Goal: Task Accomplishment & Management: Manage account settings

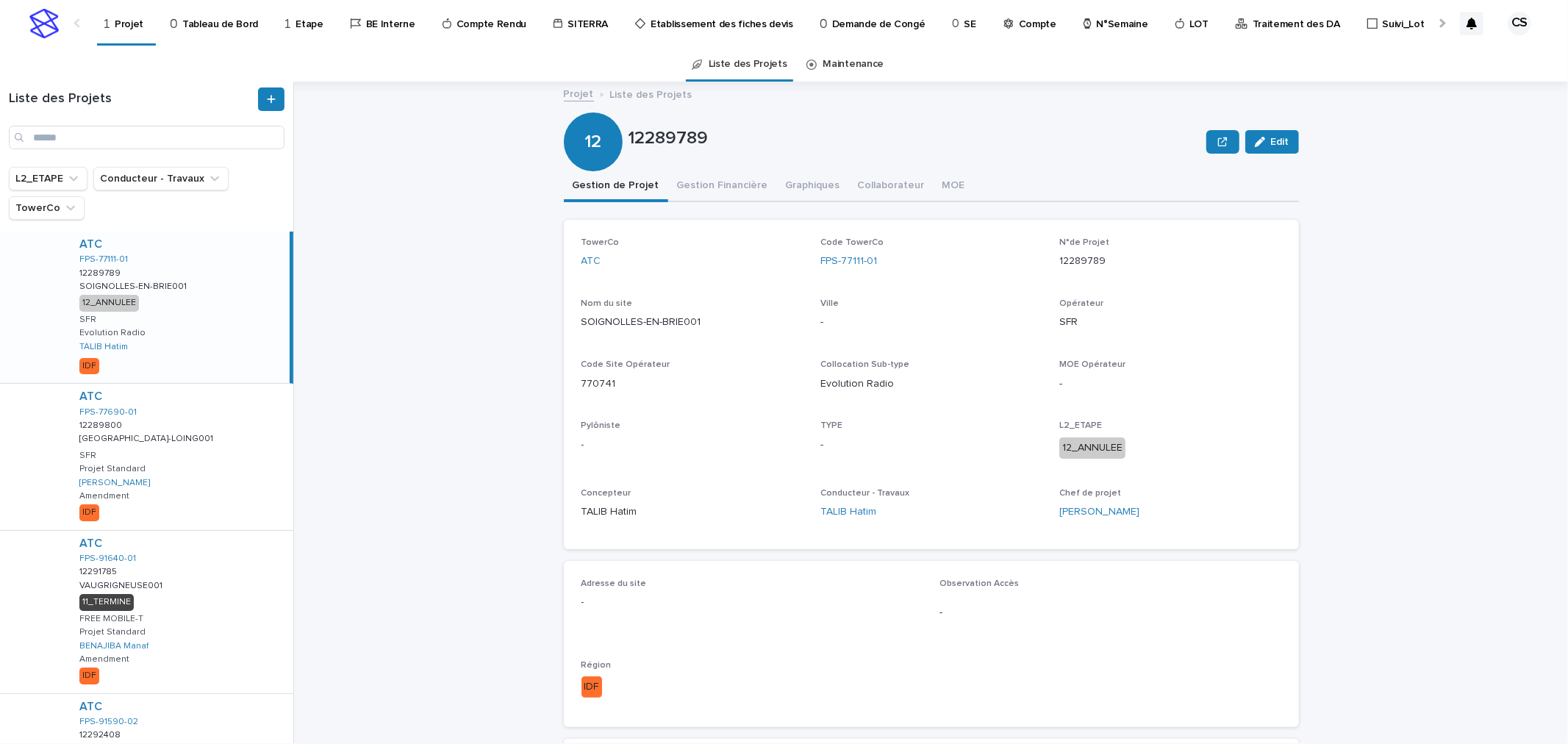
click at [1125, 121] on div "12 12289789 Edit" at bounding box center [931, 141] width 735 height 58
click at [86, 138] on input "Search" at bounding box center [147, 137] width 275 height 23
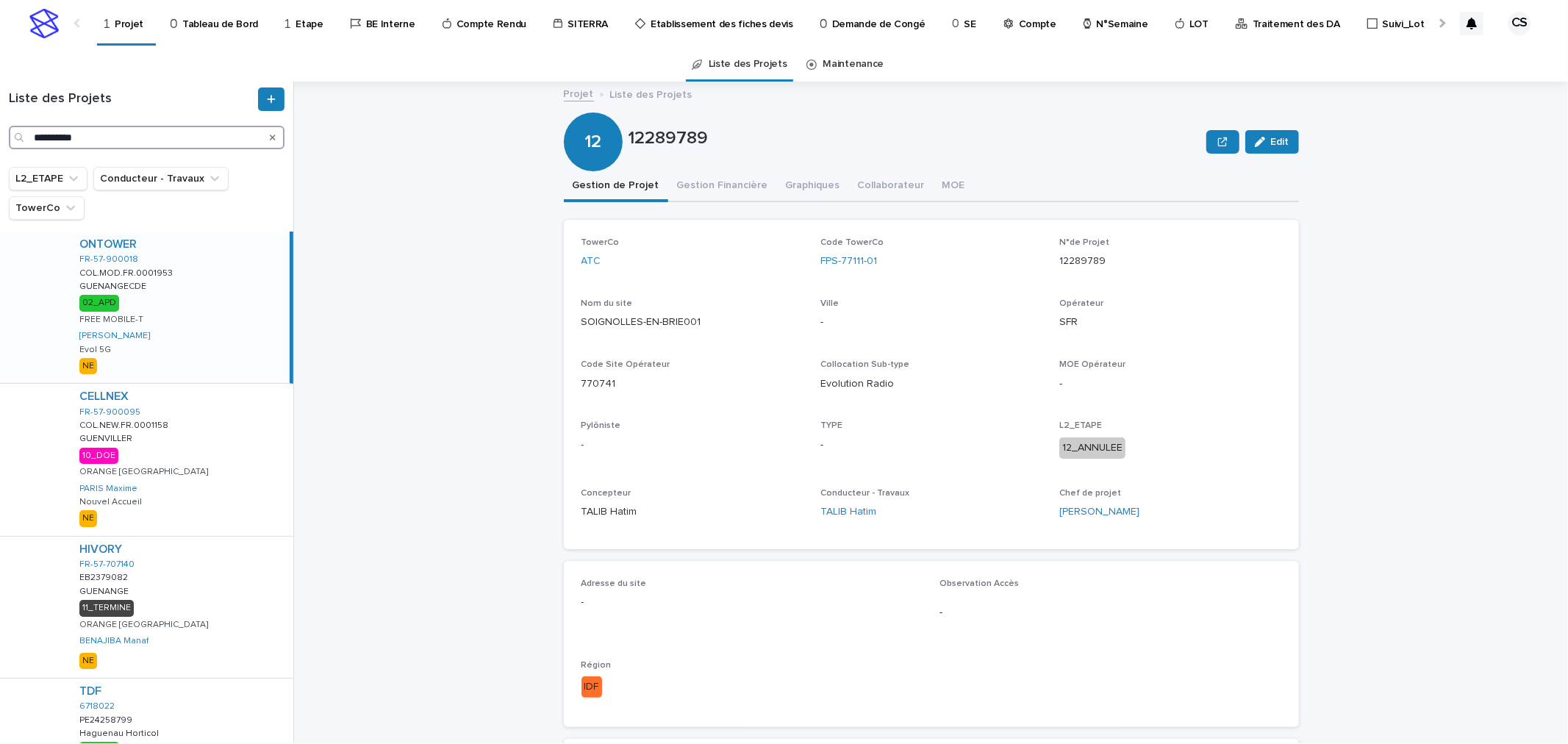
type input "**********"
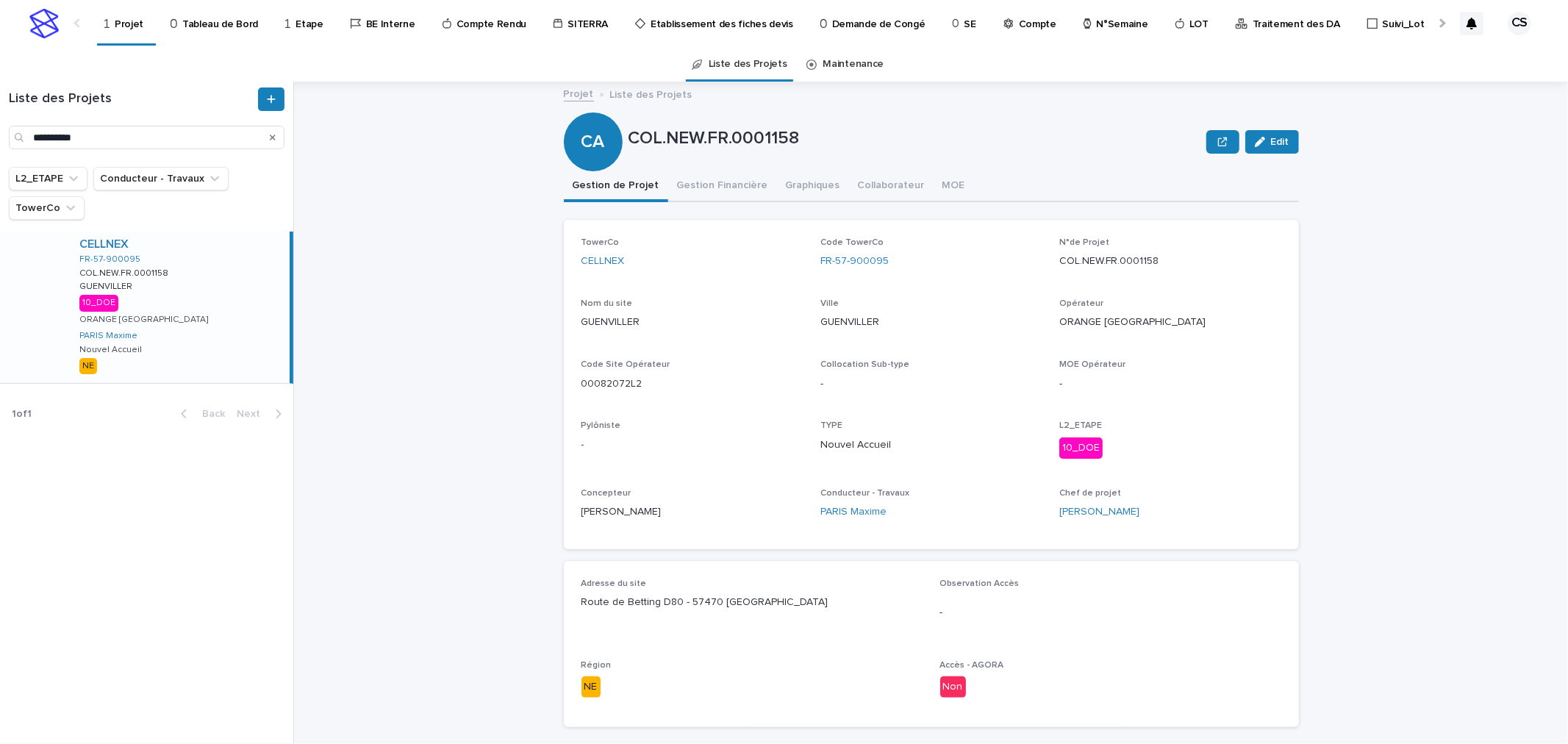
click at [230, 265] on div "CELLNEX FR-57-900095 COL.NEW.FR.0001158 COL.NEW.FR.0001158 GUENVILLER GUENVILLE…" at bounding box center [178, 307] width 222 height 151
click at [711, 192] on button "Gestion Financière" at bounding box center [722, 187] width 109 height 31
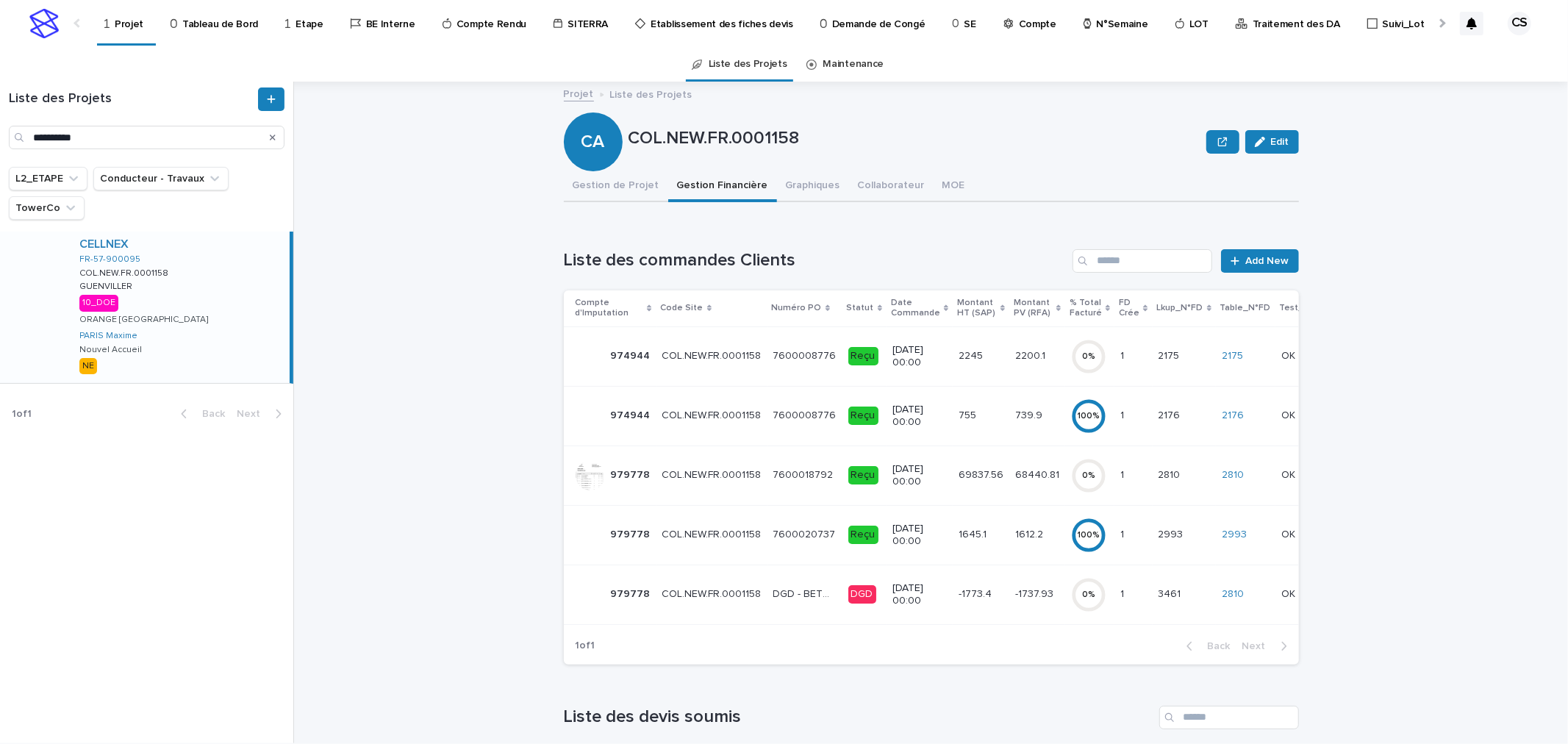
click at [794, 354] on p "7600008776" at bounding box center [806, 354] width 66 height 15
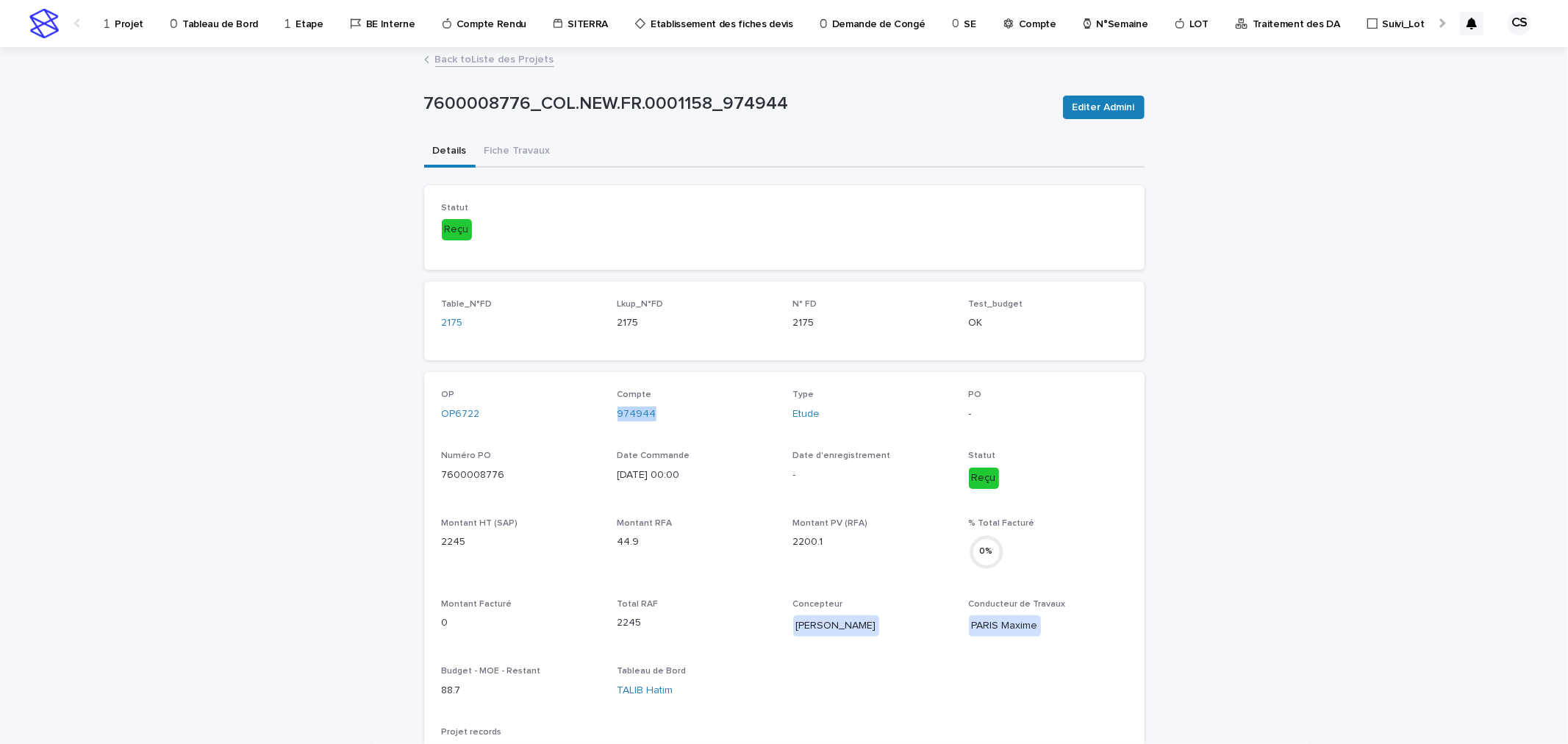
drag, startPoint x: 673, startPoint y: 416, endPoint x: 613, endPoint y: 420, distance: 60.1
click at [617, 420] on div "Compte 974944" at bounding box center [696, 412] width 158 height 43
click at [713, 412] on div "974944" at bounding box center [696, 414] width 158 height 15
click at [133, 37] on link "Projet" at bounding box center [127, 22] width 47 height 46
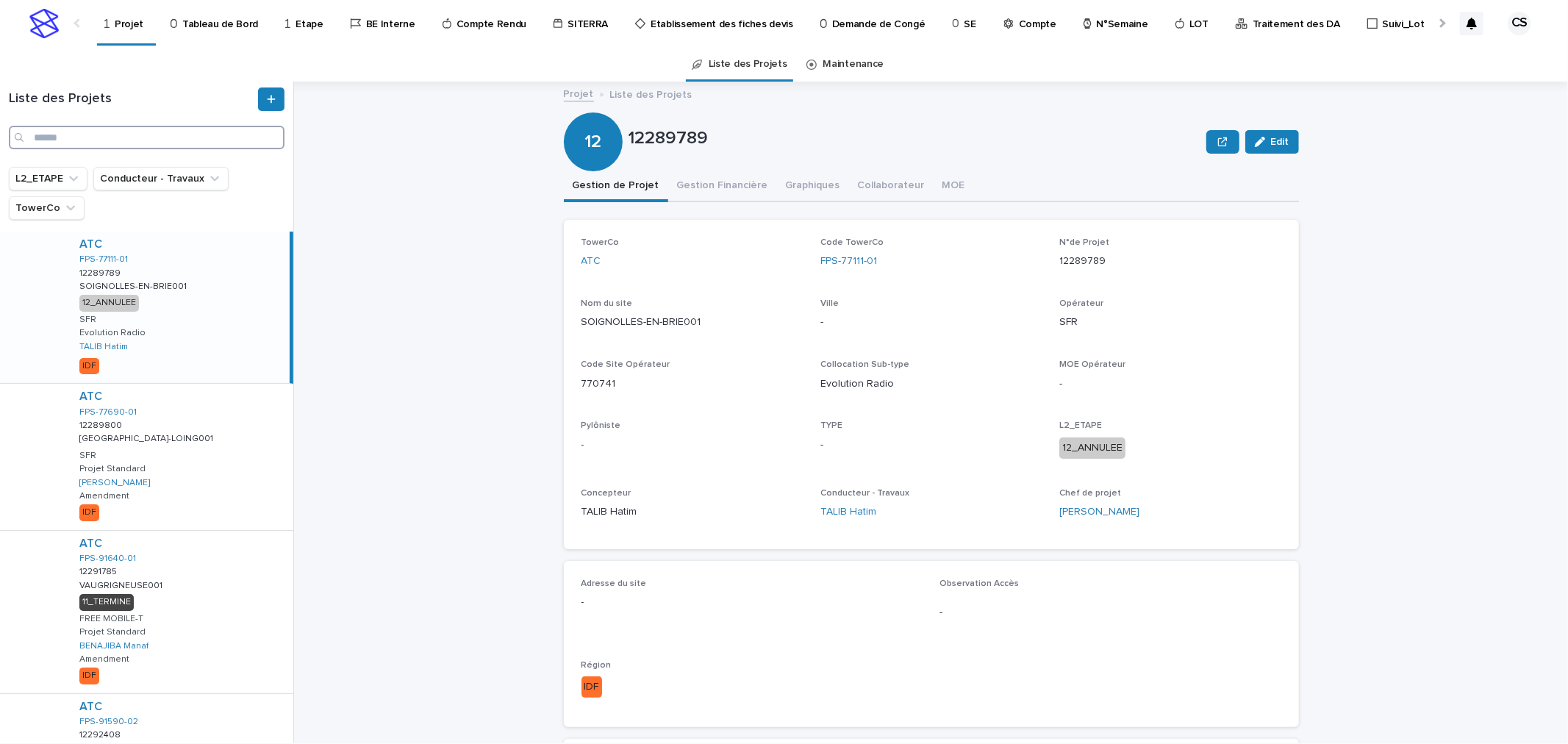
click at [170, 134] on input "Search" at bounding box center [147, 137] width 275 height 23
paste input "**********"
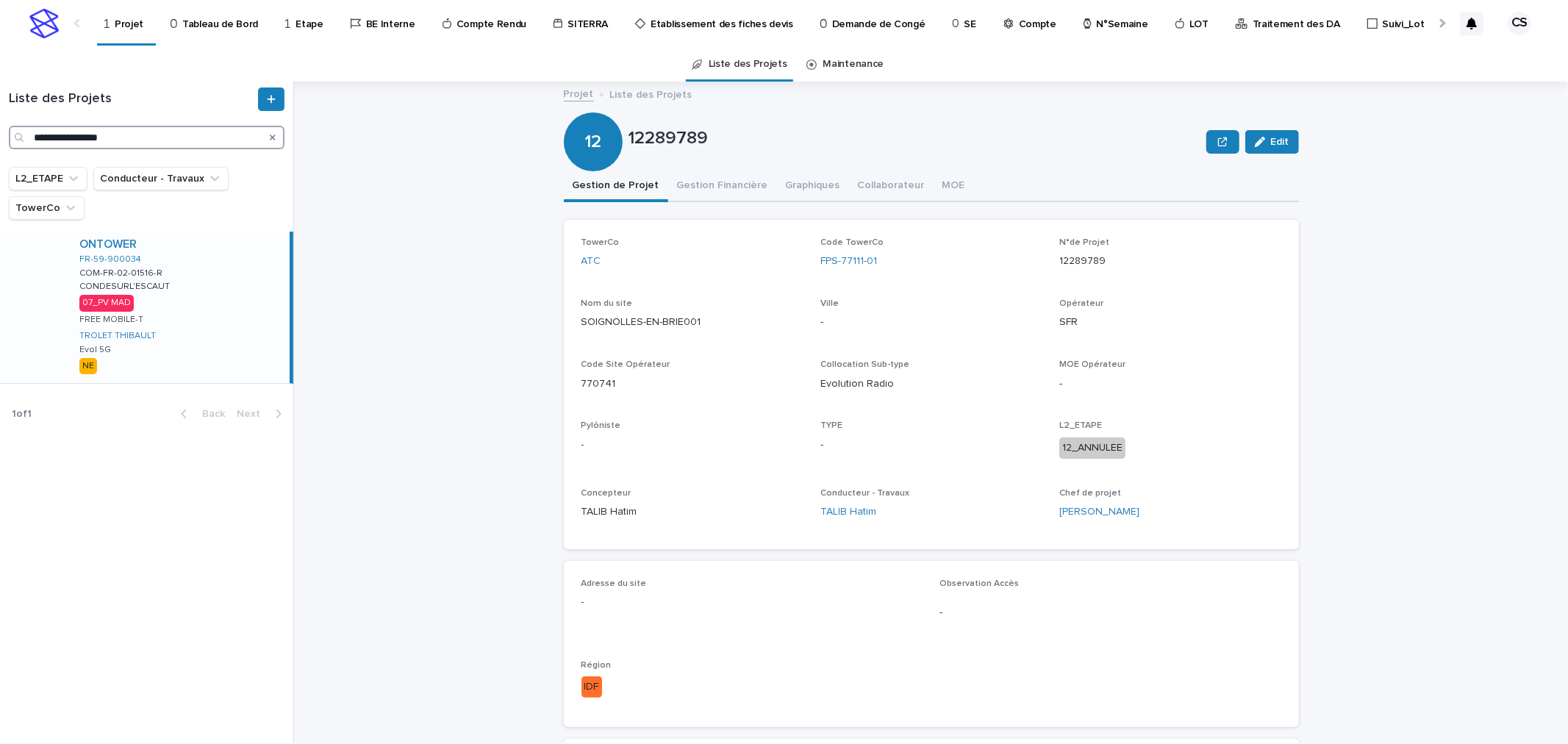
type input "**********"
click at [243, 297] on div "ONTOWER FR-59-900034 COM-FR-02-01516-R COM-FR-02-01516-R CONDESURL'ESCAUT CONDE…" at bounding box center [178, 307] width 222 height 151
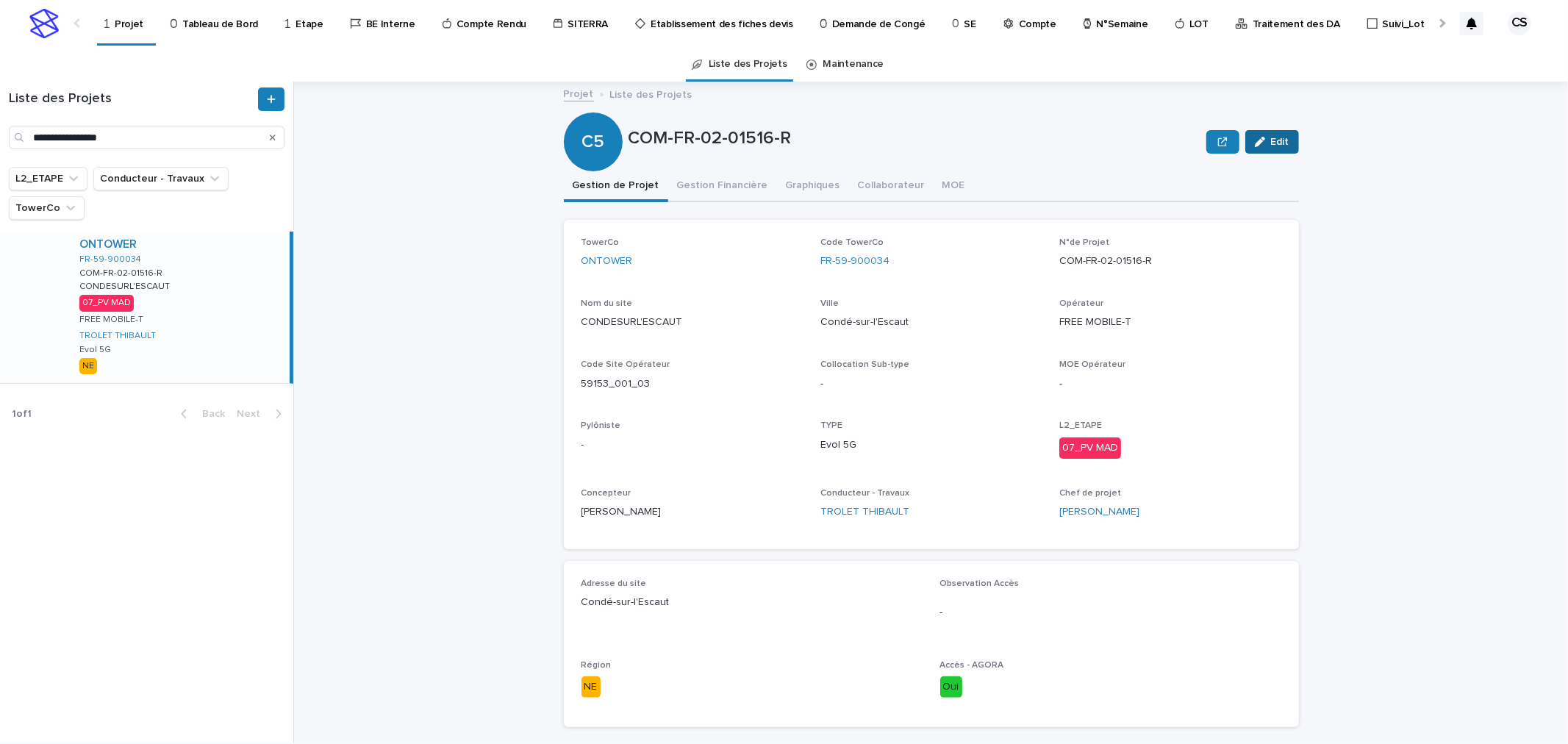
click at [1271, 143] on span "Edit" at bounding box center [1280, 142] width 18 height 10
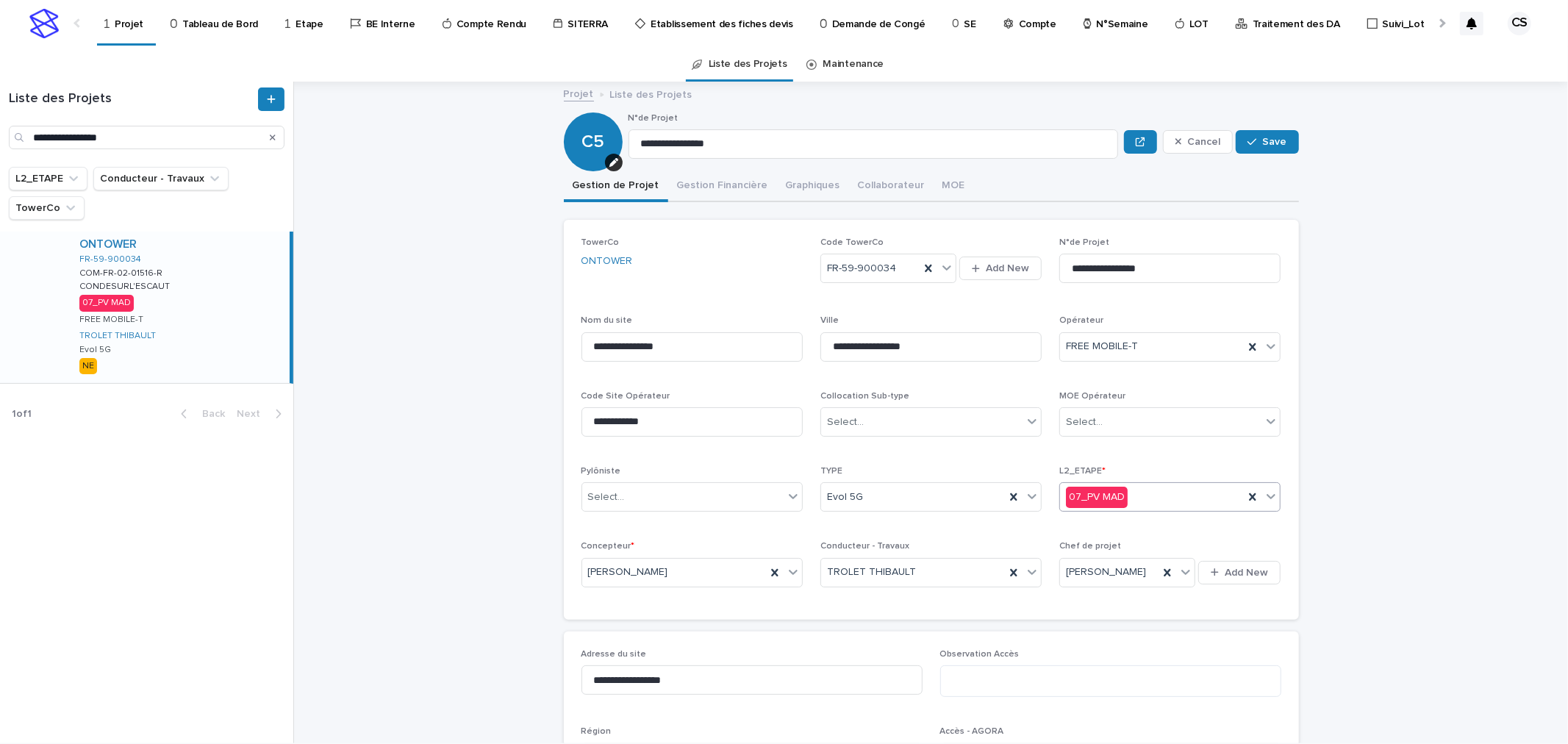
click at [1155, 488] on div "07_PV MAD" at bounding box center [1152, 497] width 183 height 24
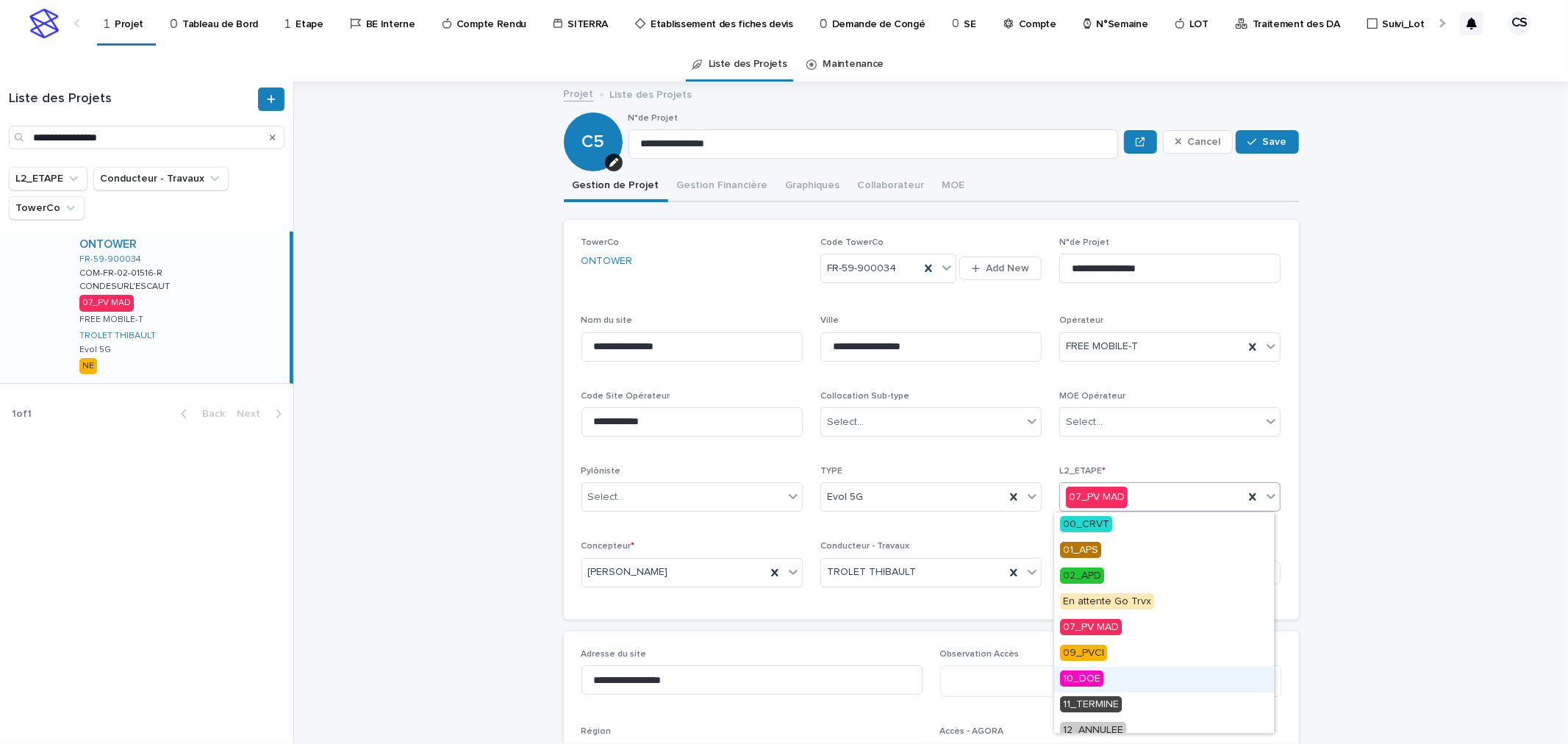
click at [1119, 671] on div "10_DOE" at bounding box center [1164, 680] width 219 height 26
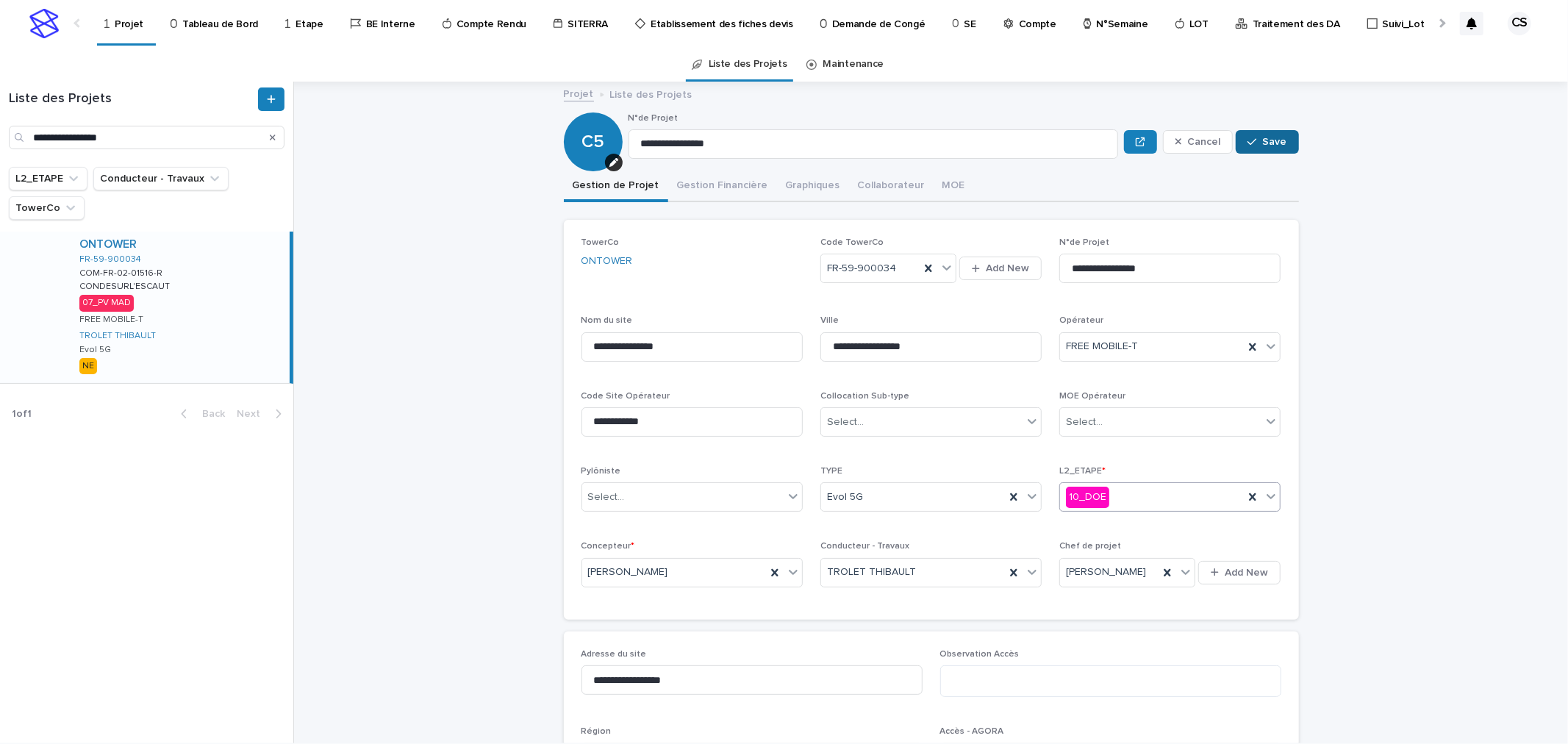
click at [1268, 143] on span "Save" at bounding box center [1275, 142] width 24 height 10
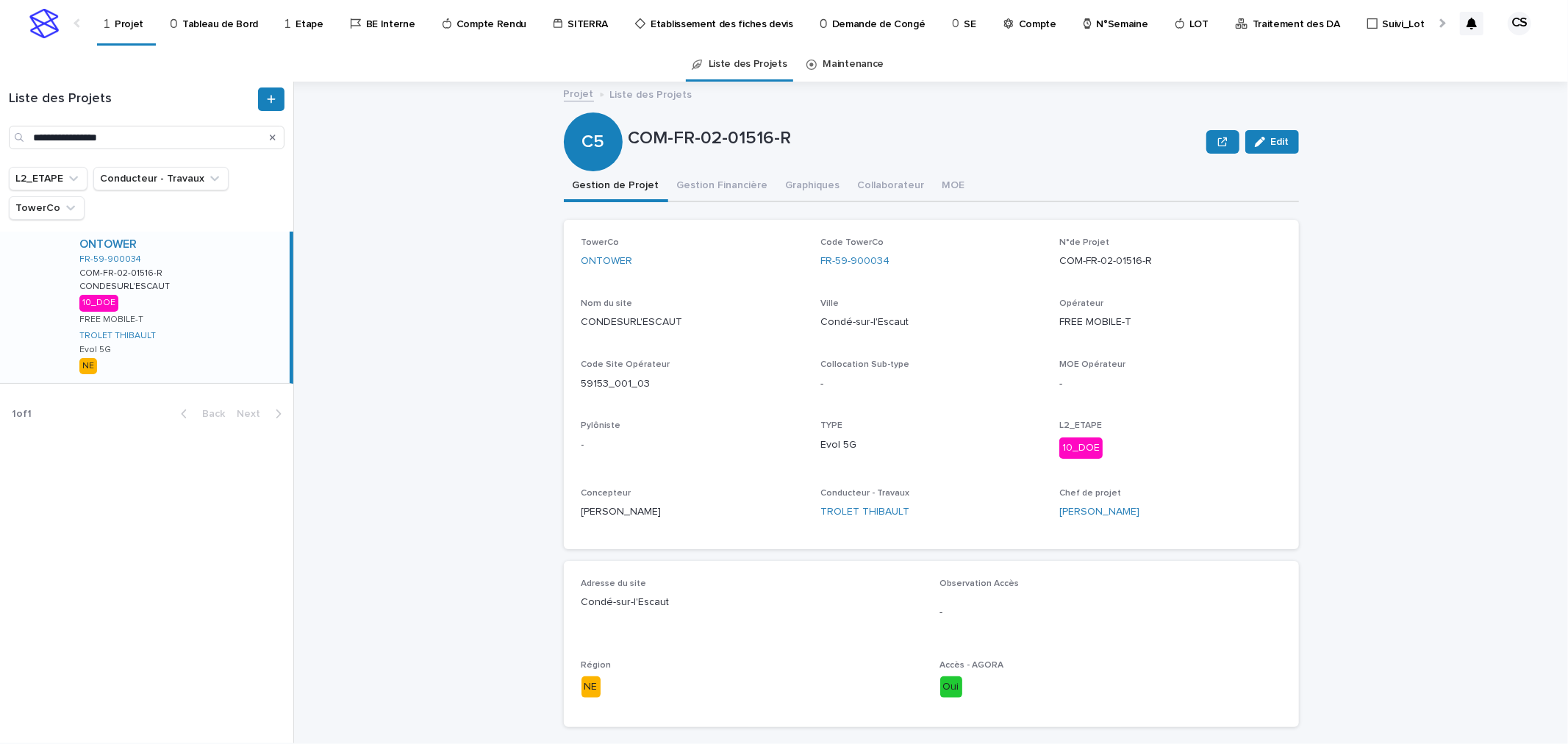
scroll to position [545, 0]
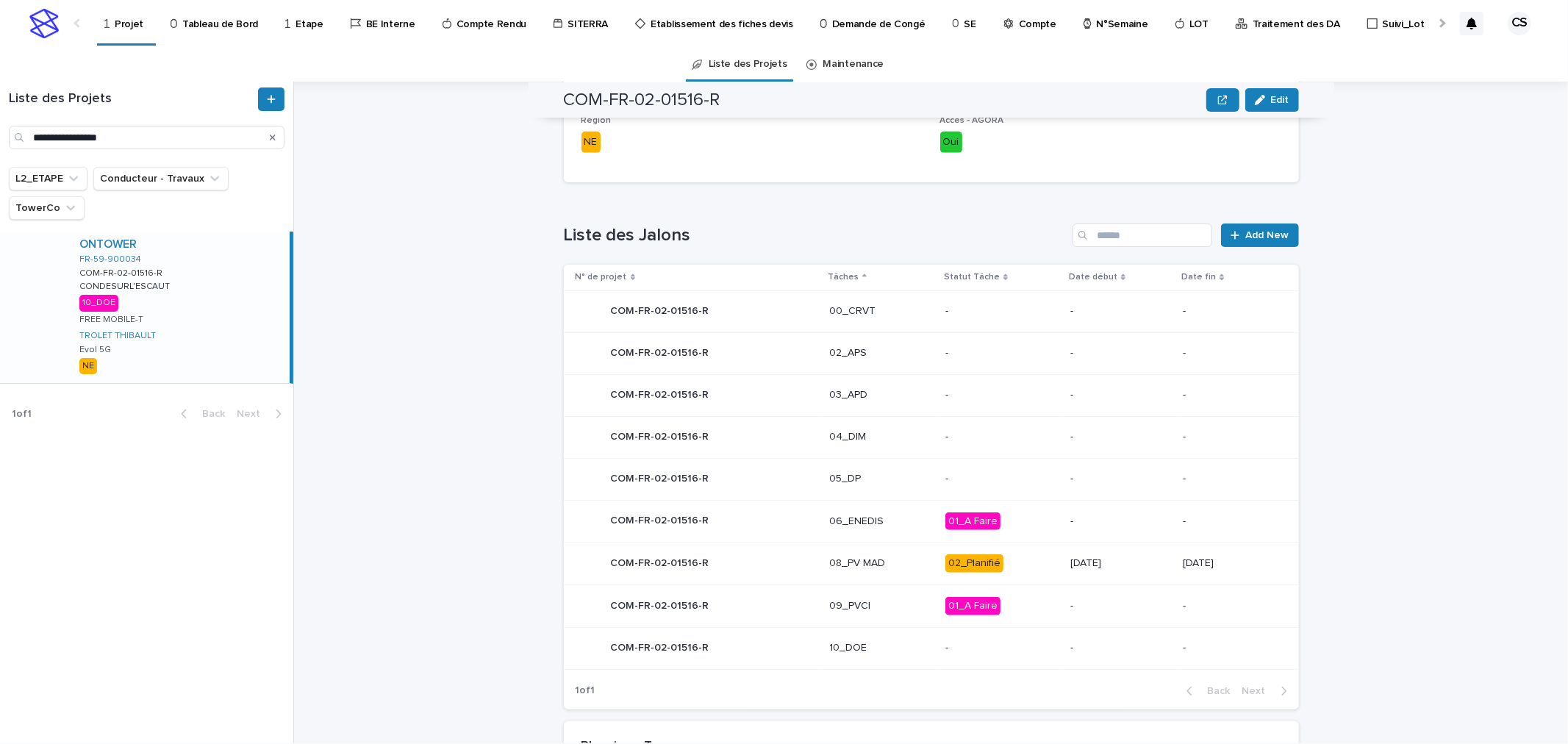
click at [1094, 562] on p "2025-07-31" at bounding box center [1121, 564] width 101 height 13
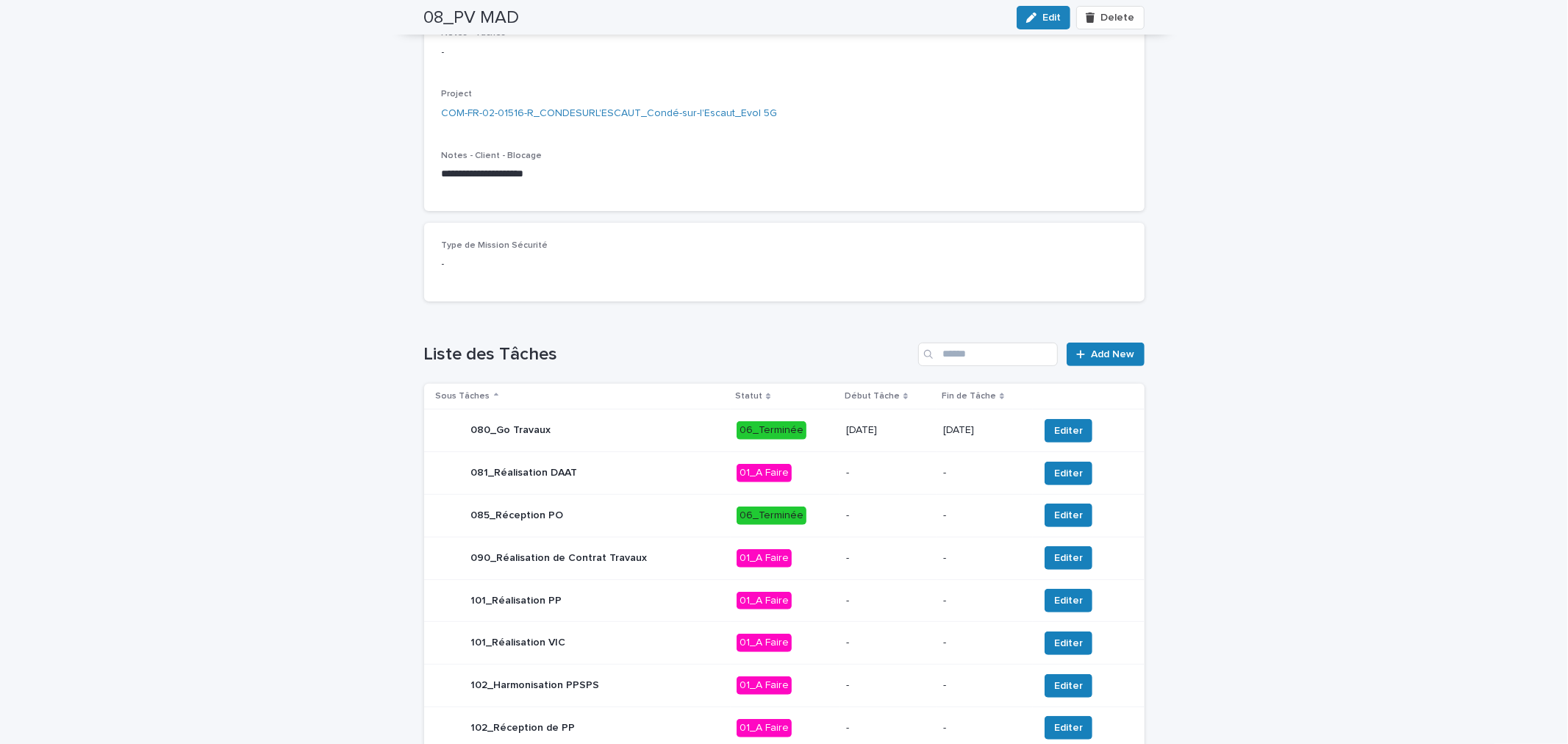
scroll to position [488, 0]
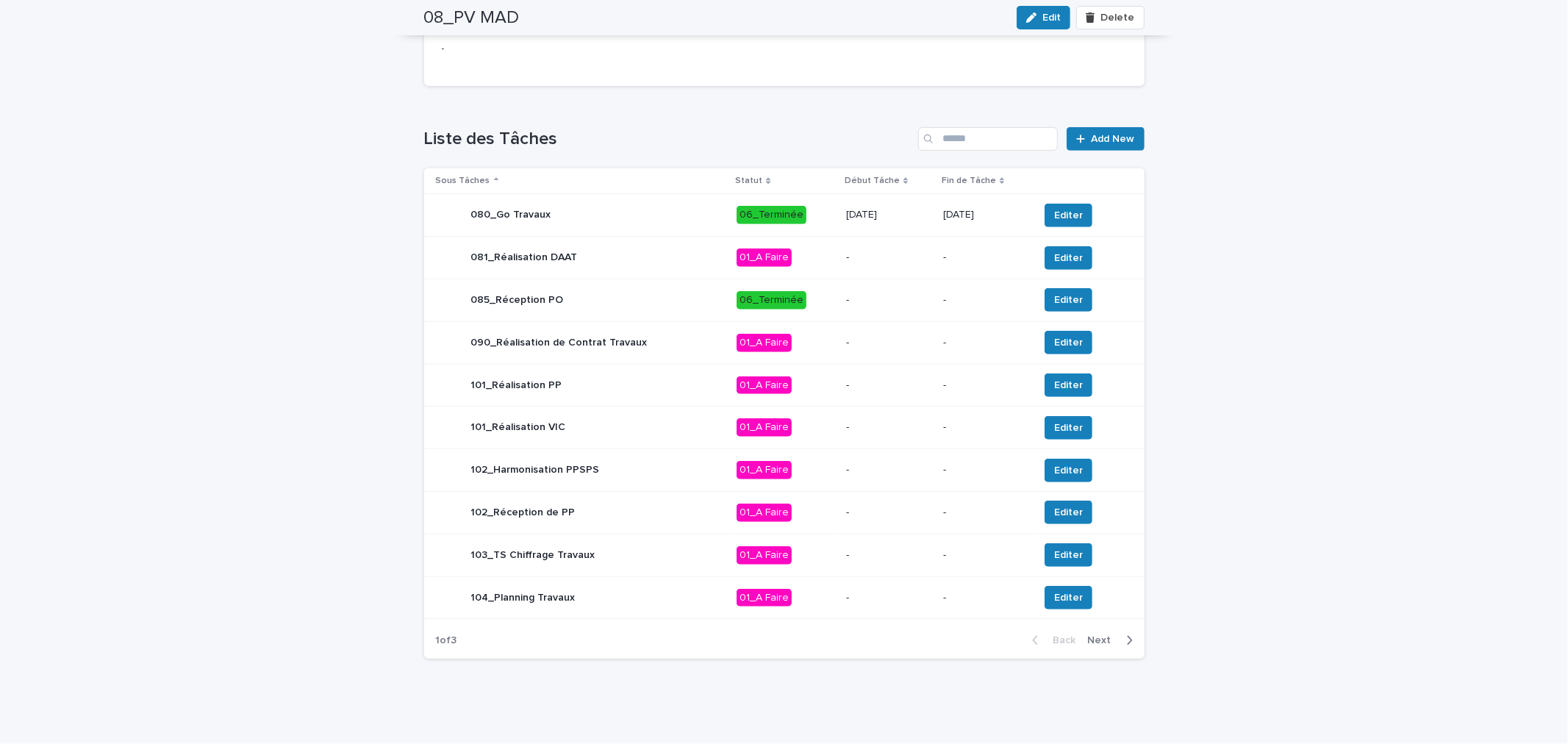
click at [1103, 641] on span "Next" at bounding box center [1104, 640] width 32 height 10
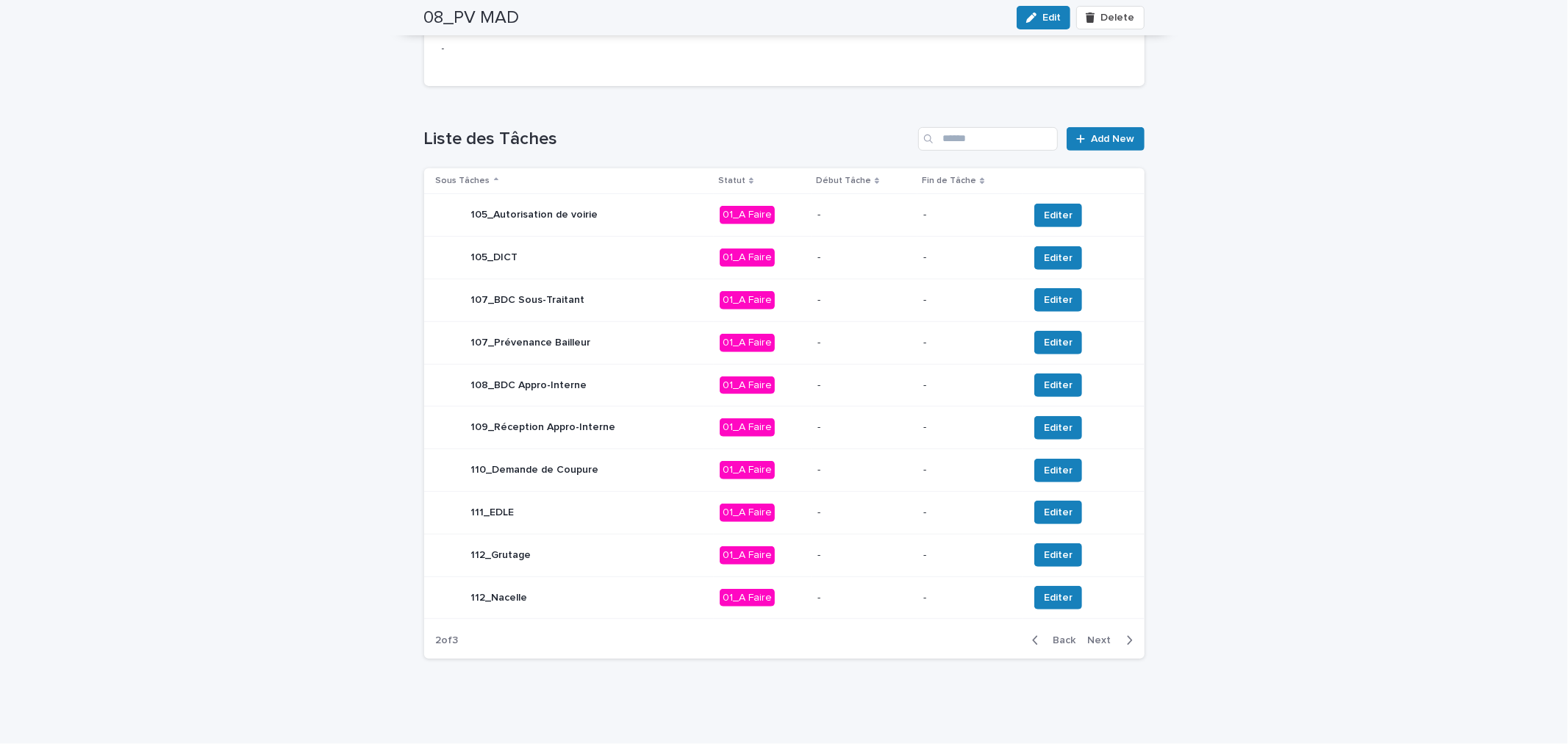
click at [1103, 640] on span "Next" at bounding box center [1104, 640] width 32 height 10
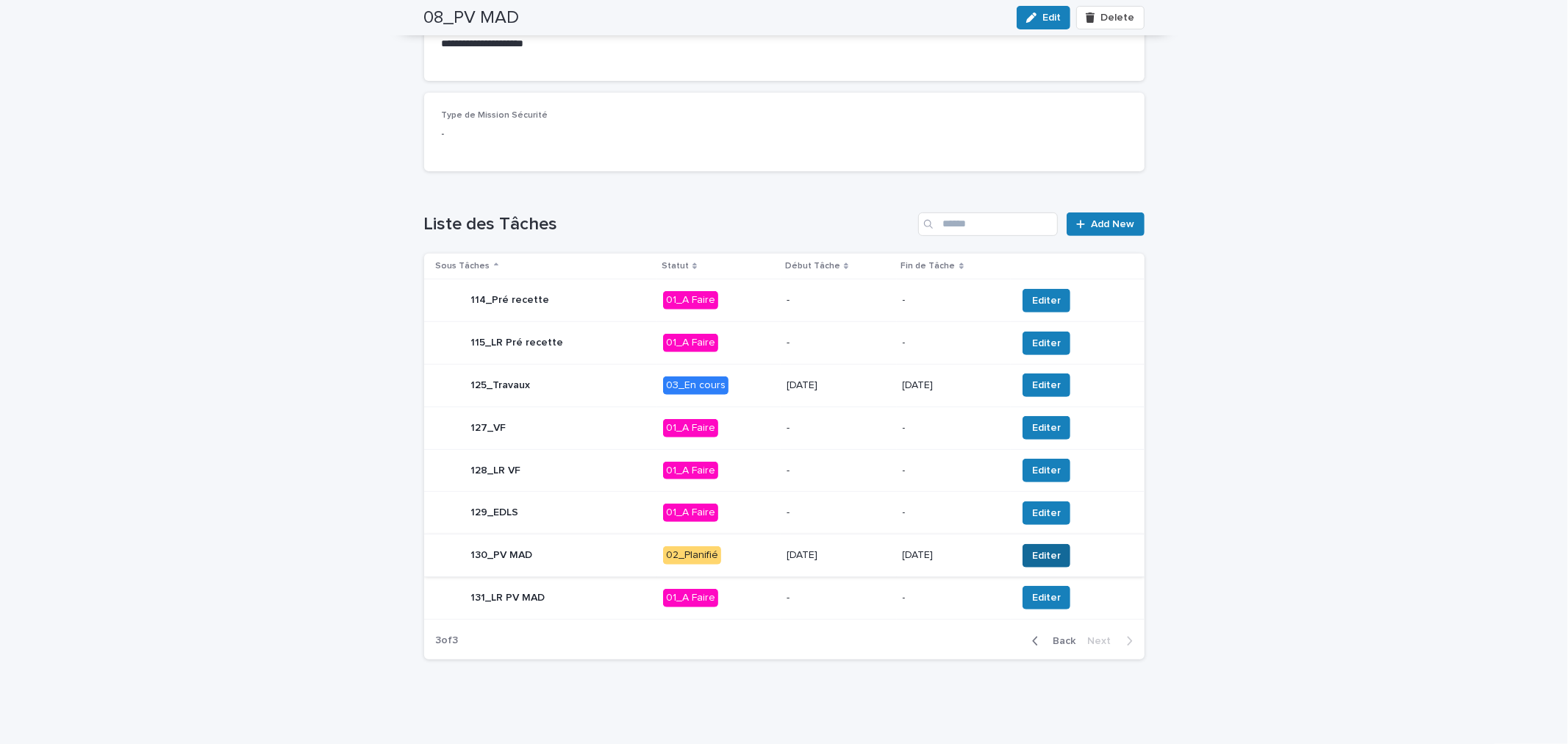
click at [1032, 549] on span "Editer" at bounding box center [1047, 556] width 29 height 14
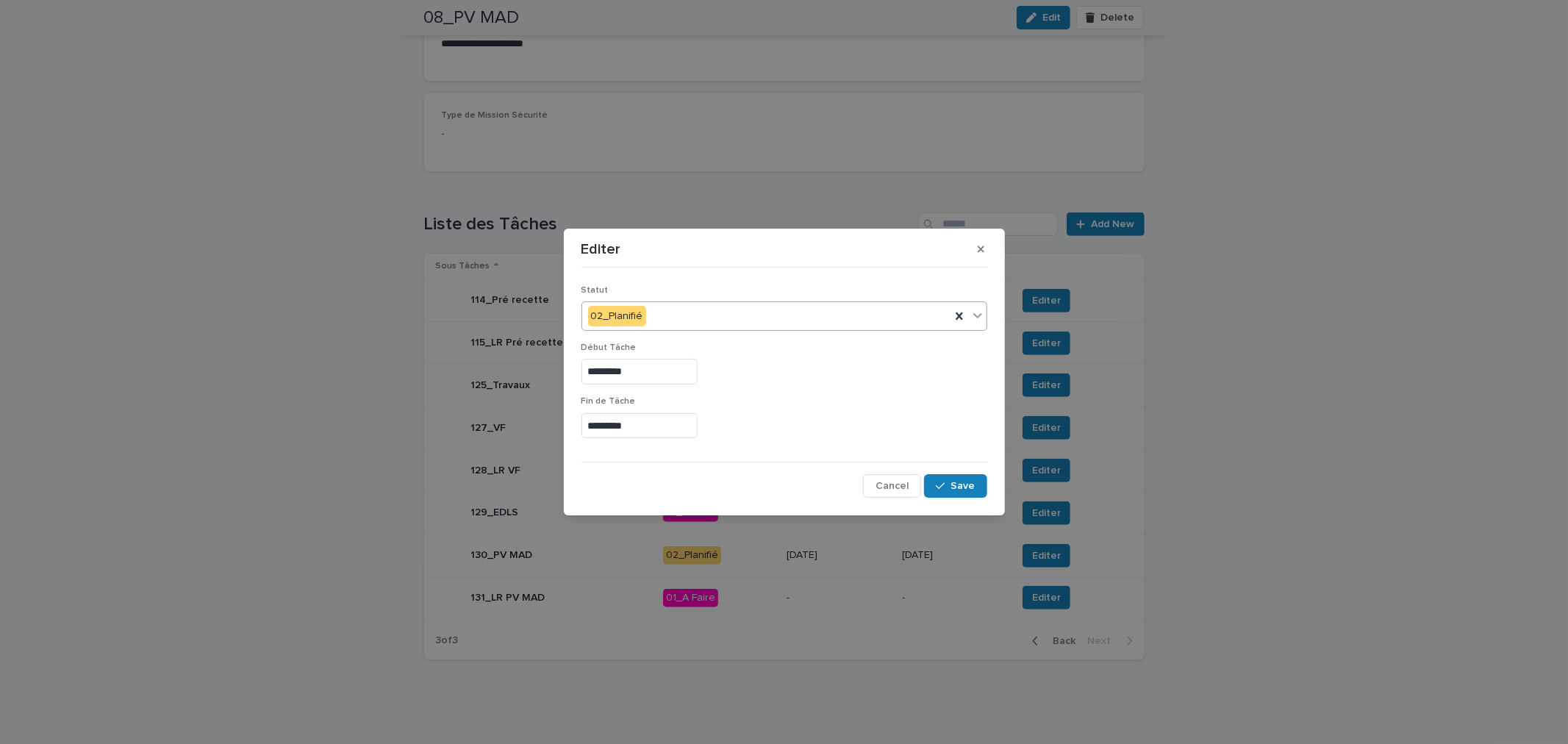
click at [745, 324] on div "02_Planifié" at bounding box center [766, 316] width 368 height 24
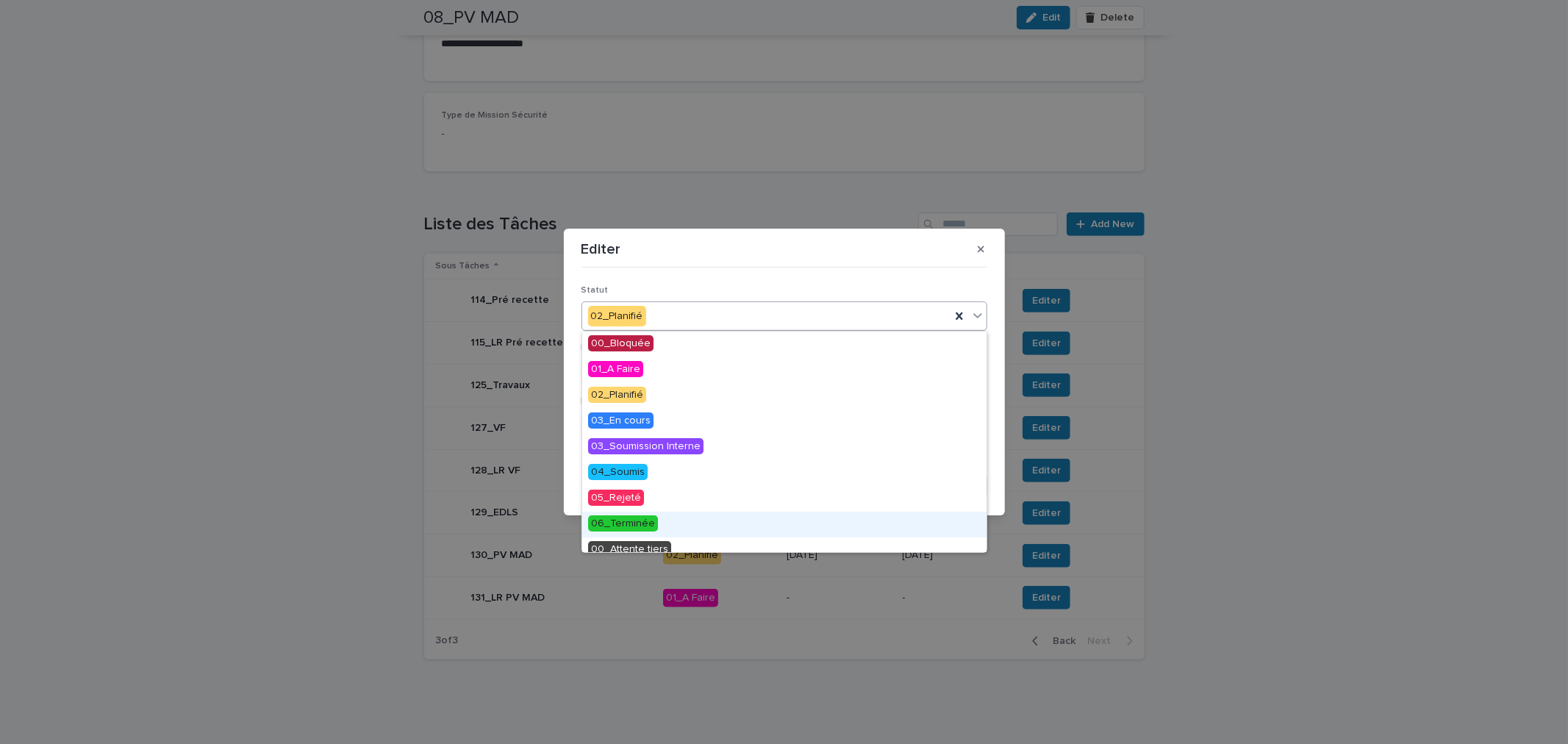
drag, startPoint x: 661, startPoint y: 509, endPoint x: 663, endPoint y: 517, distance: 8.2
click at [663, 517] on div "06_Terminée" at bounding box center [784, 525] width 404 height 26
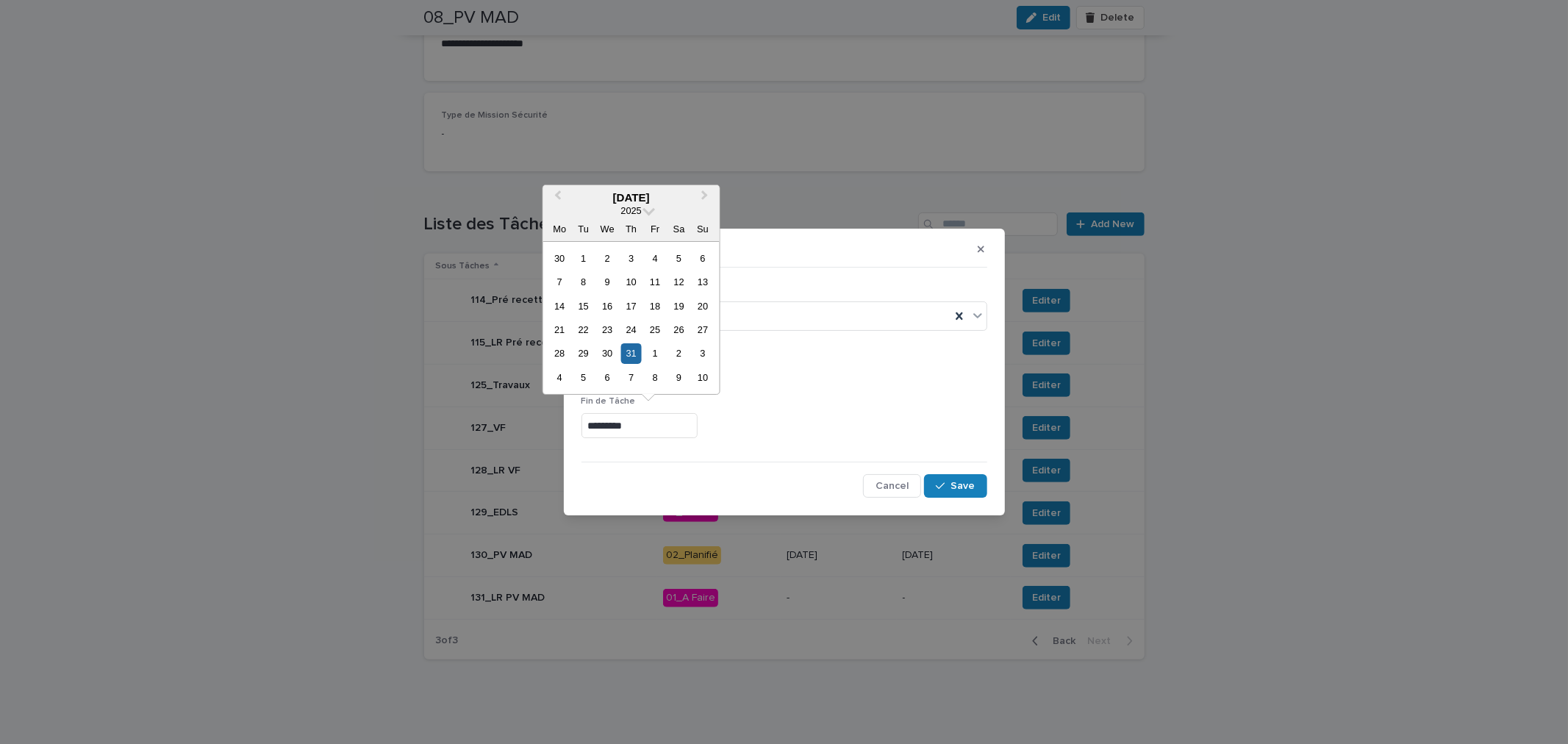
click at [657, 428] on input "*********" at bounding box center [639, 426] width 116 height 26
click at [706, 200] on button "Next Month" at bounding box center [706, 198] width 23 height 23
click at [655, 329] on div "22" at bounding box center [655, 329] width 20 height 20
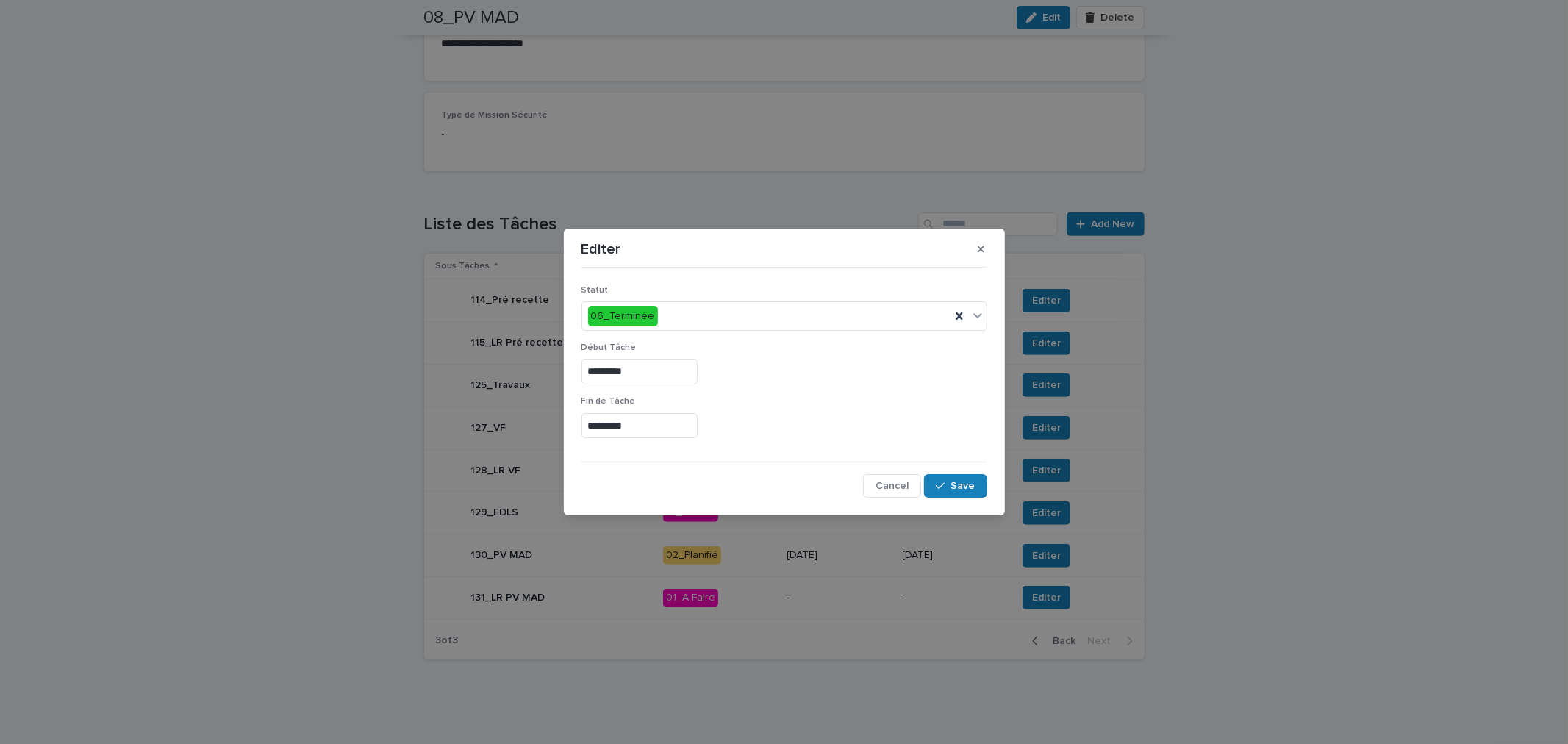
type input "*********"
click at [973, 483] on span "Save" at bounding box center [963, 485] width 24 height 10
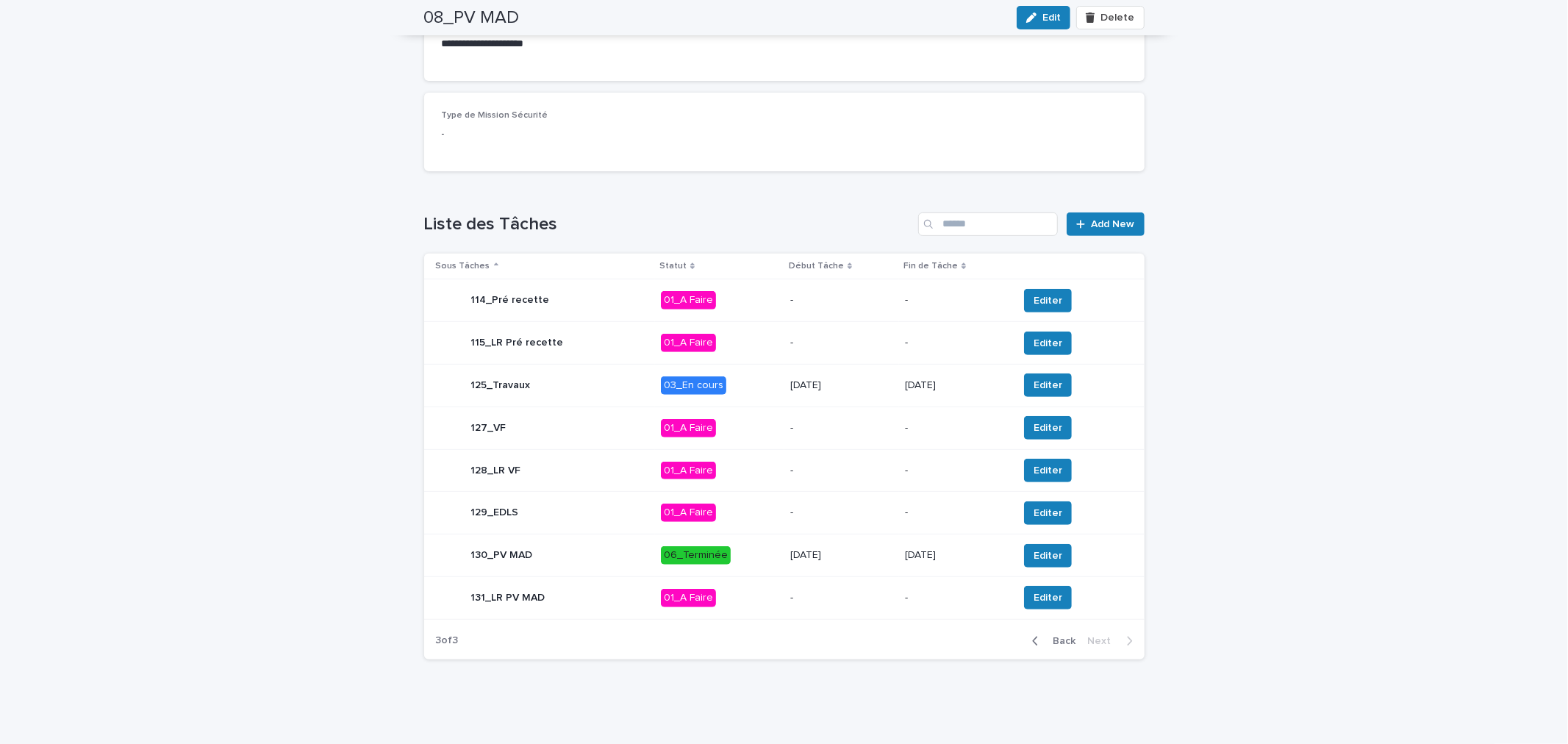
click at [1401, 613] on div "**********" at bounding box center [784, 195] width 1568 height 1098
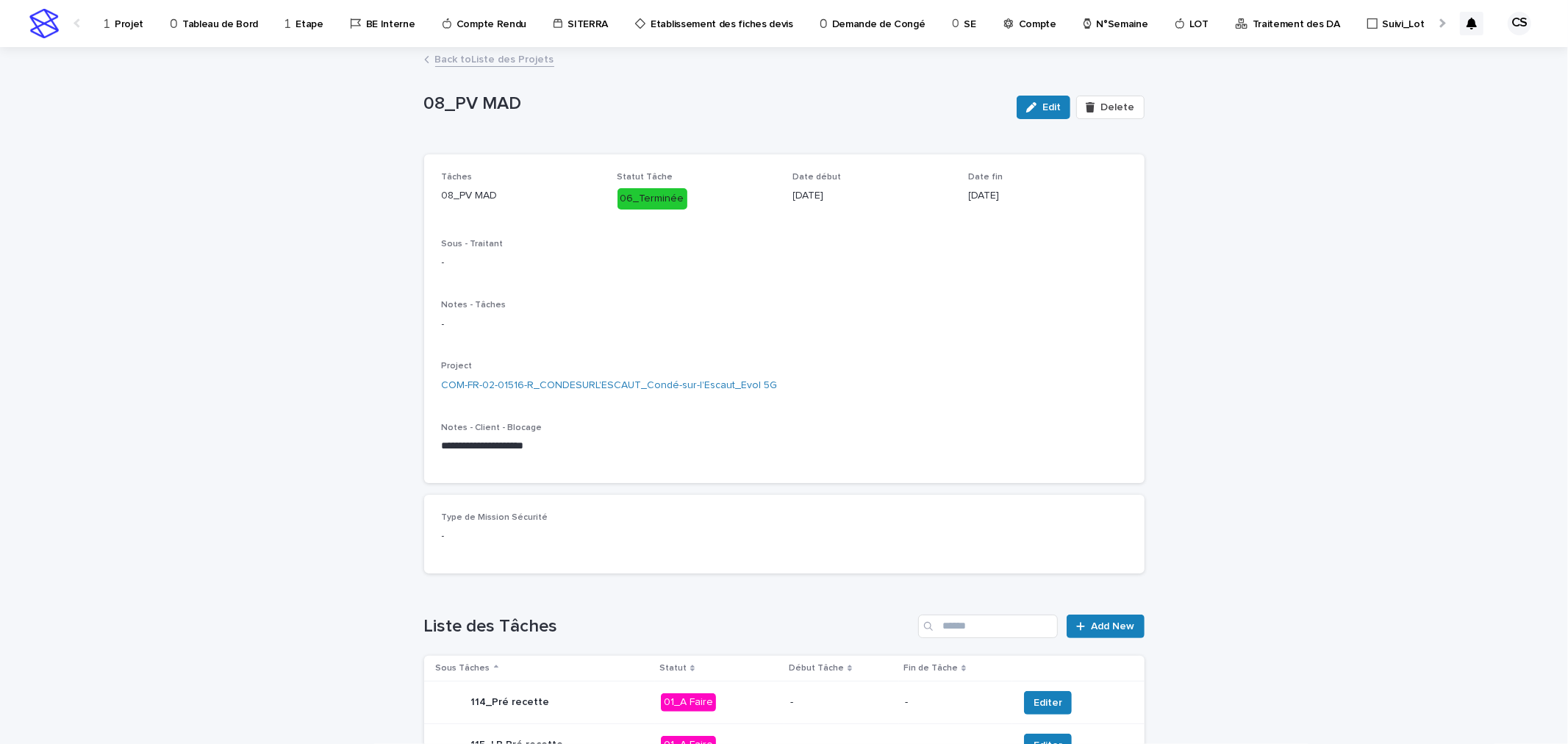
click at [457, 58] on link "Back to Liste des Projets" at bounding box center [494, 58] width 119 height 17
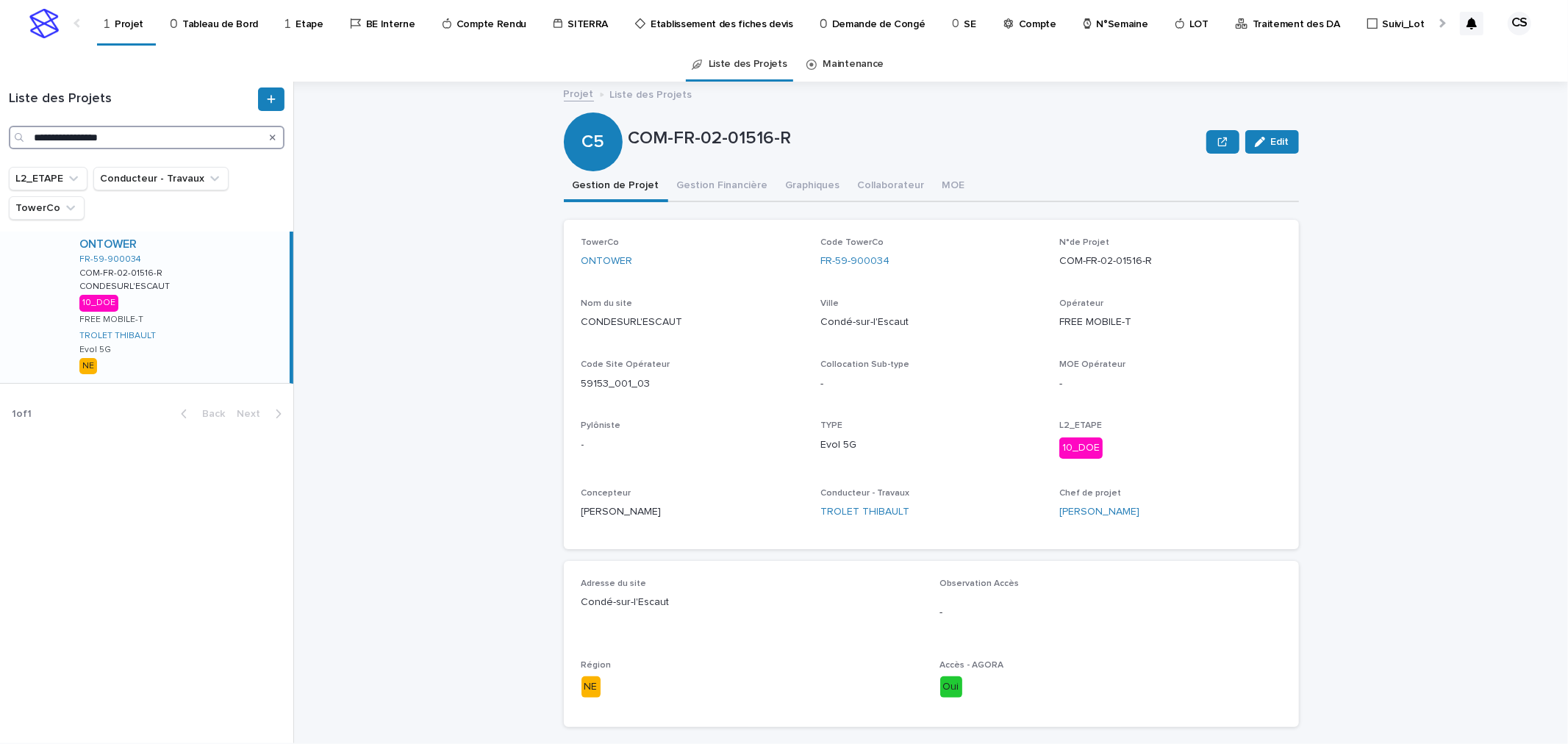
click at [166, 136] on input "**********" at bounding box center [147, 137] width 275 height 23
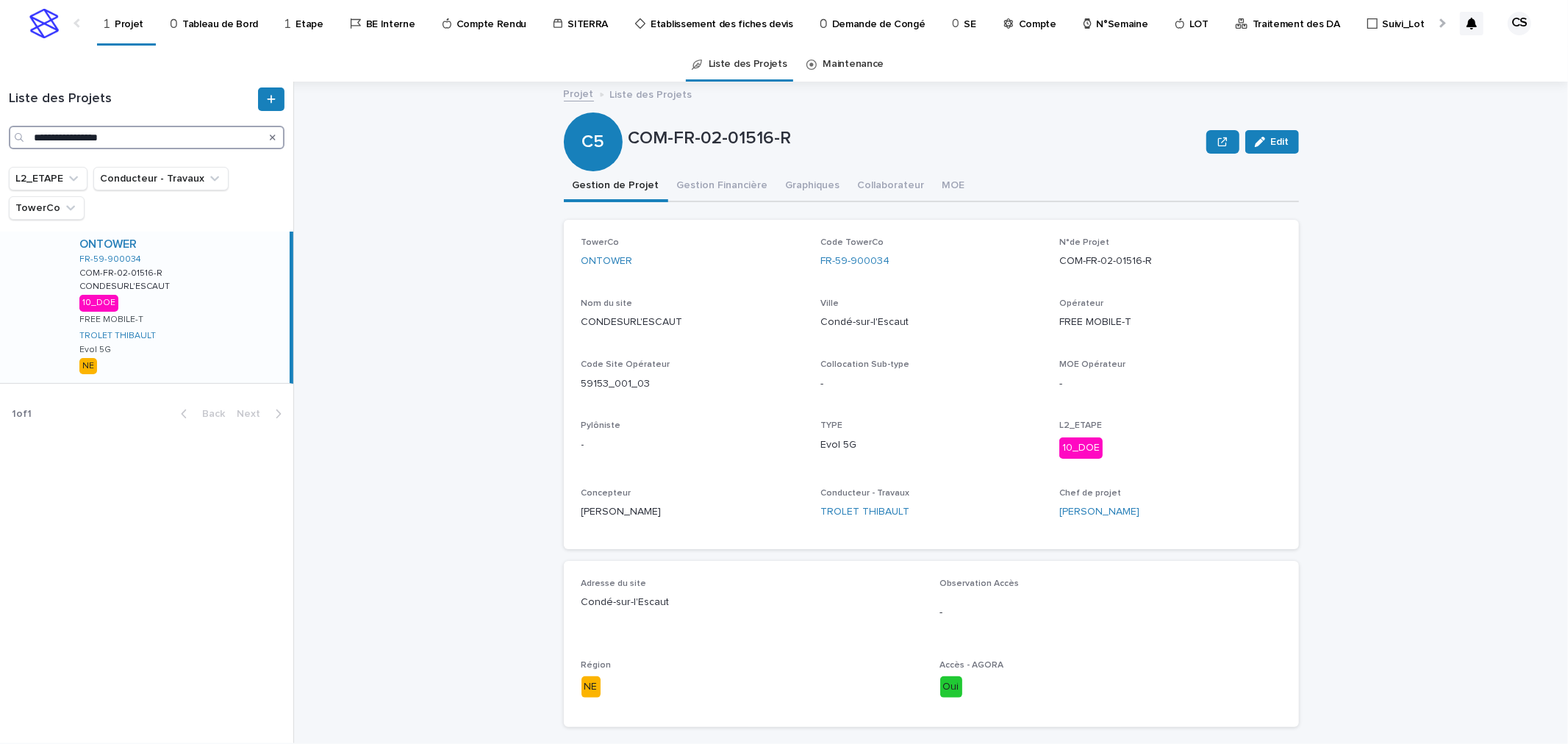
click at [166, 136] on input "**********" at bounding box center [147, 137] width 275 height 23
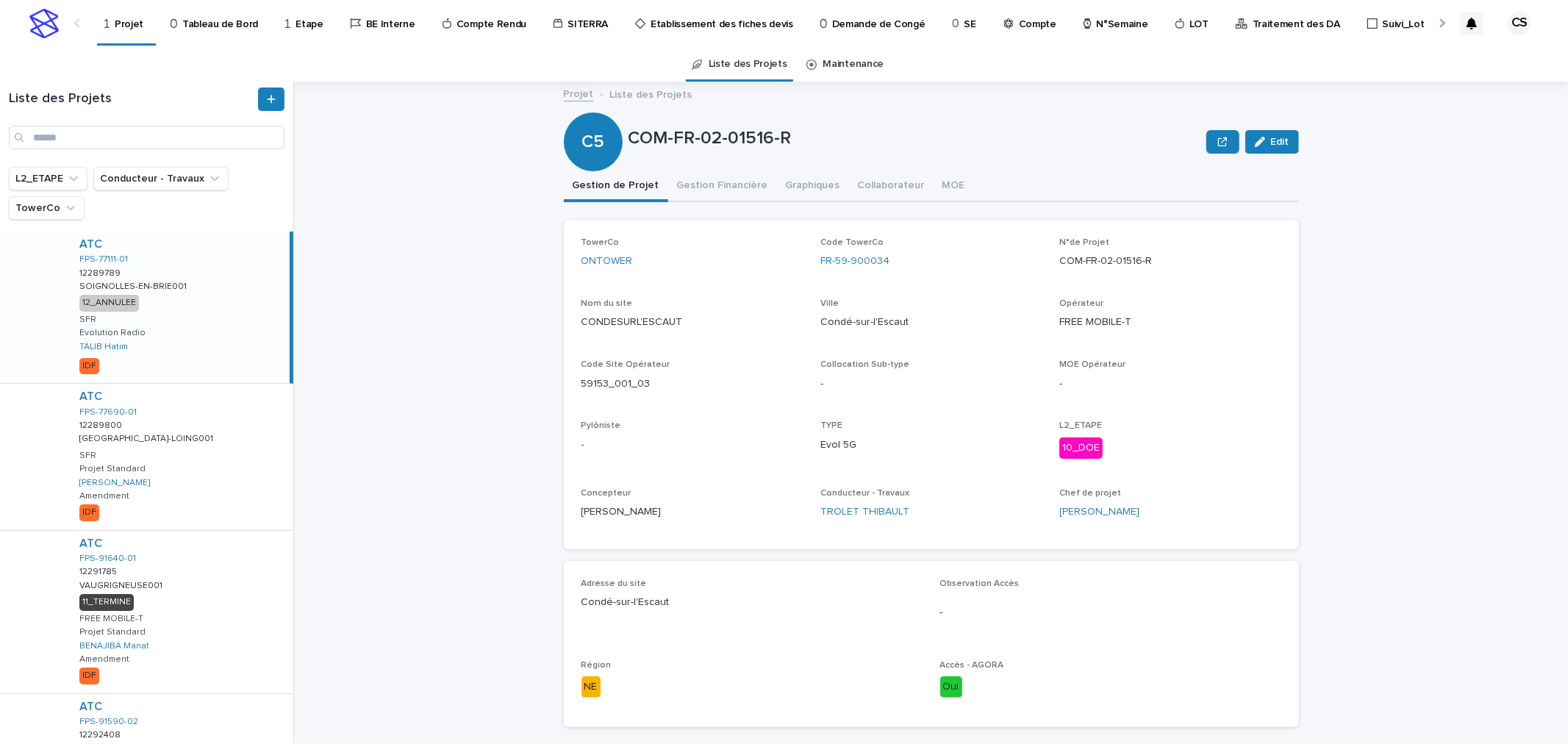
click at [118, 17] on p "Projet" at bounding box center [129, 15] width 29 height 31
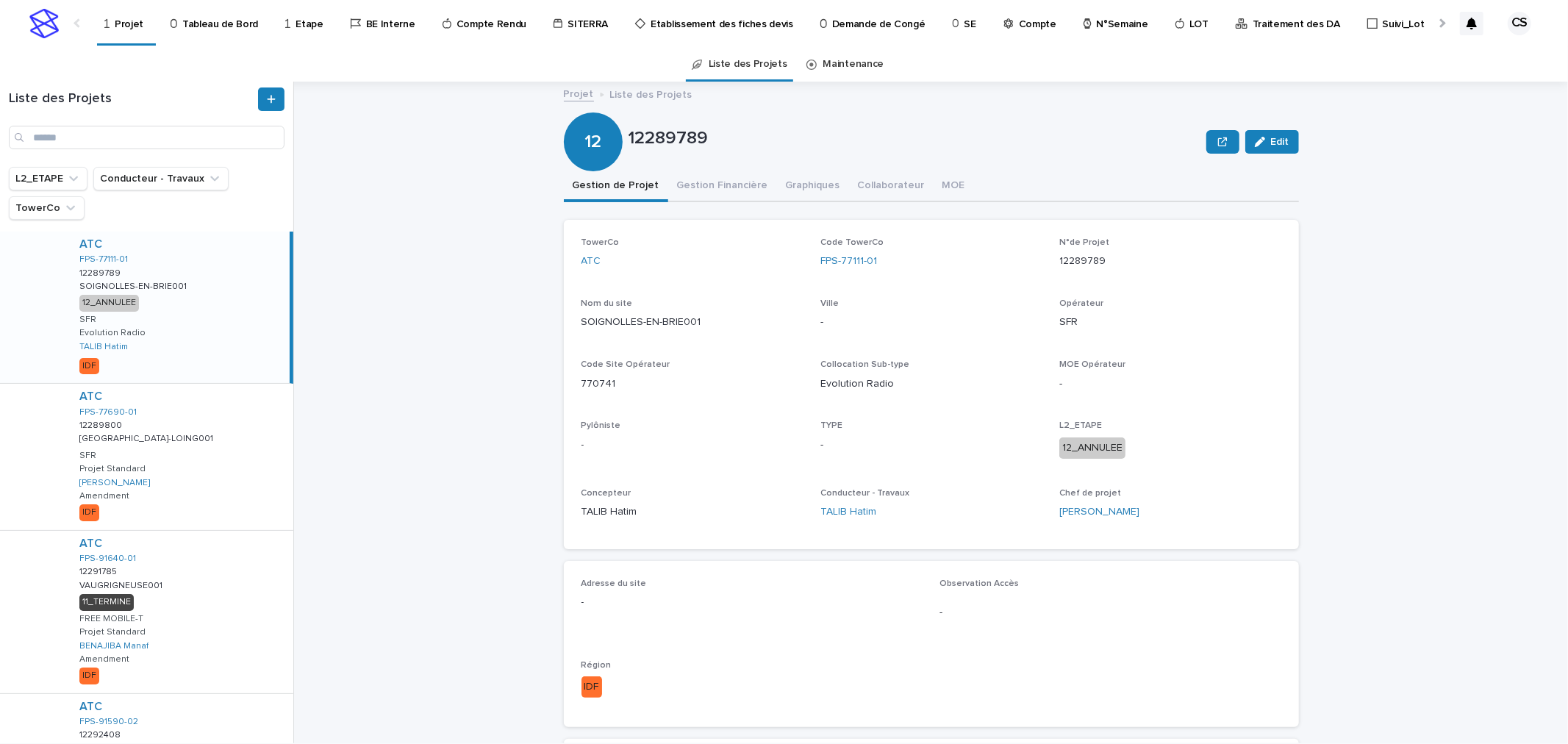
click at [475, 155] on div "Projet Liste des Projets 12289789 Edit 12 12289789 Edit Sorry, there was an err…" at bounding box center [939, 412] width 1256 height 662
click at [1413, 288] on div "Projet Liste des Projets 12289789 Edit 12 12289789 Edit Sorry, there was an err…" at bounding box center [939, 412] width 1256 height 662
click at [1503, 187] on div "Projet Liste des Projets 12289789 Edit 12 12289789 Edit Sorry, there was an err…" at bounding box center [939, 412] width 1256 height 662
click at [1442, 26] on div at bounding box center [1440, 22] width 23 height 46
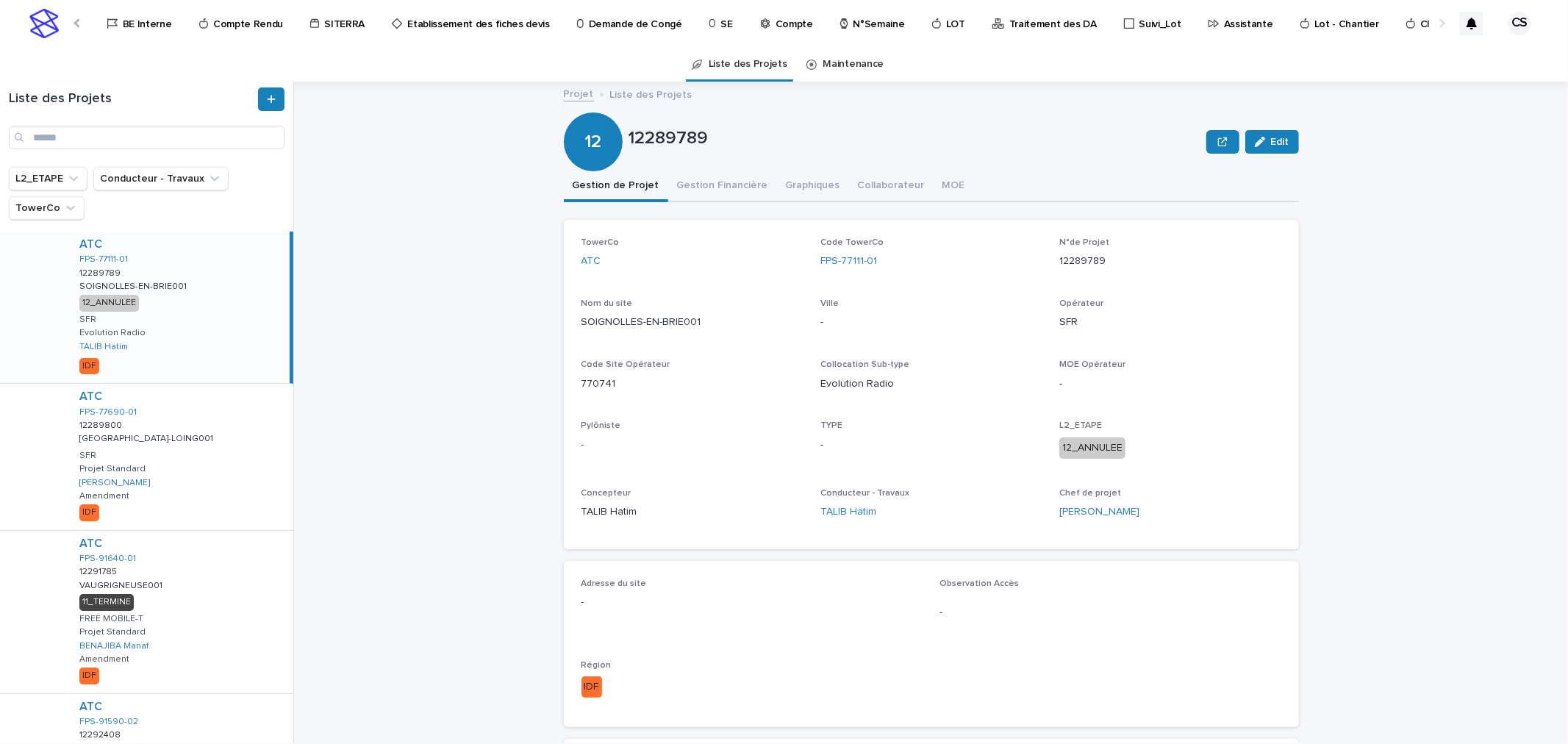
click at [1009, 34] on link "Traitement des DA" at bounding box center [1047, 22] width 112 height 46
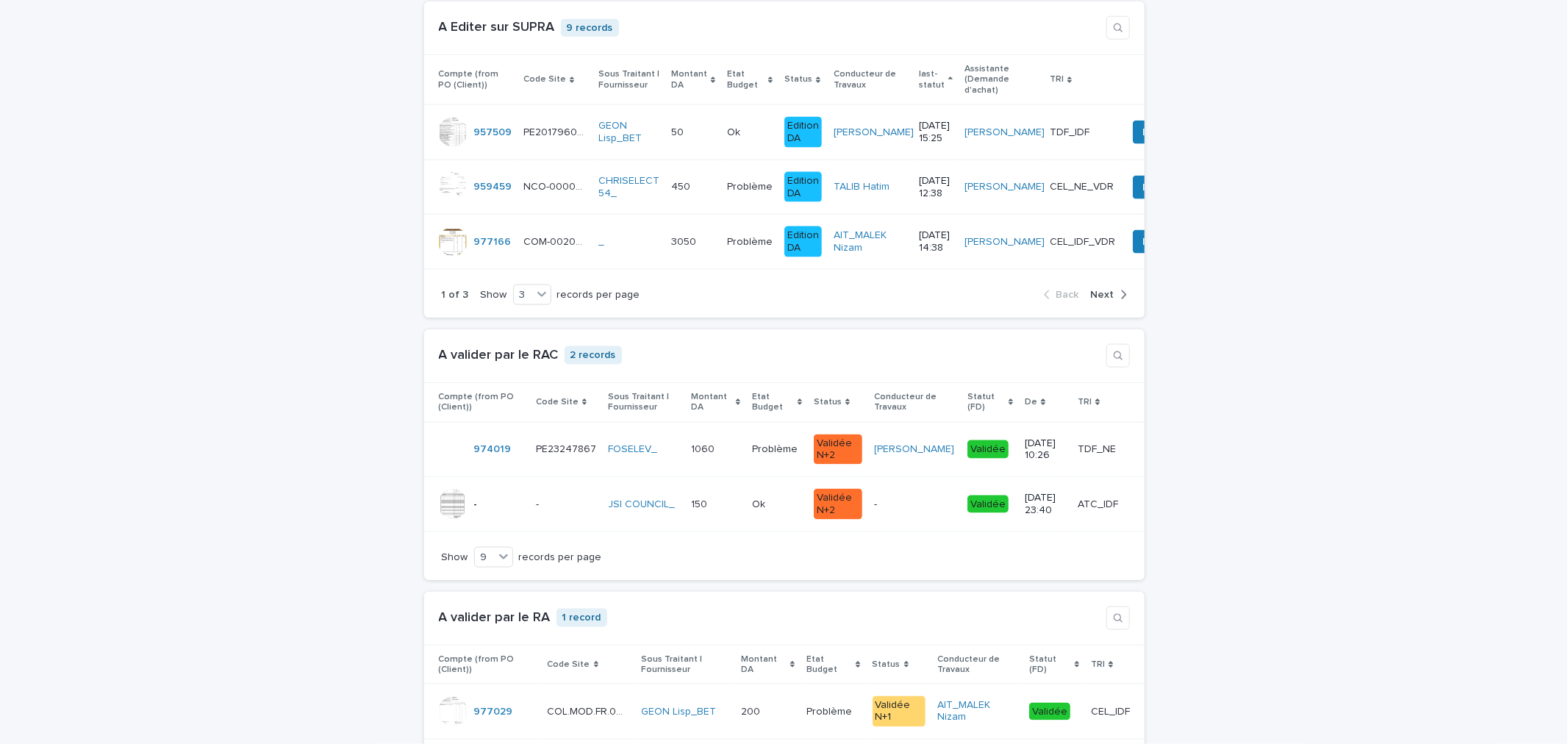
scroll to position [1905, 0]
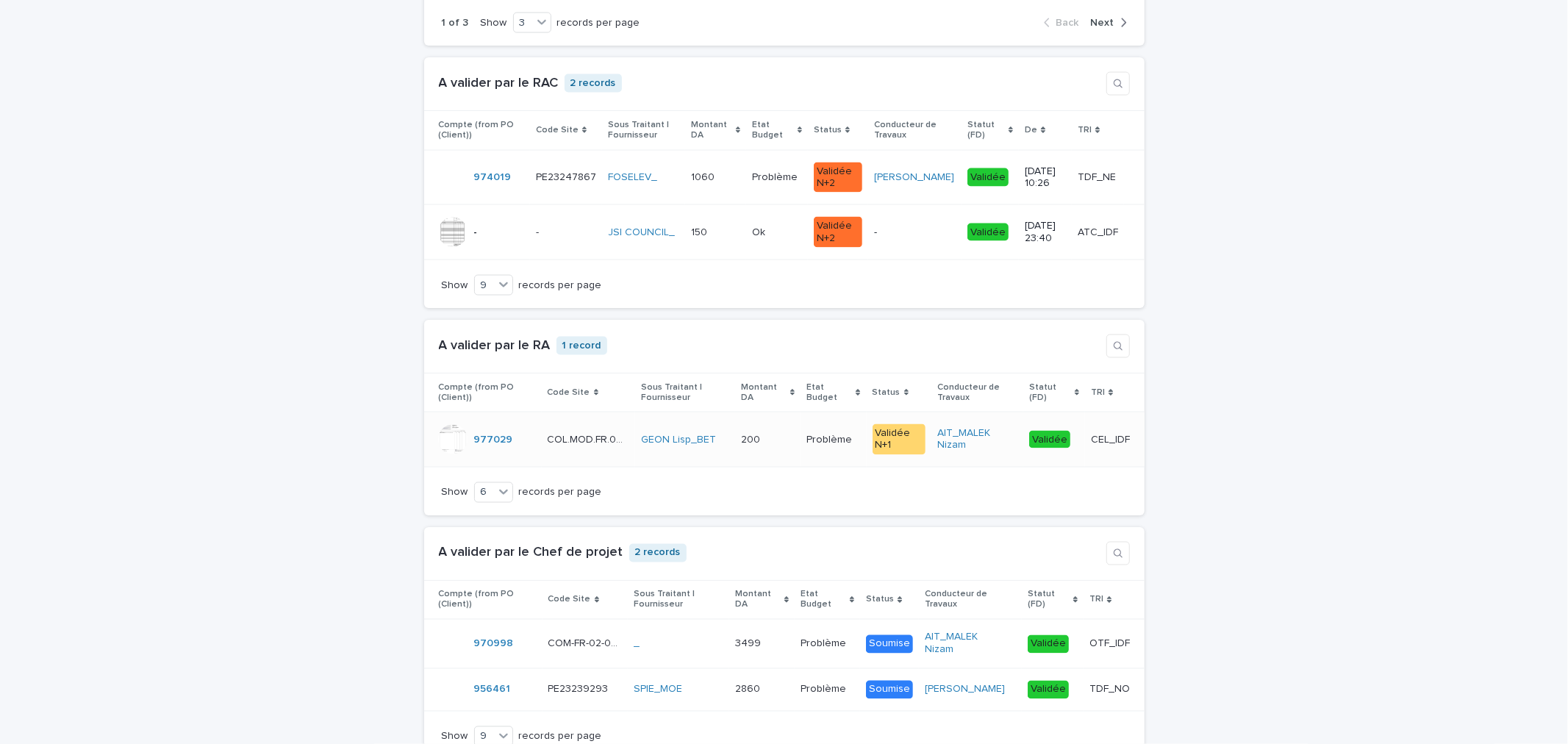
click at [809, 446] on p "Problème" at bounding box center [830, 438] width 49 height 15
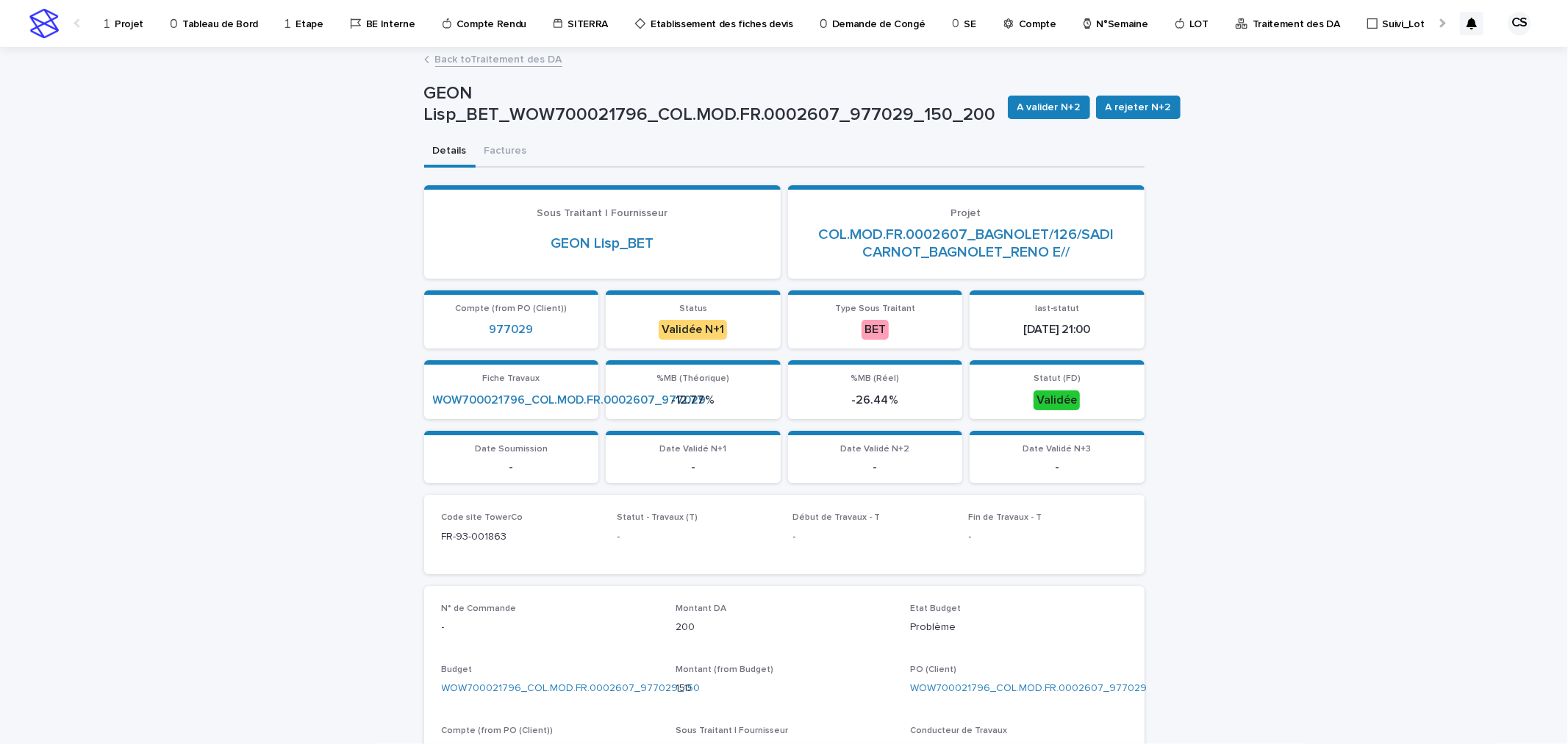
click at [615, 113] on p "GEON Lisp_BET_WOW700021796_COL.MOD.FR.0002607_977029_150_200" at bounding box center [710, 104] width 572 height 42
click at [1034, 113] on span "A valider N+2" at bounding box center [1048, 107] width 63 height 14
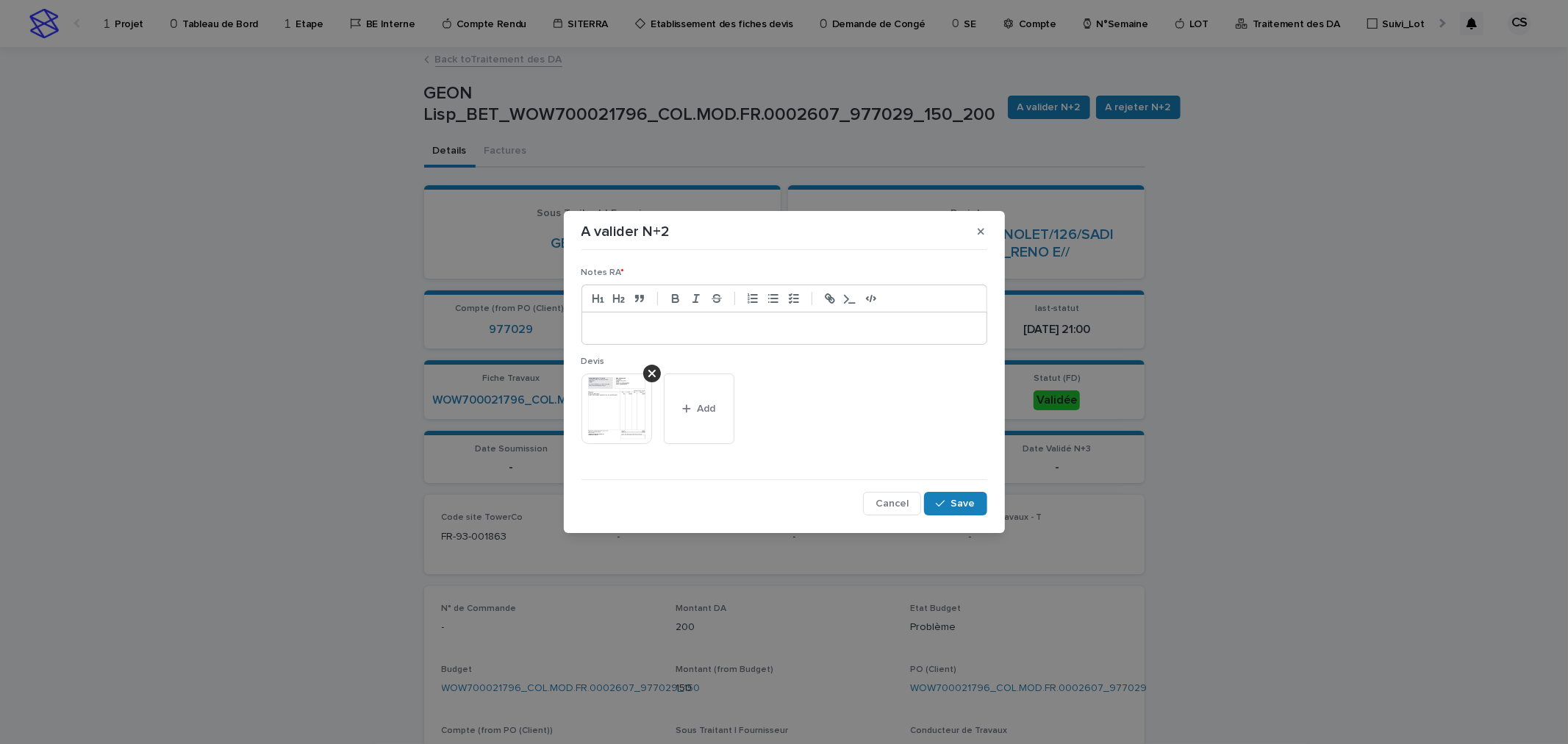
click at [755, 336] on div at bounding box center [784, 328] width 404 height 32
click at [941, 496] on button "Save" at bounding box center [955, 503] width 62 height 23
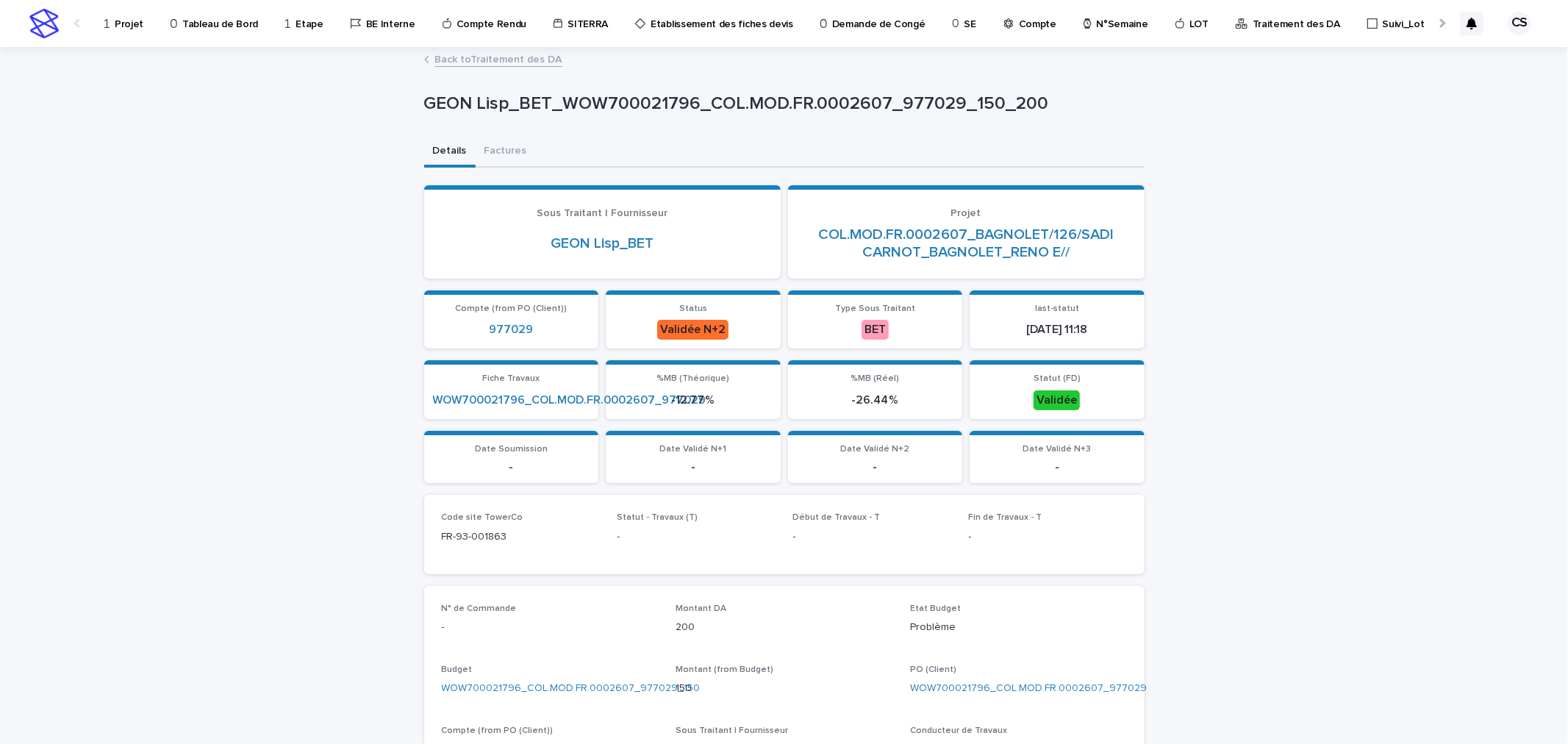
click at [449, 55] on link "Back to Traitement des DA" at bounding box center [498, 58] width 127 height 17
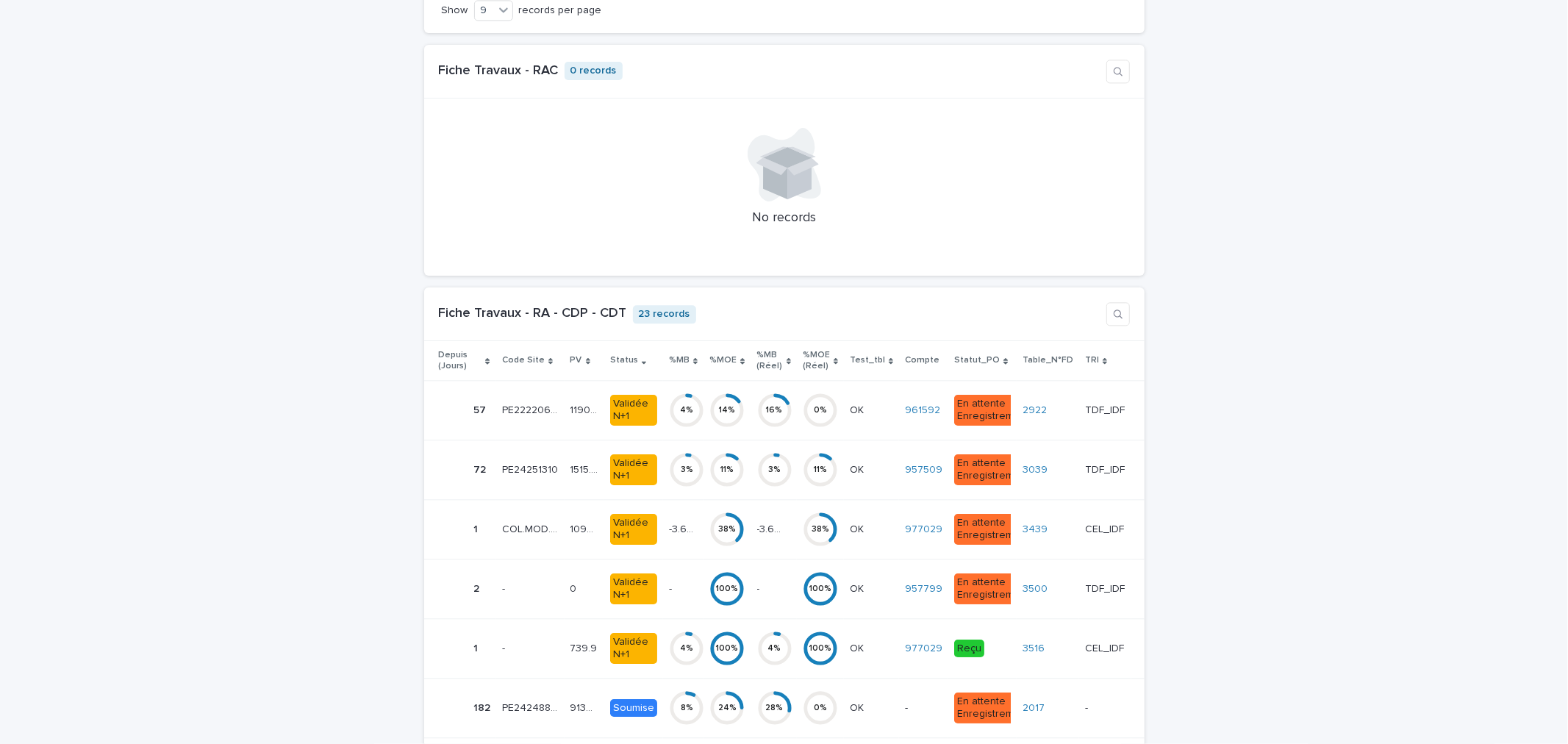
scroll to position [2995, 0]
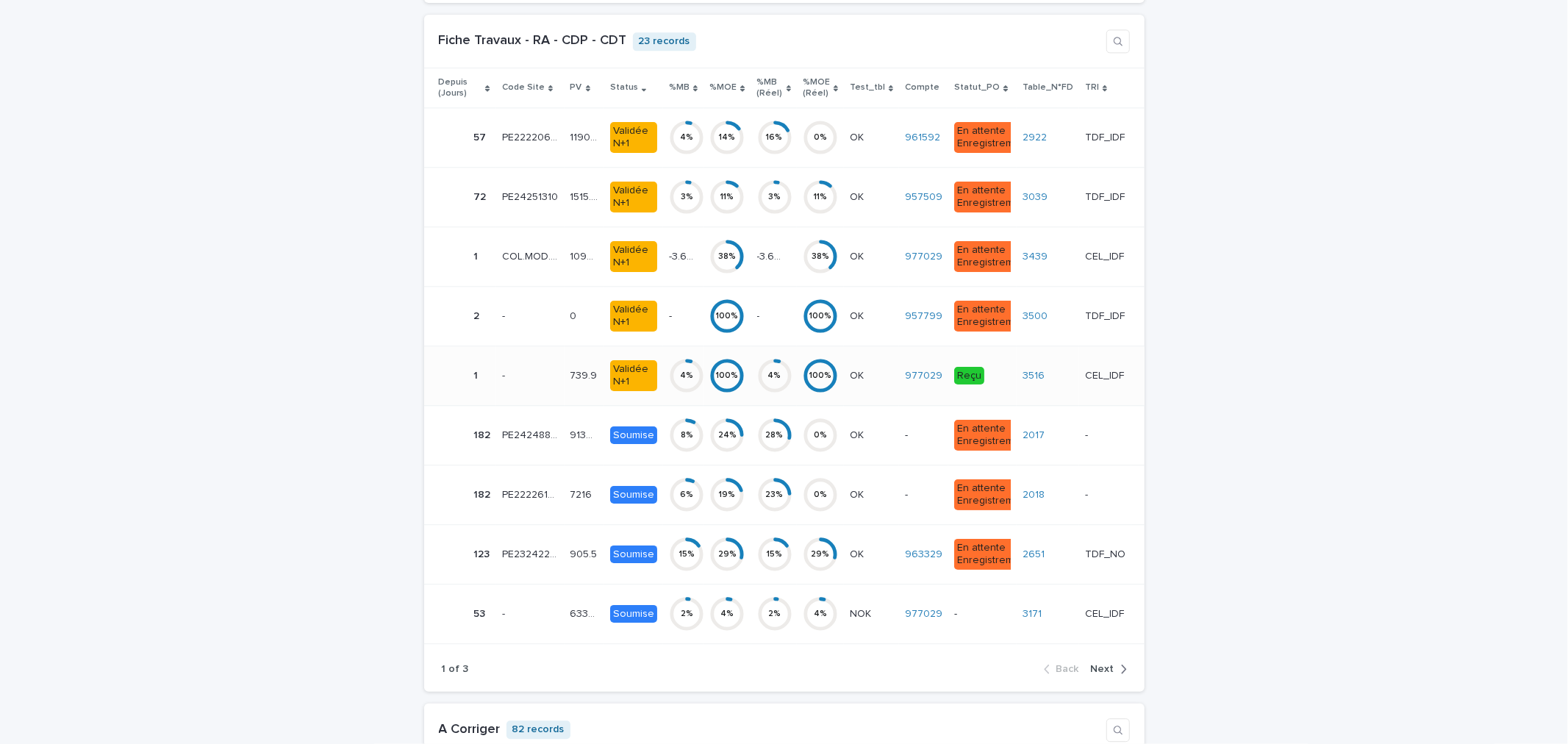
click at [1052, 386] on div "3516" at bounding box center [1047, 376] width 50 height 24
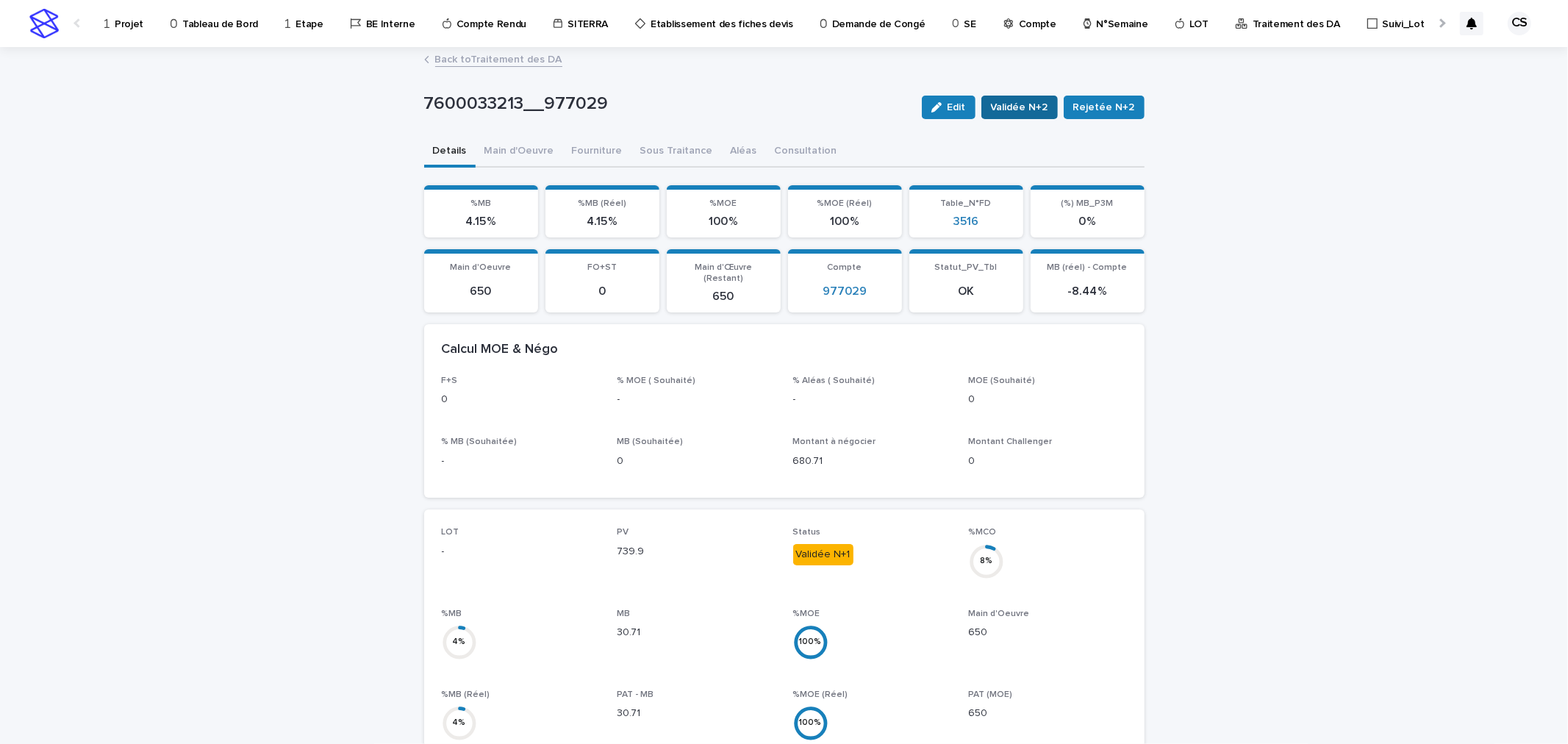
click at [1015, 107] on span "Validée N+2" at bounding box center [1019, 107] width 58 height 14
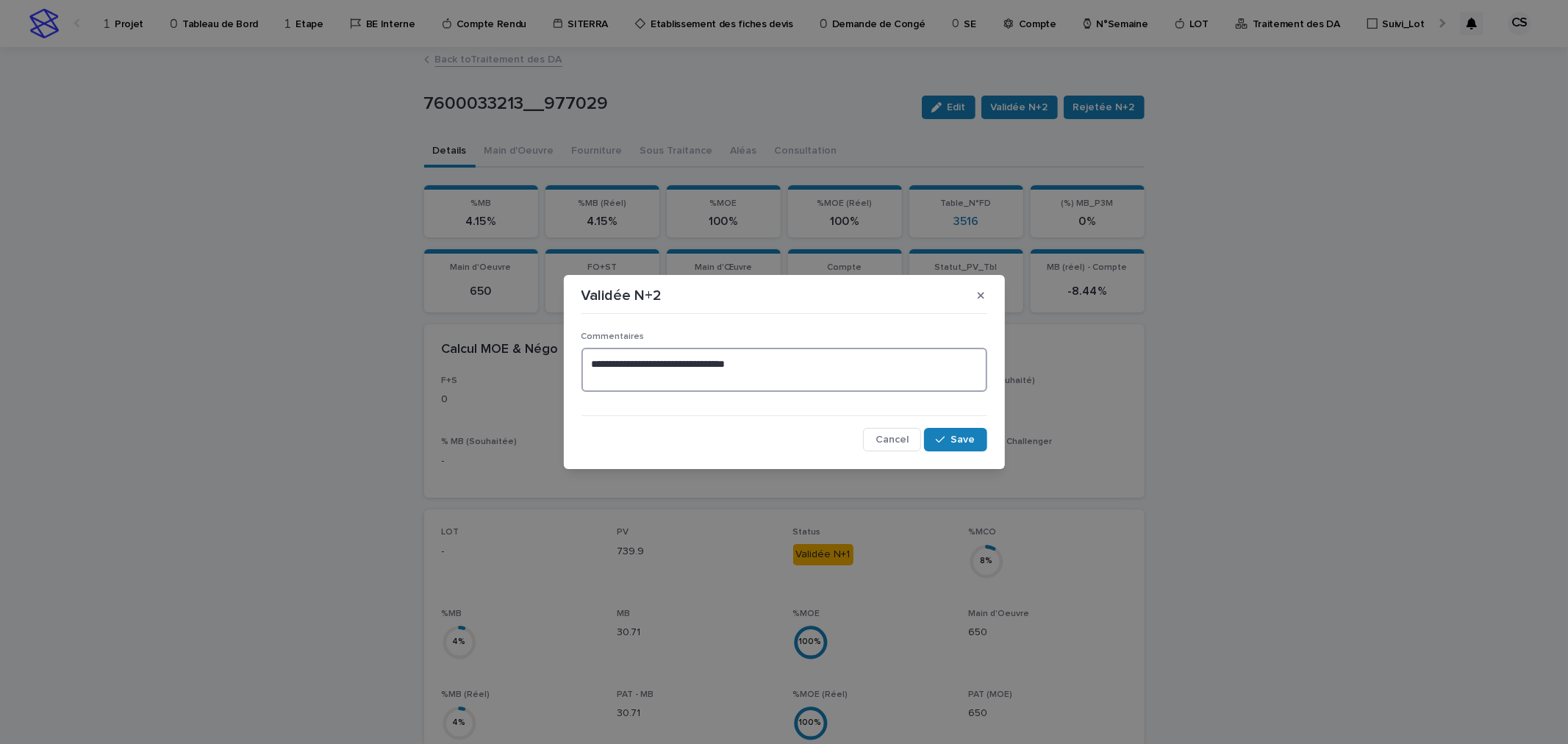
click at [762, 366] on textarea "**********" at bounding box center [784, 369] width 406 height 44
click at [962, 431] on button "Save" at bounding box center [955, 439] width 62 height 23
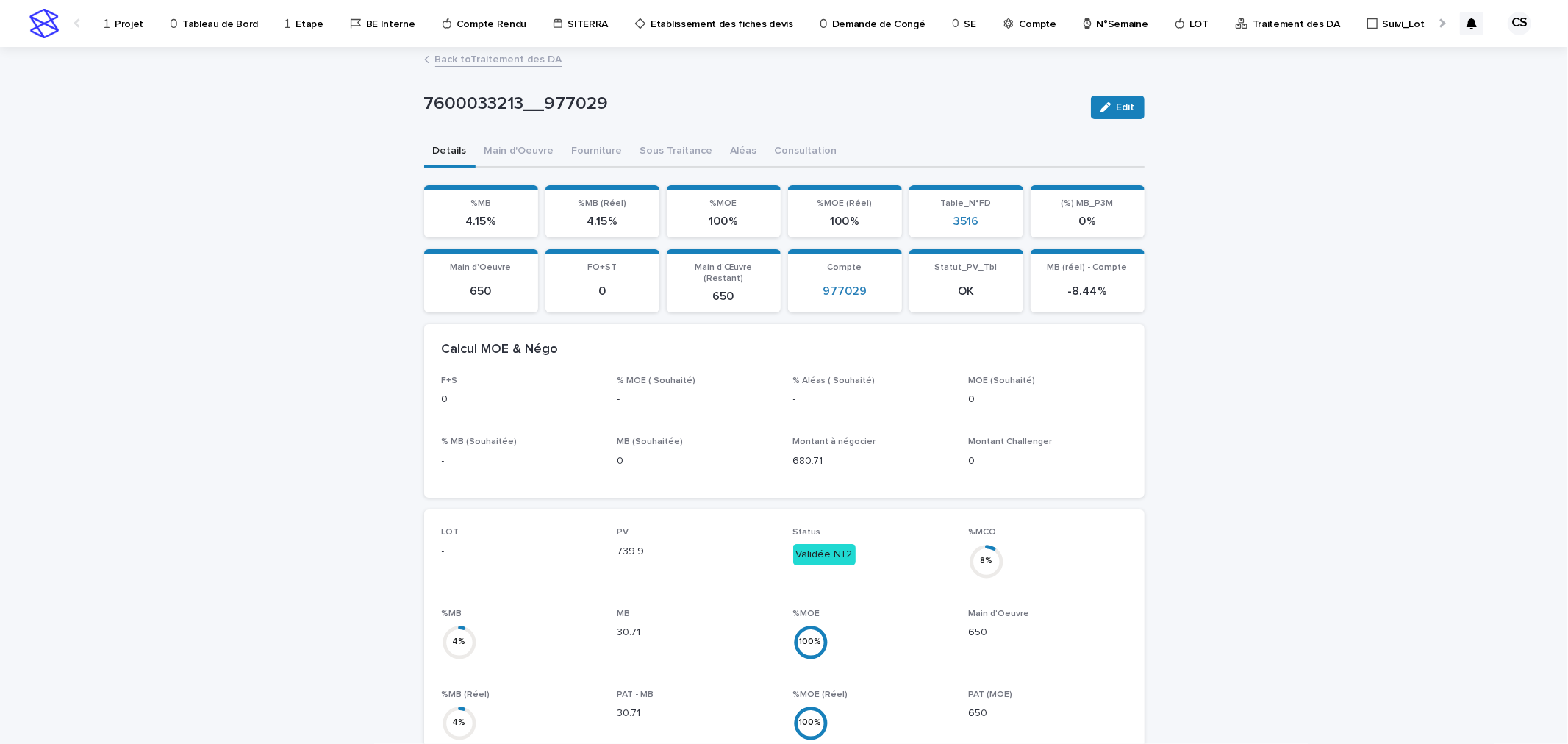
click at [515, 63] on link "Back to Traitement des DA" at bounding box center [498, 58] width 127 height 17
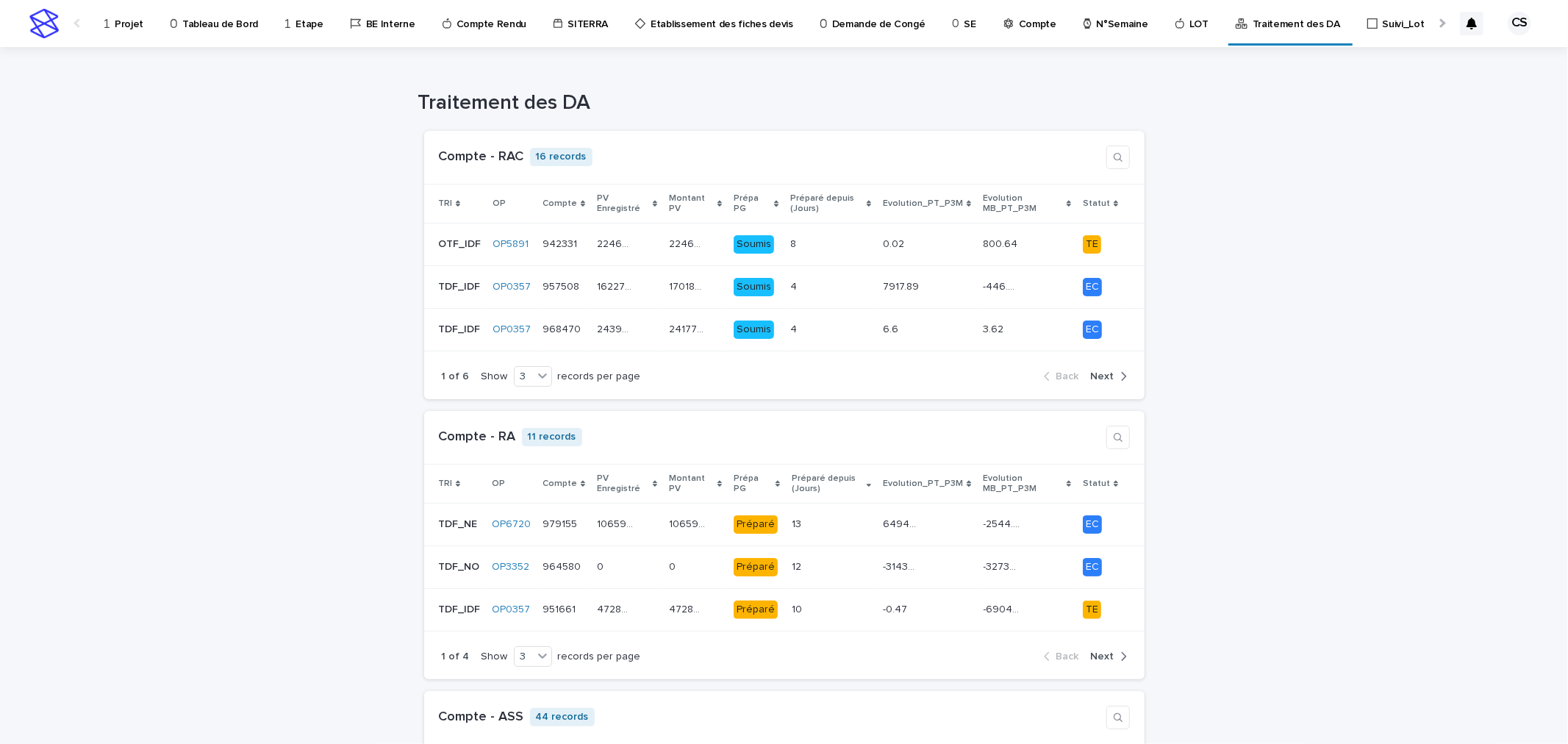
scroll to position [272, 0]
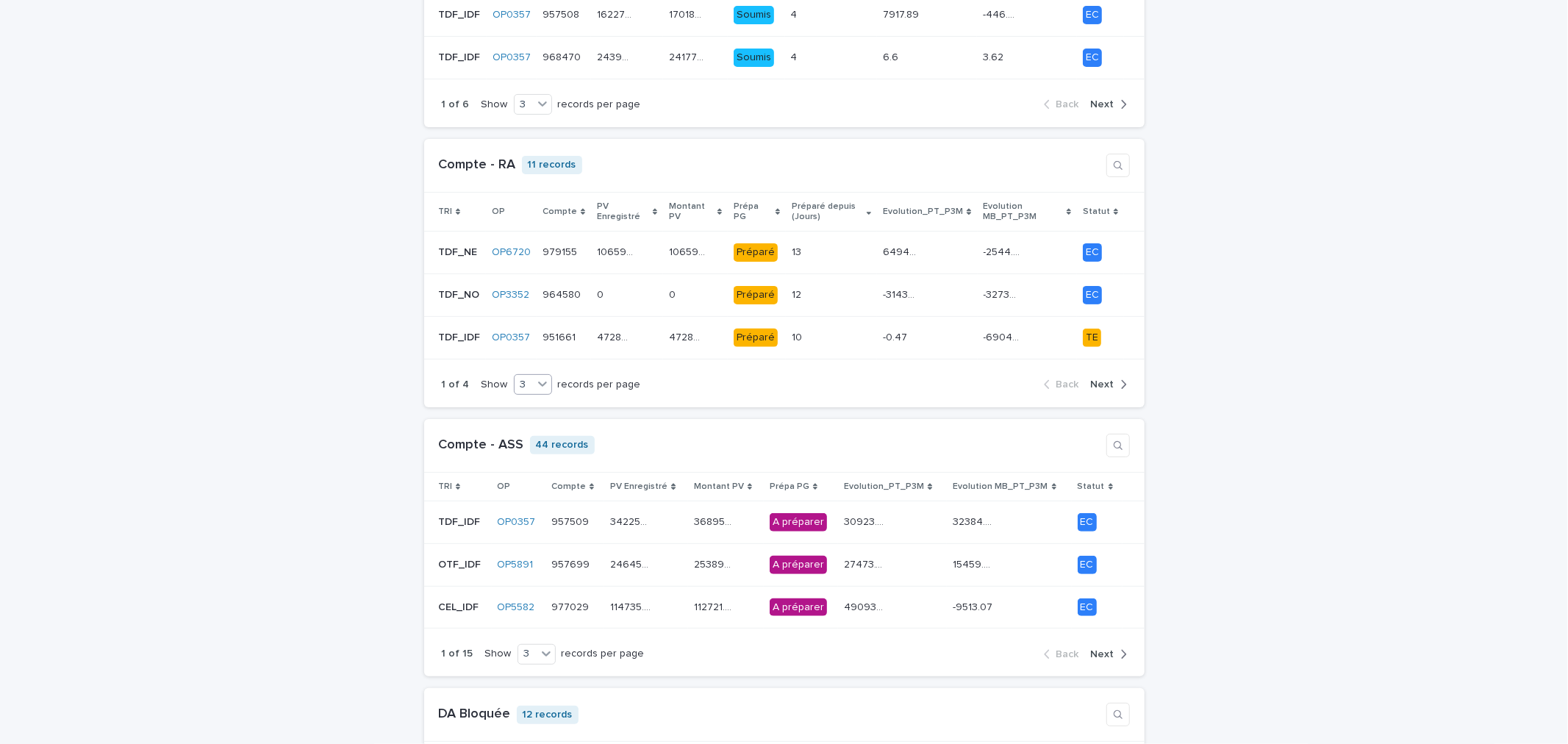
click at [535, 379] on icon at bounding box center [542, 384] width 14 height 14
click at [517, 436] on div "9" at bounding box center [522, 440] width 37 height 18
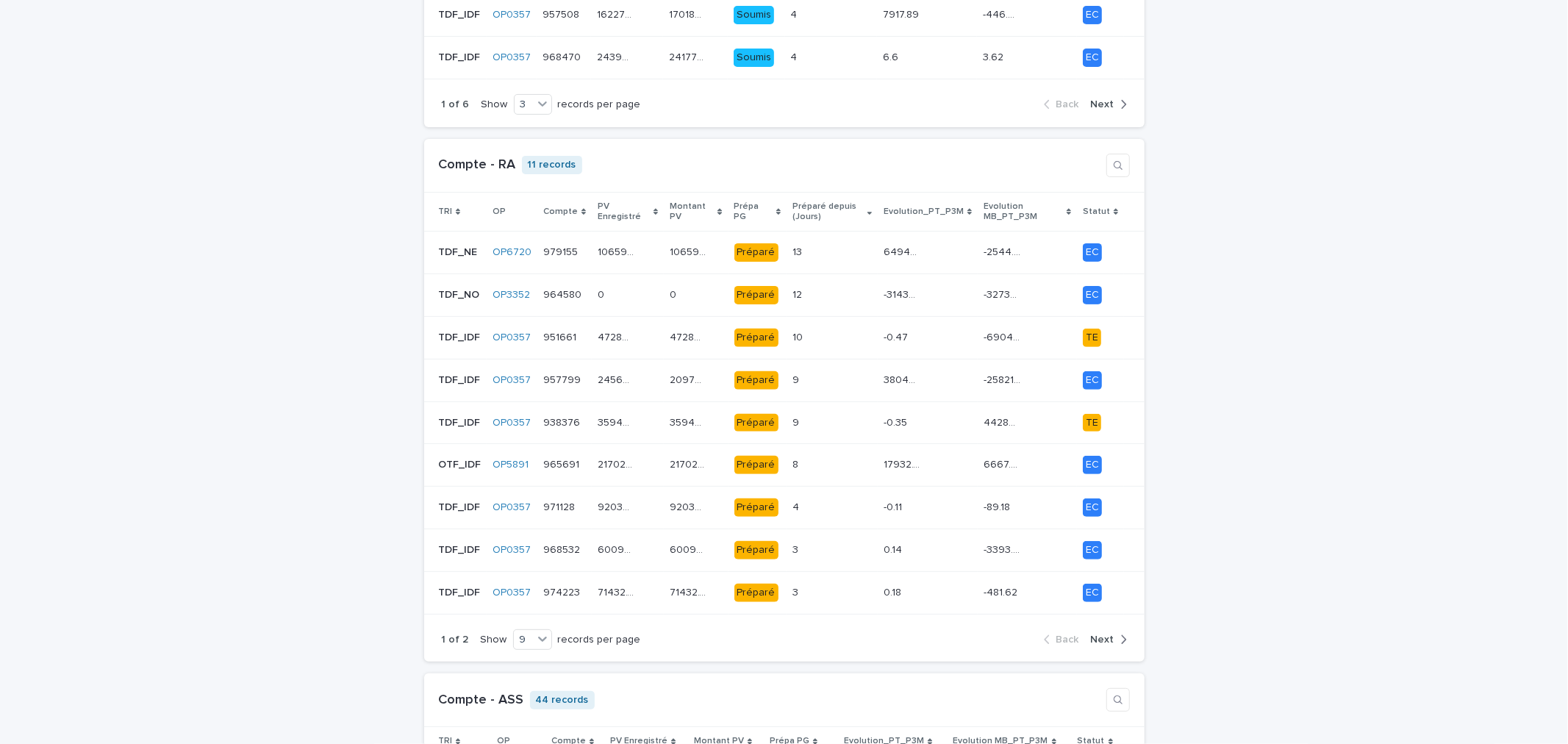
click at [1097, 645] on button "Next" at bounding box center [1106, 639] width 42 height 14
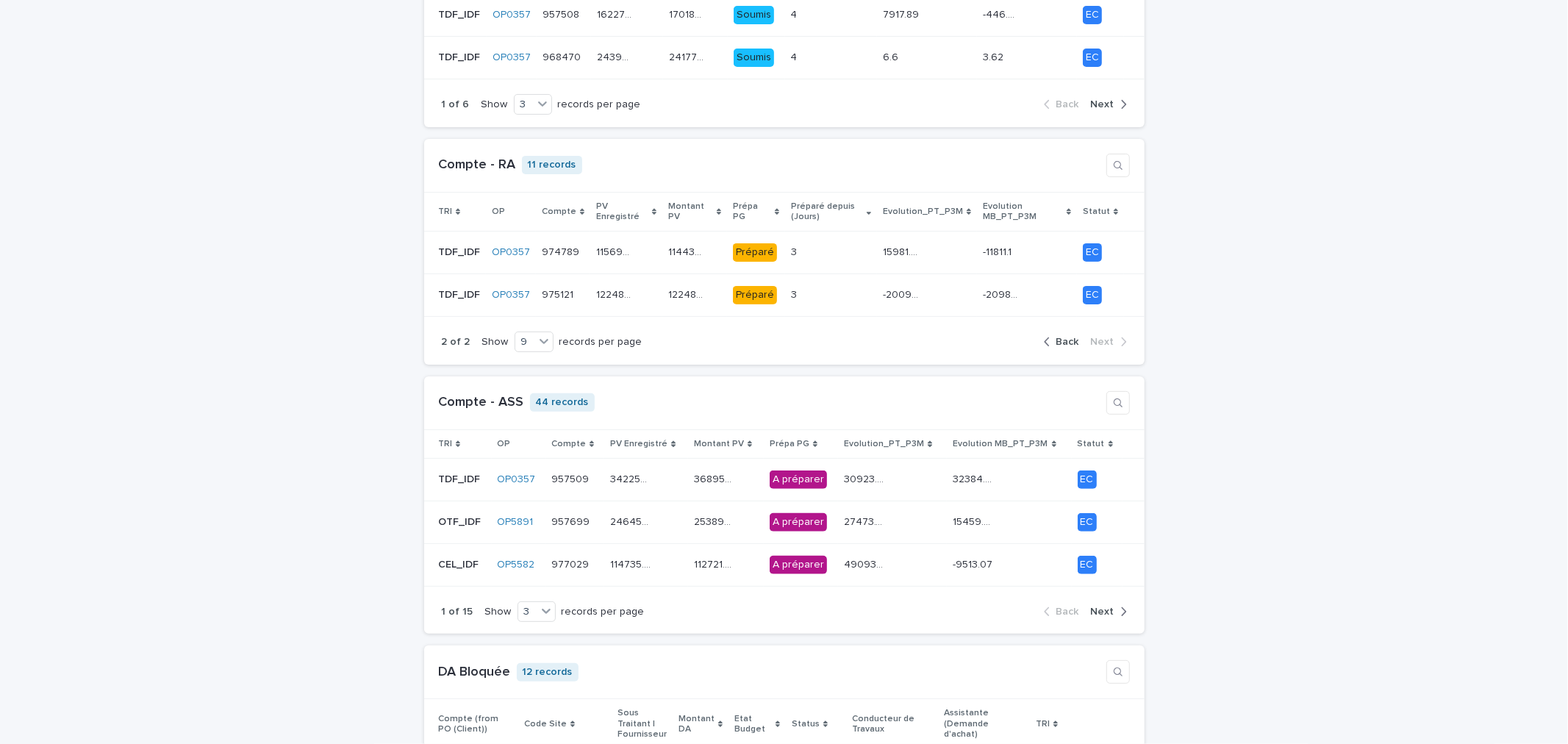
click at [1067, 335] on div "2 of 2 Show 9 records per page Back Next" at bounding box center [785, 342] width 721 height 45
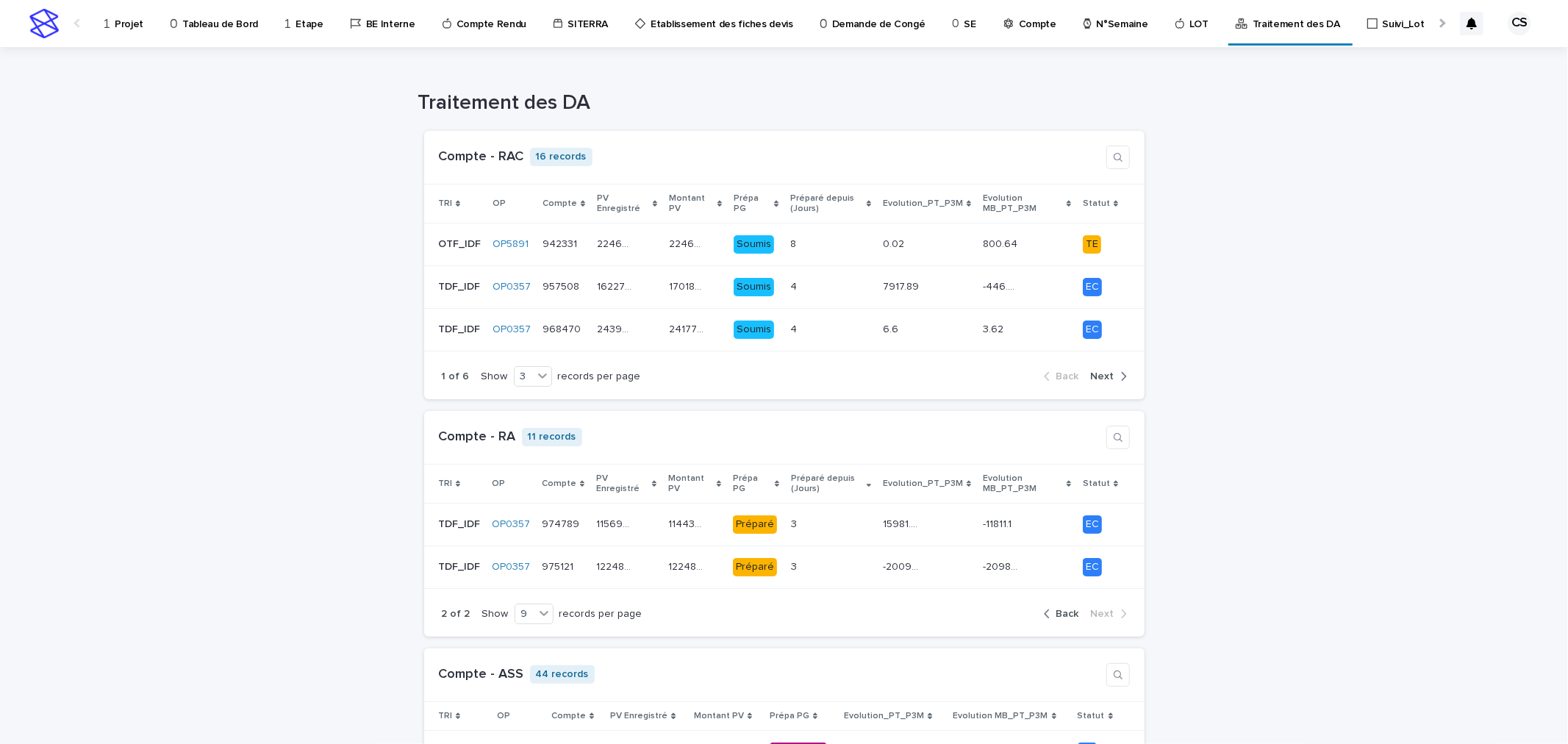
click at [139, 24] on p "Projet" at bounding box center [129, 15] width 29 height 31
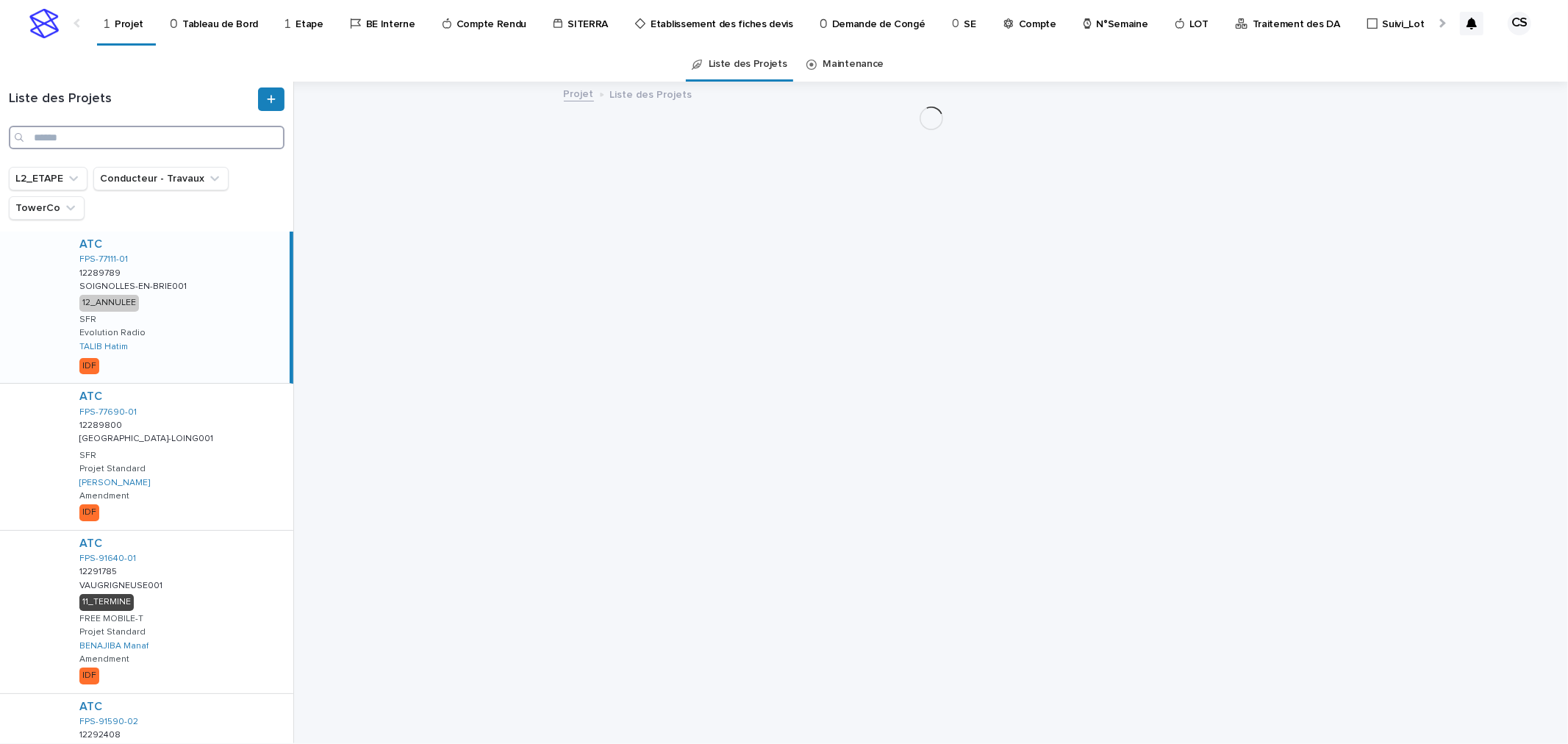
click at [167, 137] on input "Search" at bounding box center [147, 137] width 275 height 23
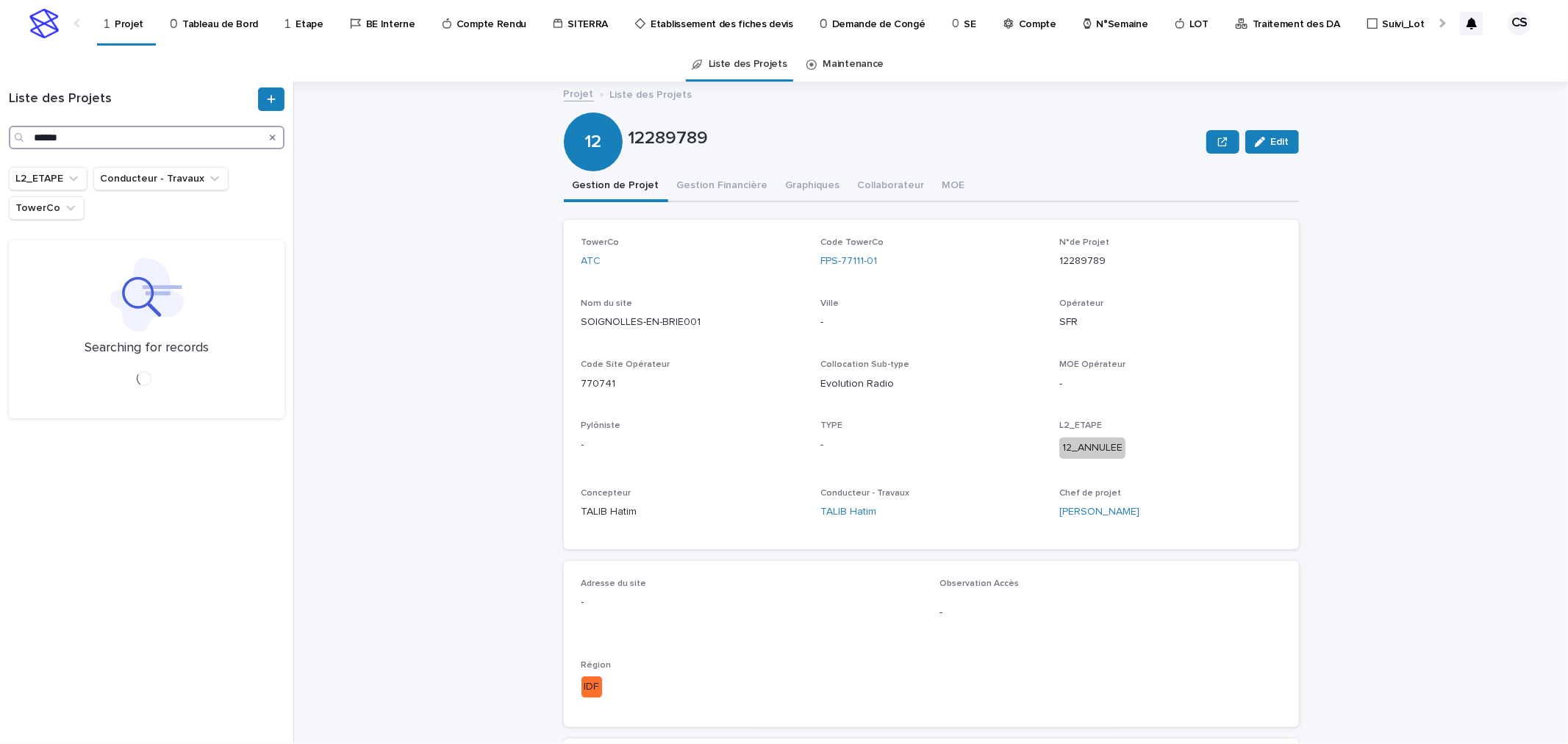
type input "******"
click at [215, 285] on div "TDF 1036217 PE23247858 PE23247858 STESAVINEl'Ouest6c STESAVINEl'Ouest6c 10_DOE …" at bounding box center [178, 307] width 222 height 151
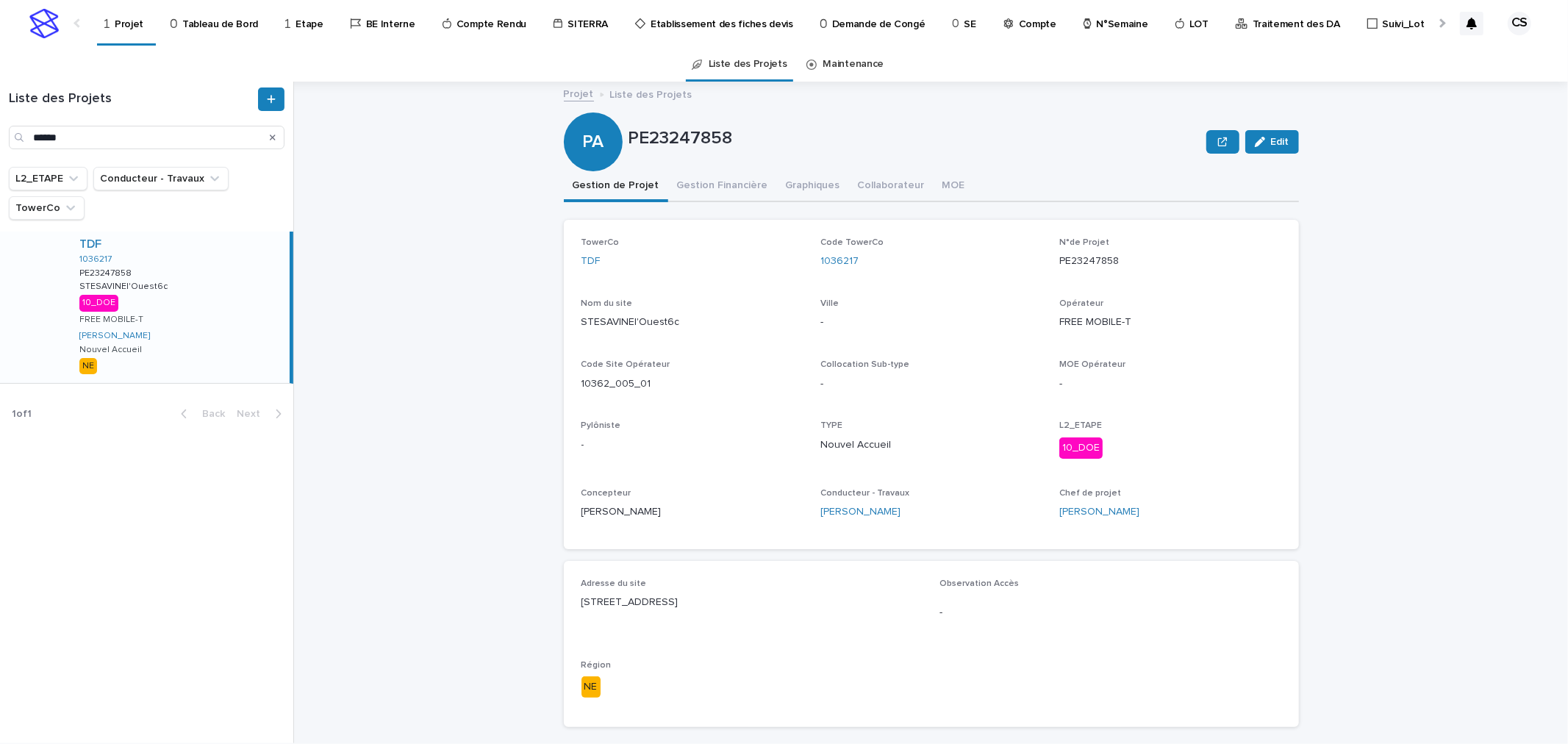
drag, startPoint x: 755, startPoint y: 605, endPoint x: 557, endPoint y: 597, distance: 198.2
click at [564, 597] on div "Adresse du site 6 rue de l'ouest 10300 Sainte-Savine Observation Accès - Région…" at bounding box center [931, 643] width 735 height 166
copy p "6 rue de l'ouest 10300 Sainte-Savine"
click at [1310, 277] on div "Projet Liste des Projets PE23247858 Edit PA PE23247858 Edit Sorry, there was an…" at bounding box center [939, 412] width 1256 height 662
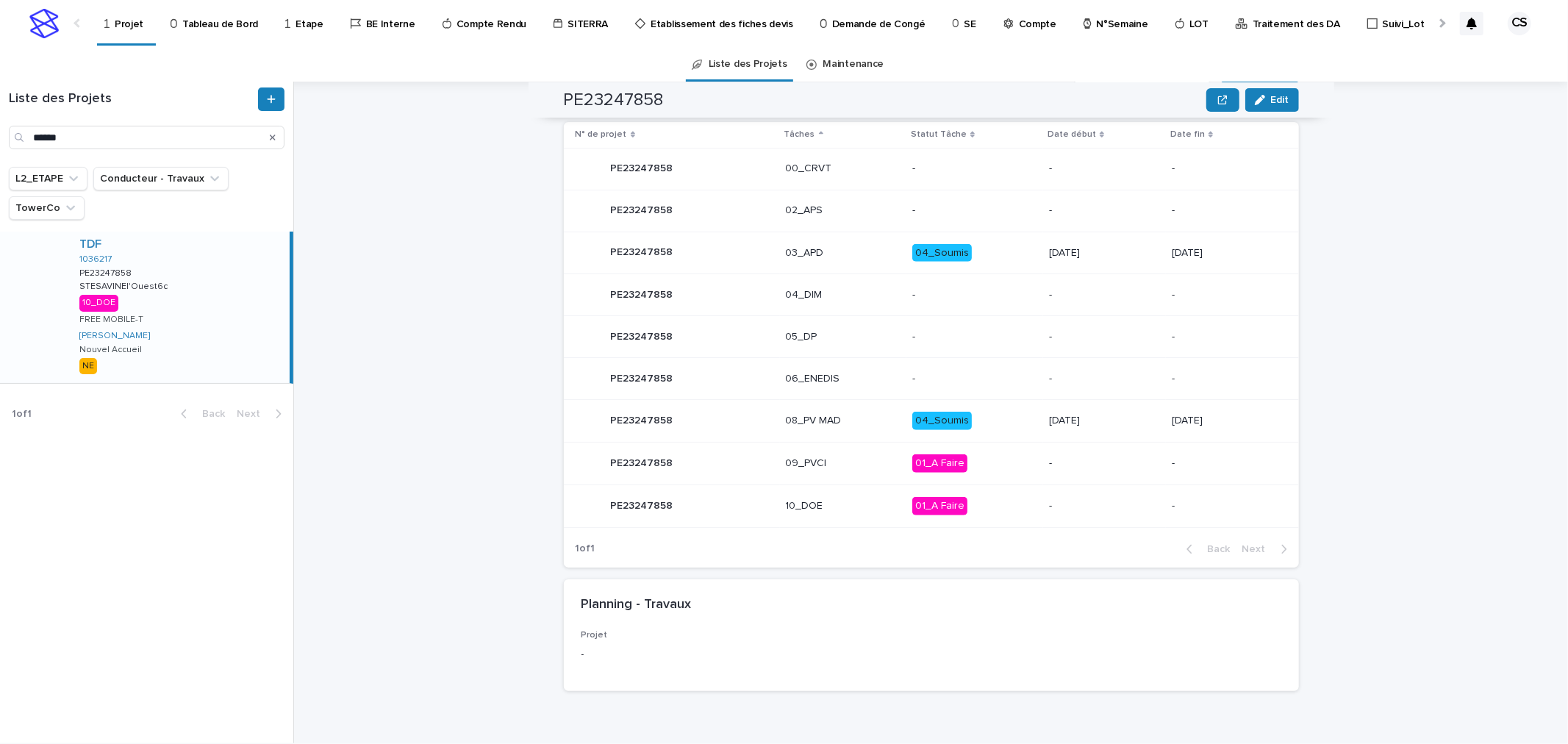
click at [980, 509] on p "01_A Faire" at bounding box center [975, 506] width 125 height 18
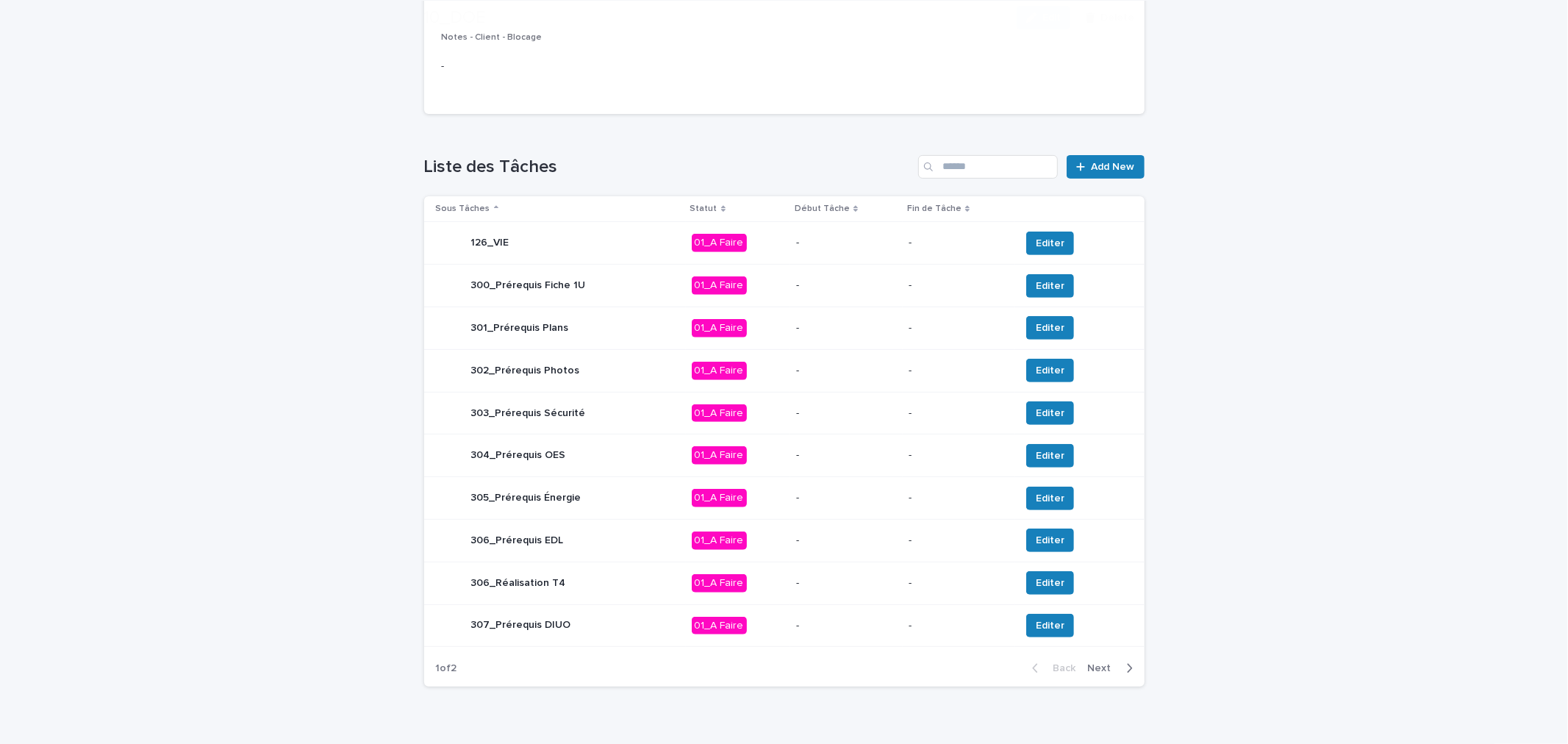
scroll to position [402, 0]
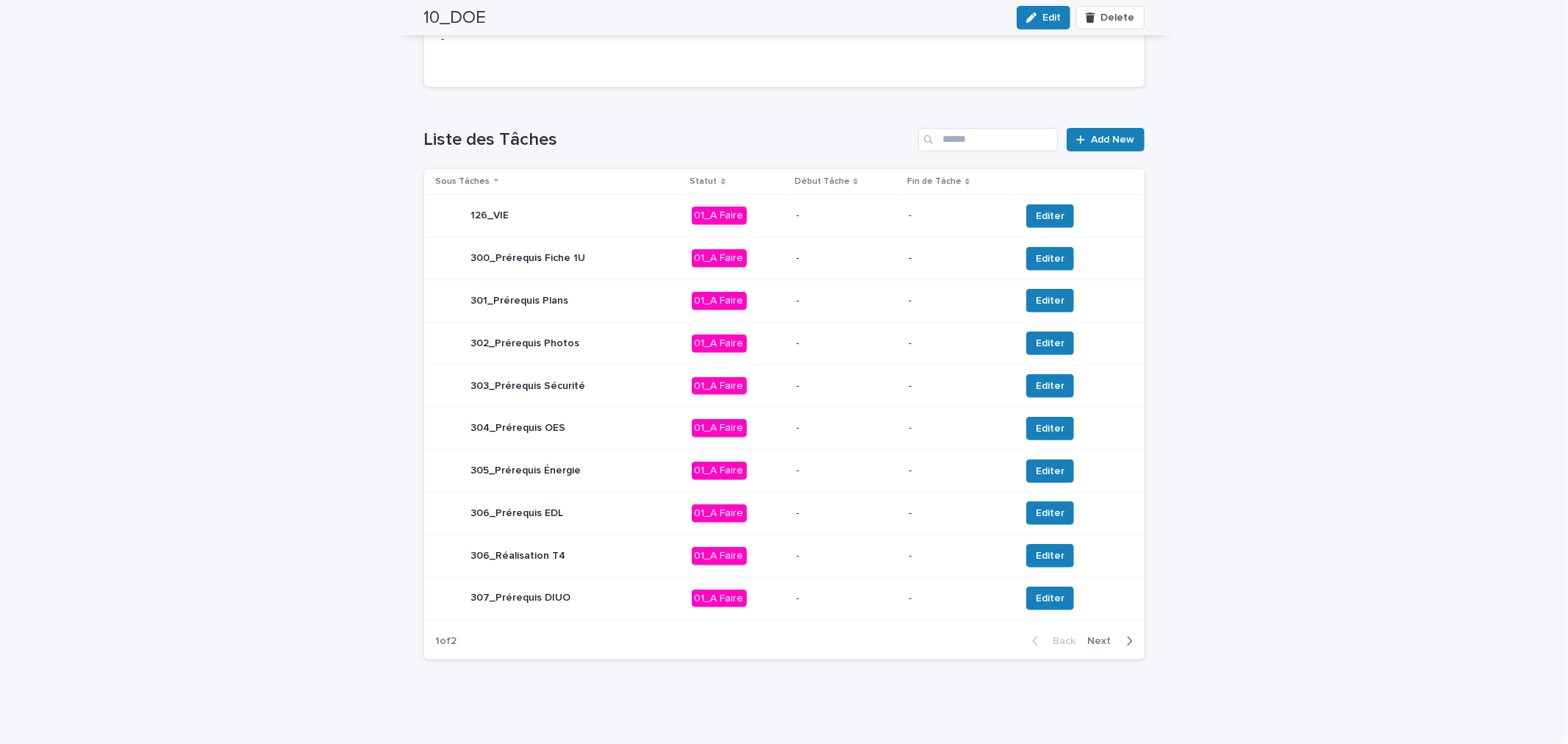
click at [1100, 641] on span "Next" at bounding box center [1104, 641] width 32 height 10
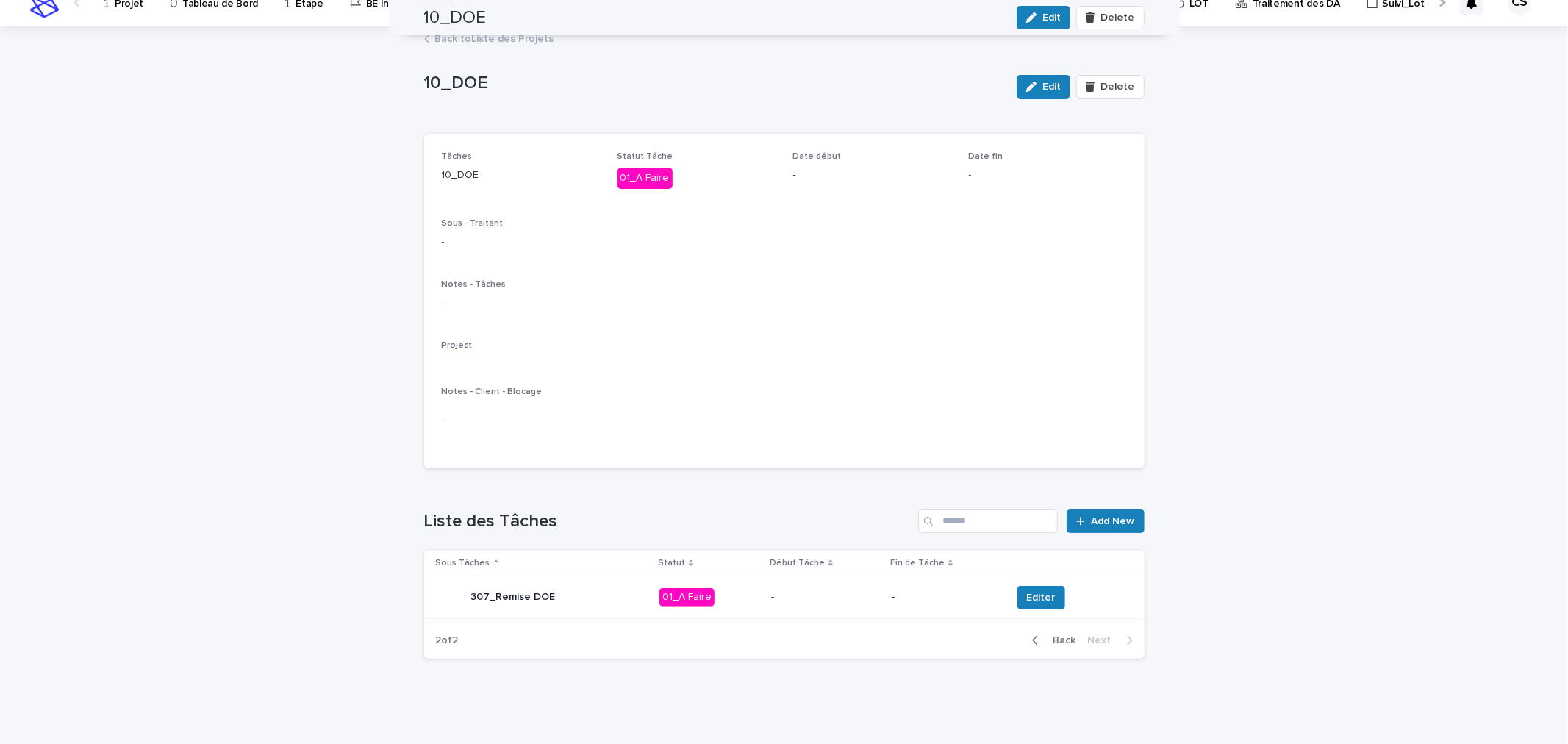
scroll to position [20, 0]
click at [1040, 599] on span "Editer" at bounding box center [1041, 598] width 29 height 14
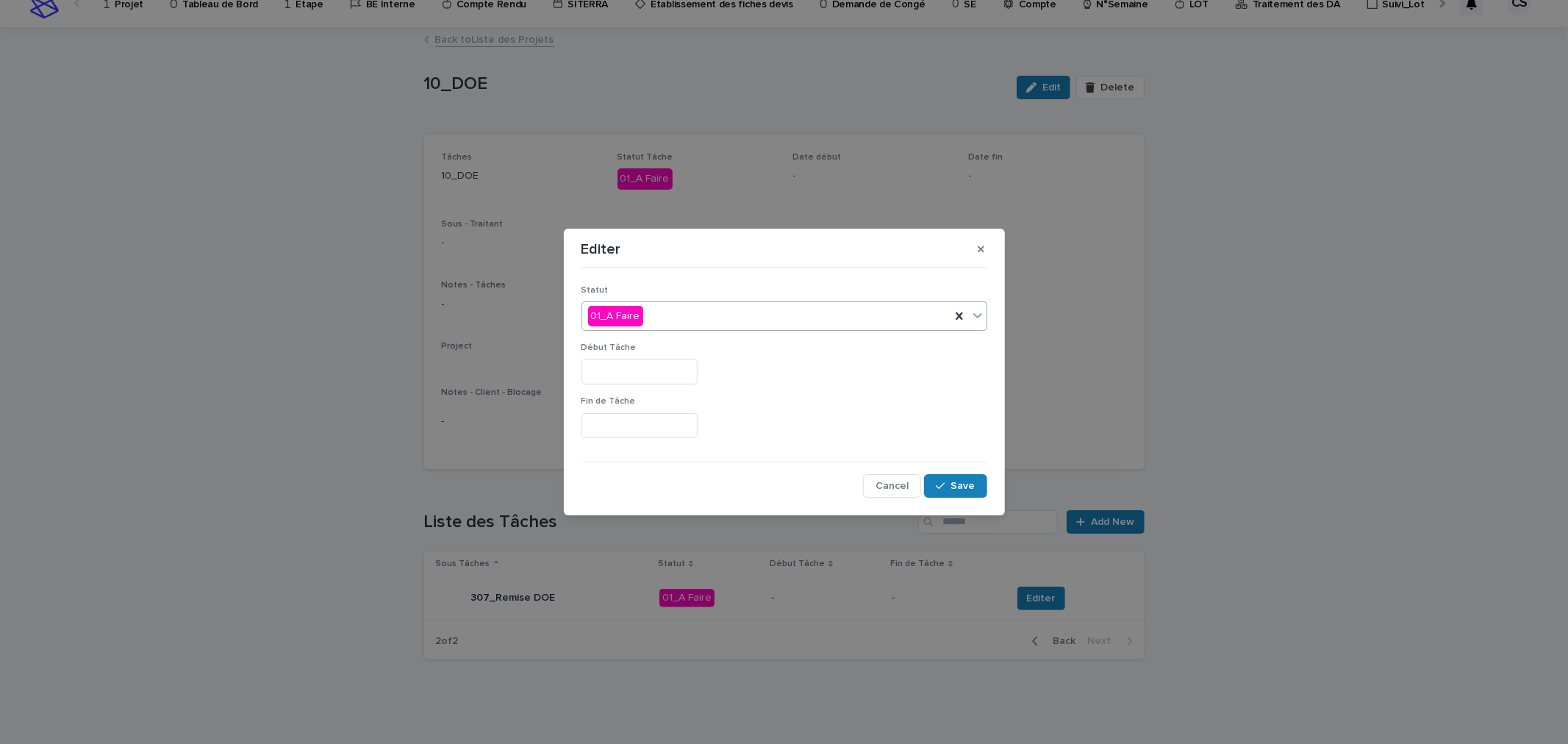
click at [698, 329] on div "01_A Faire" at bounding box center [784, 316] width 406 height 30
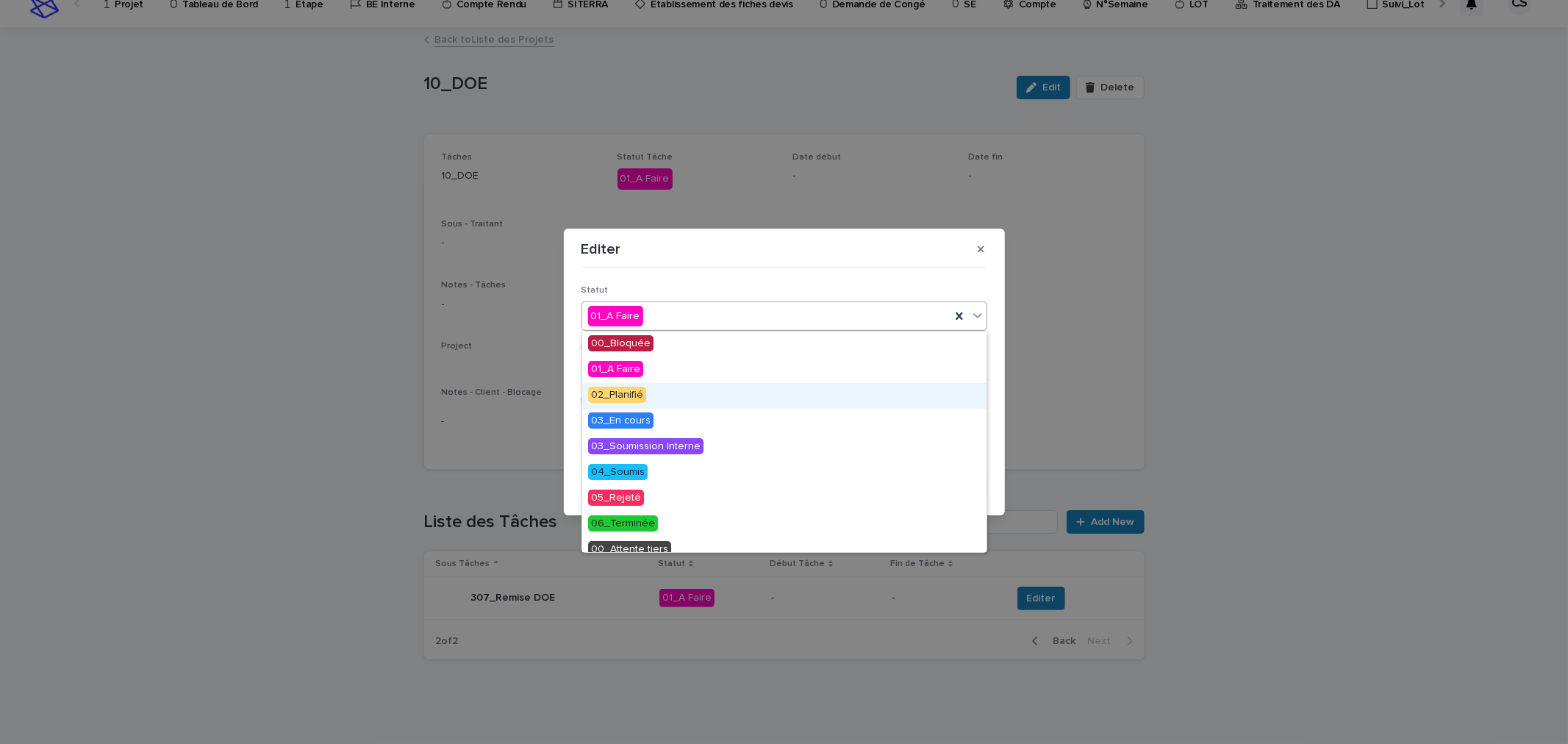
click at [631, 393] on span "02_Planifié" at bounding box center [617, 395] width 58 height 16
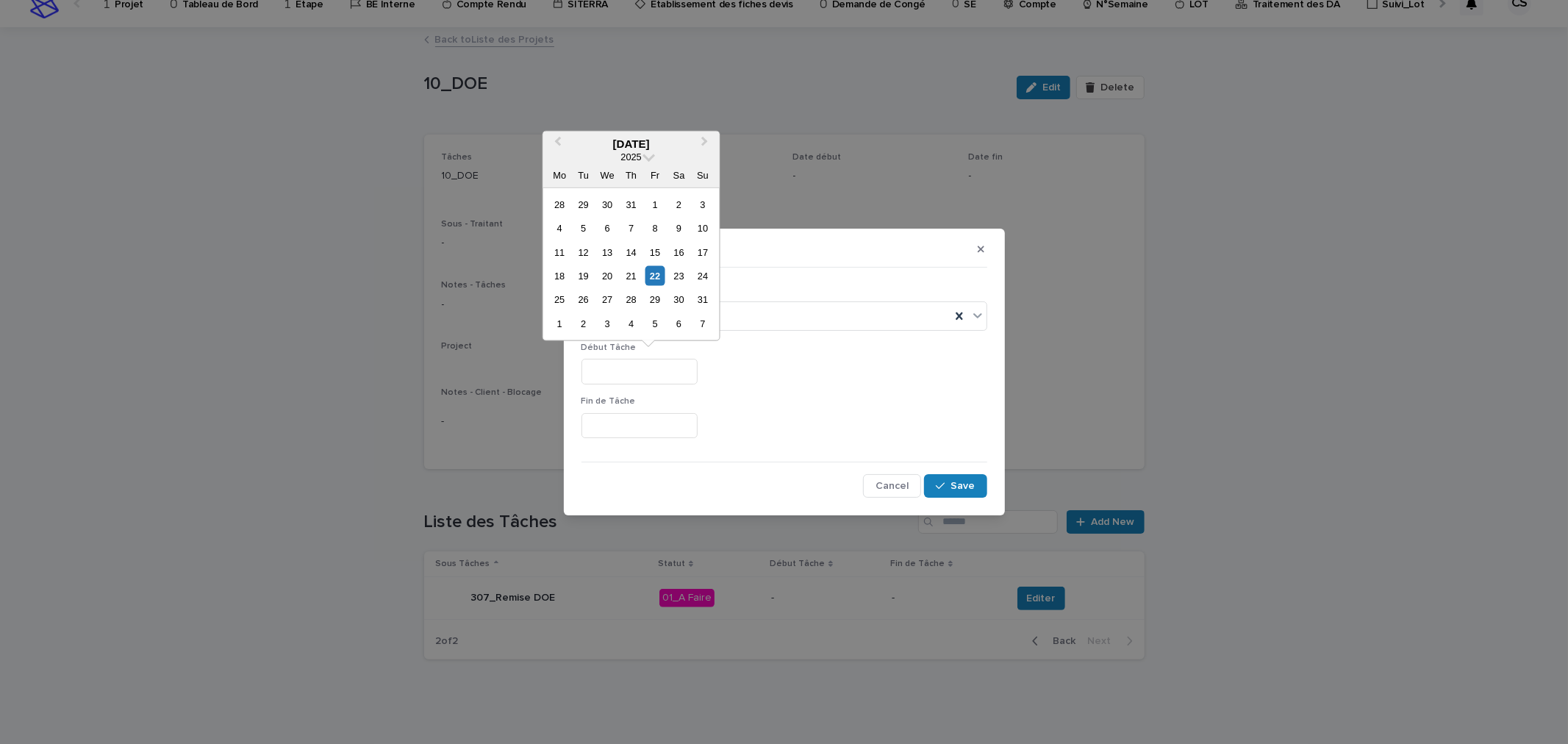
click at [636, 382] on input "text" at bounding box center [639, 372] width 116 height 26
click at [652, 274] on div "22" at bounding box center [655, 275] width 20 height 20
type input "*********"
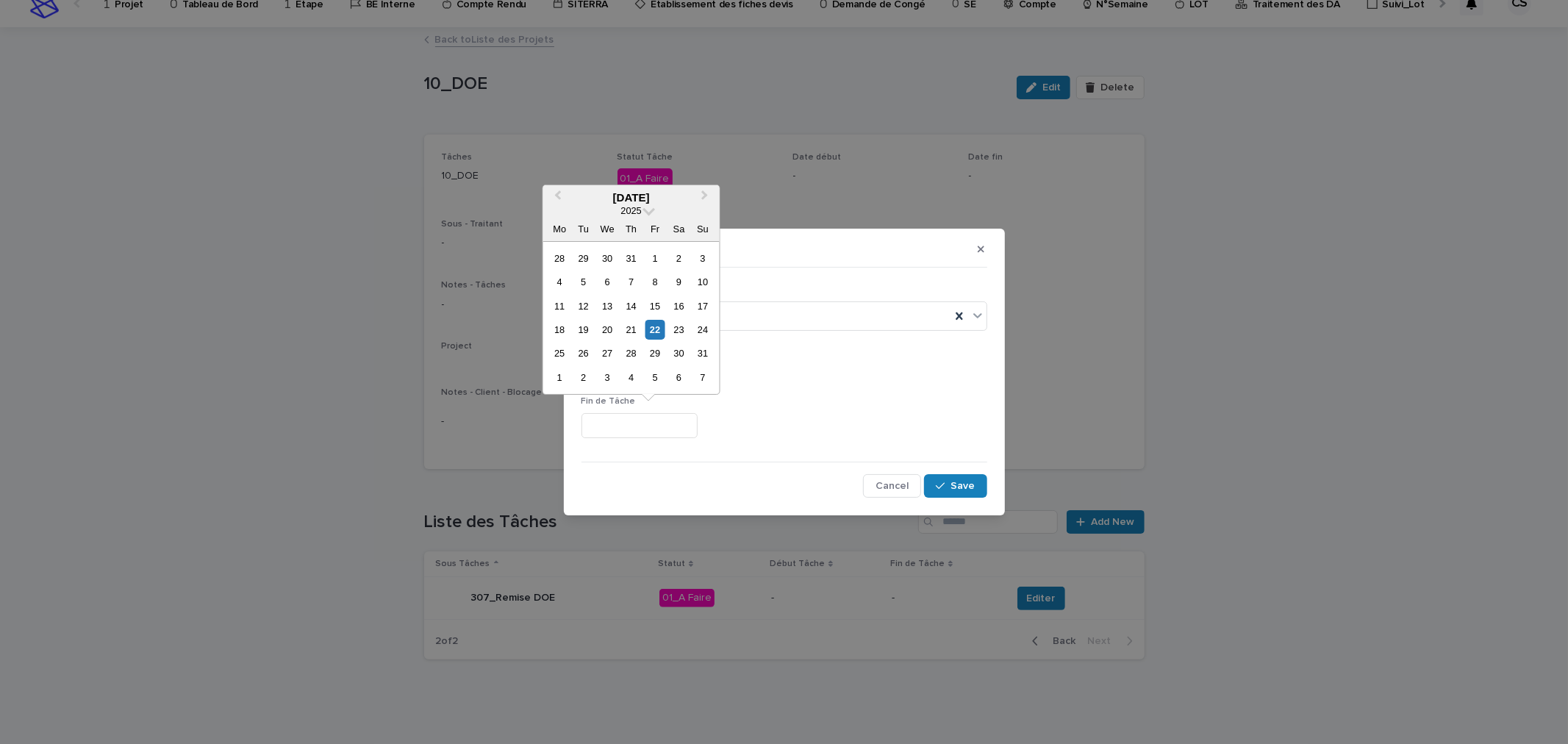
click at [673, 417] on input "text" at bounding box center [639, 426] width 116 height 26
click at [655, 345] on div "29" at bounding box center [655, 353] width 20 height 20
type input "*********"
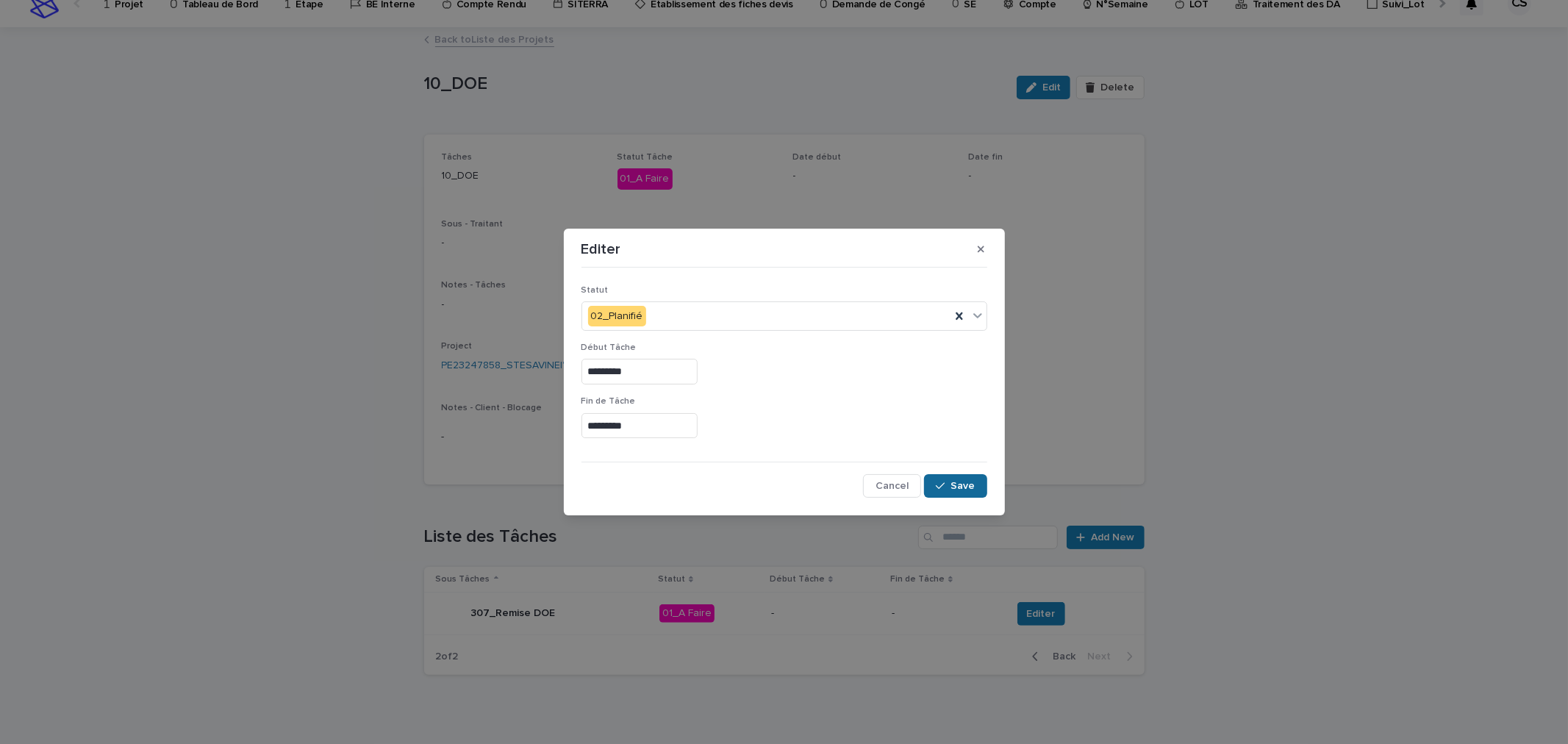
click at [948, 487] on div "button" at bounding box center [943, 485] width 14 height 10
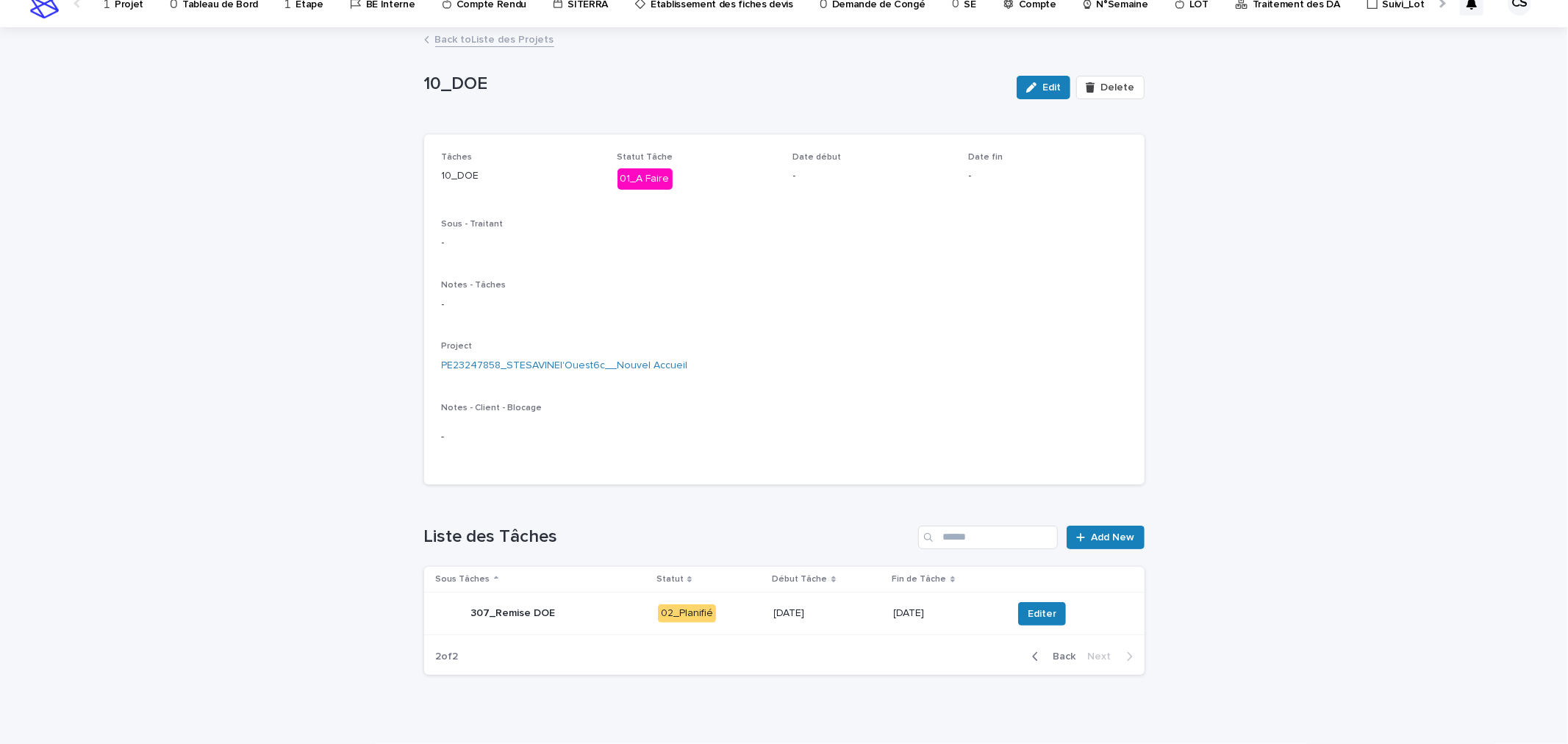
click at [1047, 653] on span "Back" at bounding box center [1059, 656] width 31 height 10
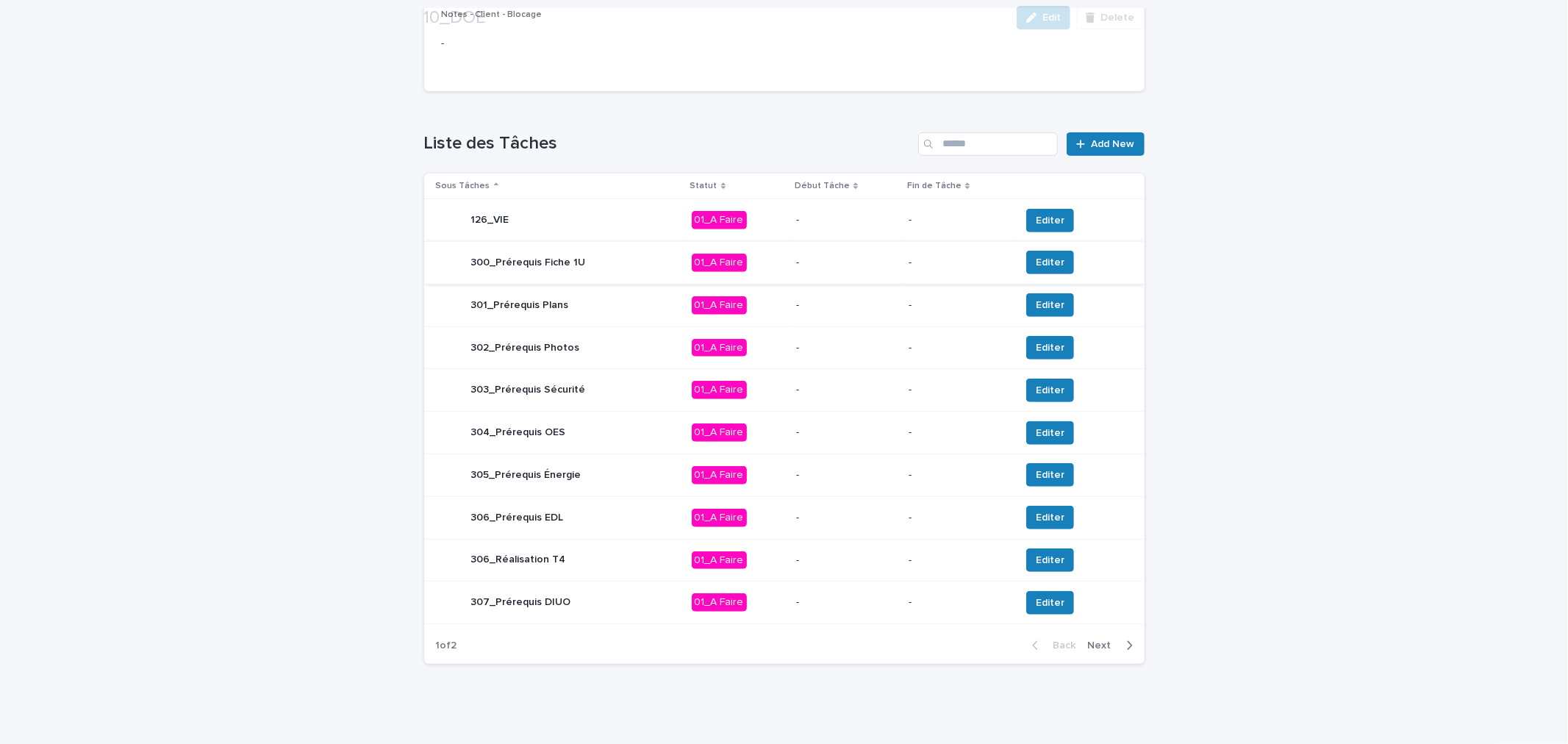
scroll to position [417, 0]
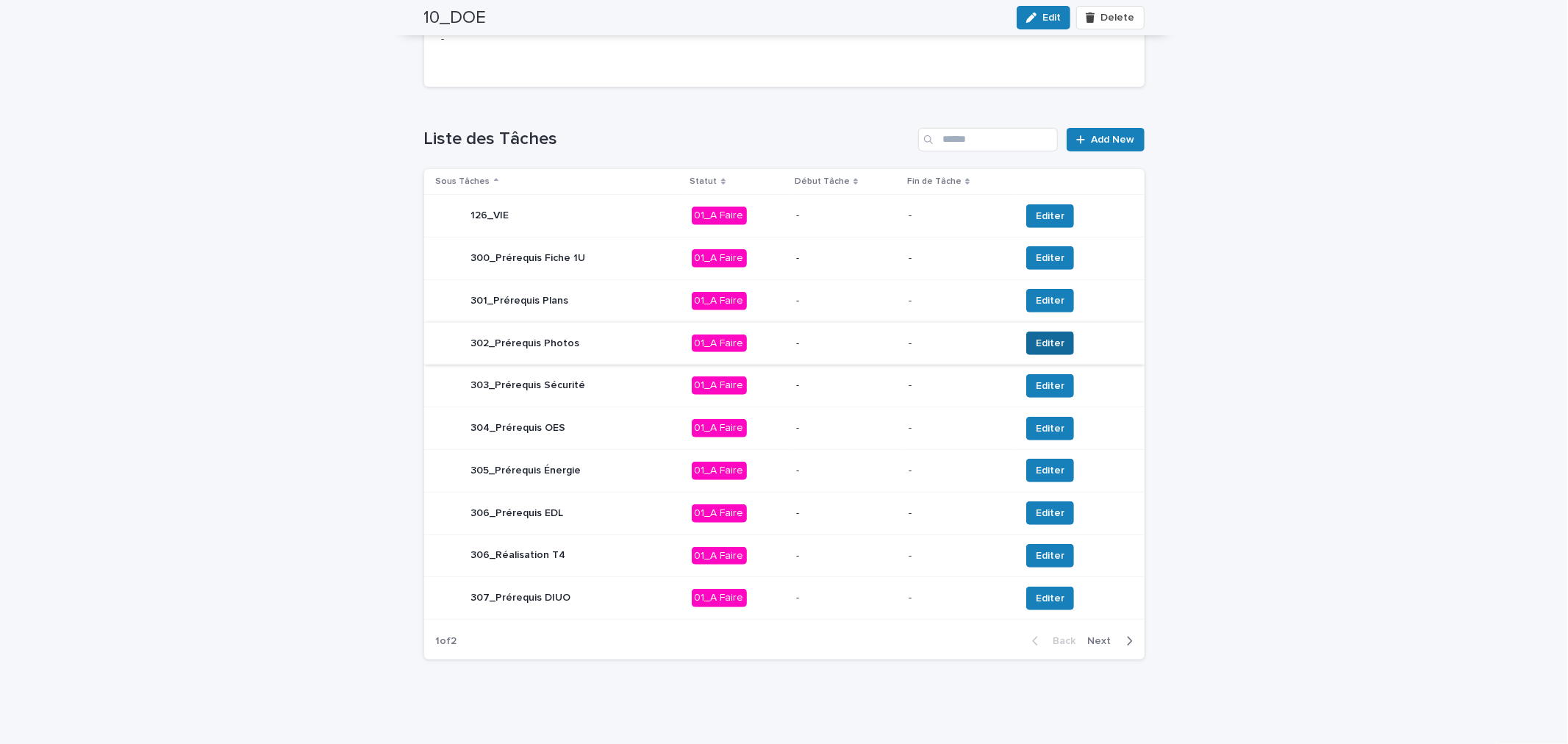
click at [1055, 344] on button "Editer" at bounding box center [1050, 343] width 48 height 23
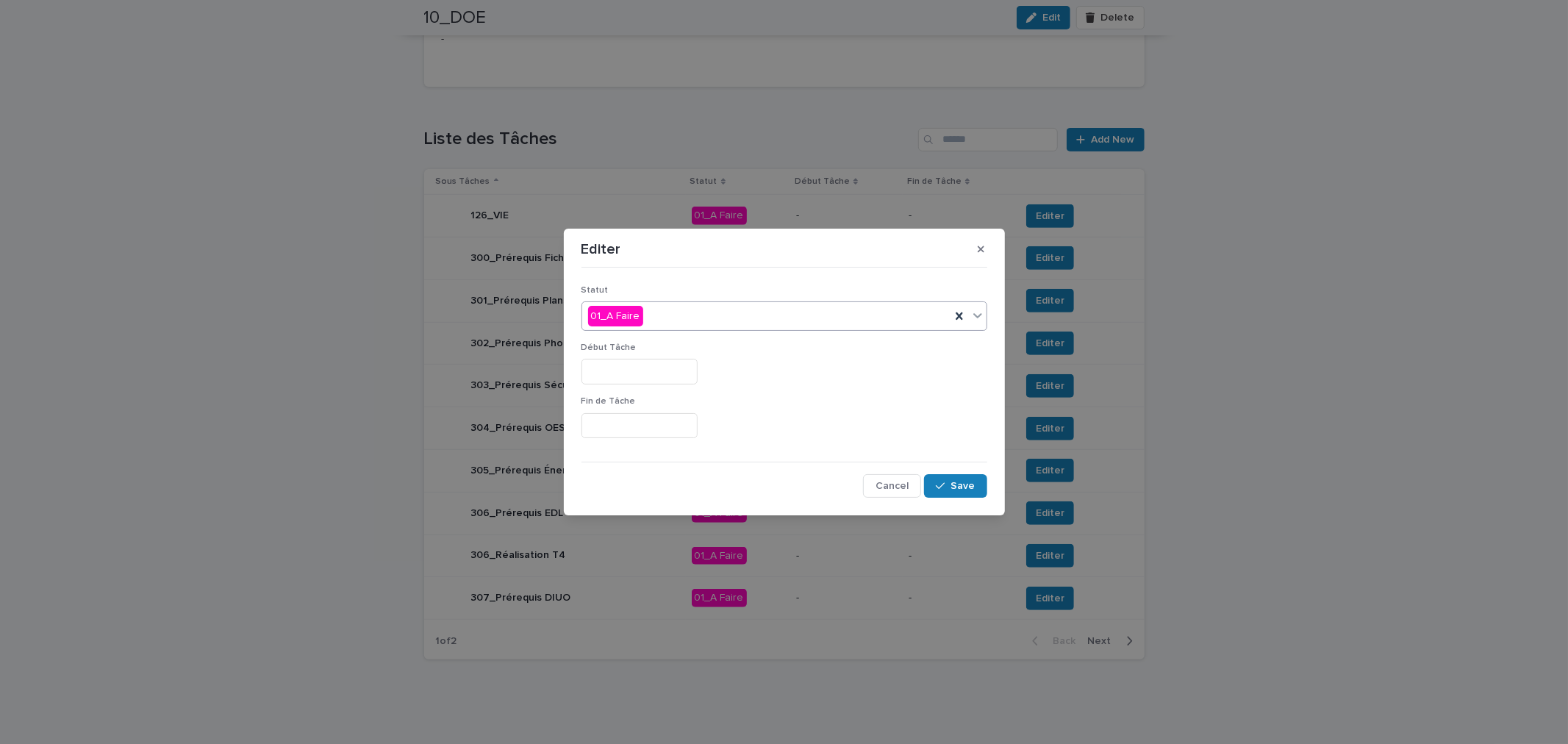
click at [738, 318] on div "01_A Faire" at bounding box center [766, 316] width 368 height 24
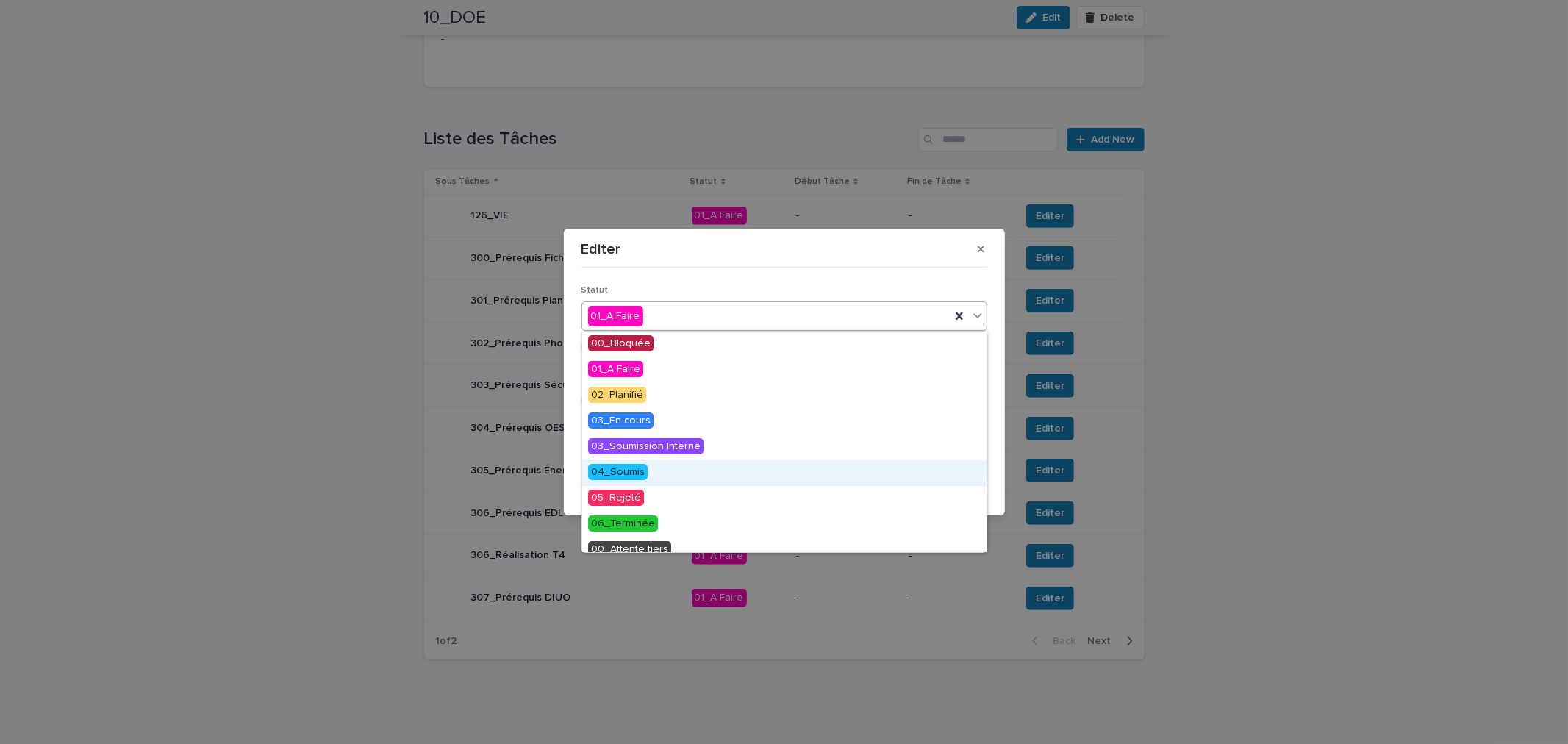
click at [637, 478] on span "04_Soumis" at bounding box center [617, 472] width 59 height 16
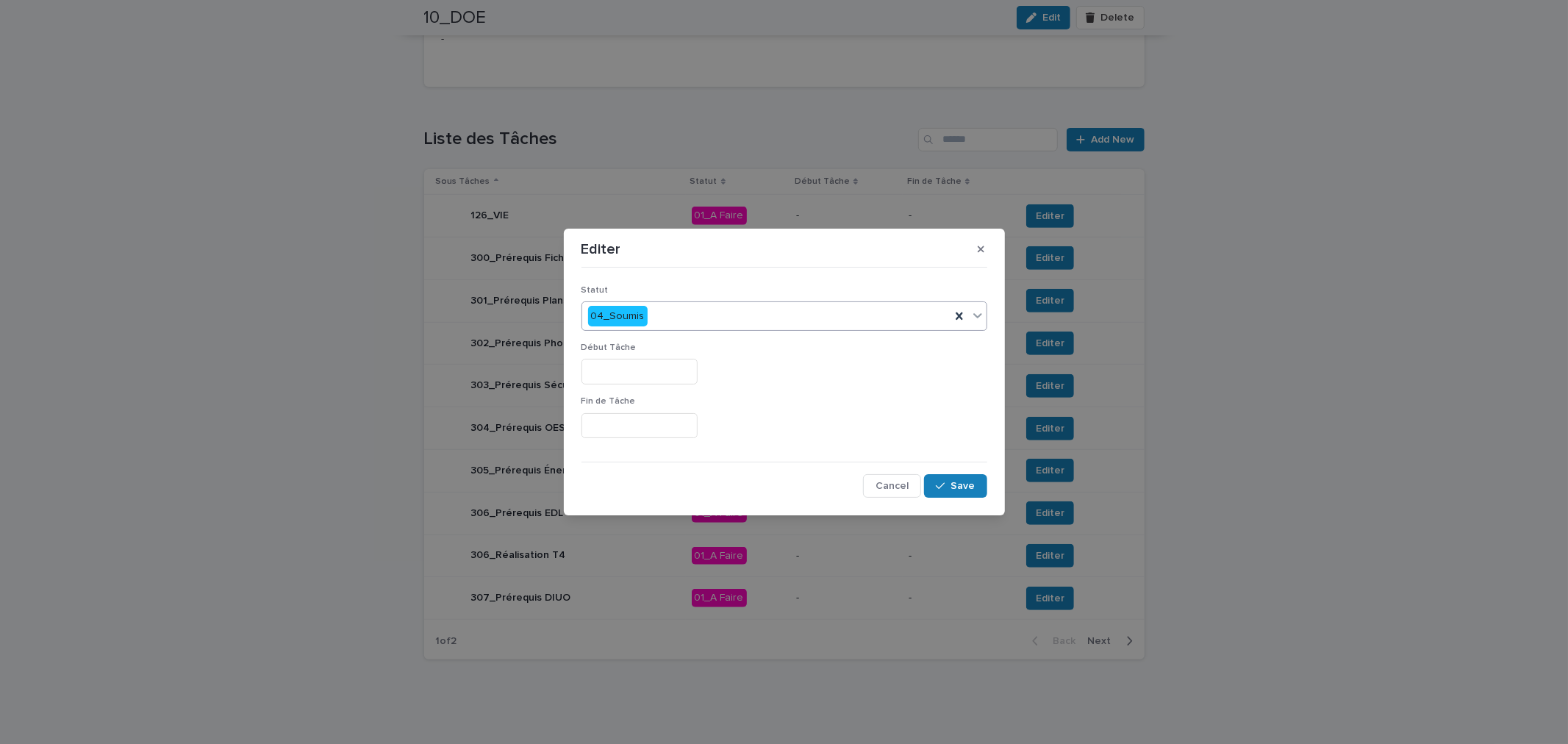
click at [641, 376] on input "text" at bounding box center [639, 372] width 116 height 26
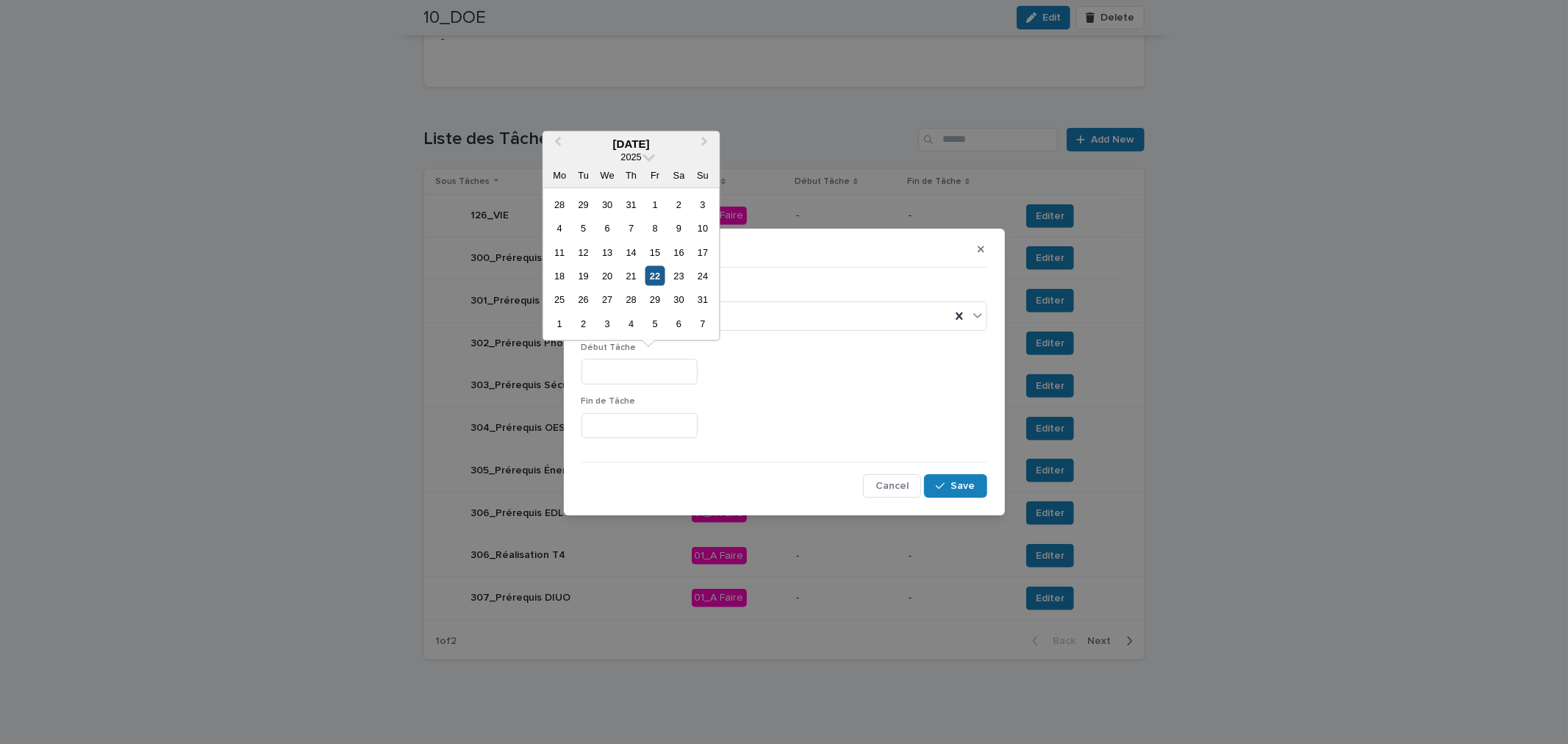
click at [645, 273] on div "22" at bounding box center [655, 275] width 20 height 20
type input "*********"
drag, startPoint x: 662, startPoint y: 372, endPoint x: 567, endPoint y: 395, distance: 97.7
click at [472, 359] on div "Editer Statut 04_Soumis Début Tâche ********* Fin de Tâche Cancel Save" at bounding box center [784, 372] width 1568 height 744
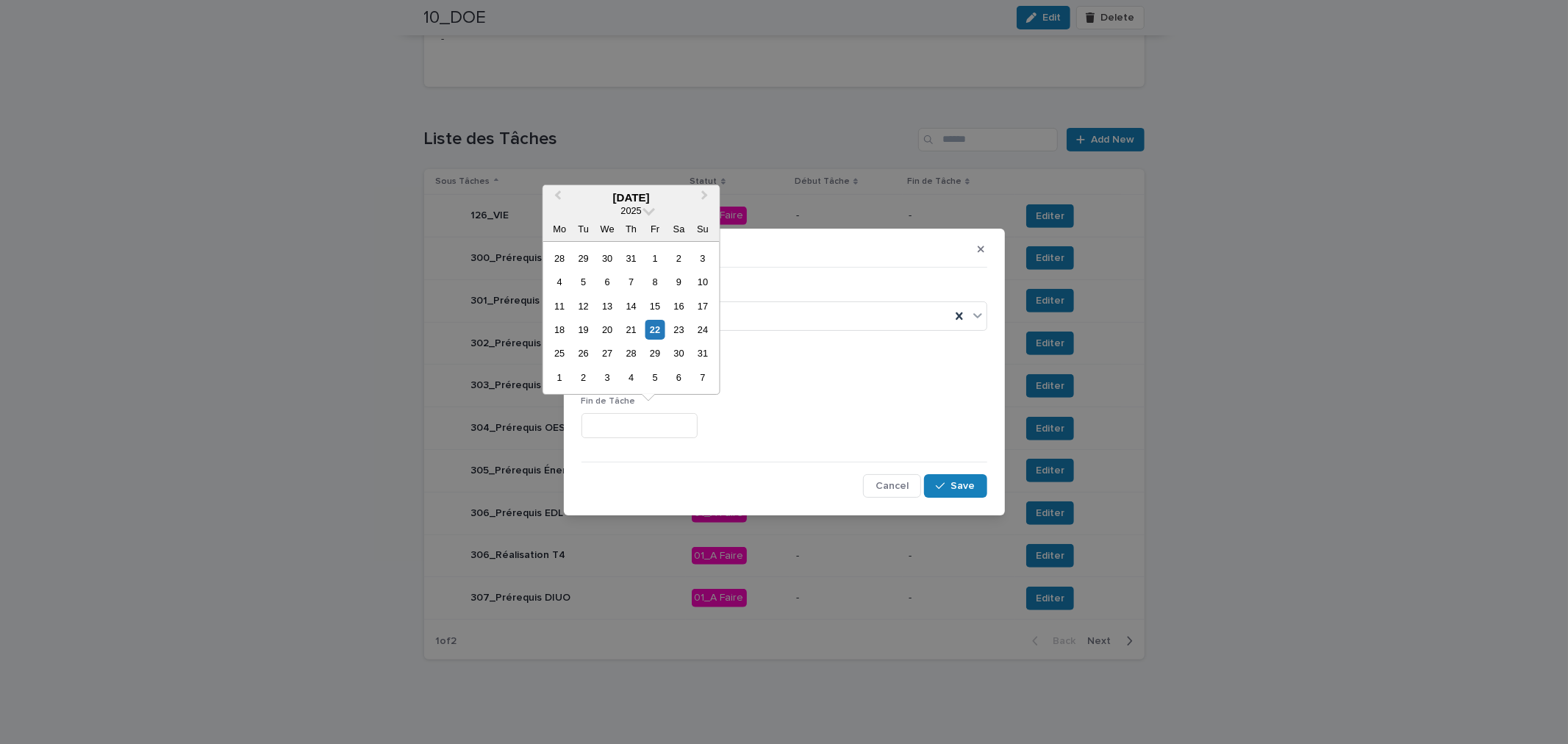
click at [630, 414] on input "text" at bounding box center [639, 426] width 116 height 26
paste input "*********"
type input "*********"
click at [947, 479] on button "Save" at bounding box center [955, 485] width 62 height 23
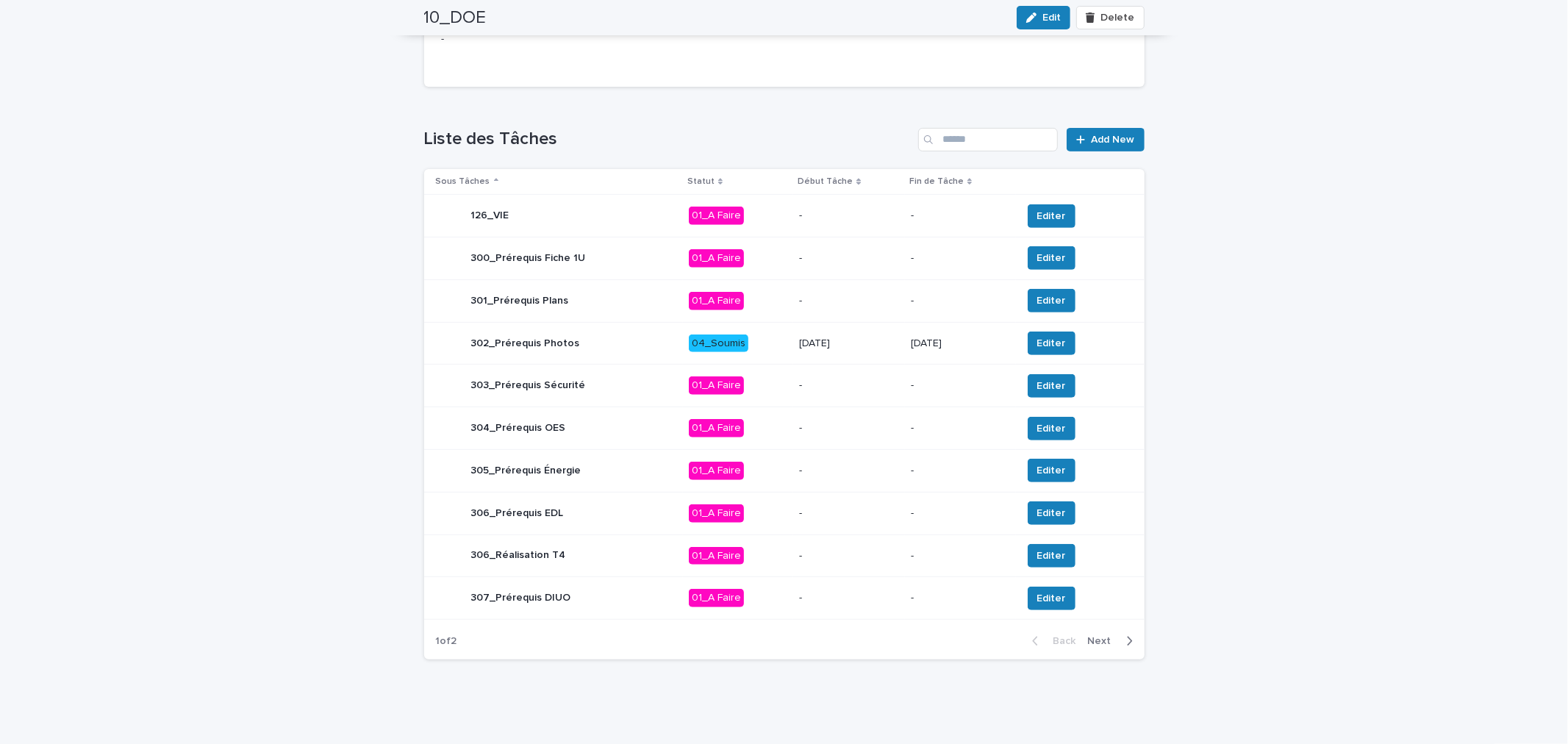
click at [1096, 638] on span "Next" at bounding box center [1104, 641] width 32 height 10
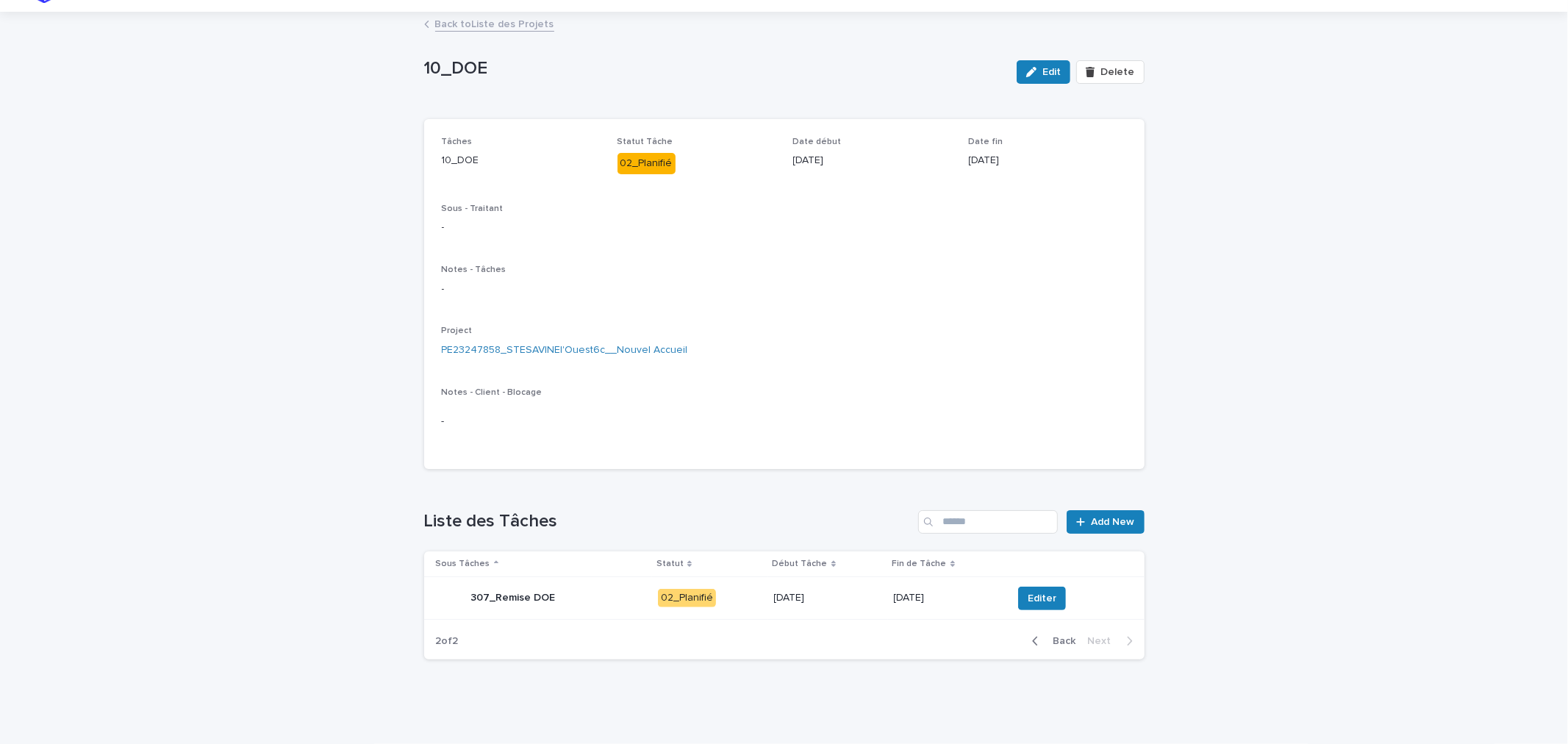
click at [1044, 636] on span "Back" at bounding box center [1059, 641] width 31 height 10
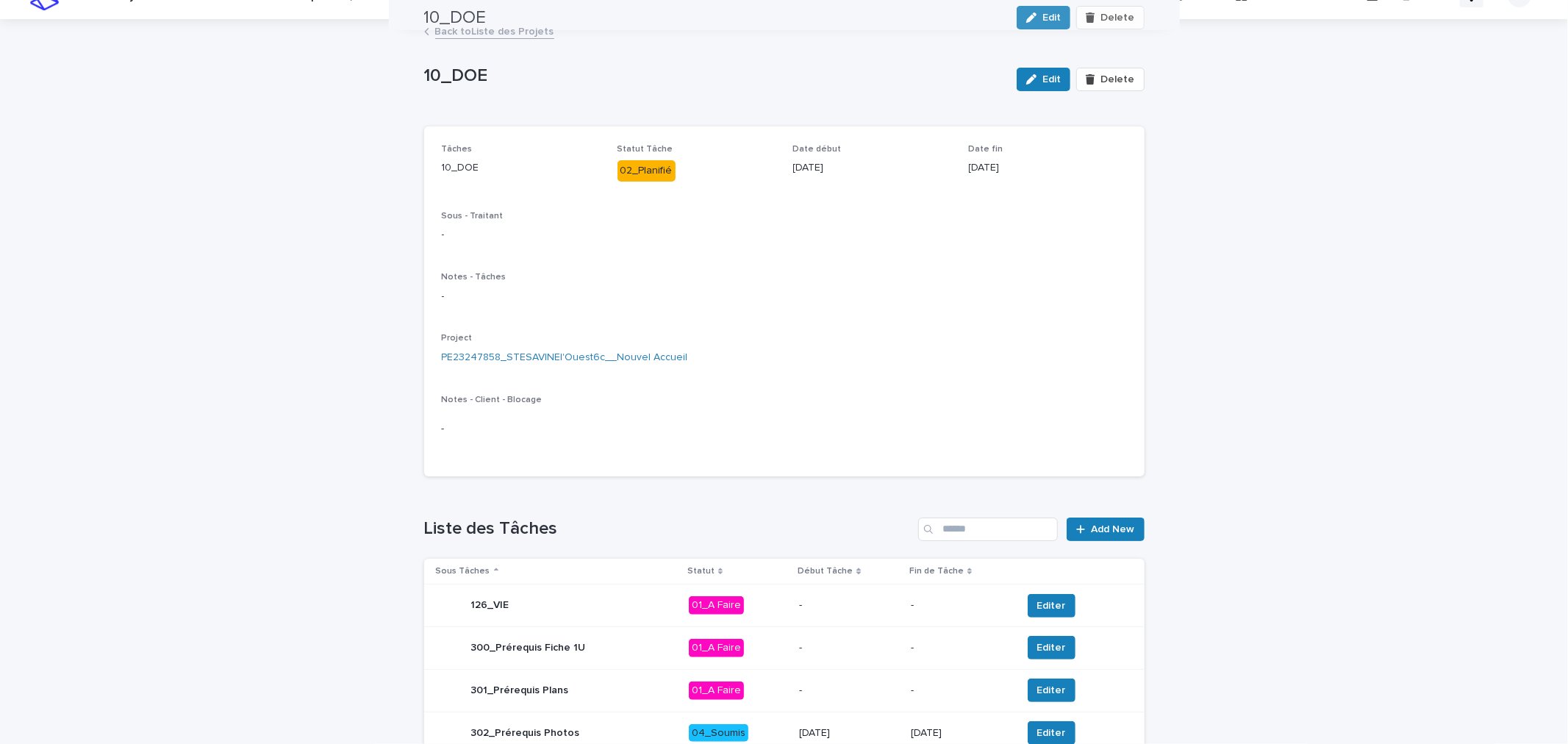
scroll to position [0, 0]
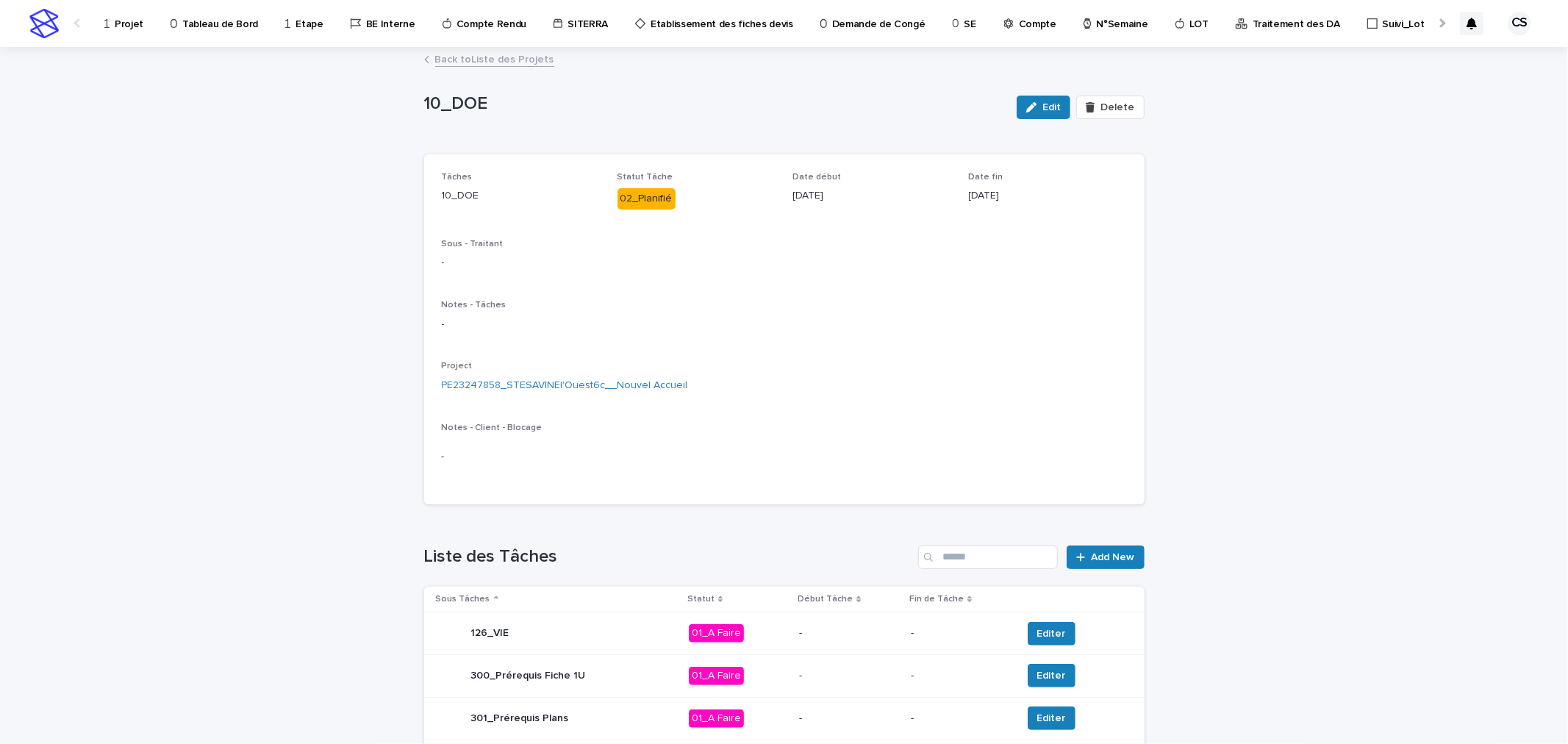
click at [1002, 28] on div "Compte" at bounding box center [1032, 15] width 61 height 31
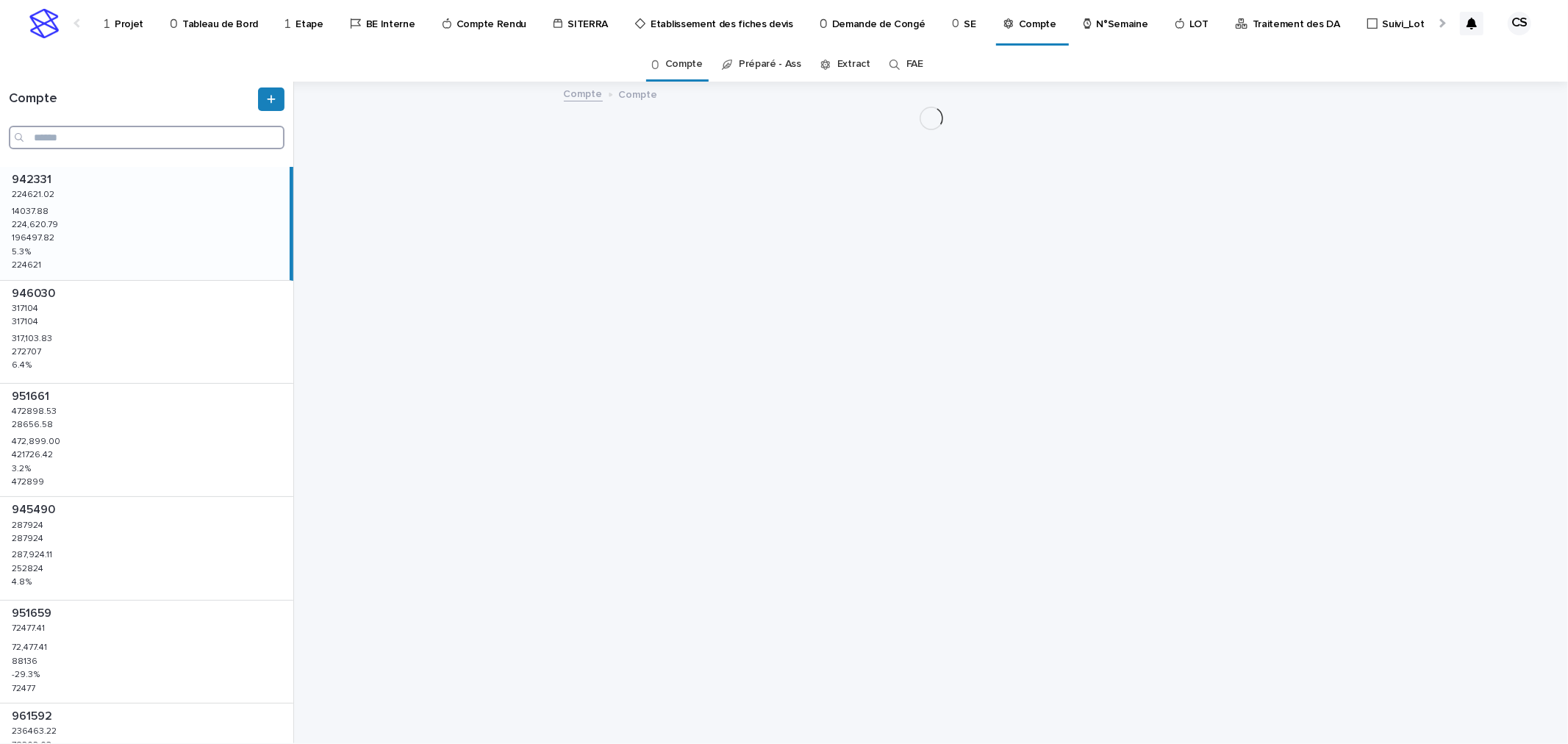
click at [149, 141] on input "Search" at bounding box center [147, 137] width 275 height 23
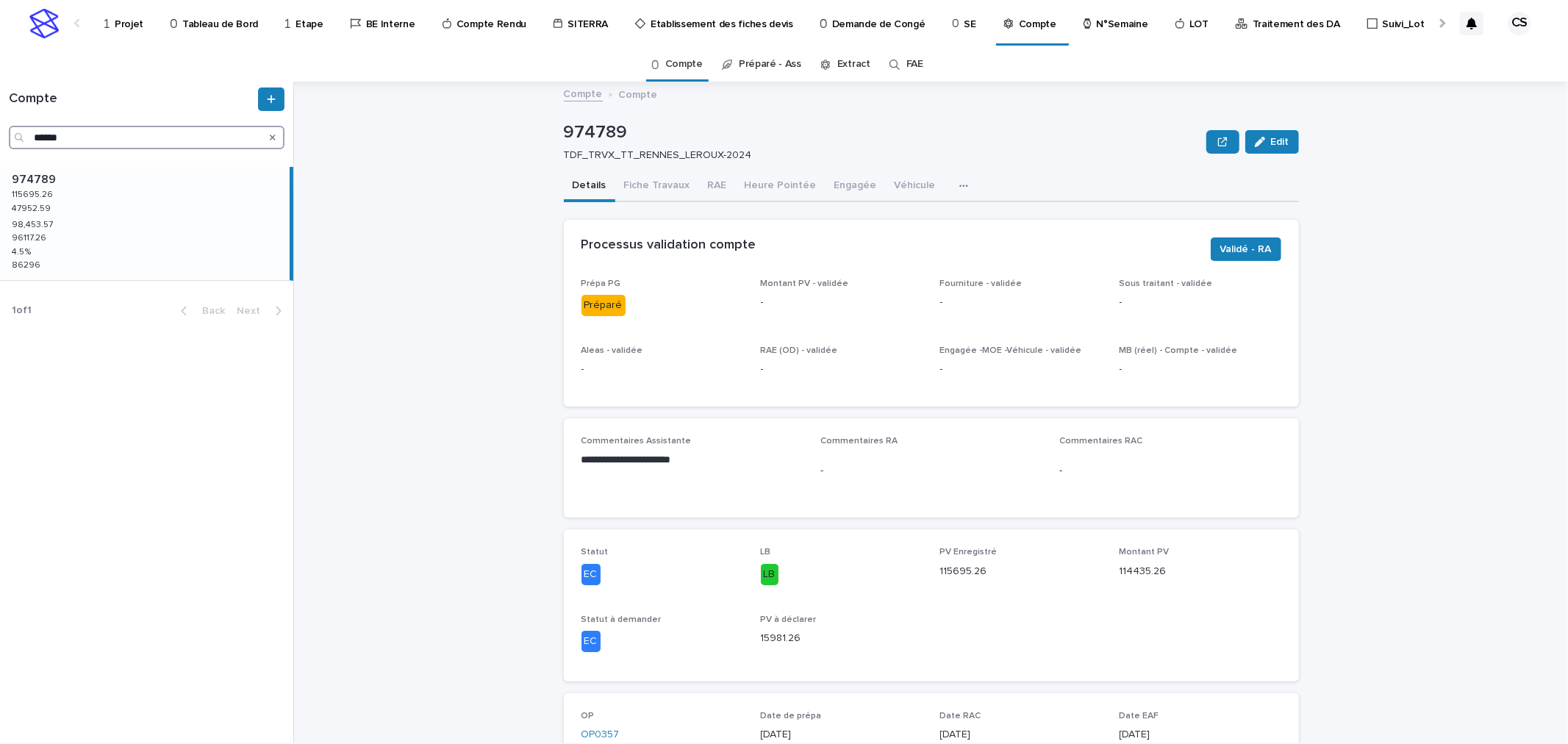
type input "******"
click at [182, 210] on div "974789 974789 115695.26 115695.26 47952.59 47952.59 98,453.57 98,453.57 96117.2…" at bounding box center [145, 223] width 290 height 113
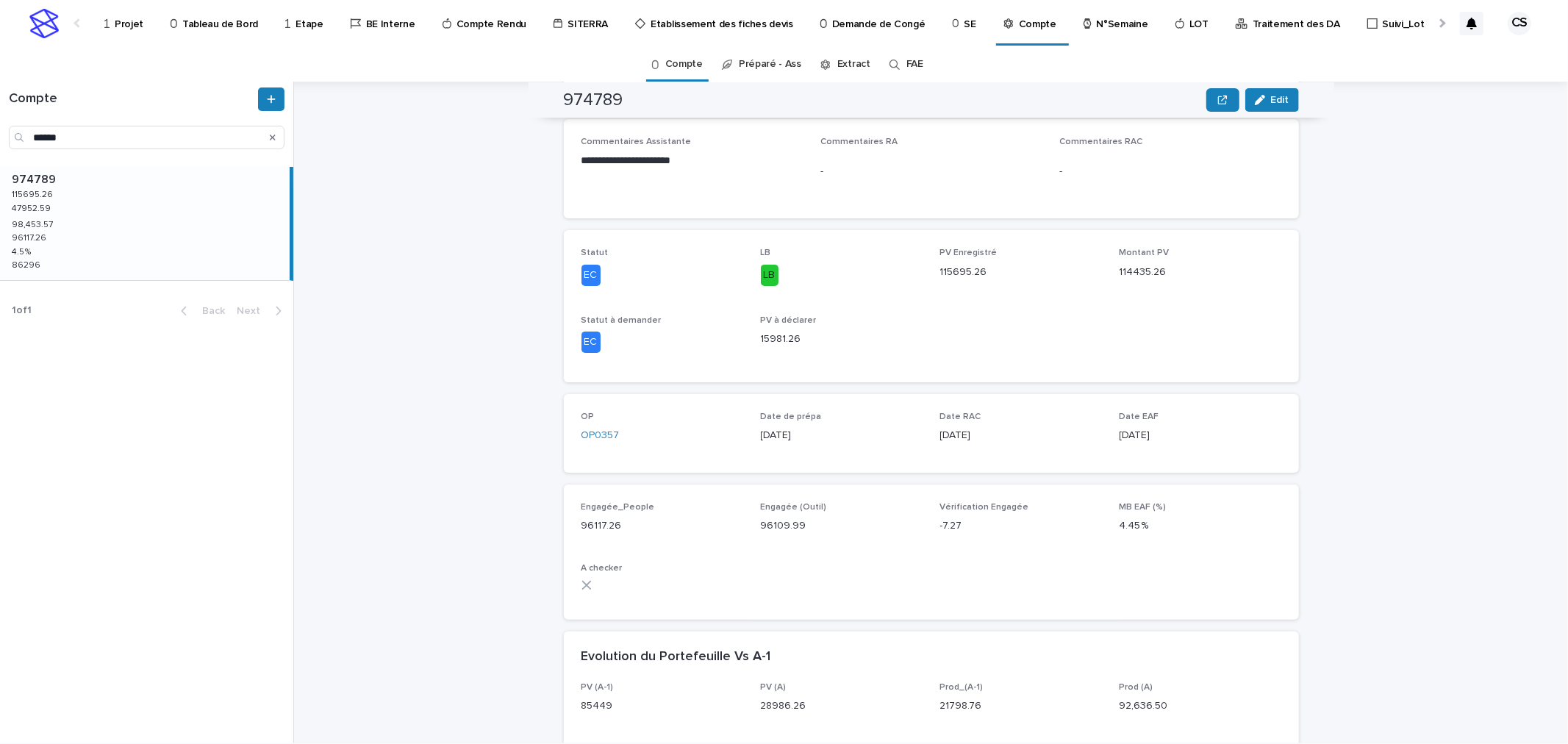
scroll to position [7, 0]
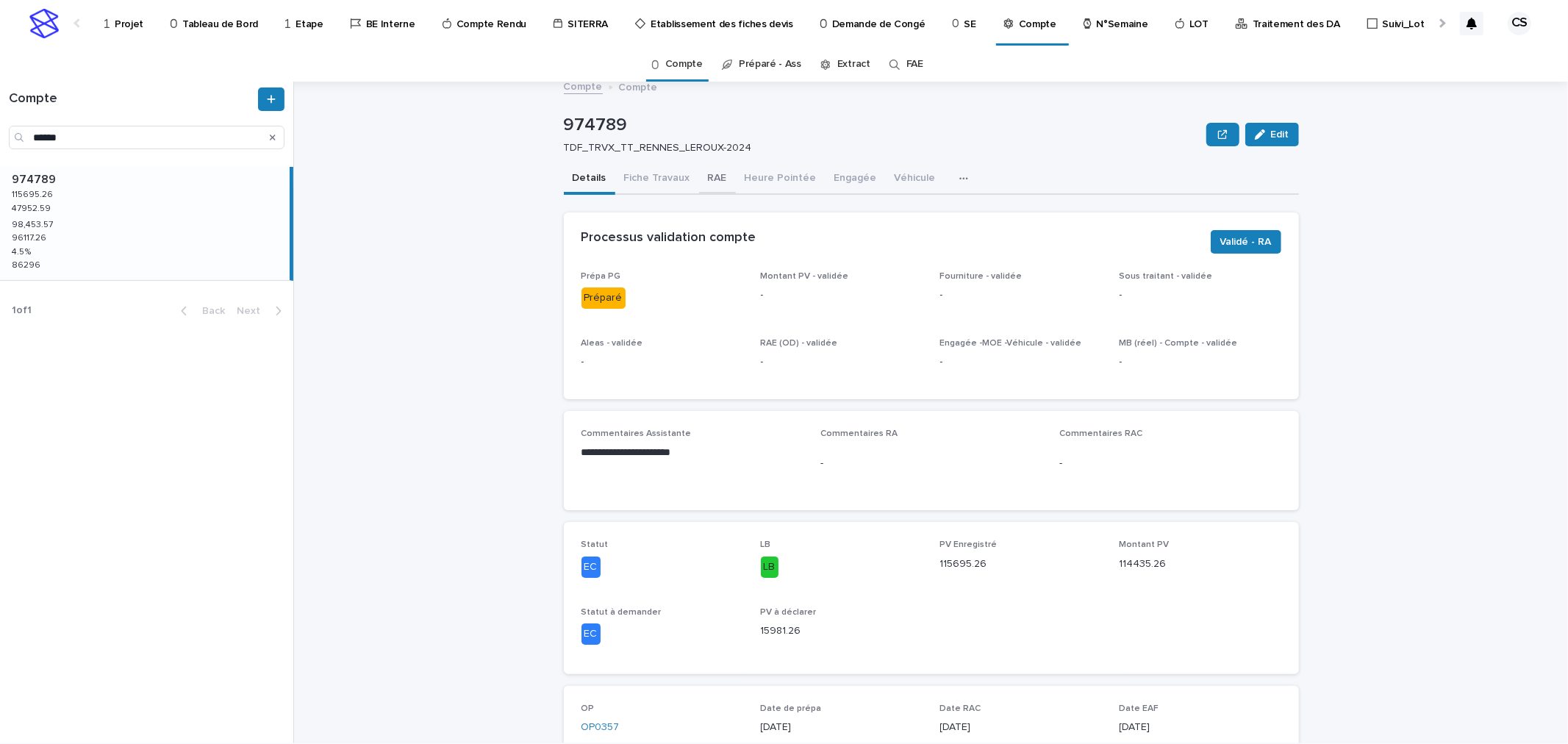
click at [706, 182] on button "RAE" at bounding box center [718, 179] width 37 height 31
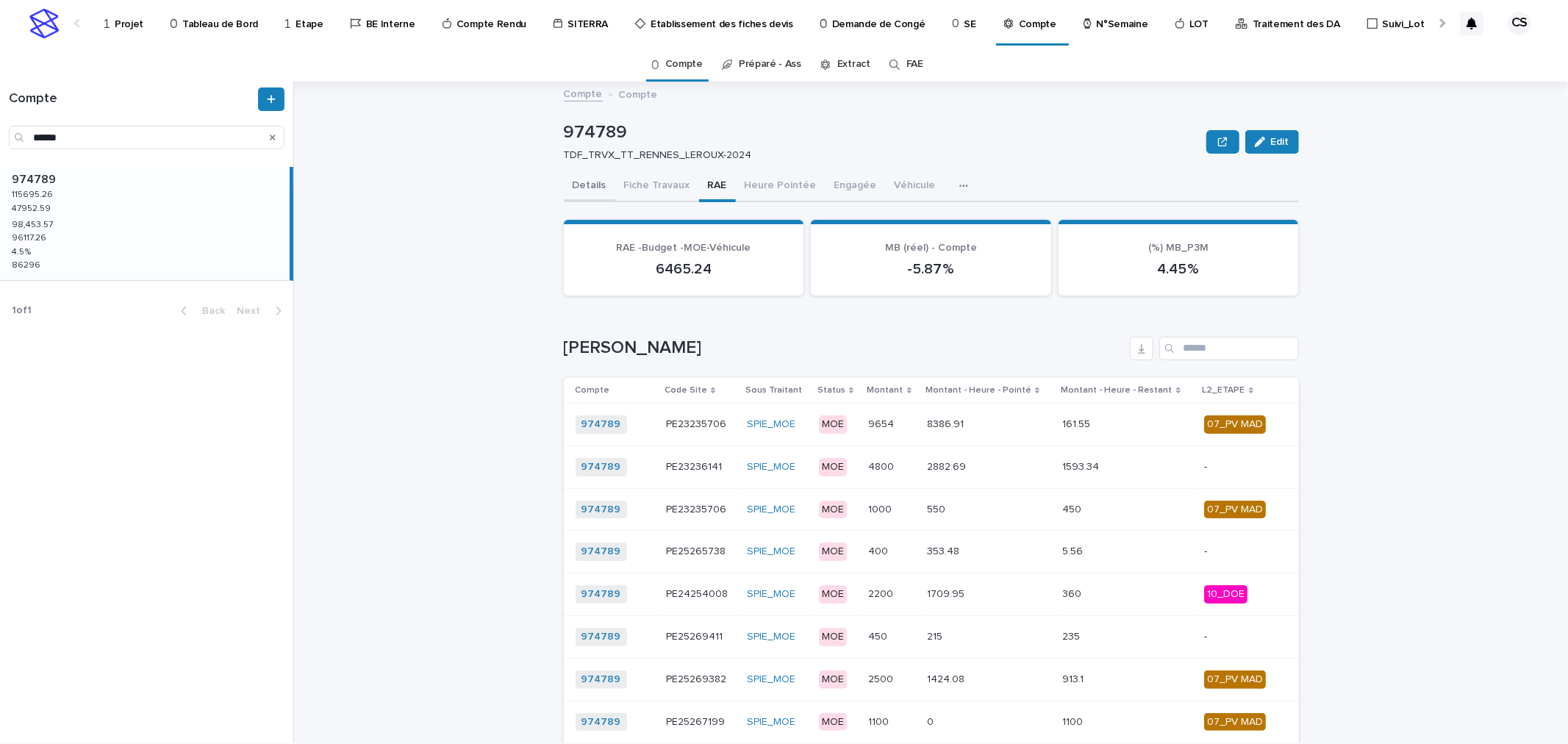
click at [593, 192] on button "Details" at bounding box center [589, 187] width 51 height 31
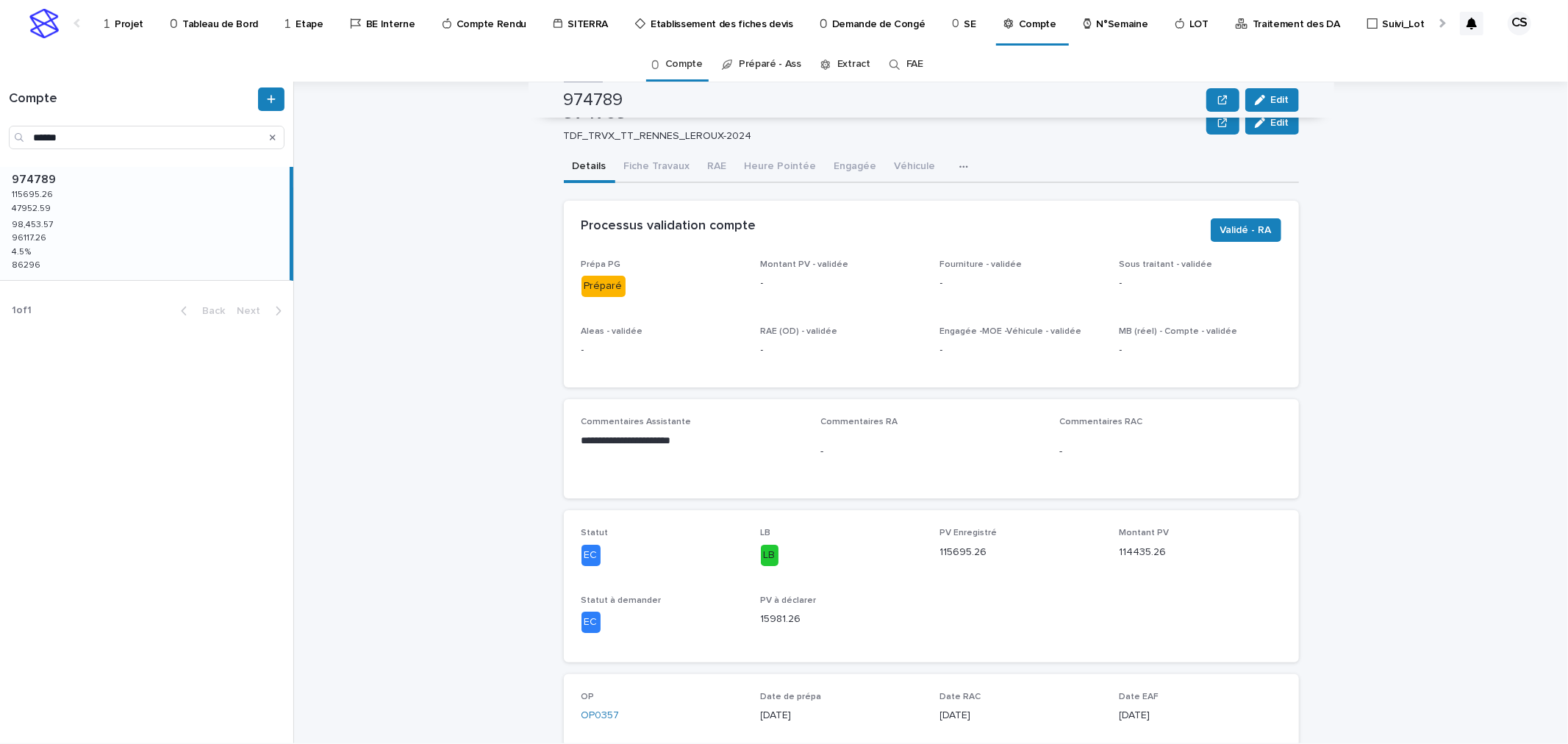
scroll to position [7, 0]
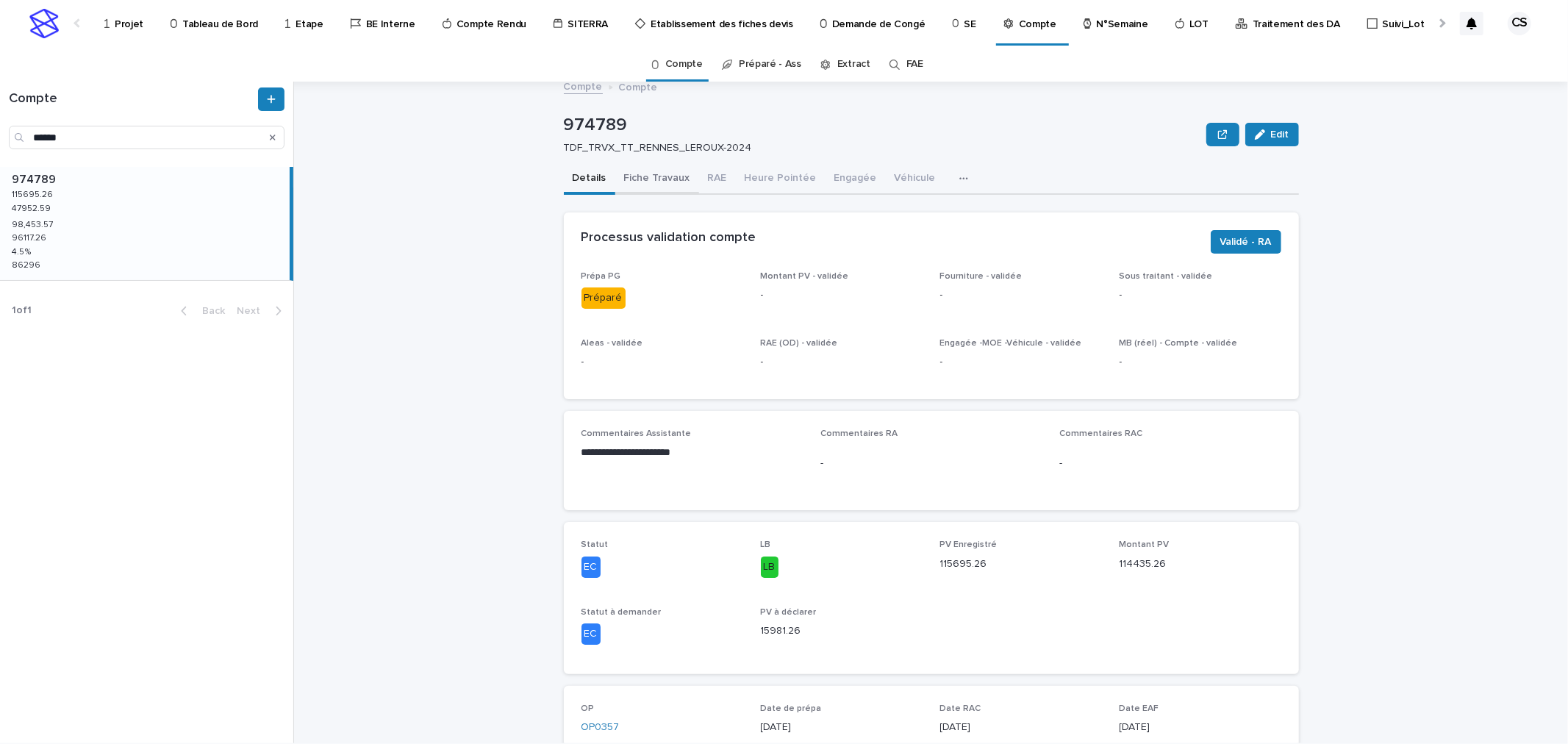
click at [662, 185] on button "Fiche Travaux" at bounding box center [657, 179] width 84 height 31
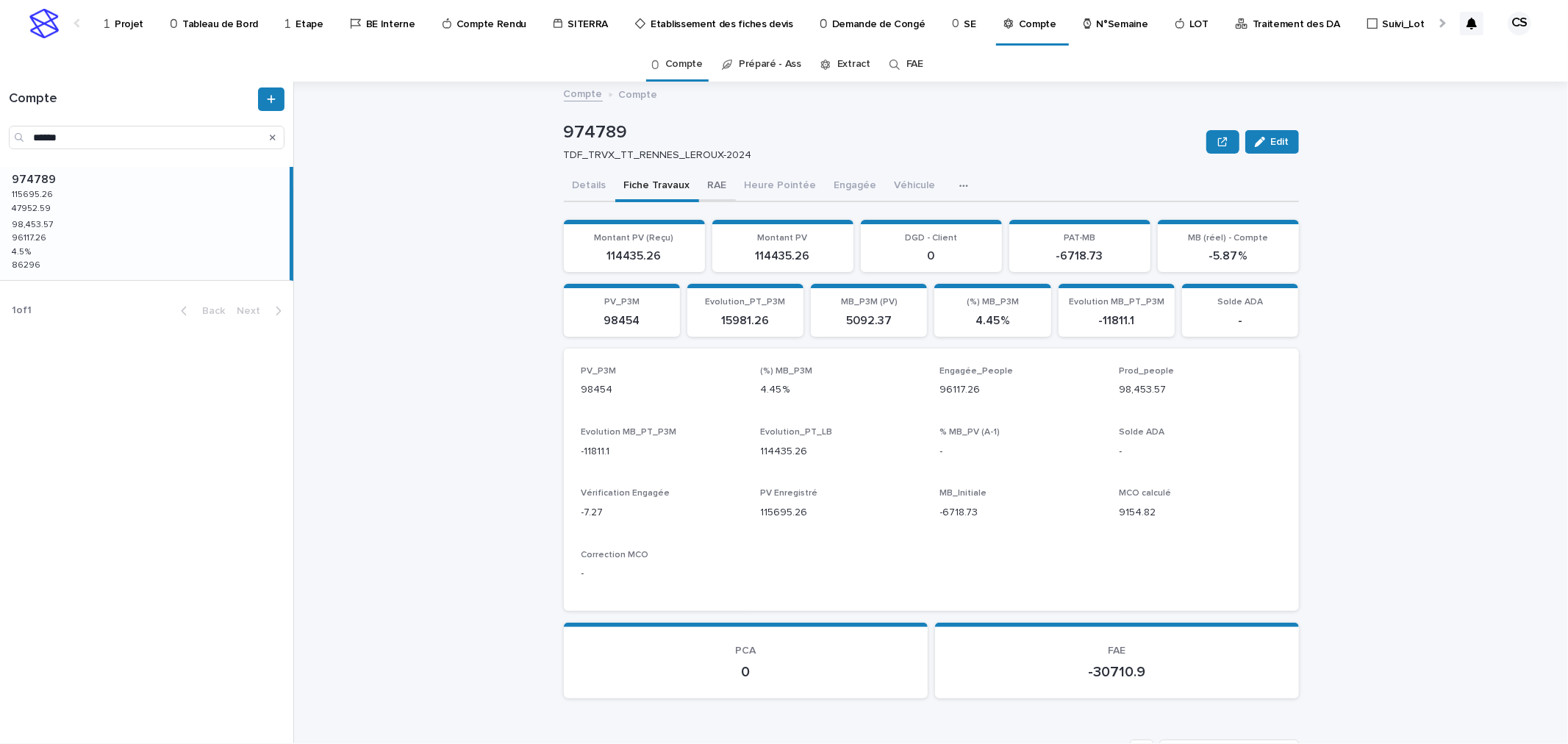
drag, startPoint x: 685, startPoint y: 182, endPoint x: 694, endPoint y: 181, distance: 9.1
click at [694, 181] on div "Details Fiche Travaux RAE Heure Pointée Engagée Véhicule Commentaires" at bounding box center [931, 187] width 735 height 31
click at [710, 186] on button "RAE" at bounding box center [718, 187] width 37 height 31
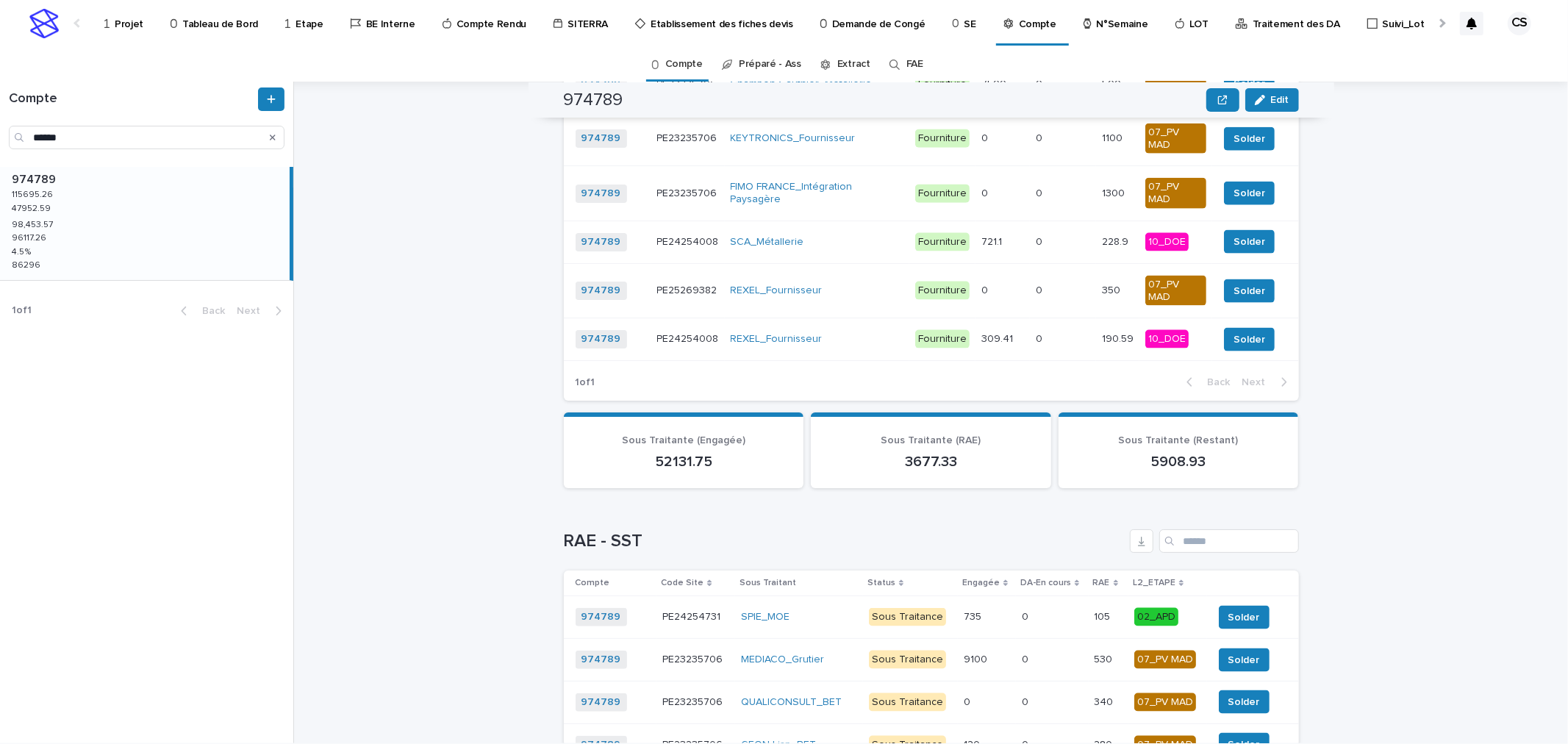
scroll to position [1905, 0]
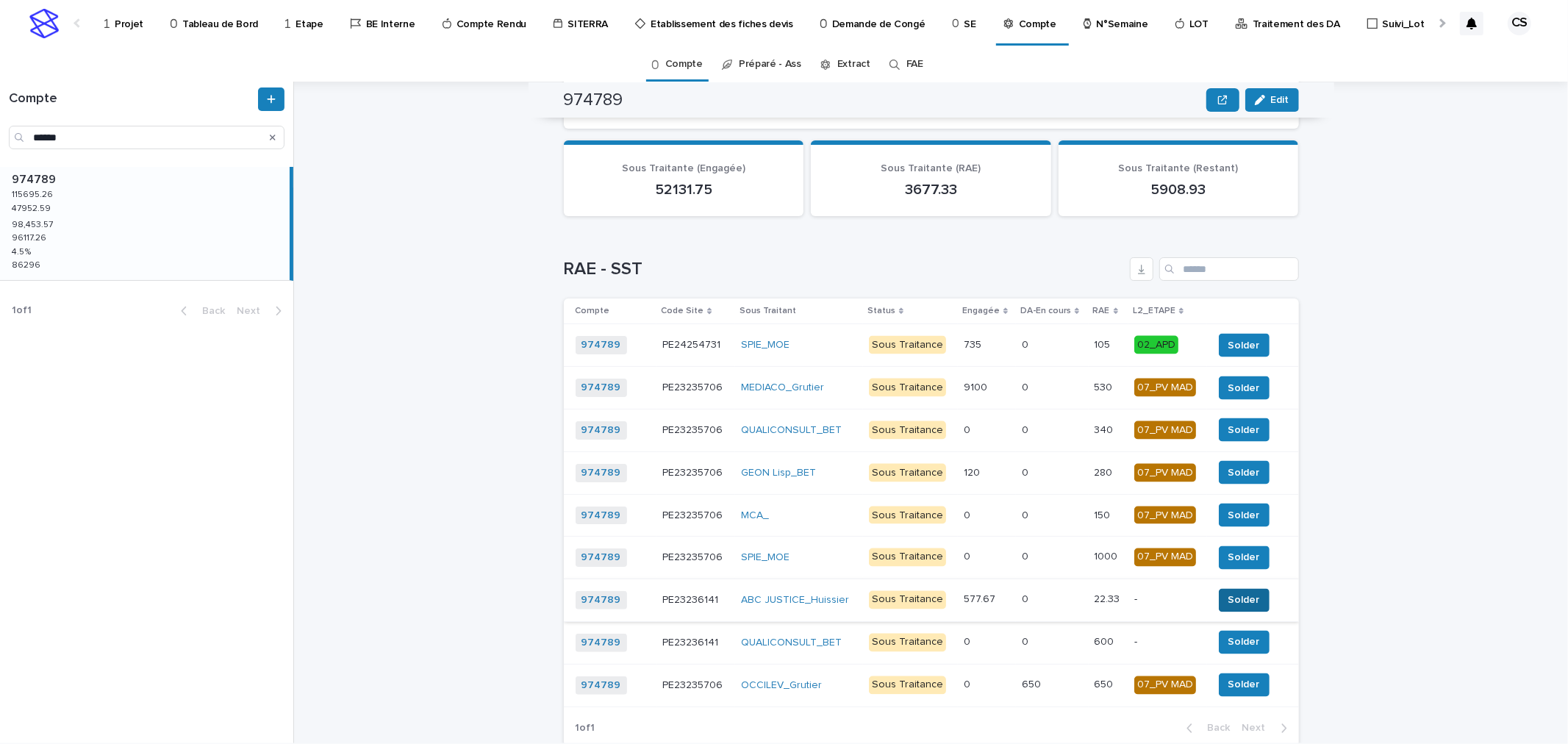
click at [1247, 593] on span "Solder" at bounding box center [1244, 601] width 31 height 14
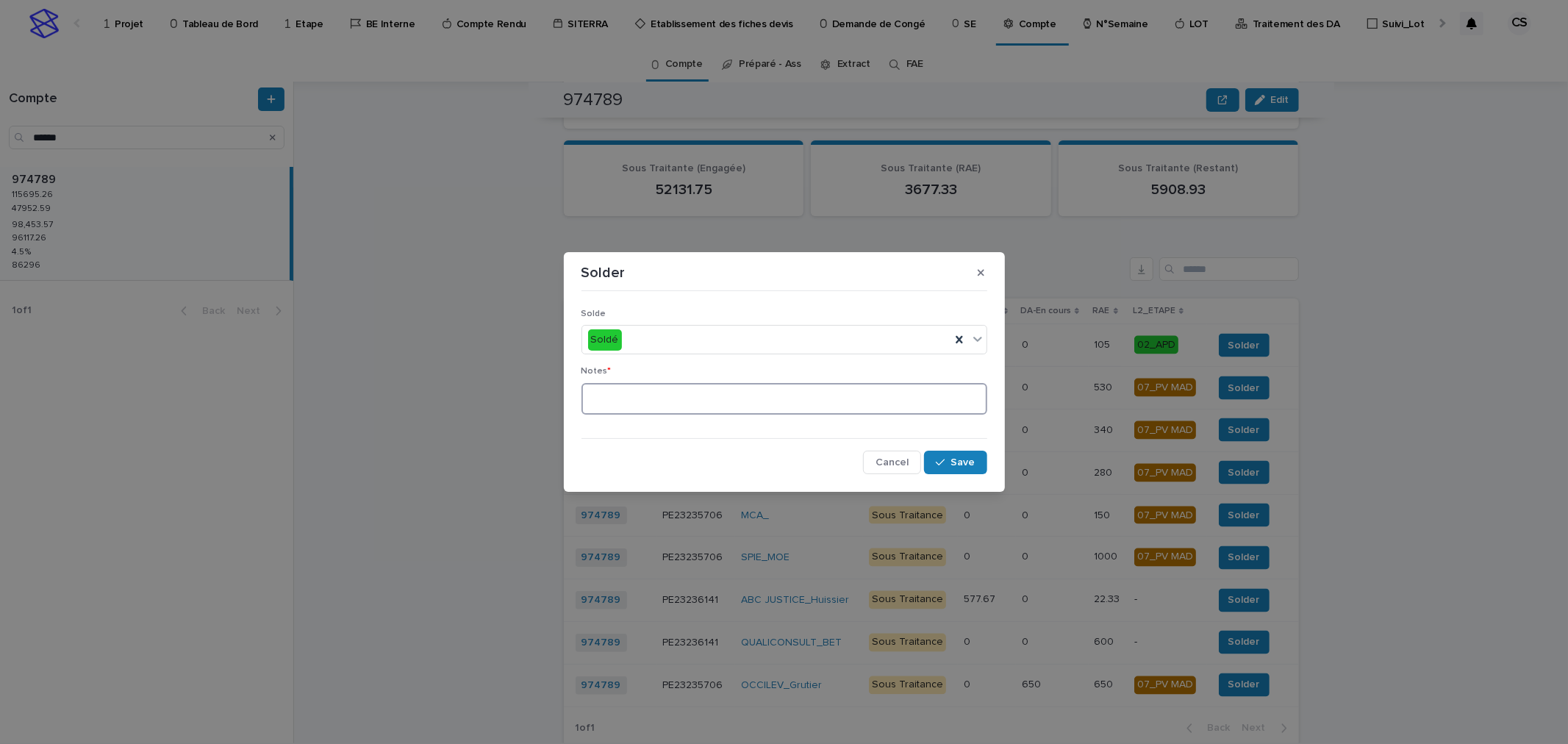
click at [908, 408] on textarea at bounding box center [784, 398] width 406 height 31
type textarea "**"
click at [978, 451] on button "Save" at bounding box center [955, 462] width 62 height 23
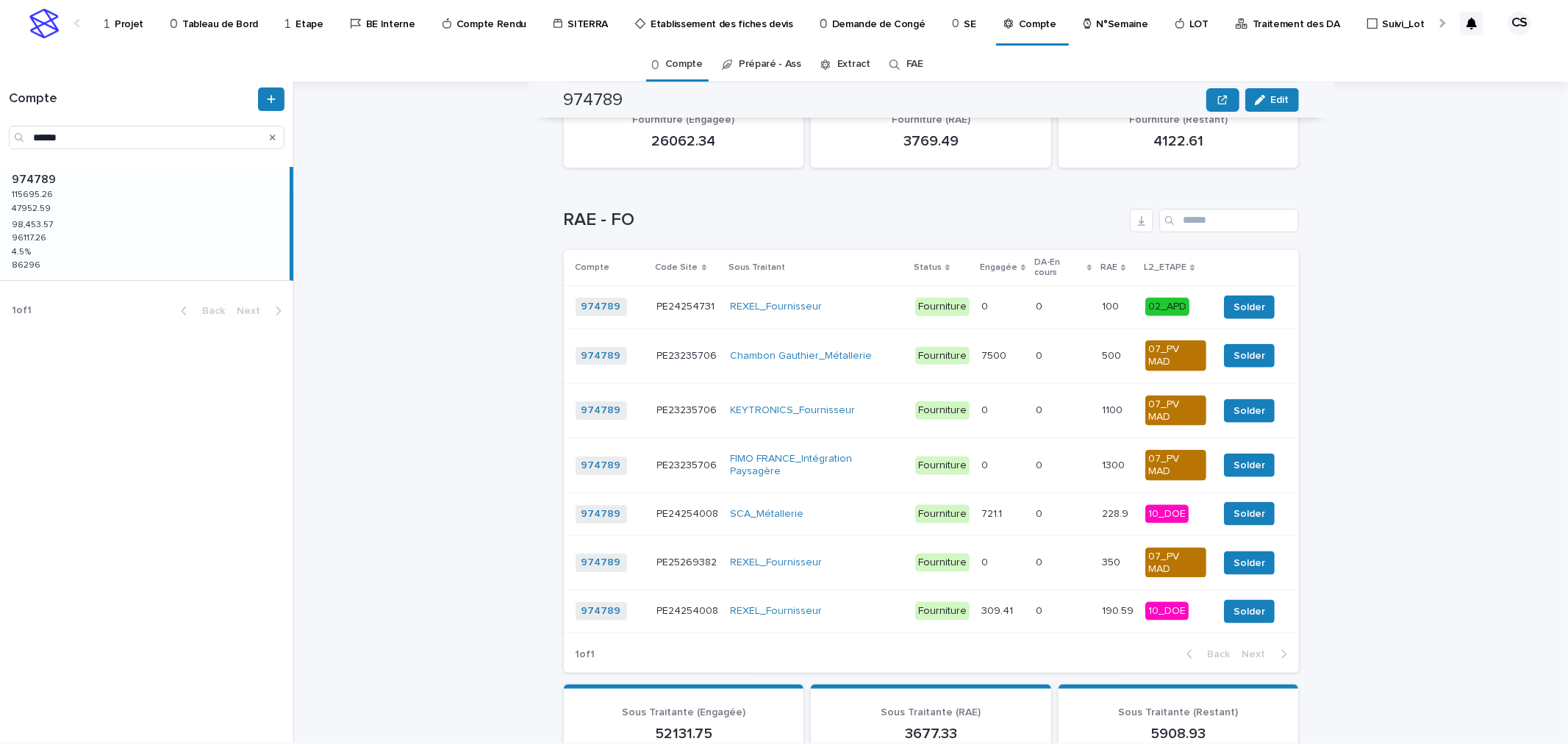
scroll to position [1389, 0]
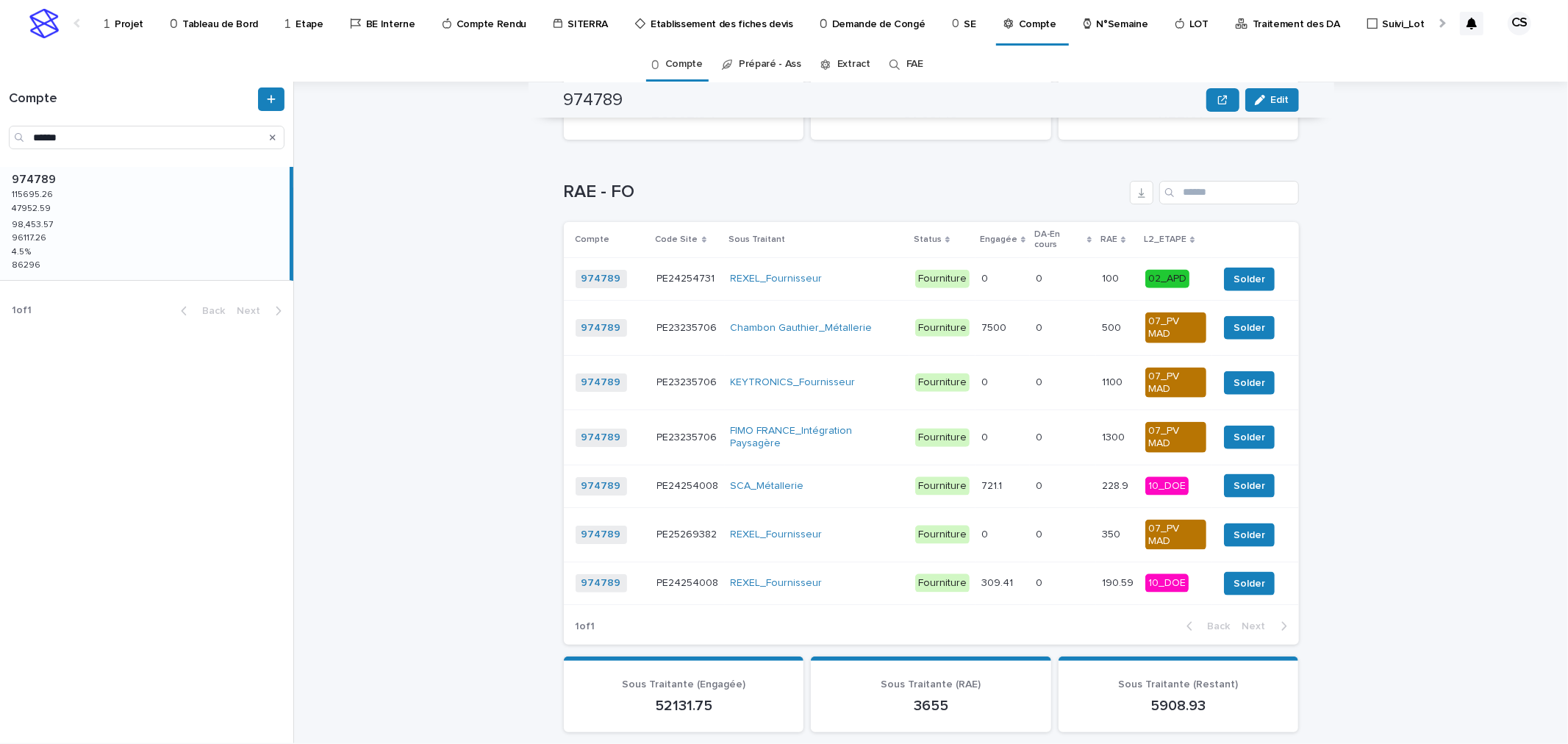
click at [1008, 376] on p at bounding box center [1002, 383] width 42 height 13
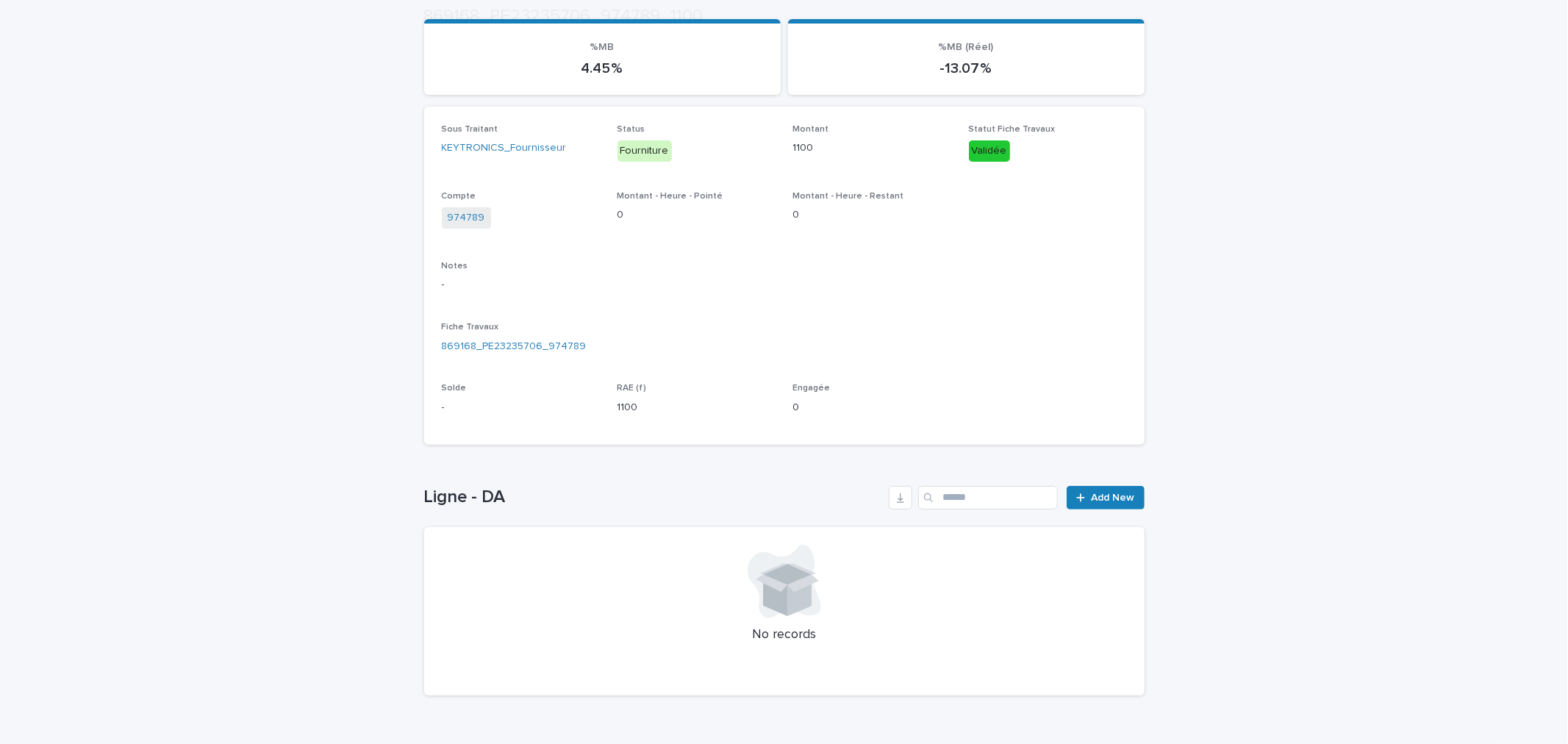
scroll to position [201, 0]
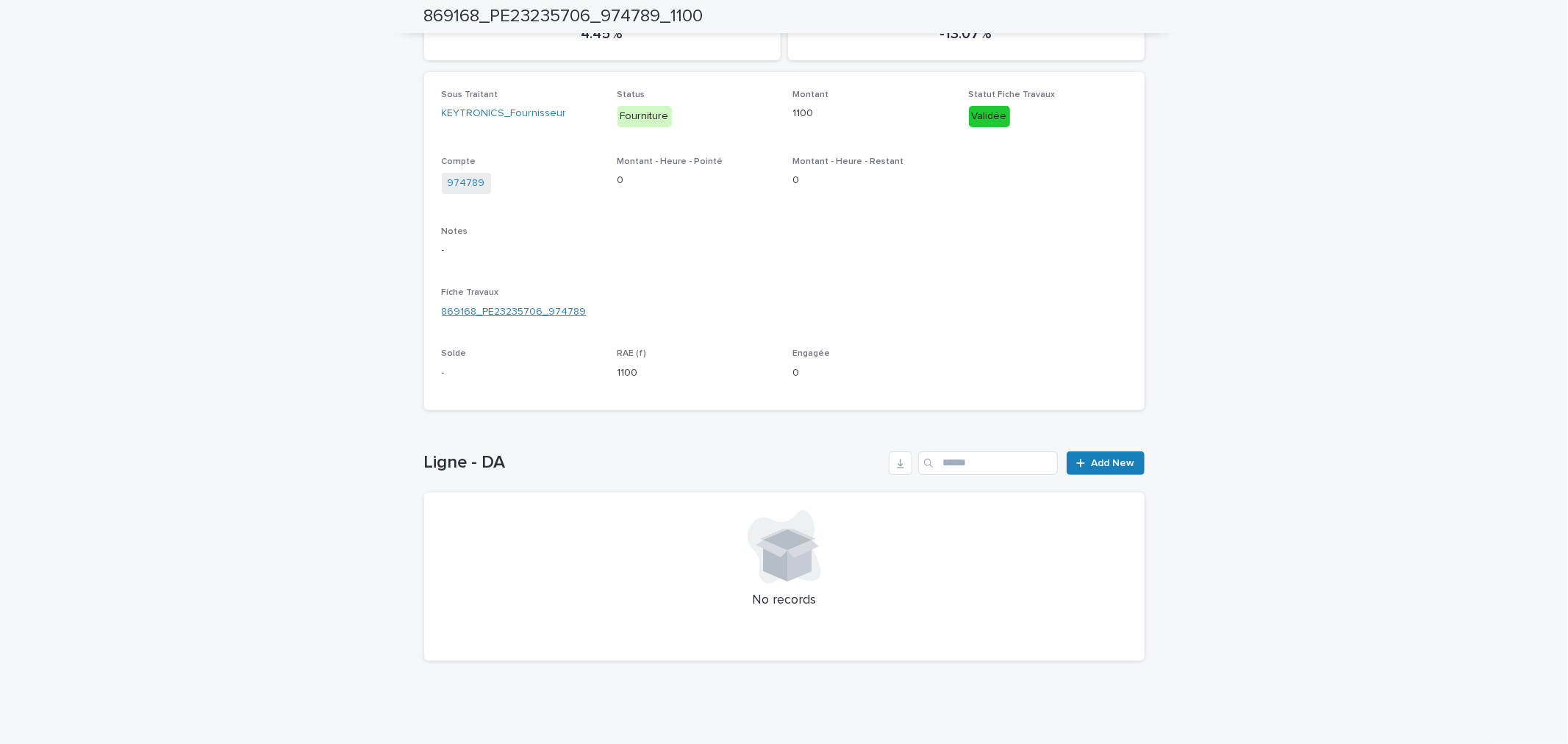
click at [486, 304] on link "869168_PE23235706_974789" at bounding box center [514, 312] width 145 height 15
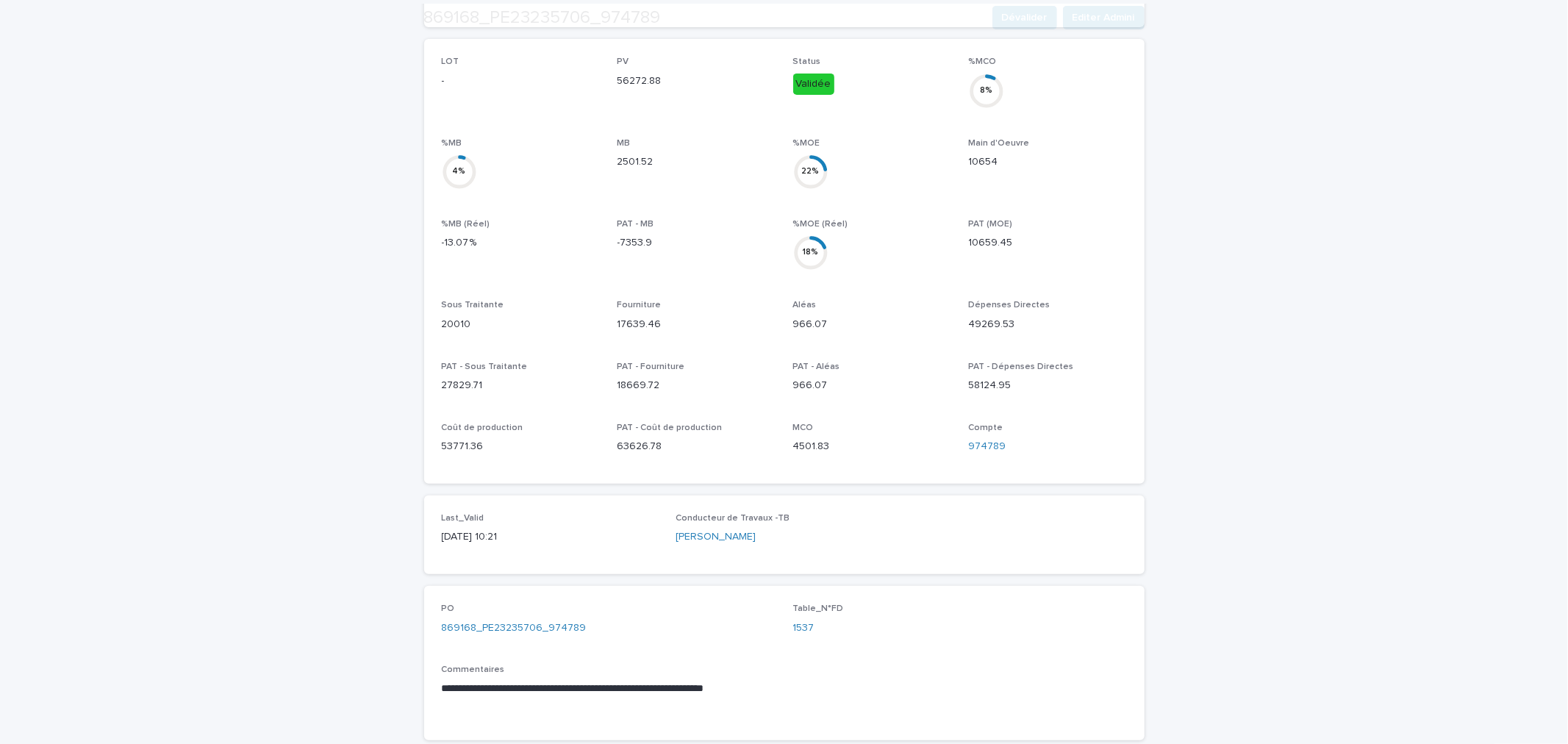
scroll to position [545, 0]
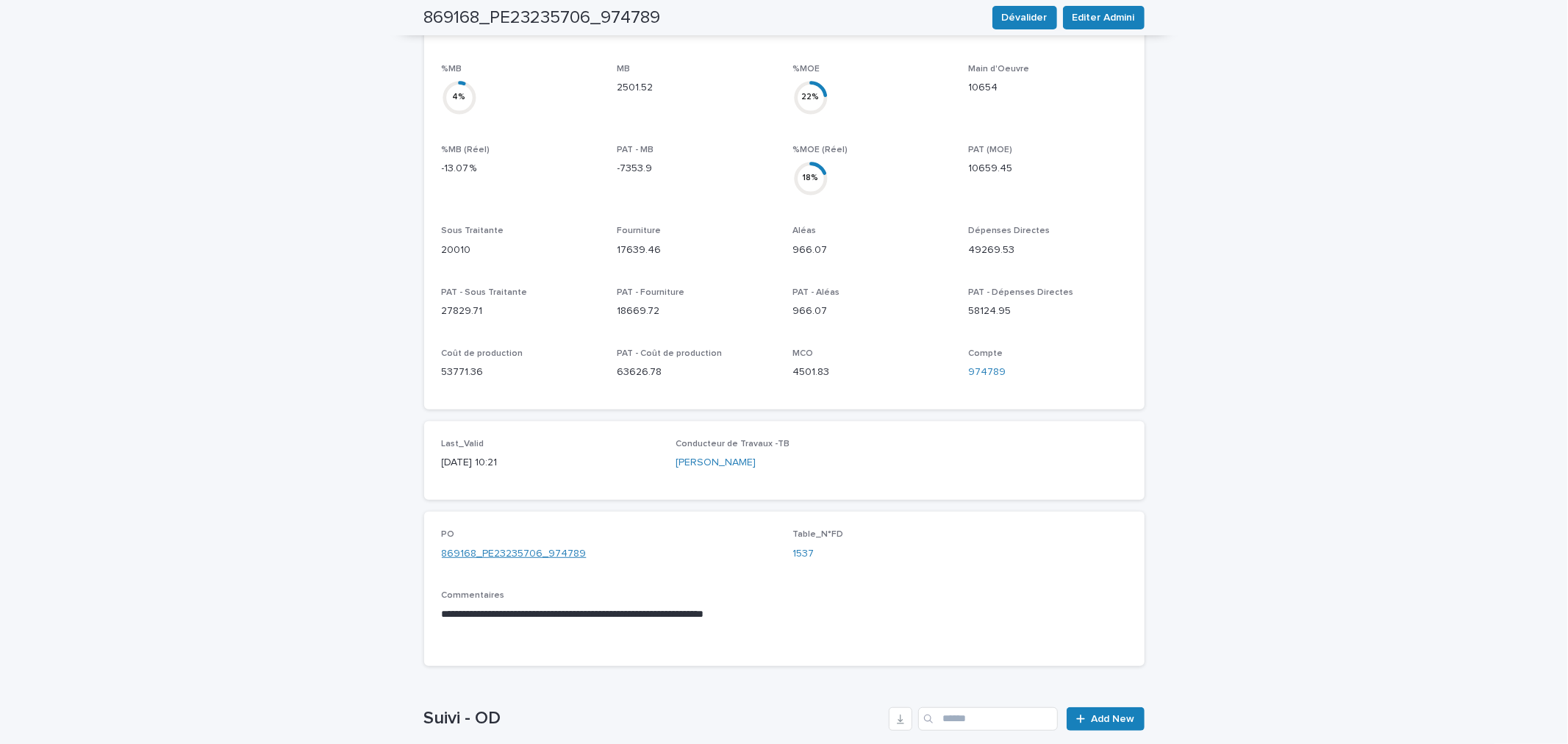
click at [537, 546] on link "869168_PE23235706_974789" at bounding box center [514, 553] width 145 height 15
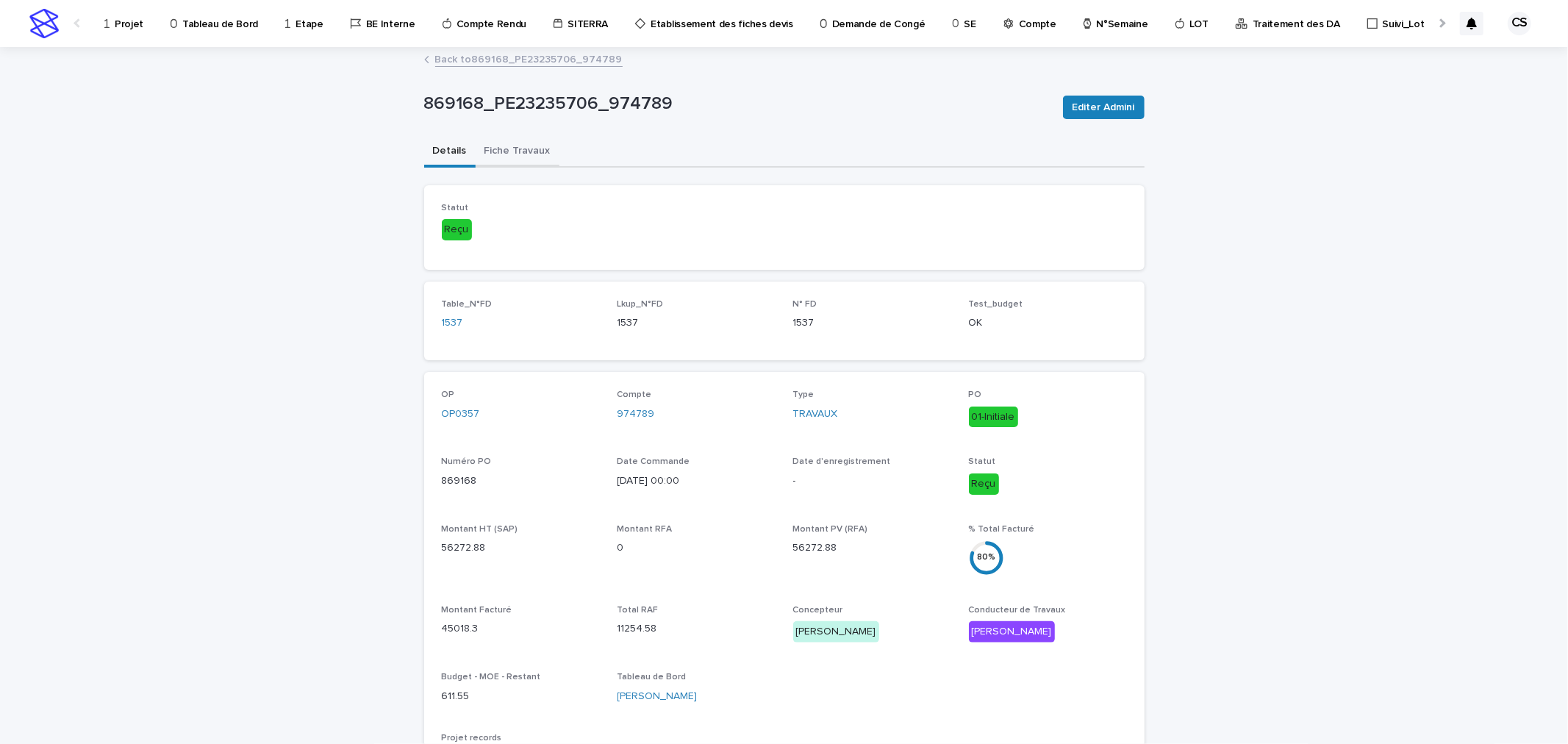
click at [520, 157] on button "Fiche Travaux" at bounding box center [517, 152] width 84 height 31
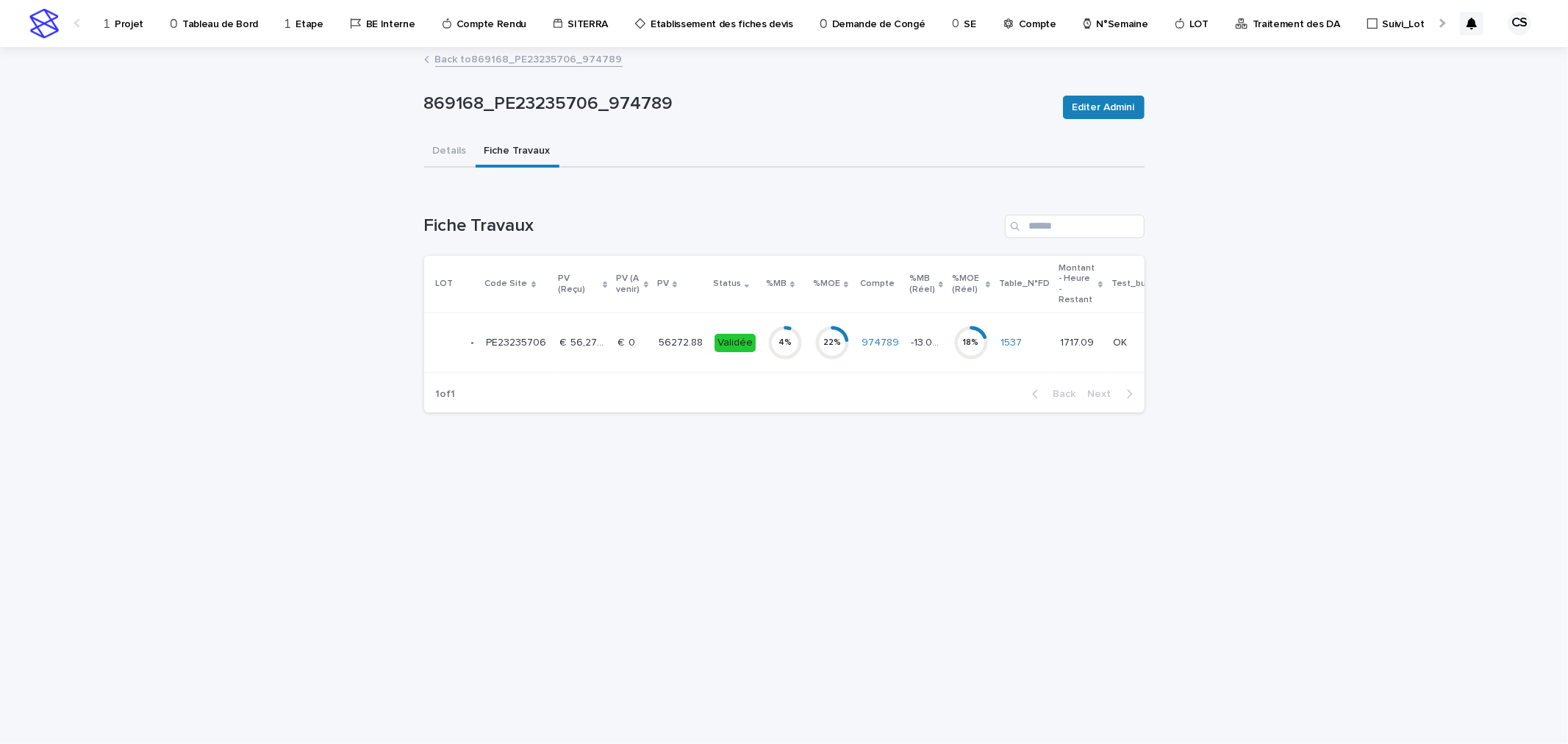
click at [690, 335] on p "56272.88" at bounding box center [681, 341] width 47 height 15
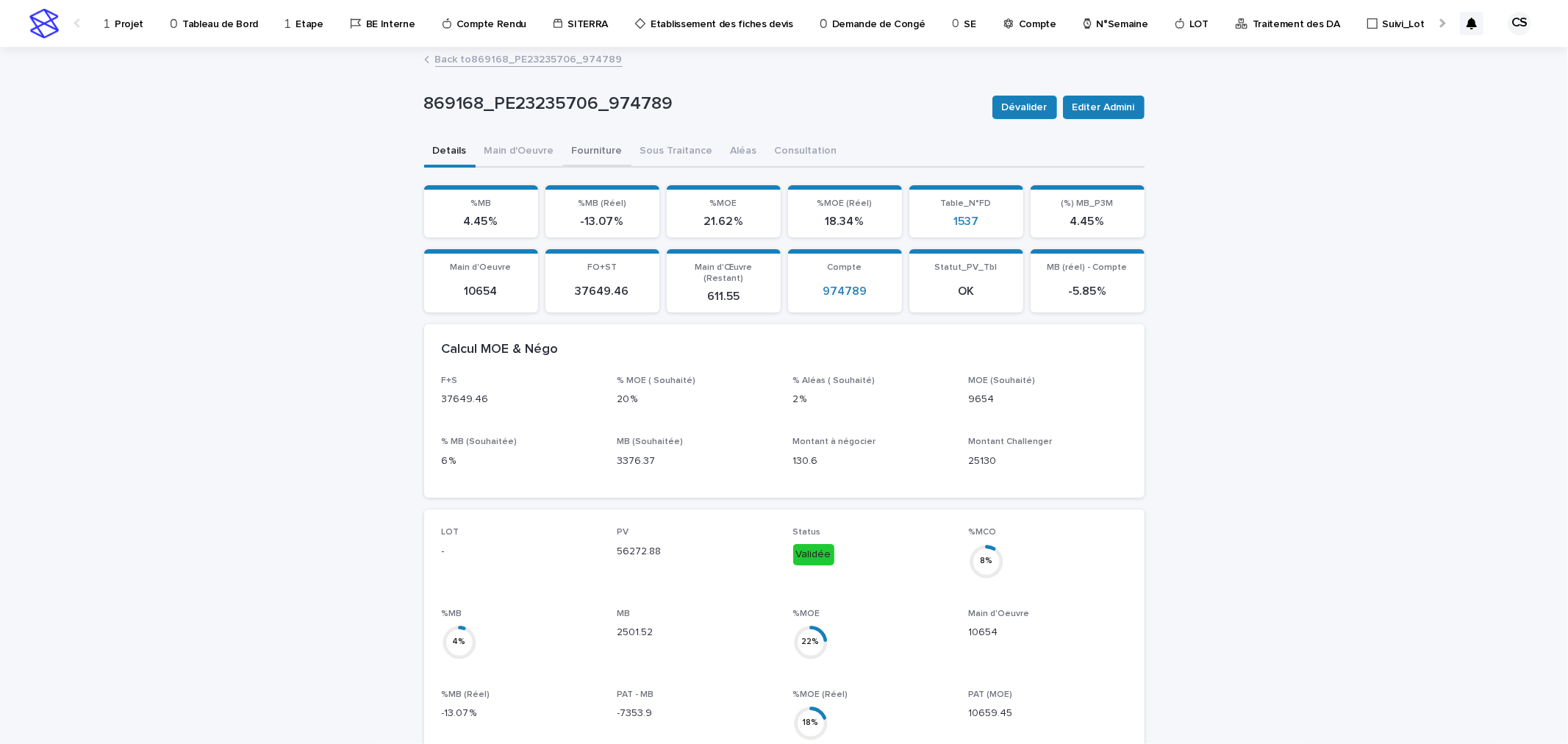
click at [590, 148] on button "Fourniture" at bounding box center [597, 152] width 68 height 31
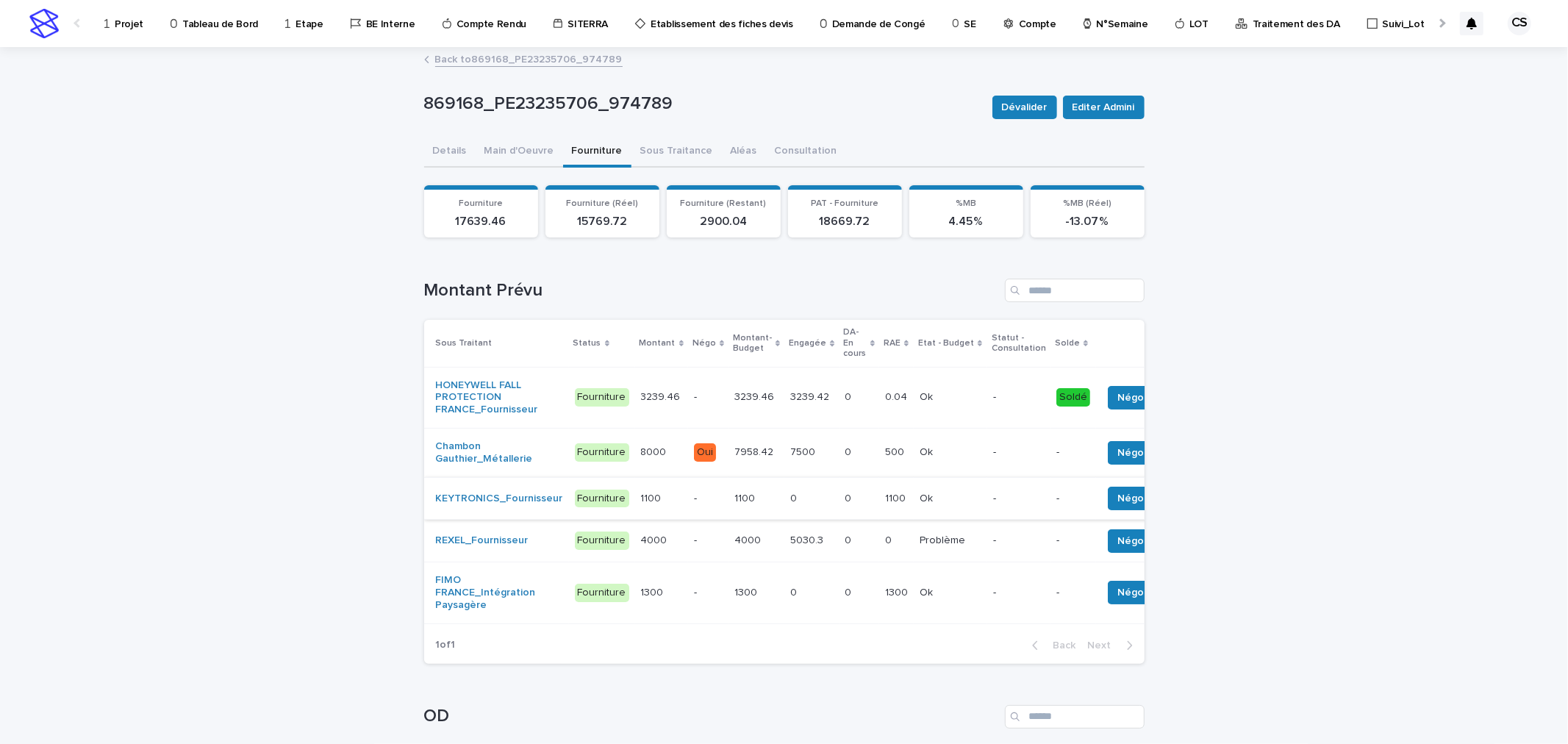
click at [1160, 493] on button "Solder" at bounding box center [1188, 498] width 57 height 23
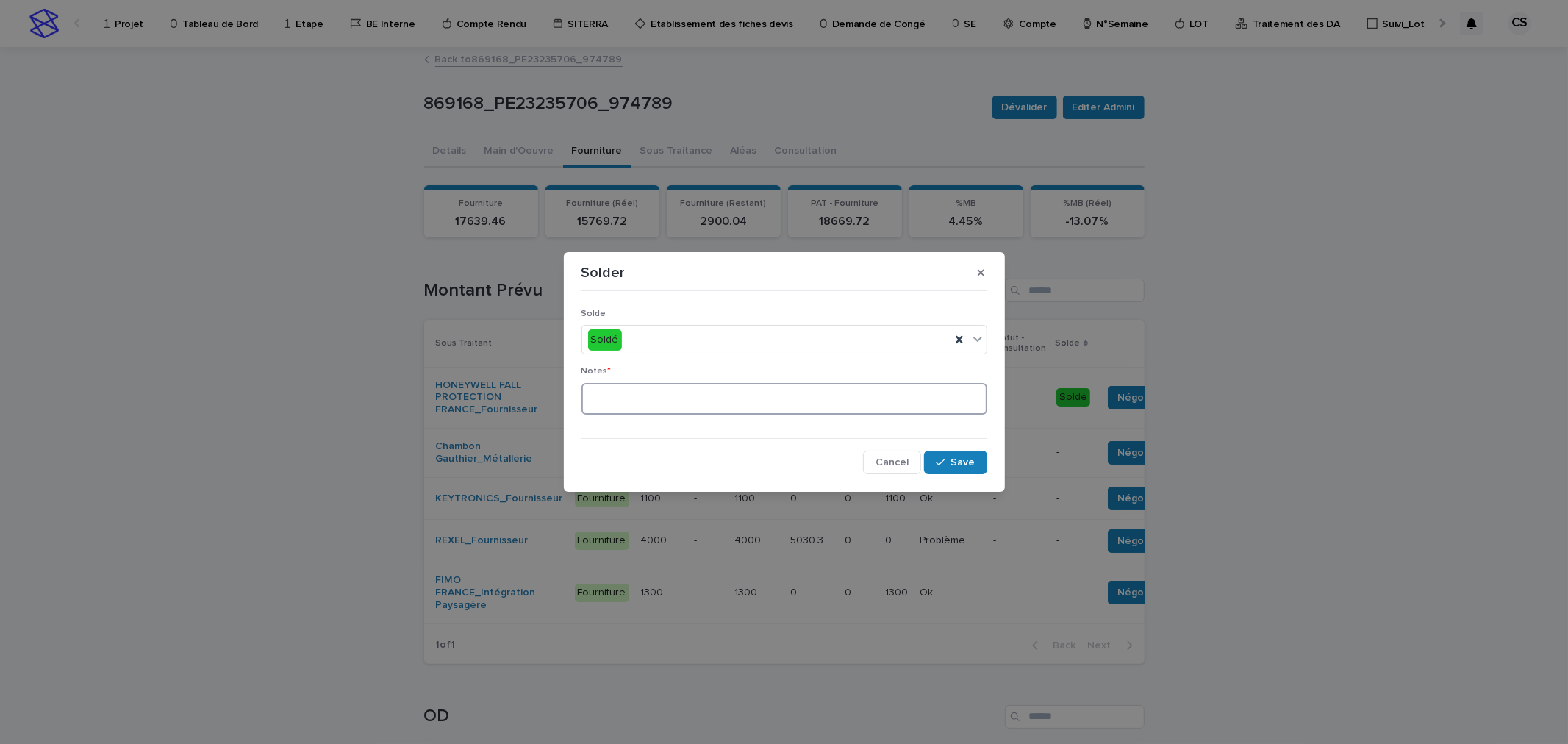
click at [725, 394] on textarea at bounding box center [784, 398] width 406 height 31
type textarea "**"
click at [967, 467] on span "Save" at bounding box center [963, 462] width 24 height 10
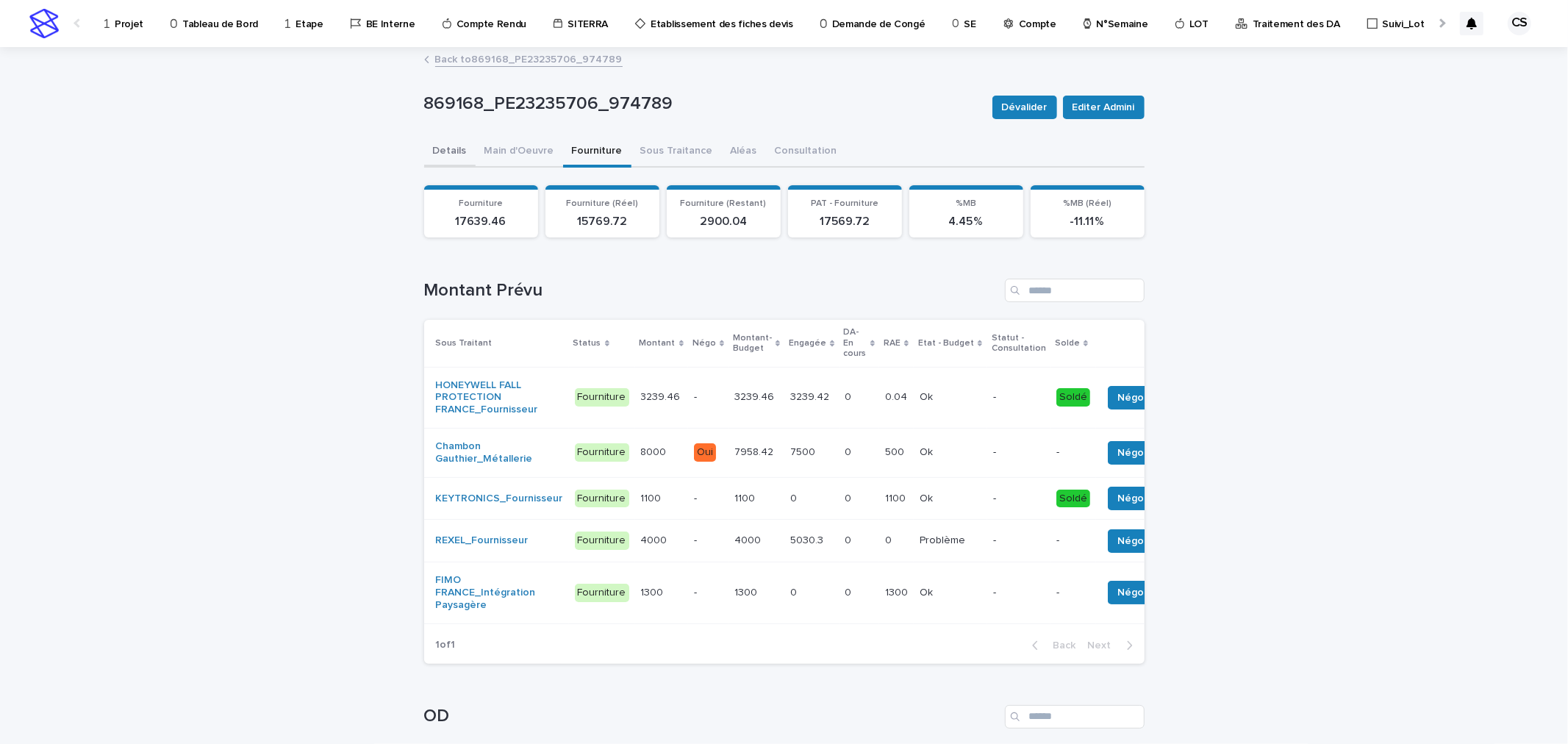
click at [451, 146] on button "Details" at bounding box center [450, 152] width 51 height 31
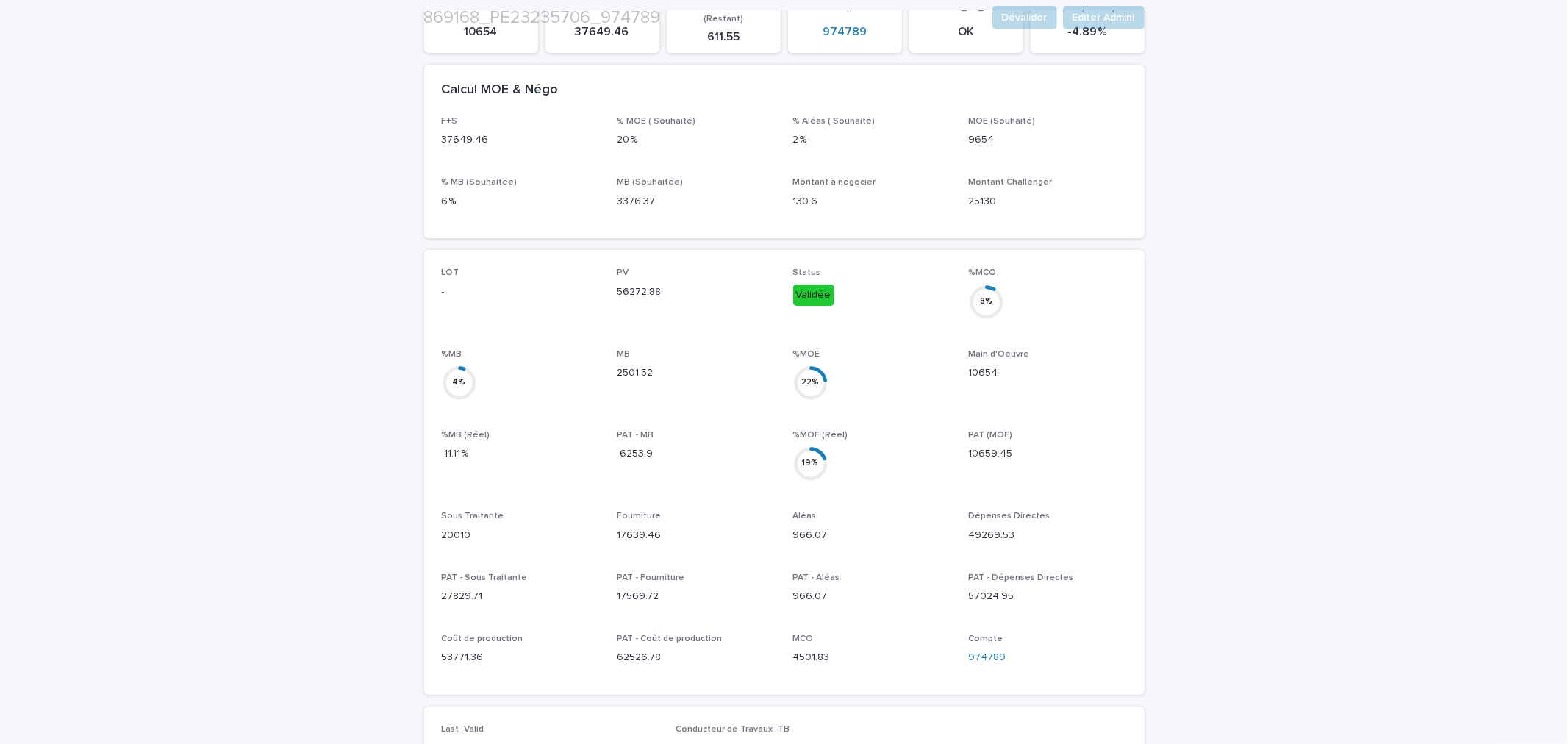
scroll to position [272, 0]
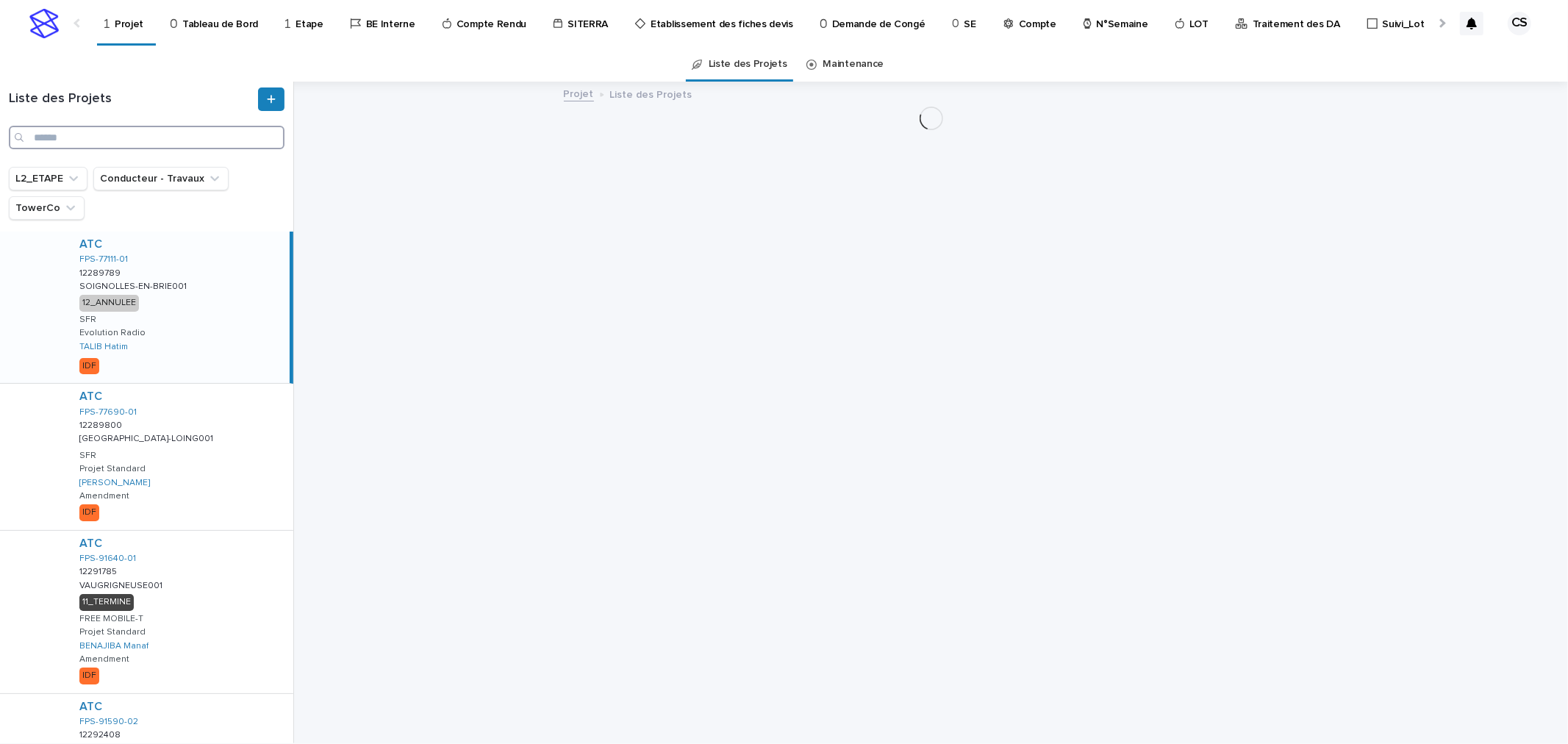
click at [179, 131] on input "Search" at bounding box center [147, 137] width 275 height 23
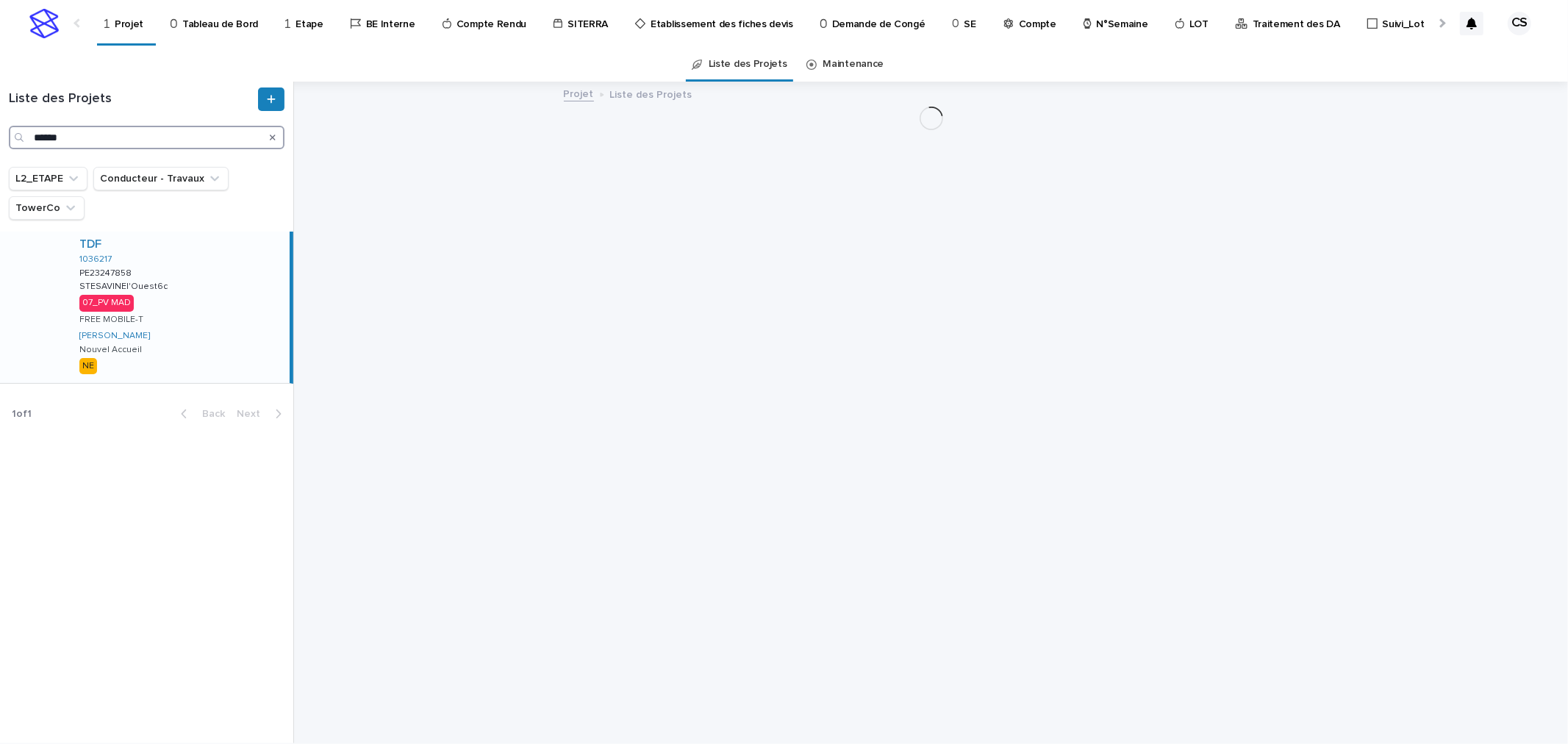
type input "******"
click at [186, 292] on div "TDF 1036217 PE23247858 PE23247858 STESAVINEl'Ouest6c STESAVINEl'Ouest6c 07_PV M…" at bounding box center [178, 307] width 222 height 151
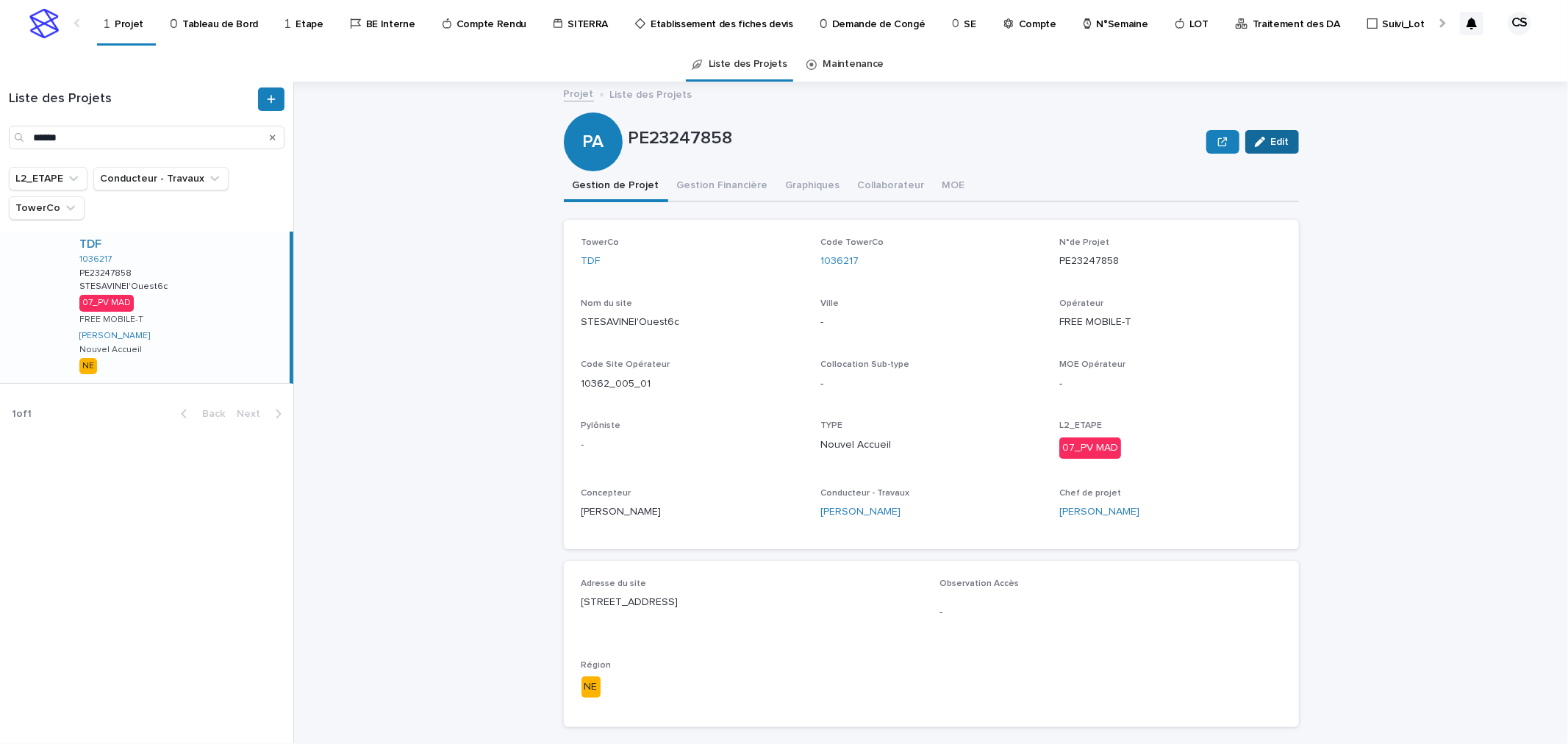
click at [1258, 144] on icon "button" at bounding box center [1260, 142] width 10 height 10
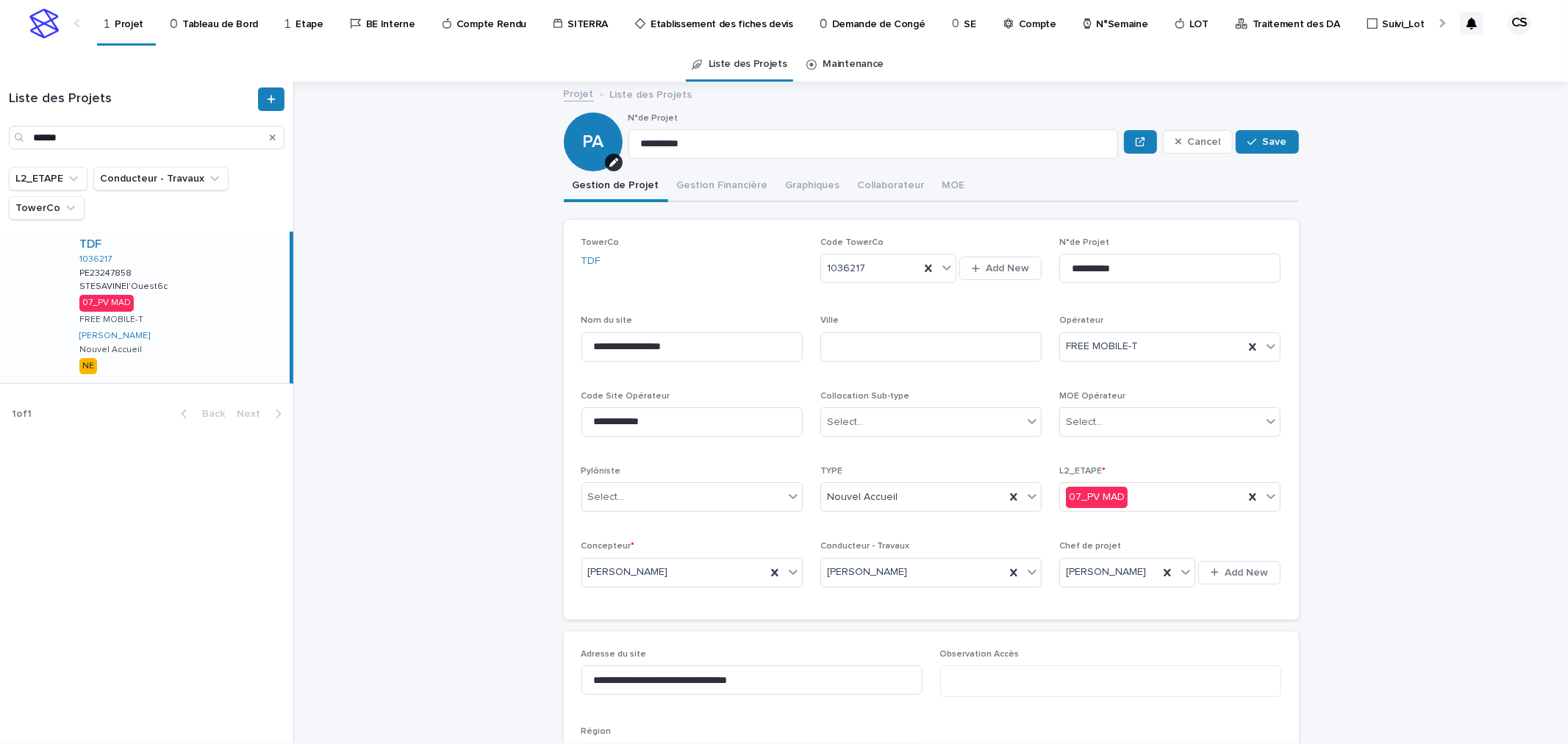
click at [1150, 477] on div "L2_ETAPE * 07_PV MAD" at bounding box center [1170, 495] width 221 height 58
click at [1145, 489] on div "07_PV MAD" at bounding box center [1152, 497] width 183 height 24
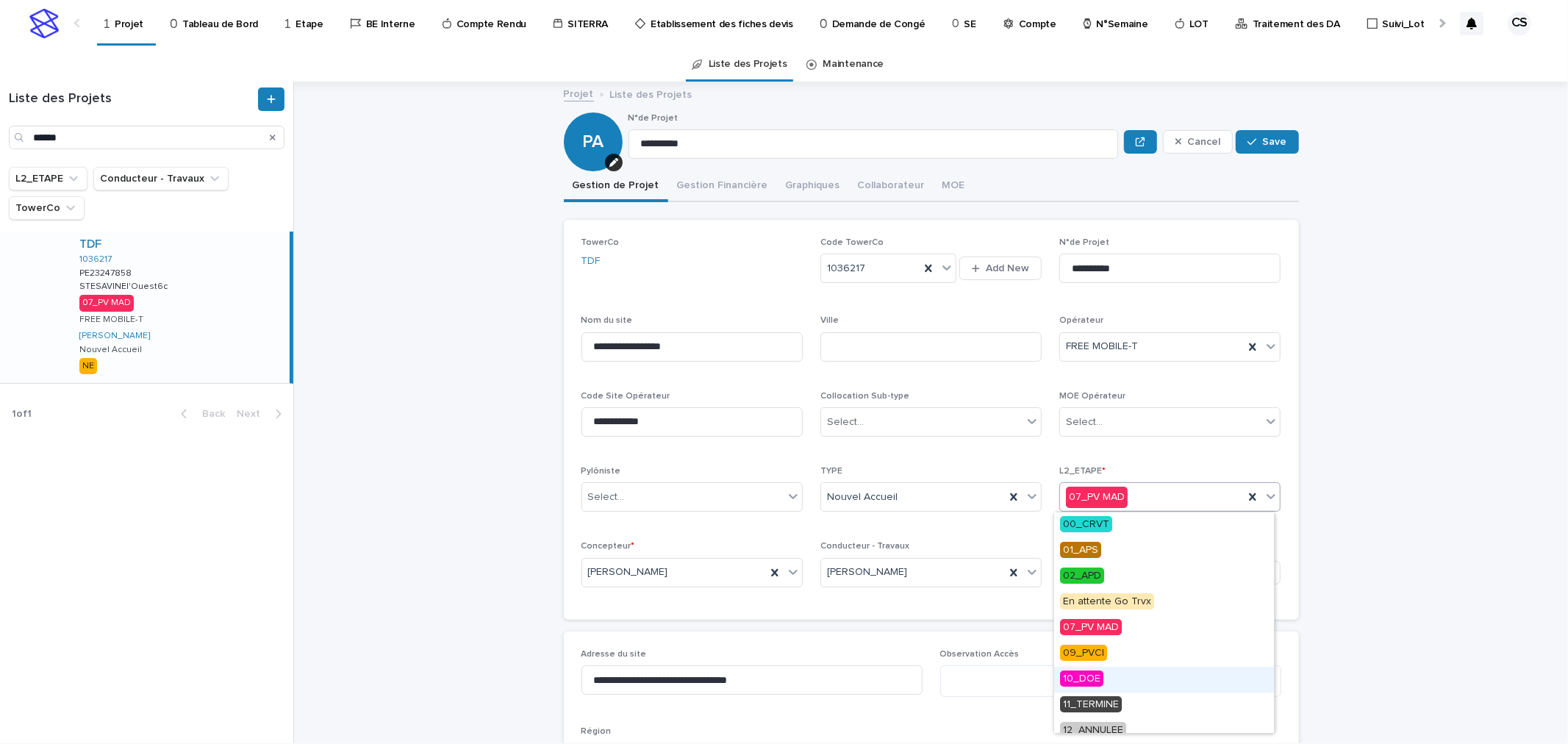
click at [1105, 680] on div "10_DOE" at bounding box center [1164, 680] width 219 height 26
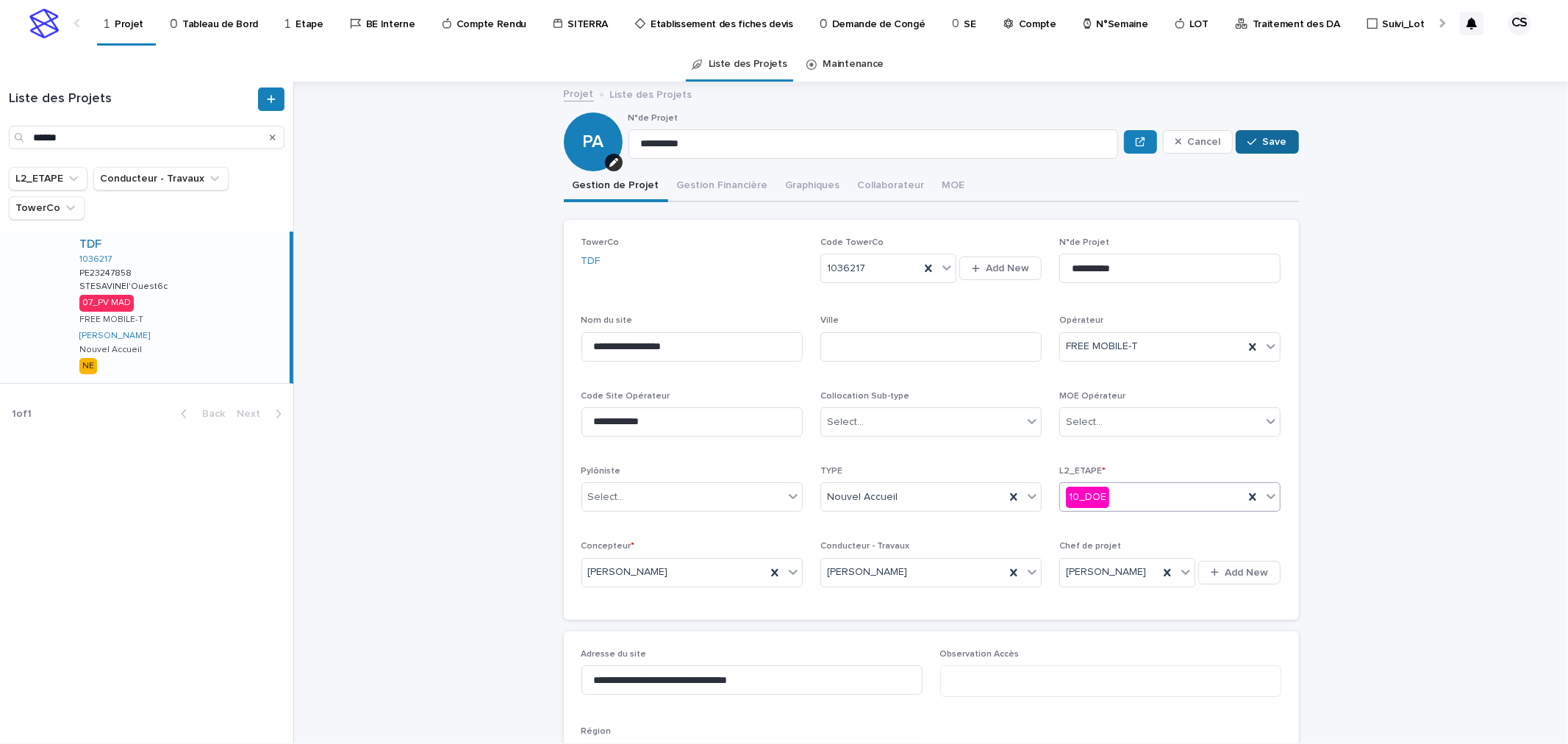
click at [1261, 151] on button "Save" at bounding box center [1267, 141] width 62 height 23
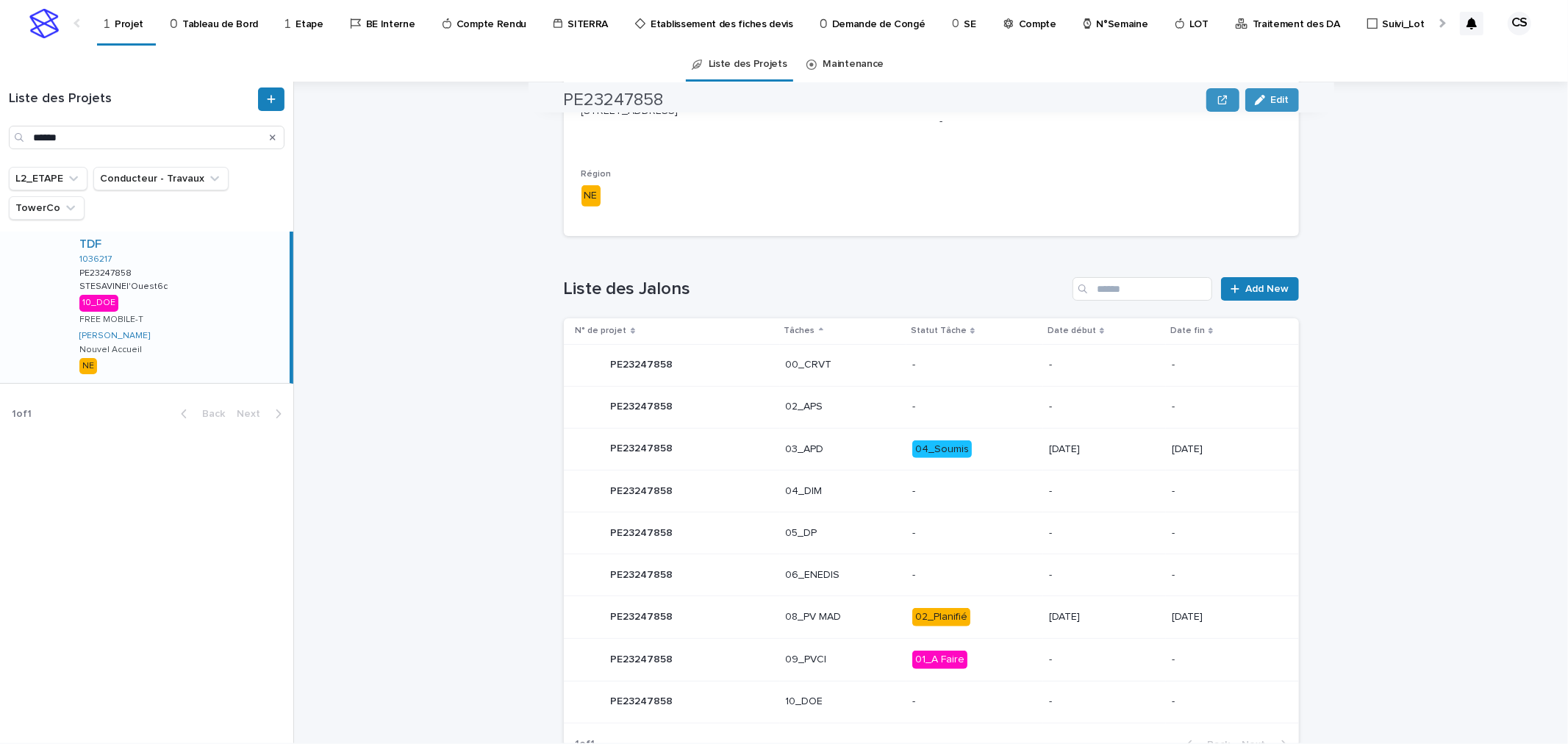
scroll to position [545, 0]
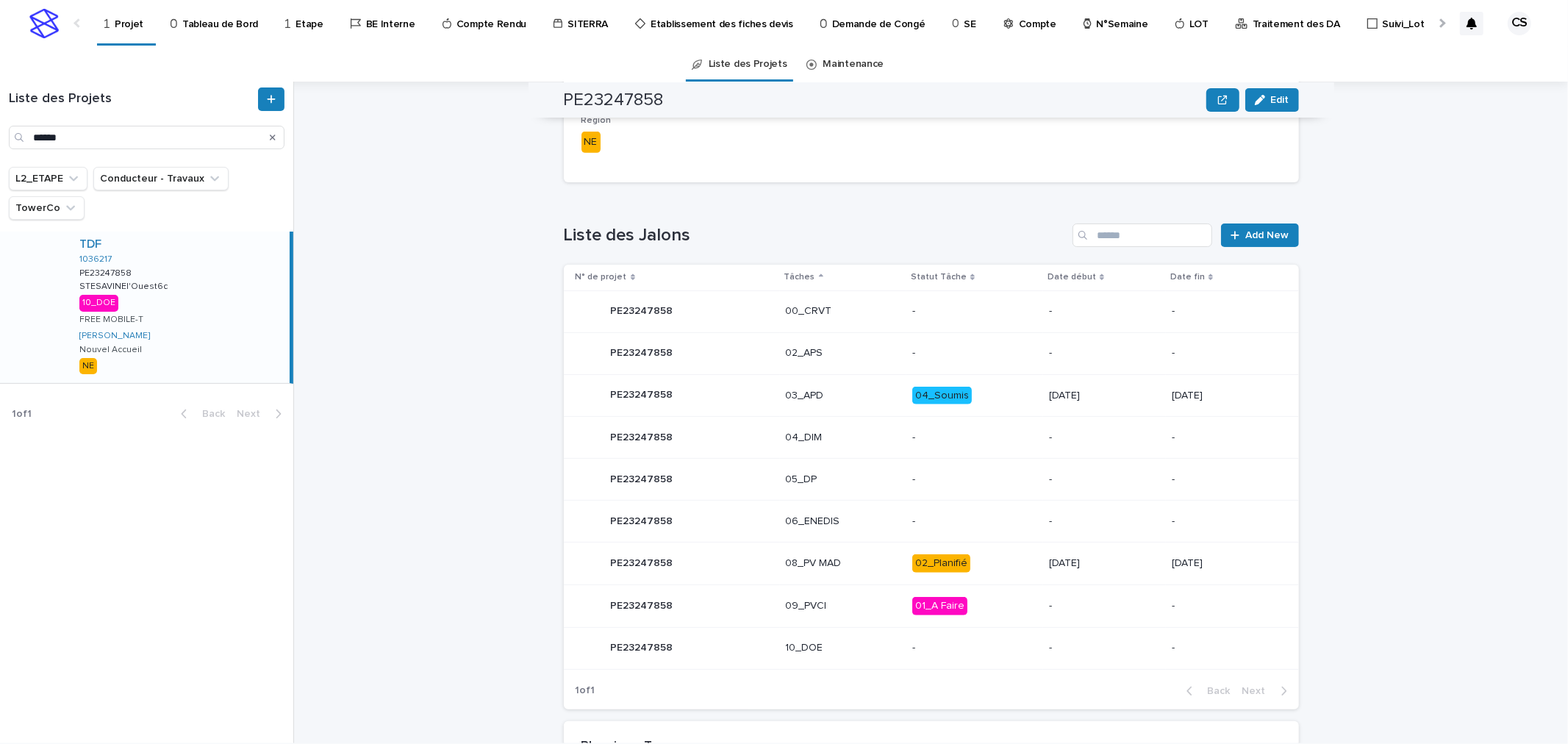
click at [1049, 555] on div "2025-08-22" at bounding box center [1104, 561] width 111 height 15
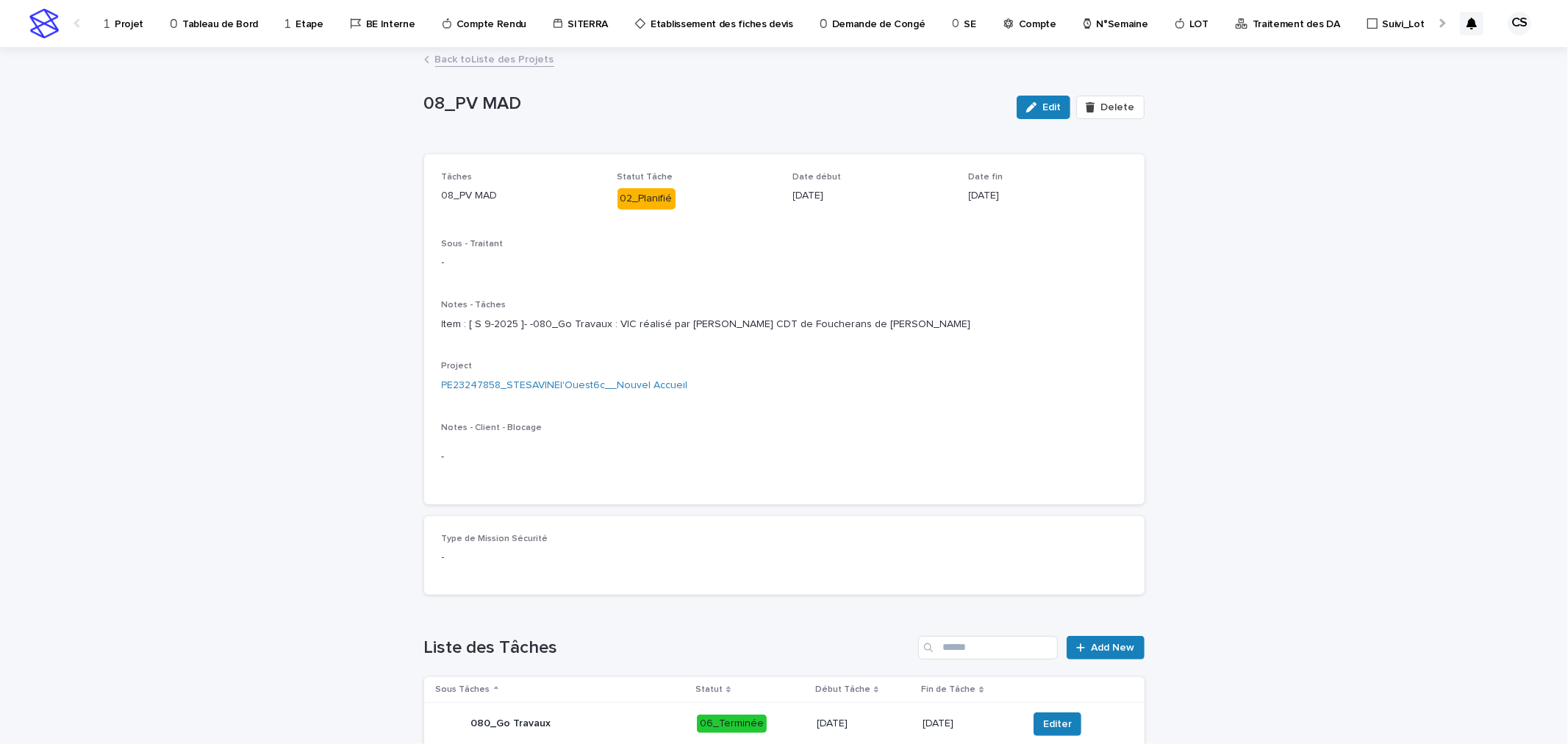
scroll to position [272, 0]
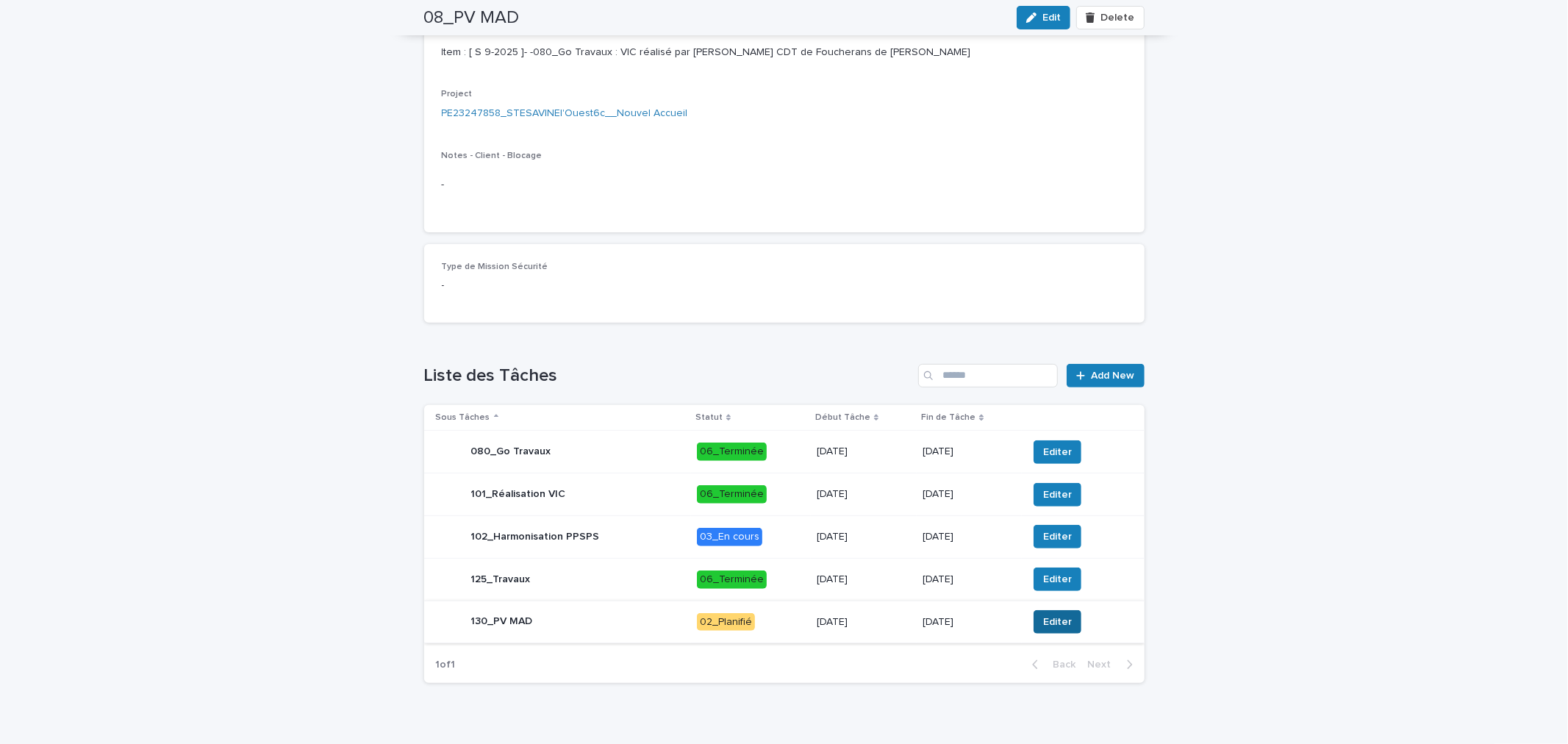
click at [1043, 629] on span "Editer" at bounding box center [1058, 621] width 29 height 14
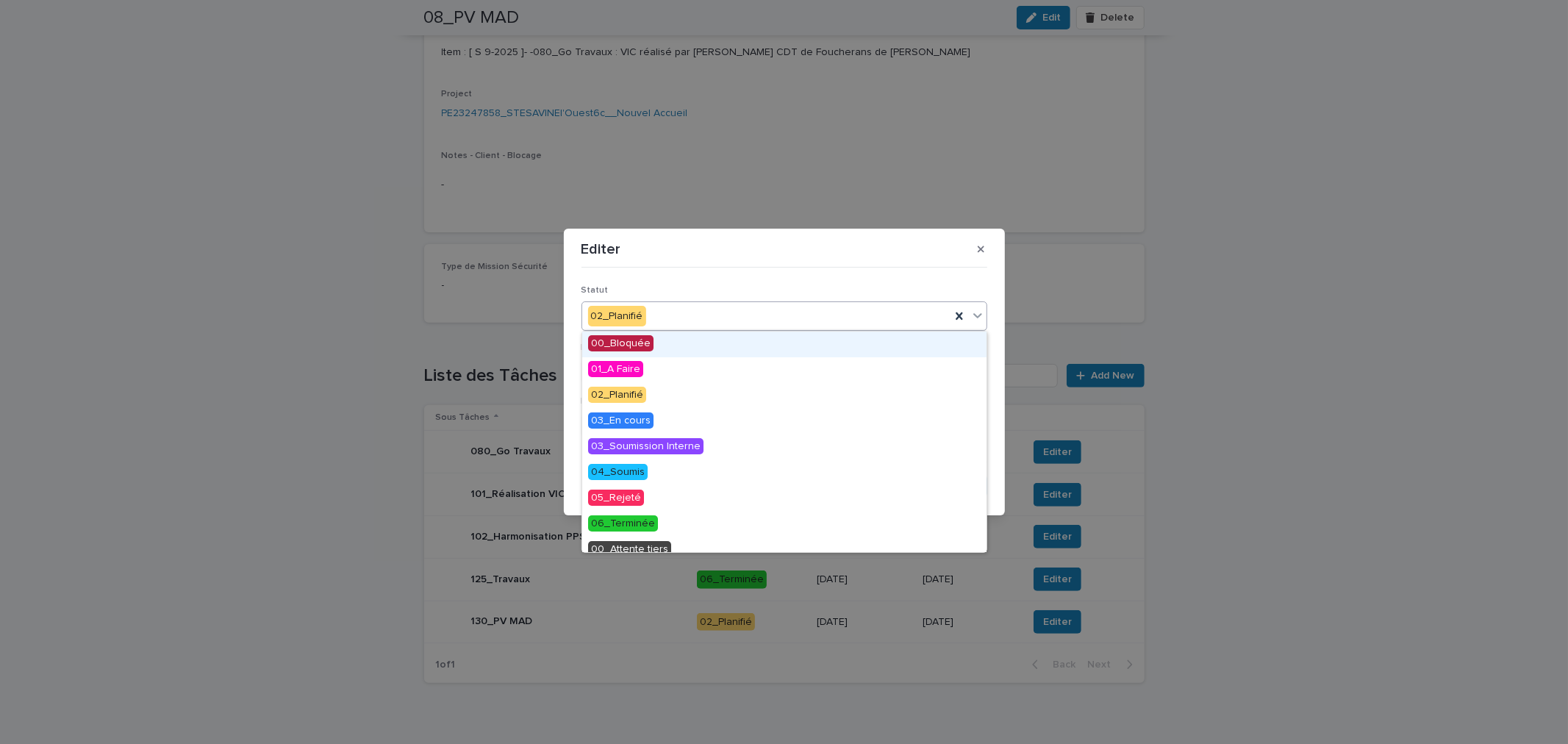
click at [710, 321] on div "02_Planifié" at bounding box center [766, 316] width 368 height 24
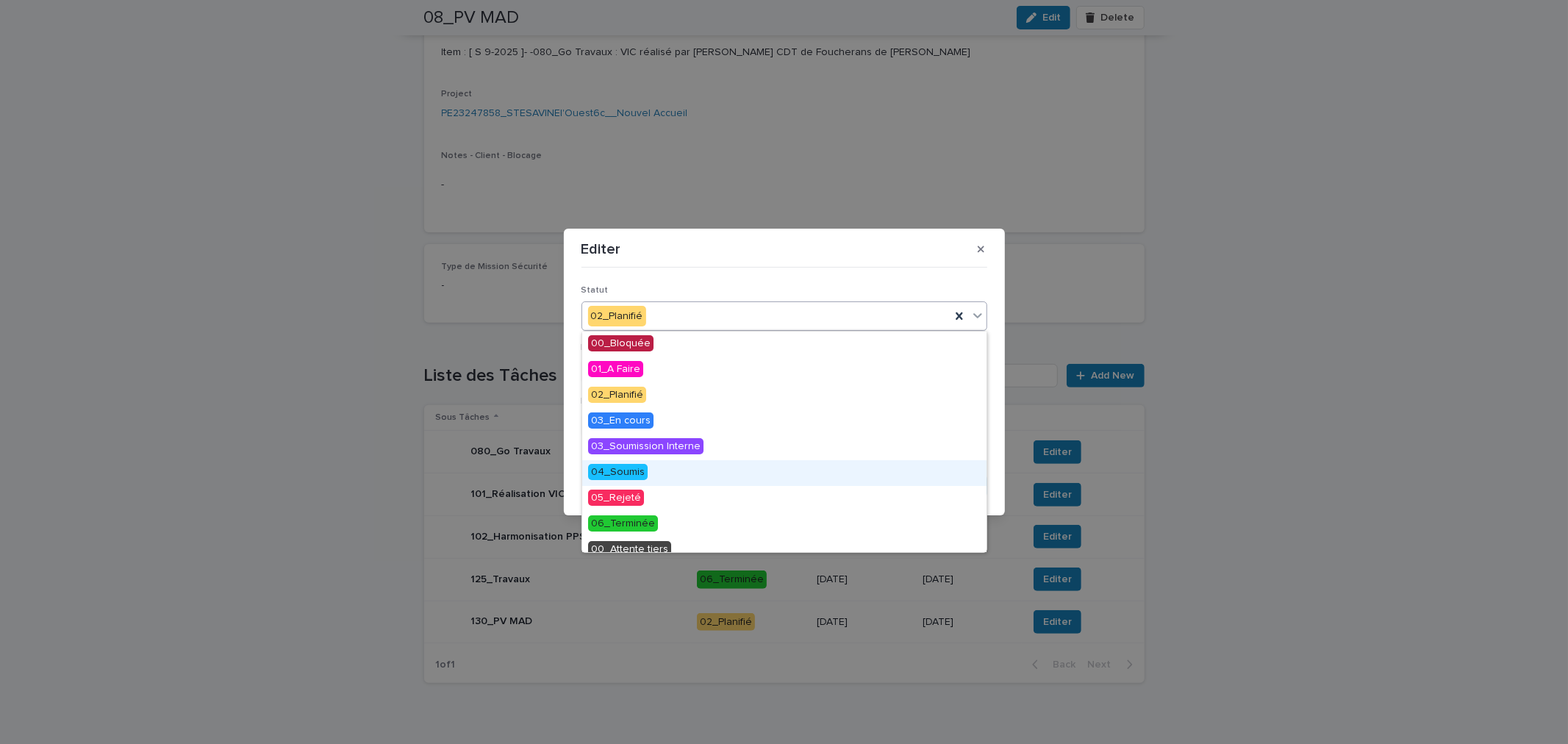
click at [631, 470] on span "04_Soumis" at bounding box center [617, 472] width 59 height 16
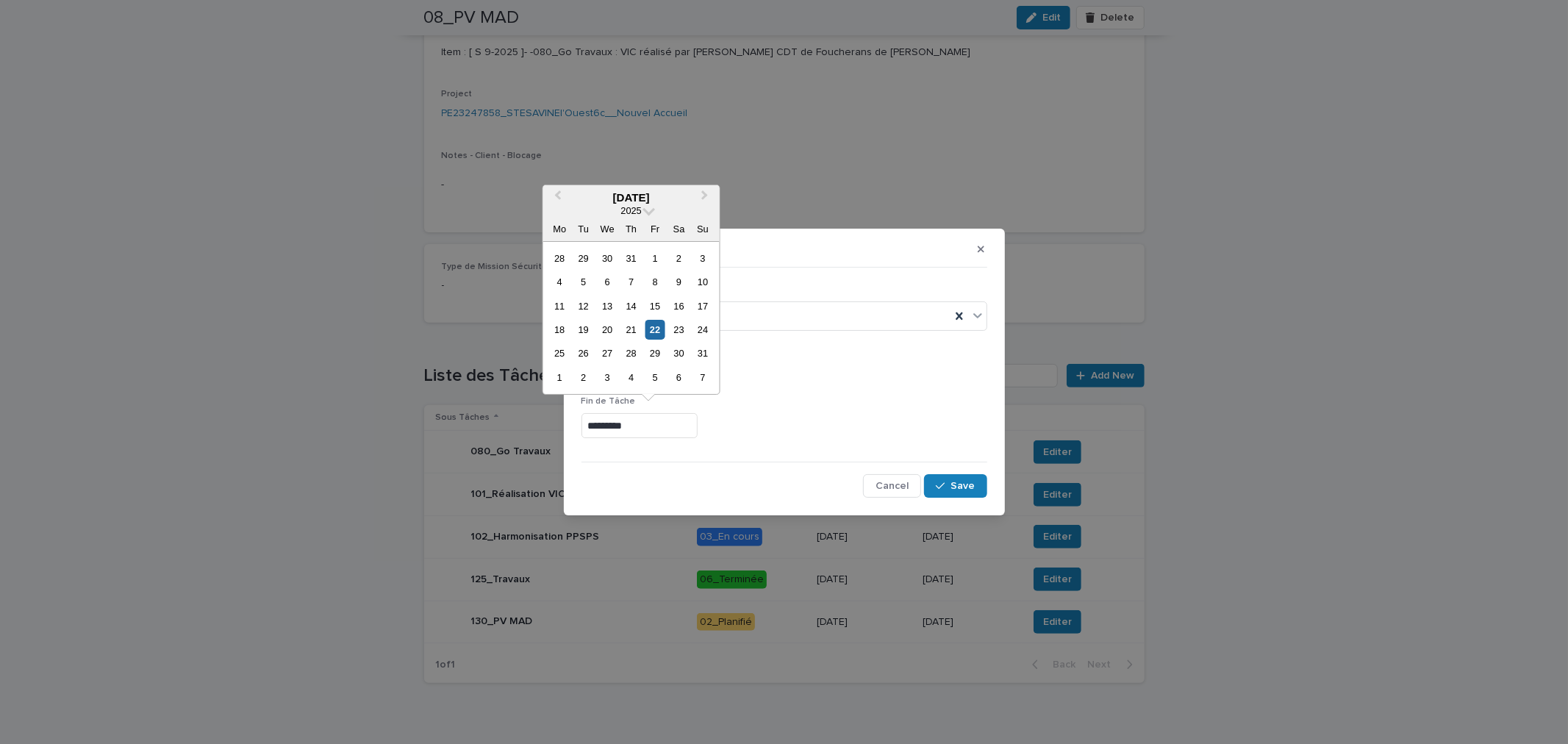
click at [636, 427] on input "*********" at bounding box center [639, 426] width 116 height 26
click at [657, 328] on div "22" at bounding box center [655, 329] width 20 height 20
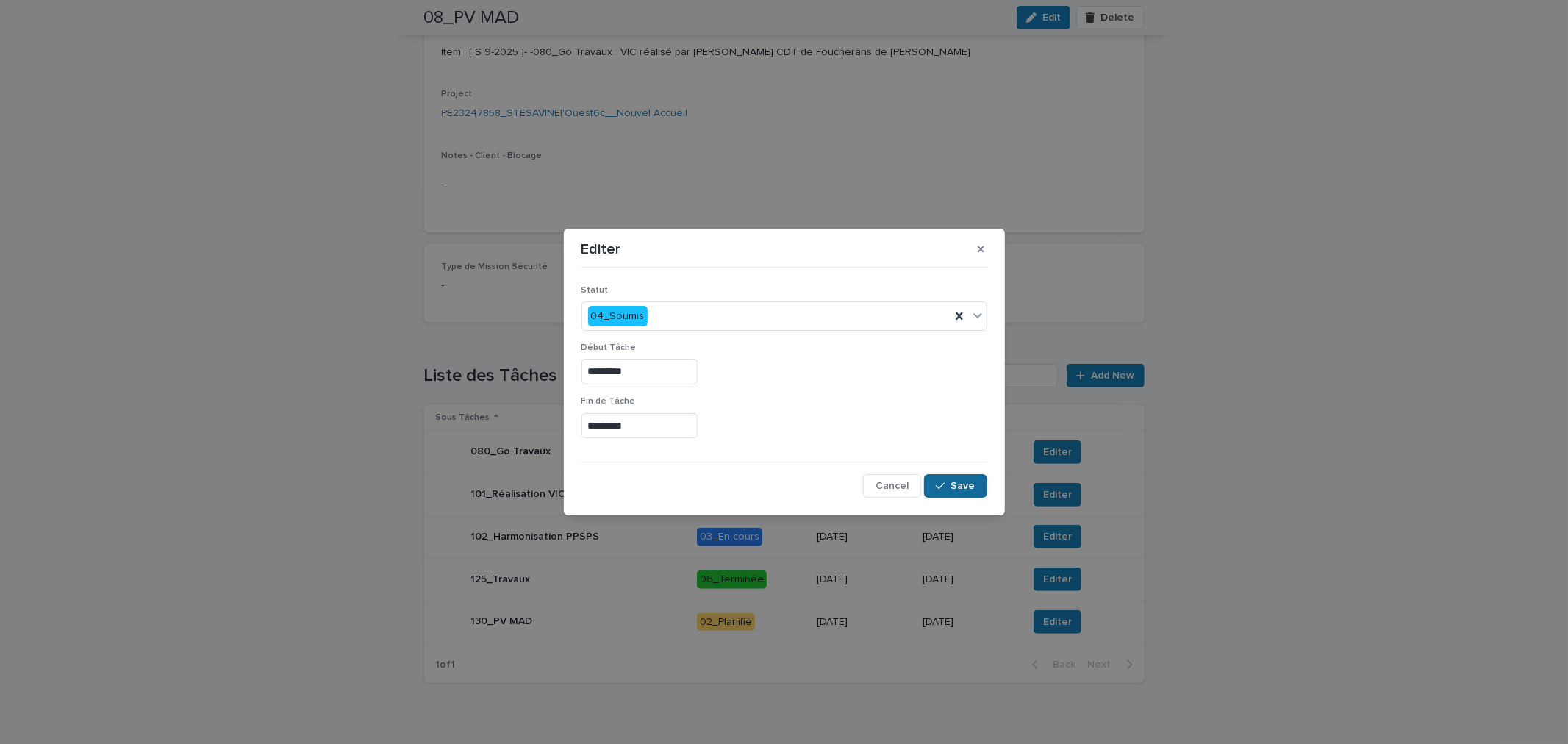
click at [947, 485] on div "button" at bounding box center [943, 485] width 14 height 10
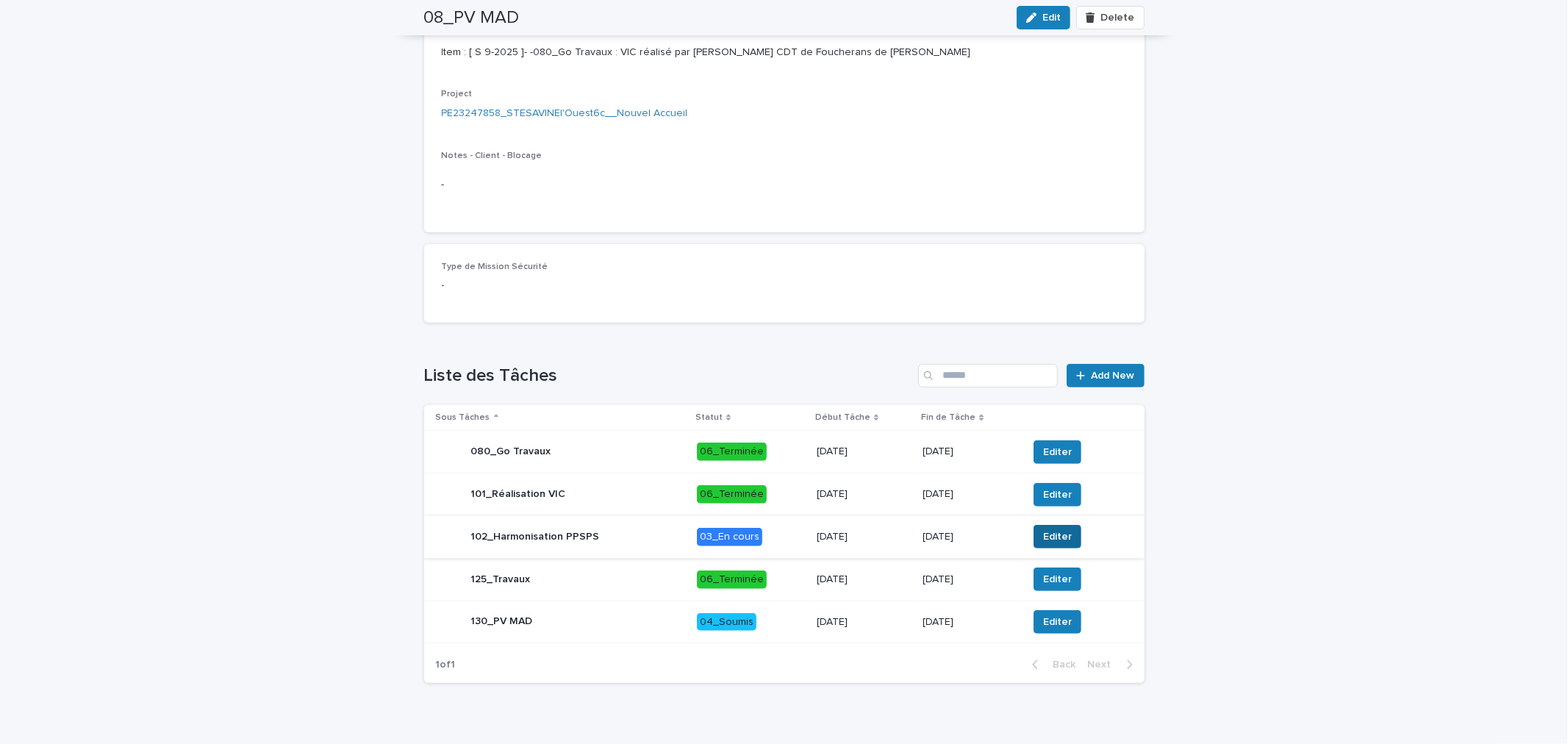
click at [1043, 544] on span "Editer" at bounding box center [1058, 537] width 29 height 14
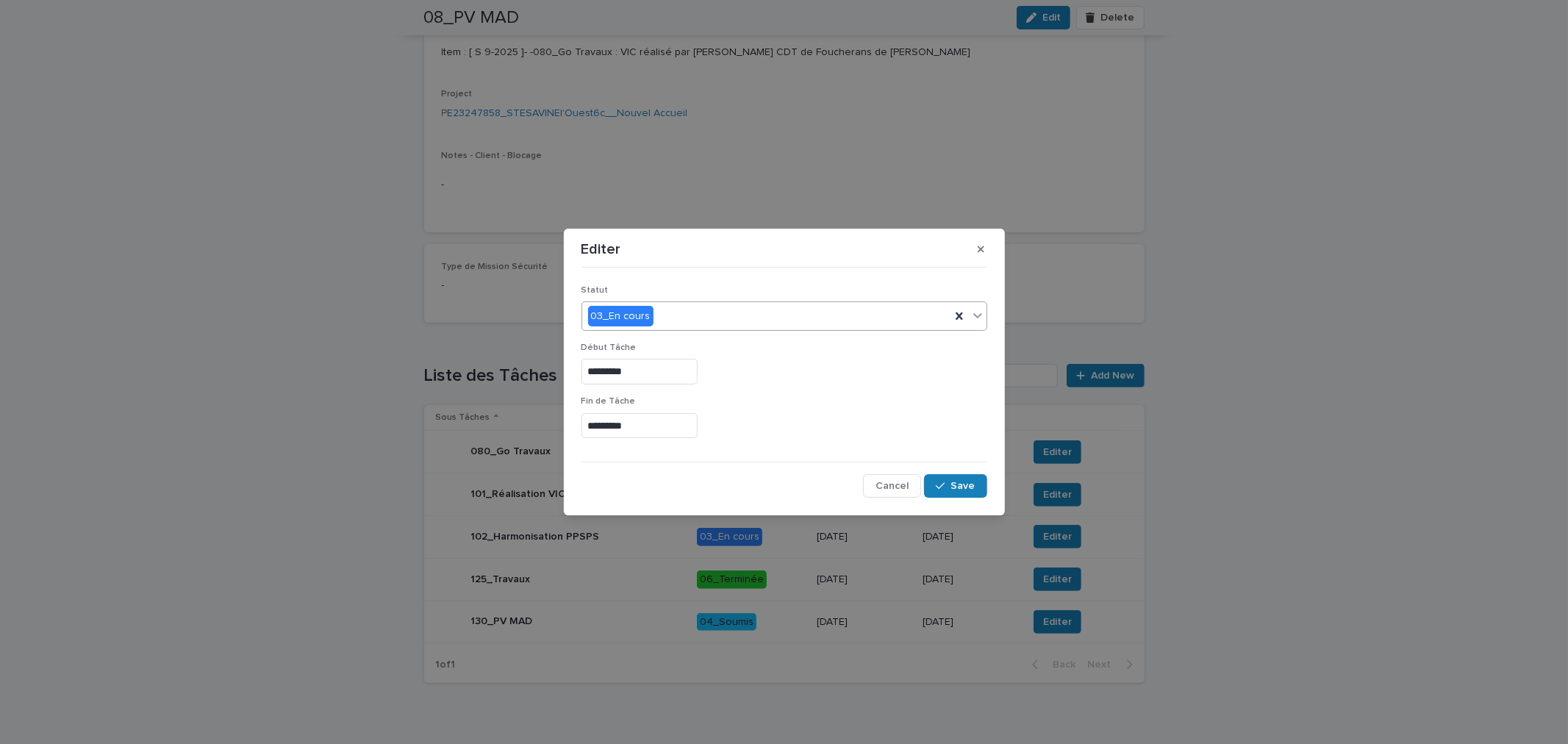
click at [690, 319] on div "03_En cours" at bounding box center [766, 316] width 368 height 24
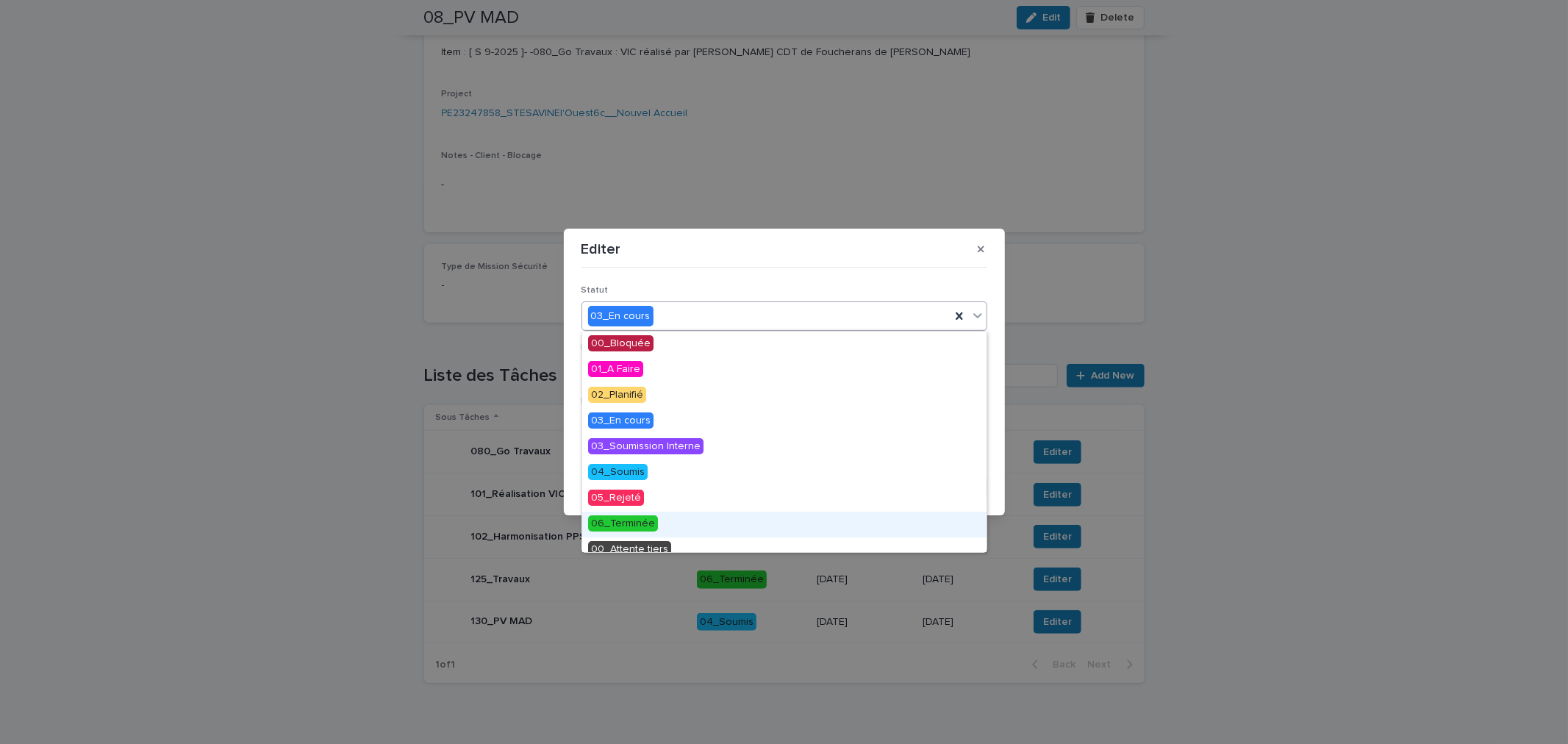
click at [647, 519] on span "06_Terminée" at bounding box center [622, 523] width 70 height 16
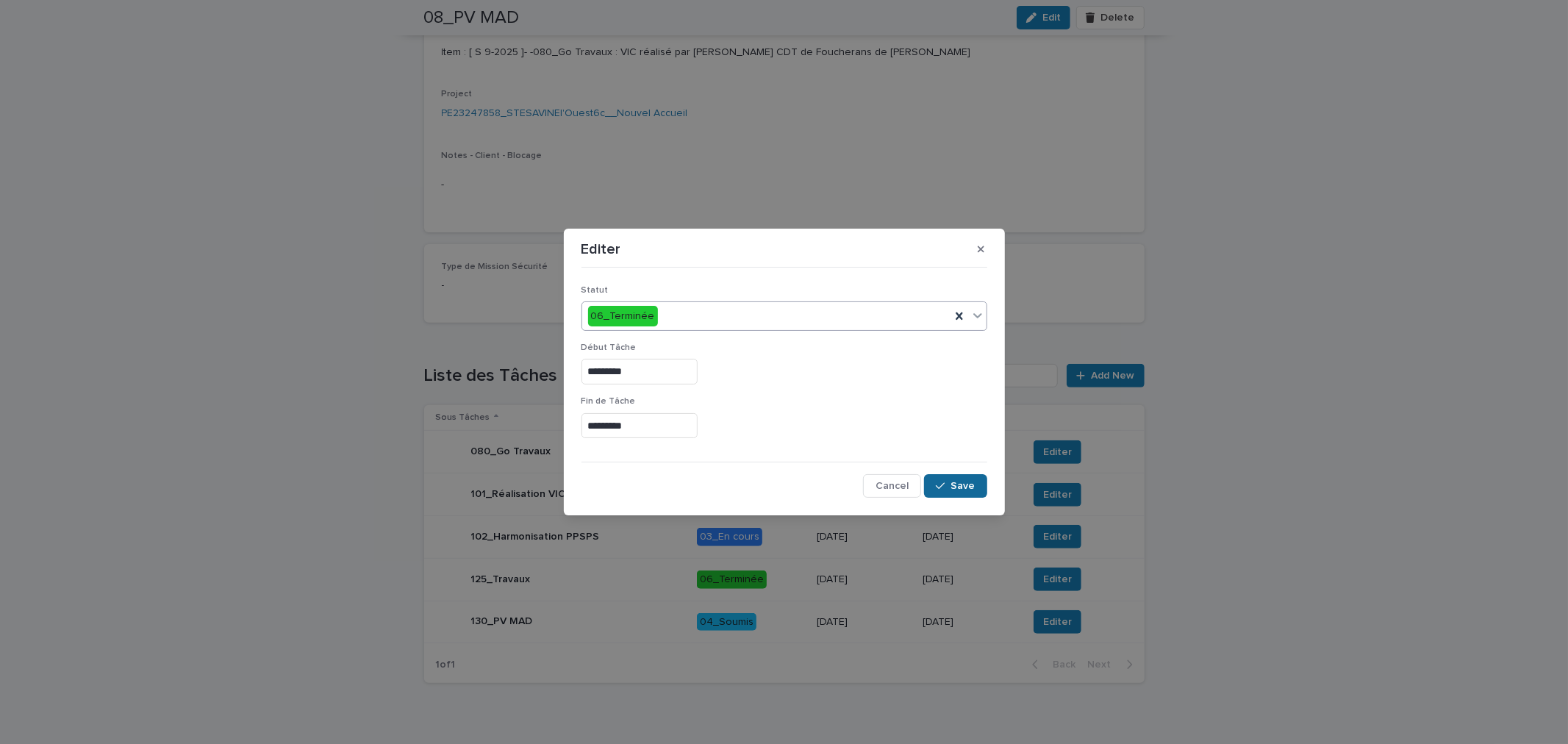
click at [957, 489] on span "Save" at bounding box center [963, 485] width 24 height 10
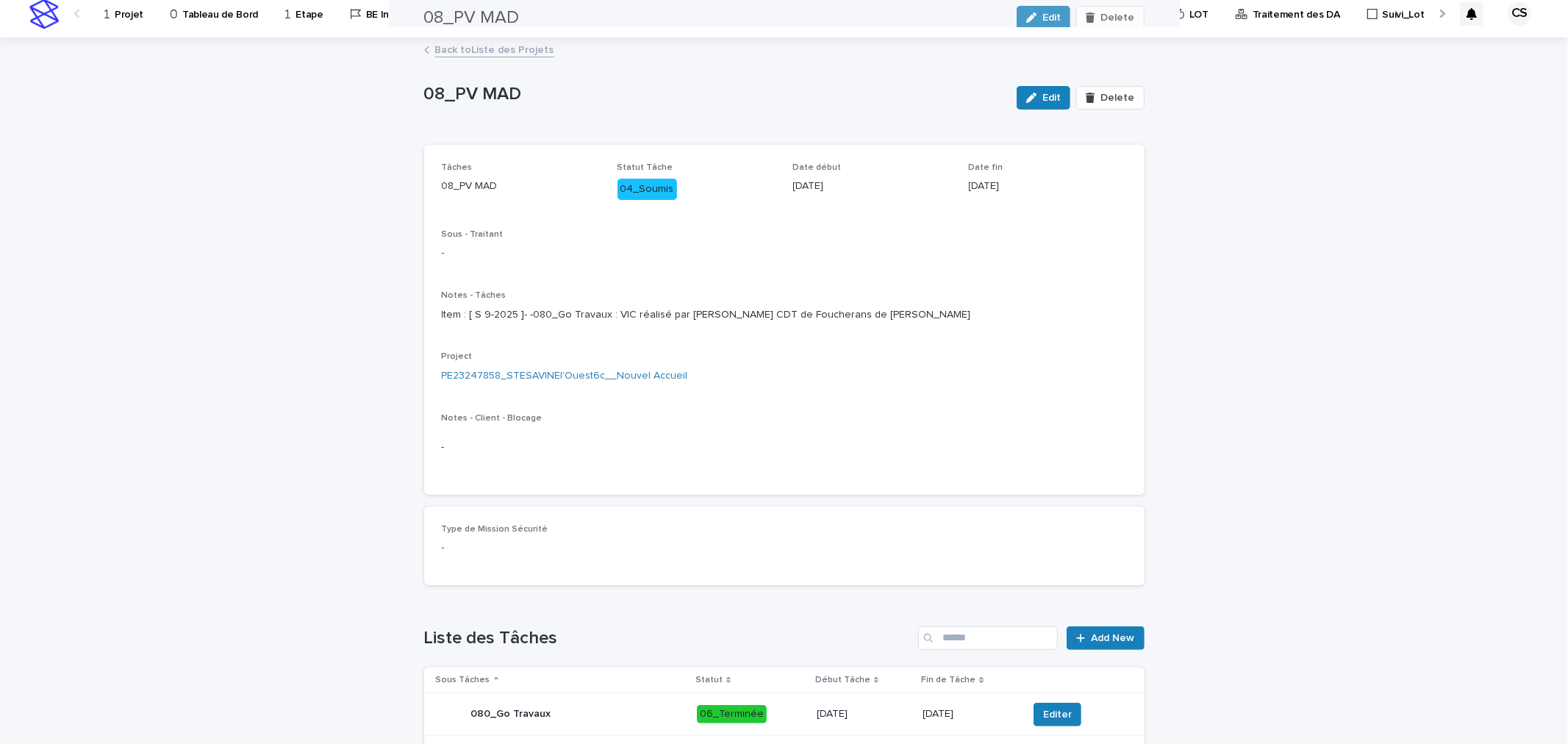
scroll to position [0, 0]
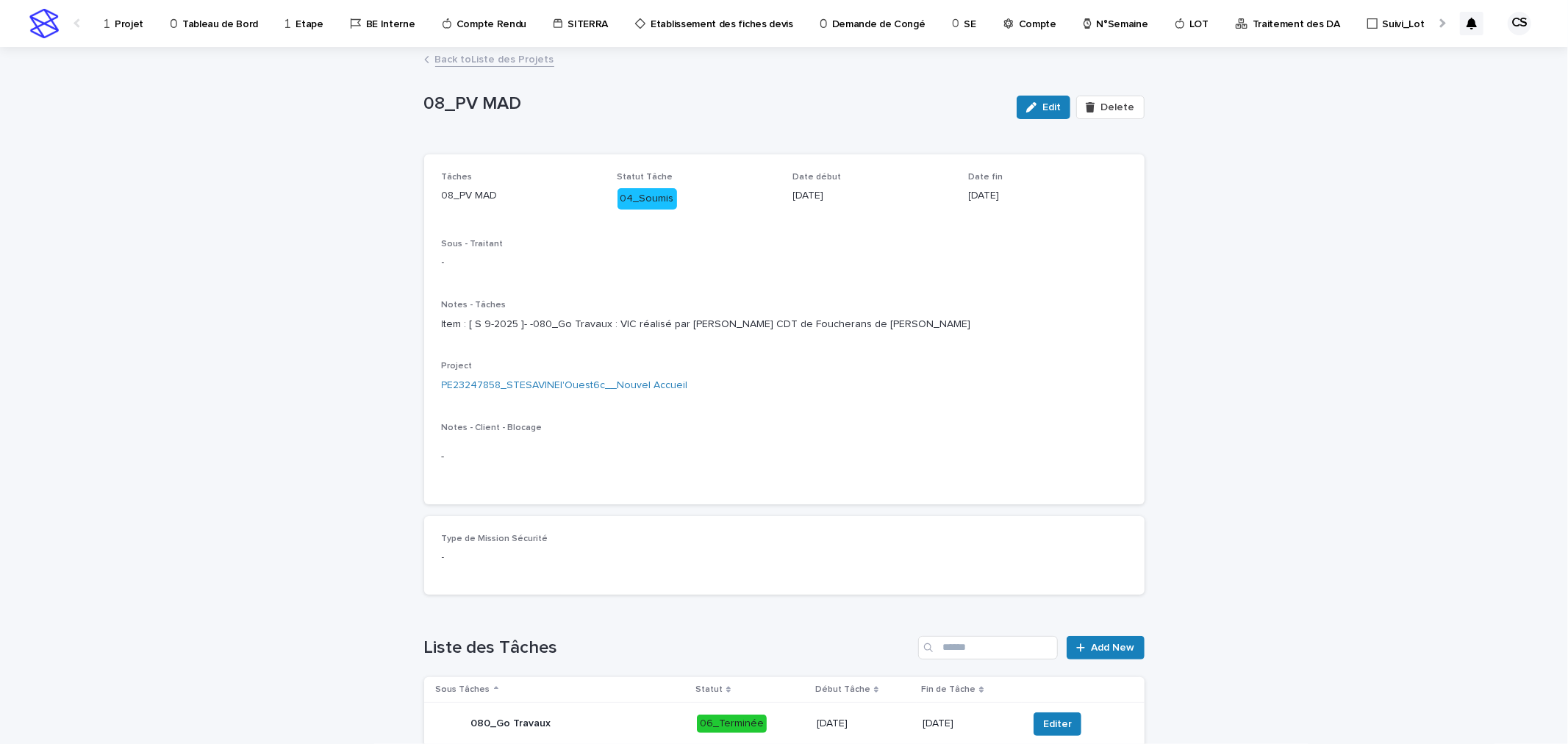
click at [521, 59] on link "Back to Liste des Projets" at bounding box center [494, 58] width 119 height 17
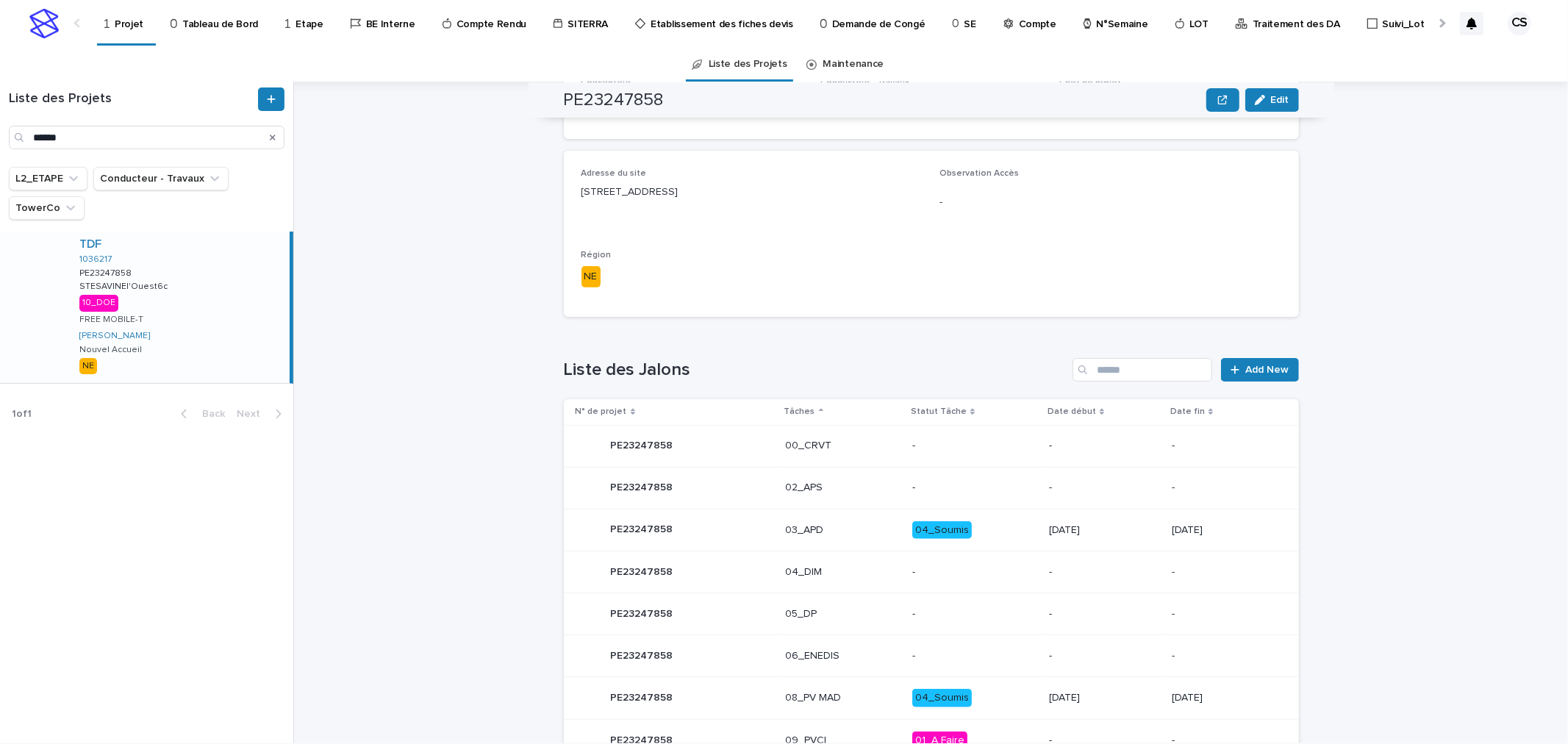
scroll to position [549, 0]
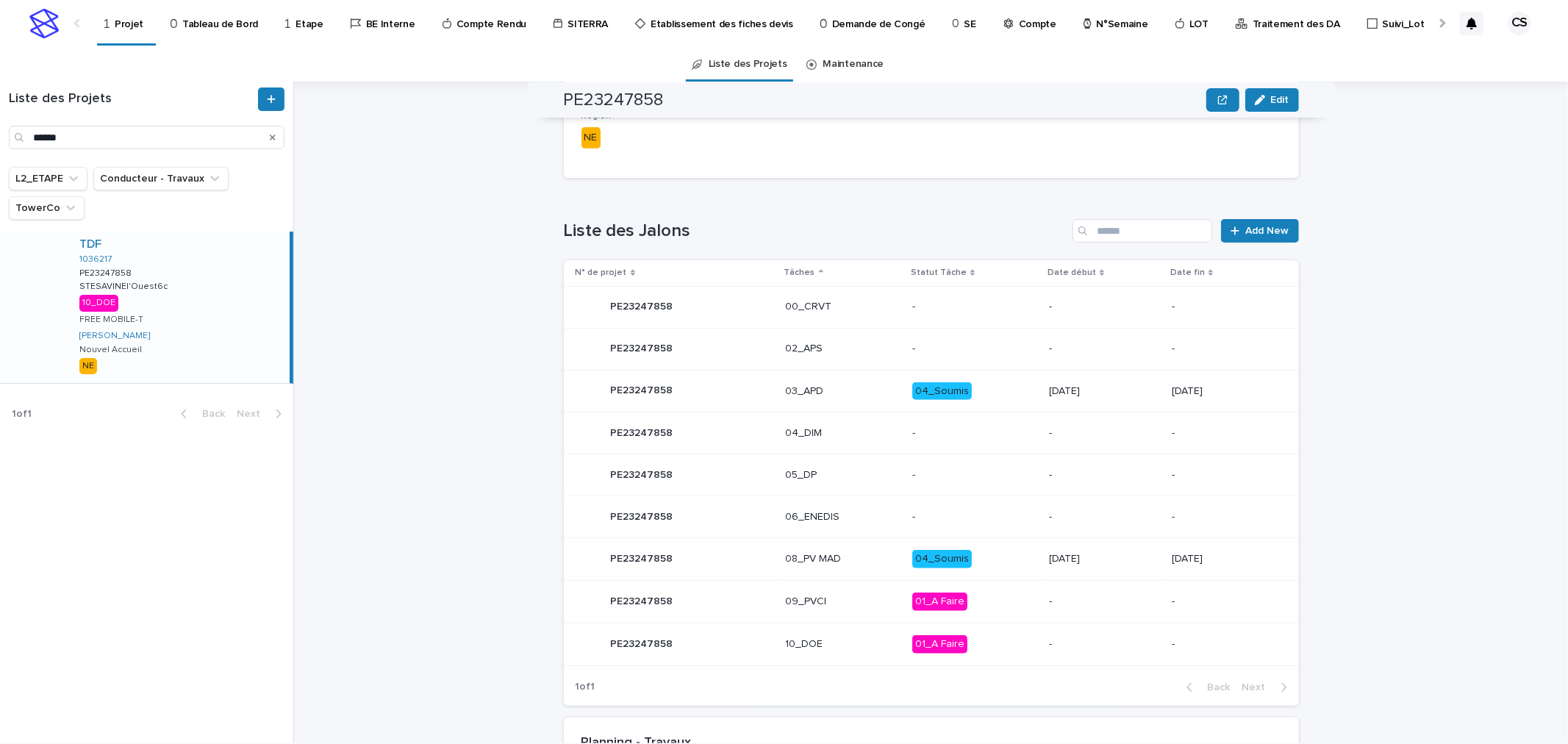
drag, startPoint x: 223, startPoint y: 240, endPoint x: 354, endPoint y: 196, distance: 138.2
click at [223, 240] on div "TDF" at bounding box center [181, 243] width 204 height 14
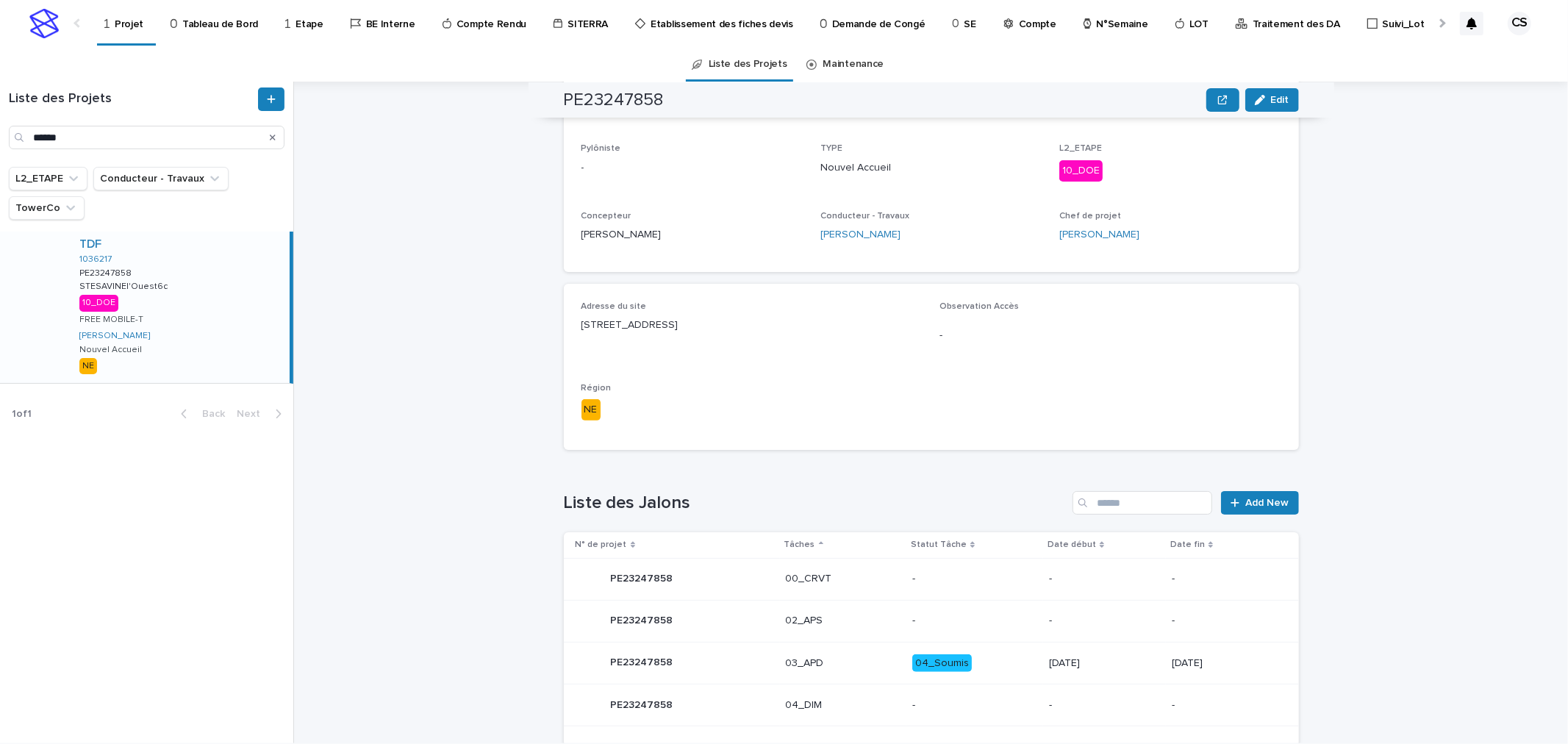
scroll to position [0, 0]
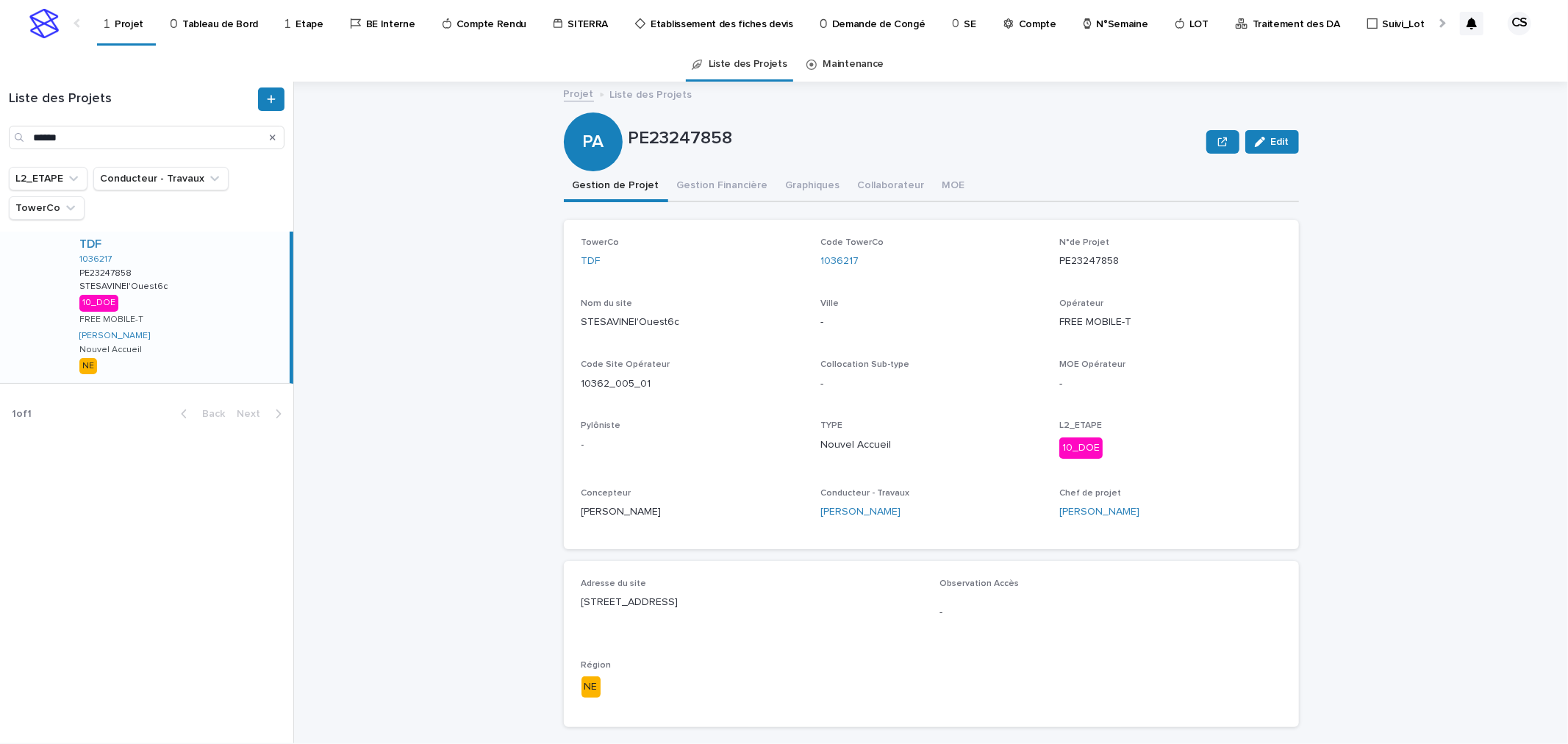
click at [593, 189] on button "Gestion de Projet" at bounding box center [616, 187] width 104 height 31
drag, startPoint x: 850, startPoint y: 260, endPoint x: 814, endPoint y: 260, distance: 36.0
click at [820, 260] on div "1036217" at bounding box center [931, 261] width 221 height 15
copy link "1036217"
drag, startPoint x: 724, startPoint y: 134, endPoint x: 621, endPoint y: 138, distance: 103.1
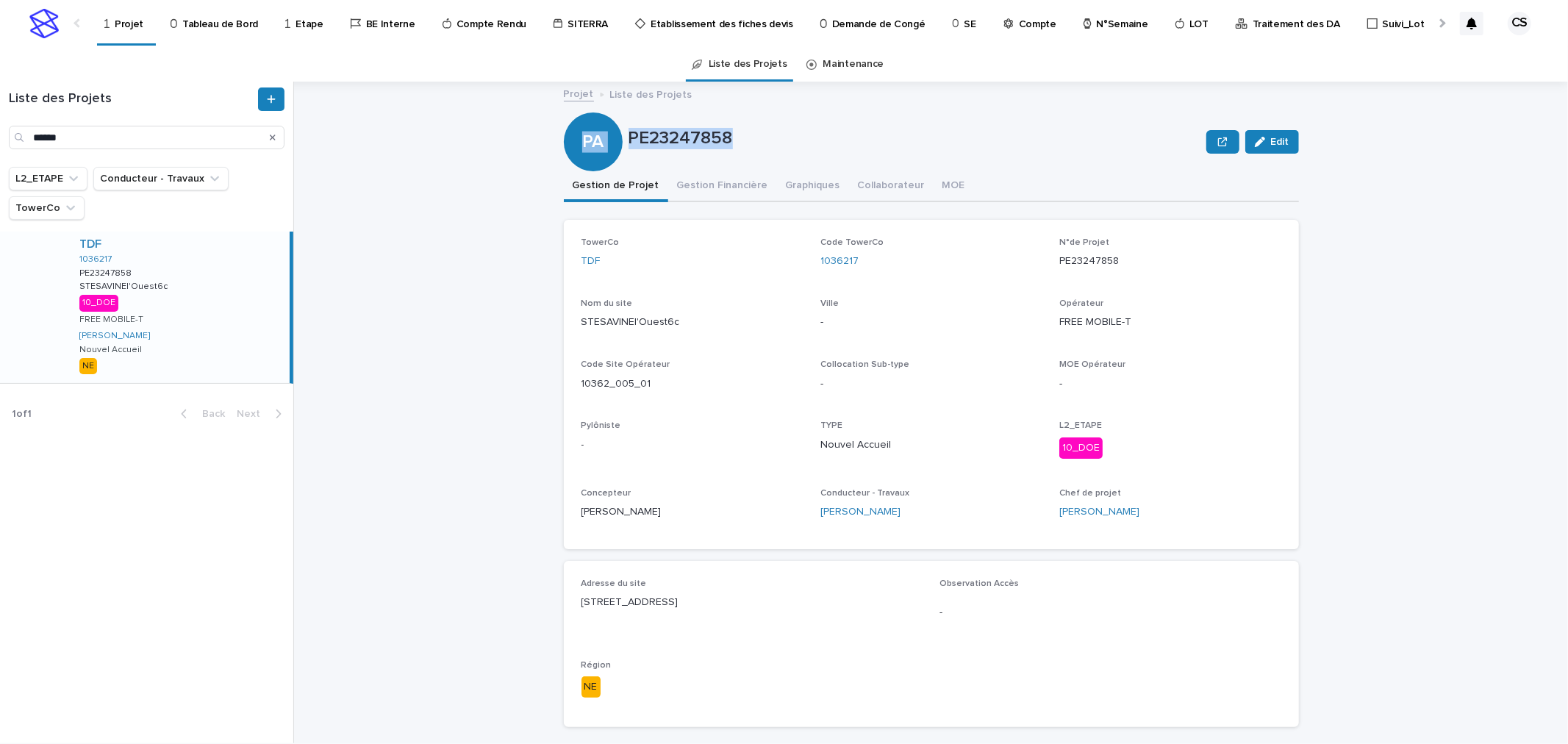
click at [621, 138] on div "PA PE23247858 Edit" at bounding box center [931, 141] width 735 height 58
copy div "PA PE23247858"
click at [709, 137] on p "PE23247858" at bounding box center [915, 139] width 573 height 22
click at [730, 181] on button "Gestion Financière" at bounding box center [722, 187] width 109 height 31
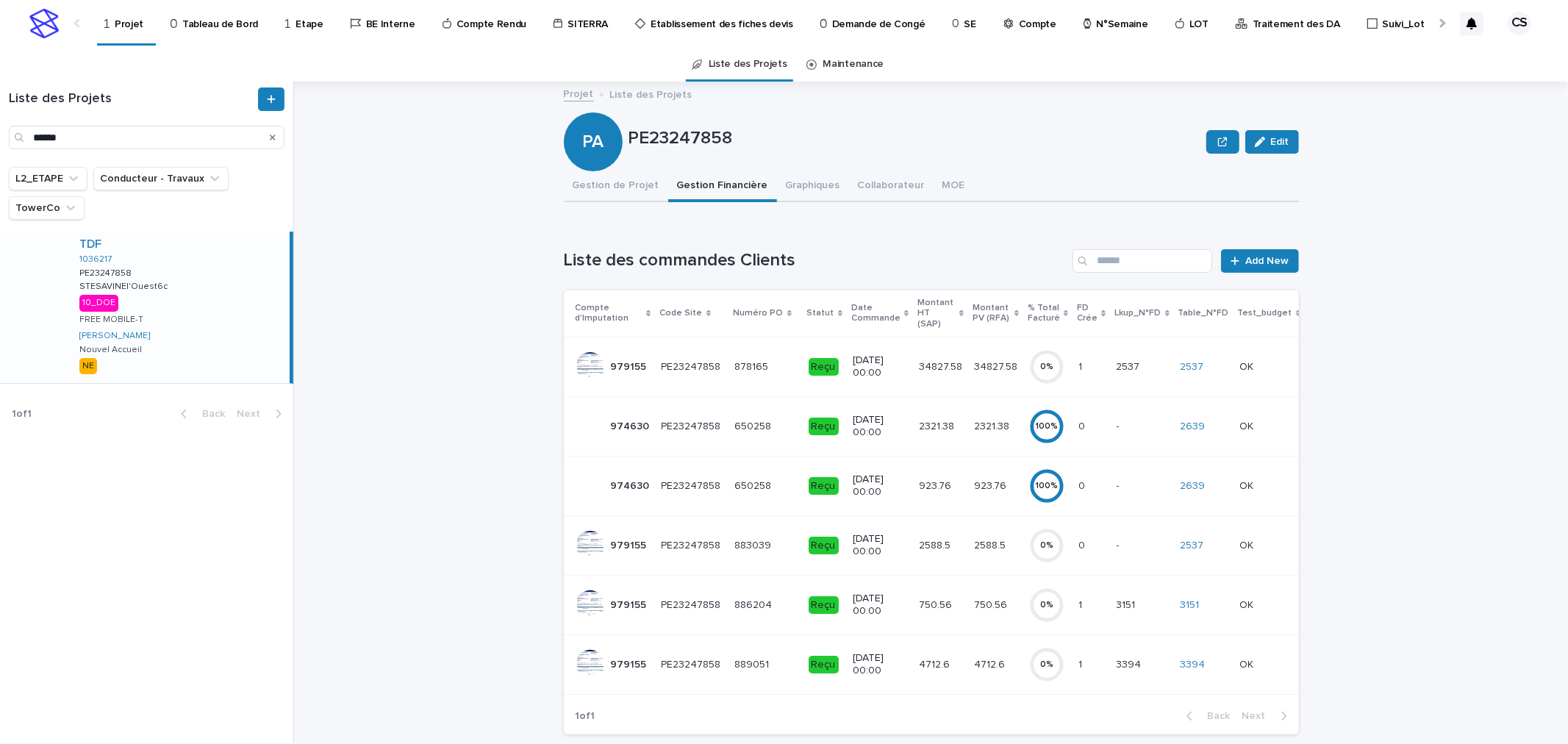
click at [919, 358] on p "34827.58" at bounding box center [942, 365] width 46 height 15
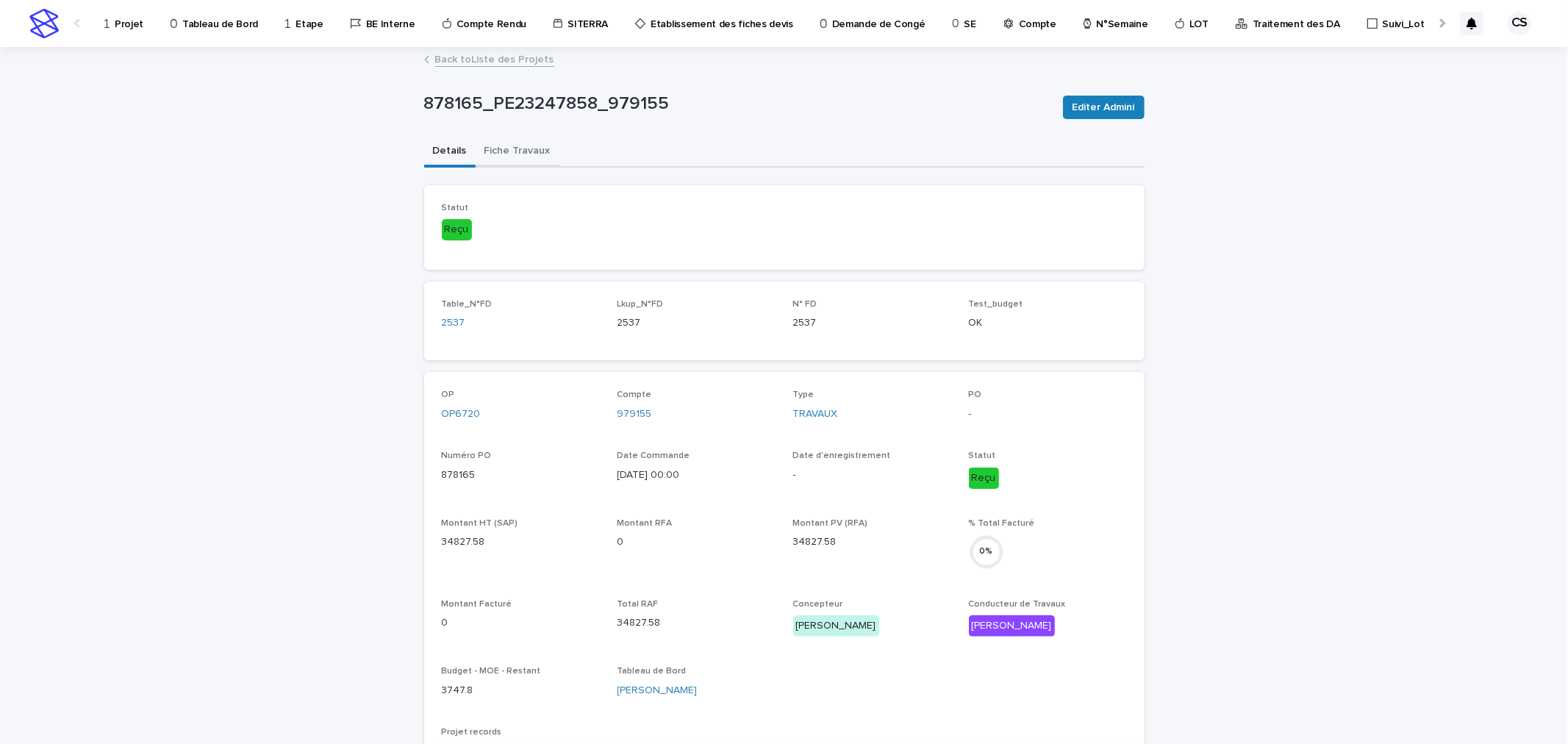
click at [513, 159] on button "Fiche Travaux" at bounding box center [517, 152] width 84 height 31
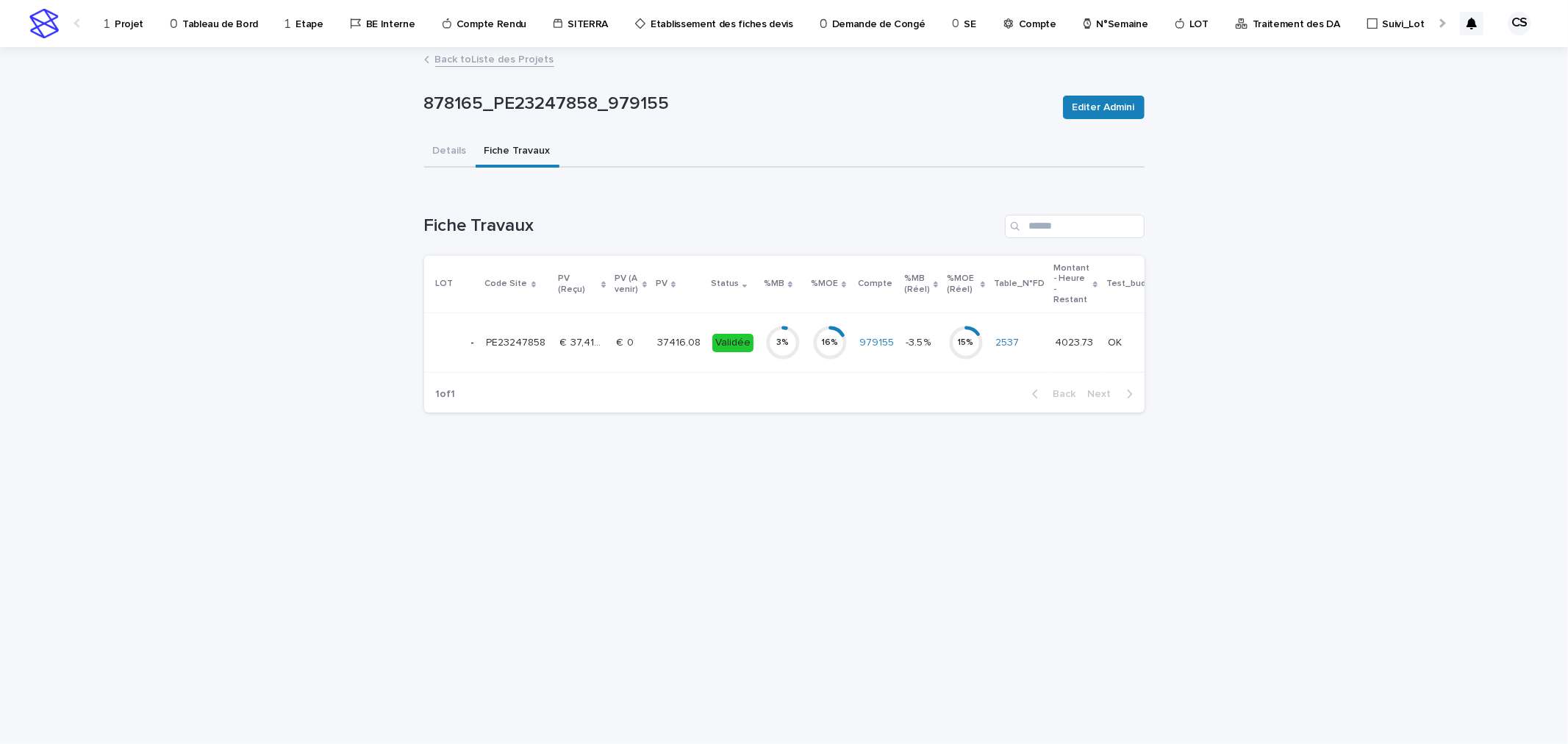
click at [667, 342] on p "37416.08" at bounding box center [681, 341] width 46 height 15
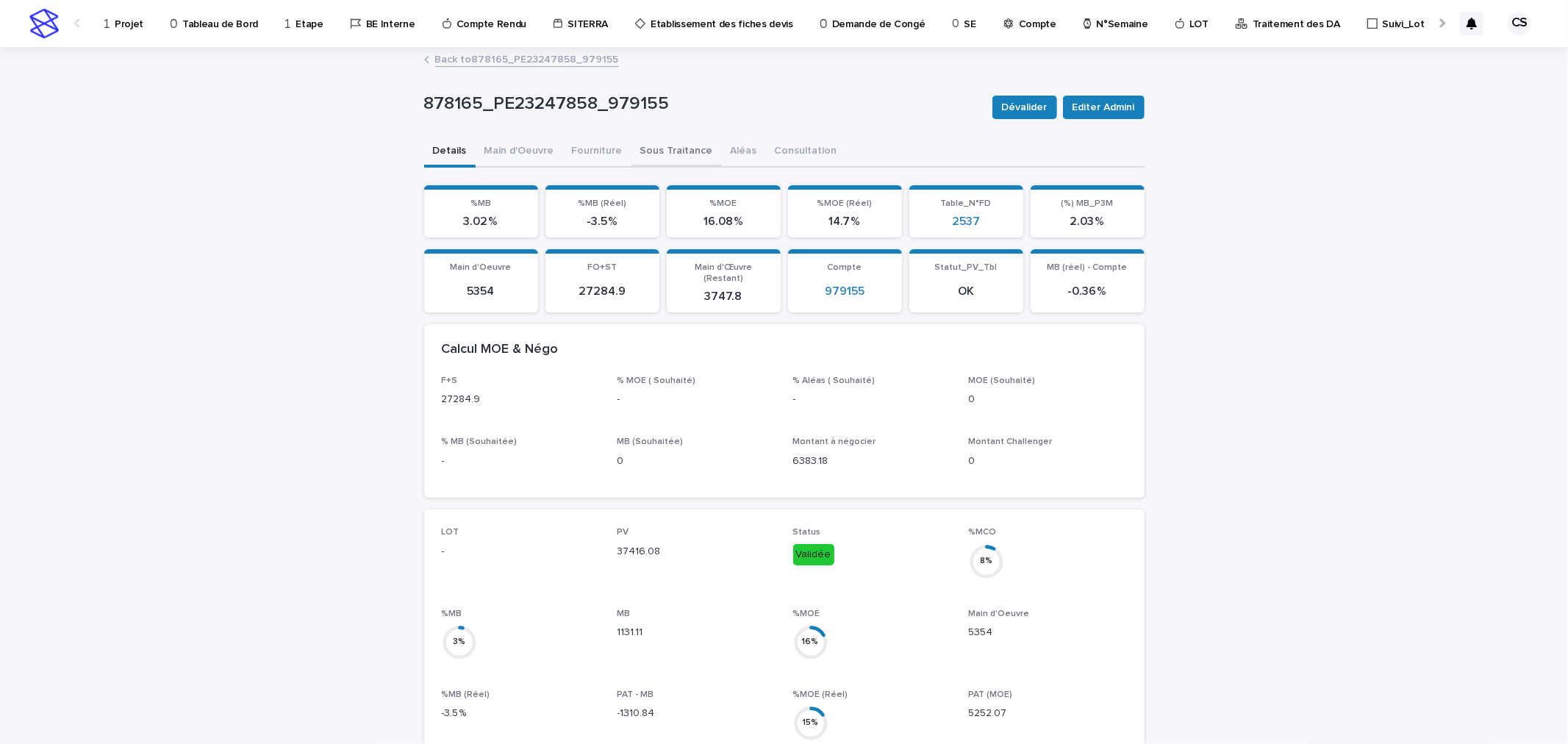
click at [669, 152] on button "Sous Traitance" at bounding box center [677, 152] width 90 height 31
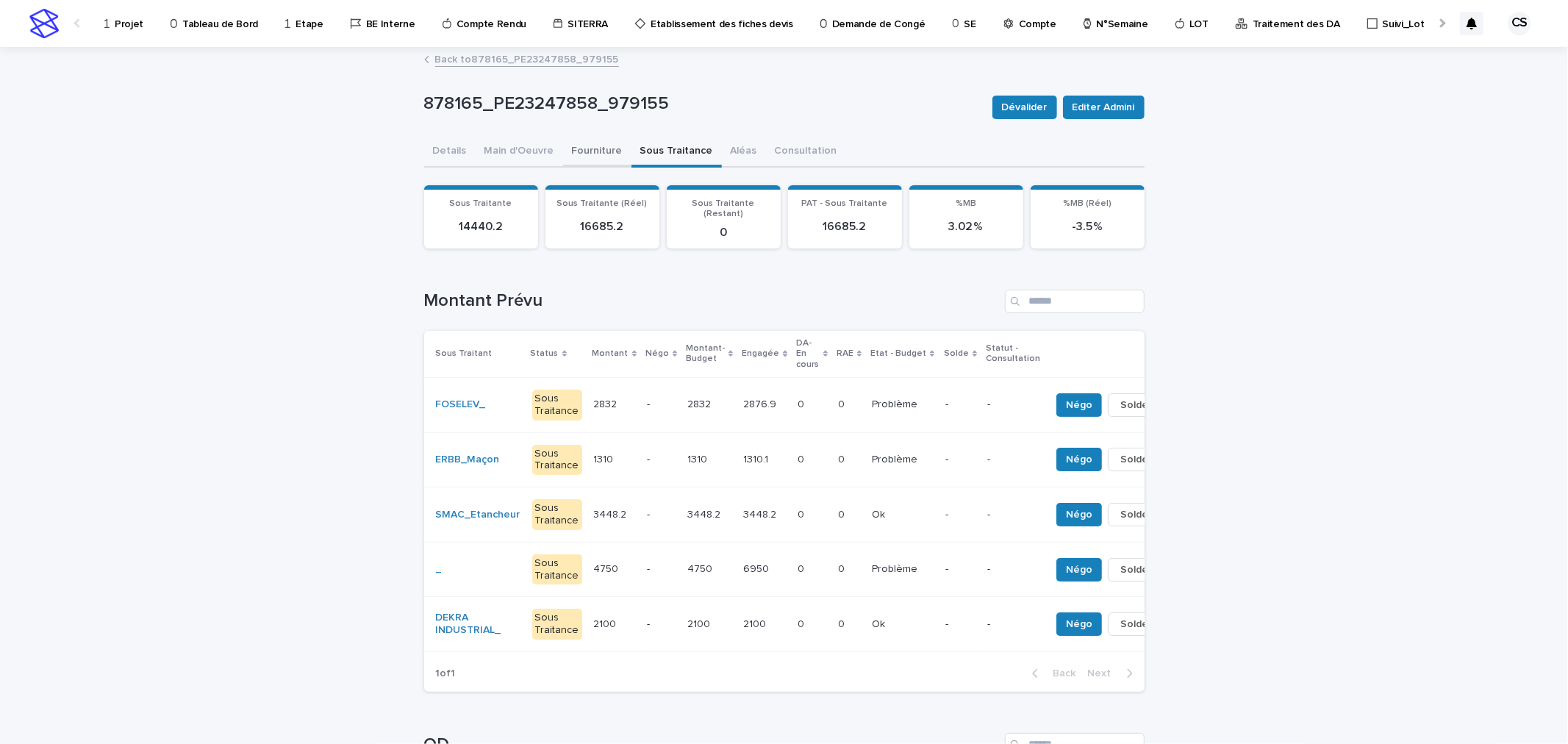
click at [575, 149] on button "Fourniture" at bounding box center [597, 152] width 68 height 31
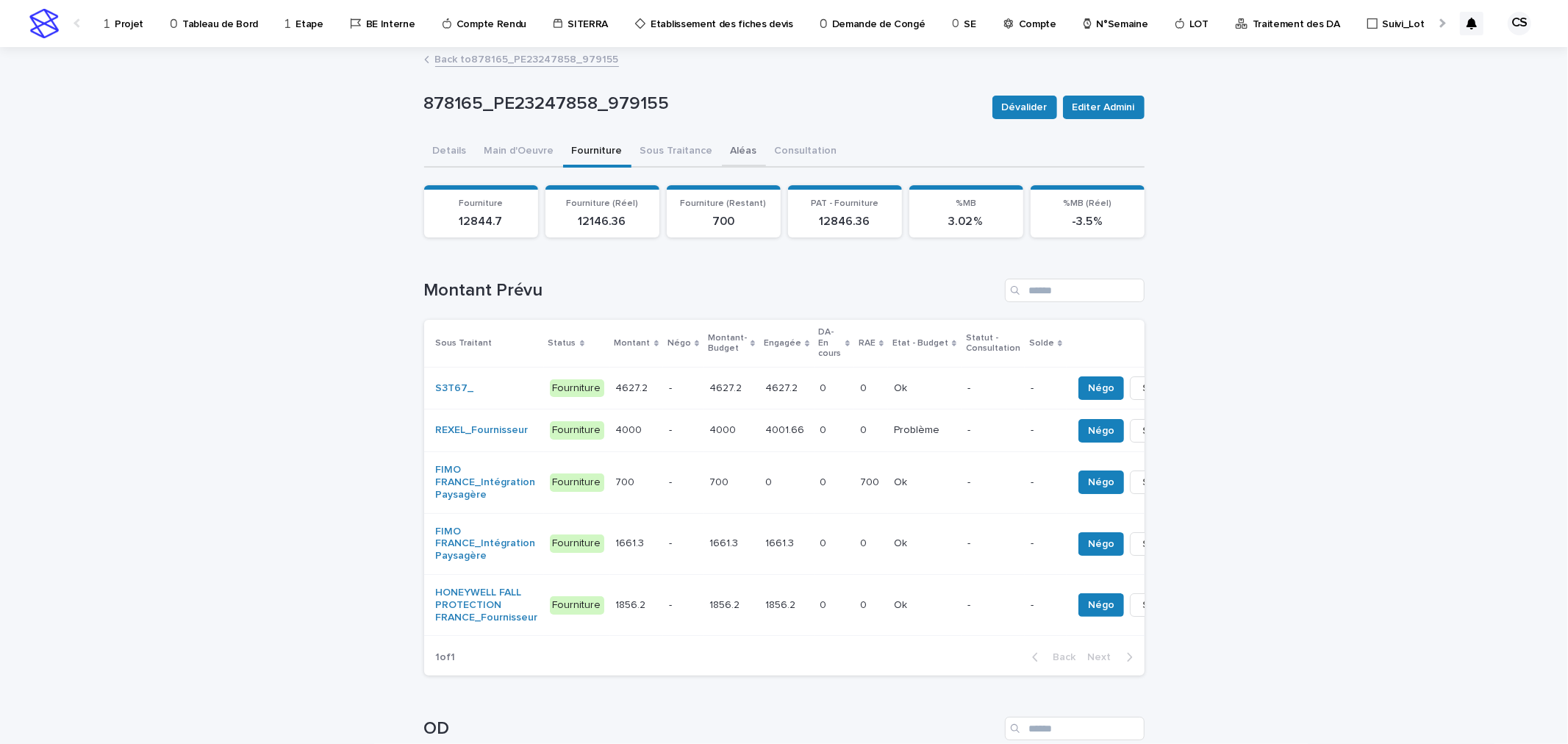
click at [722, 149] on button "Aléas" at bounding box center [743, 152] width 44 height 31
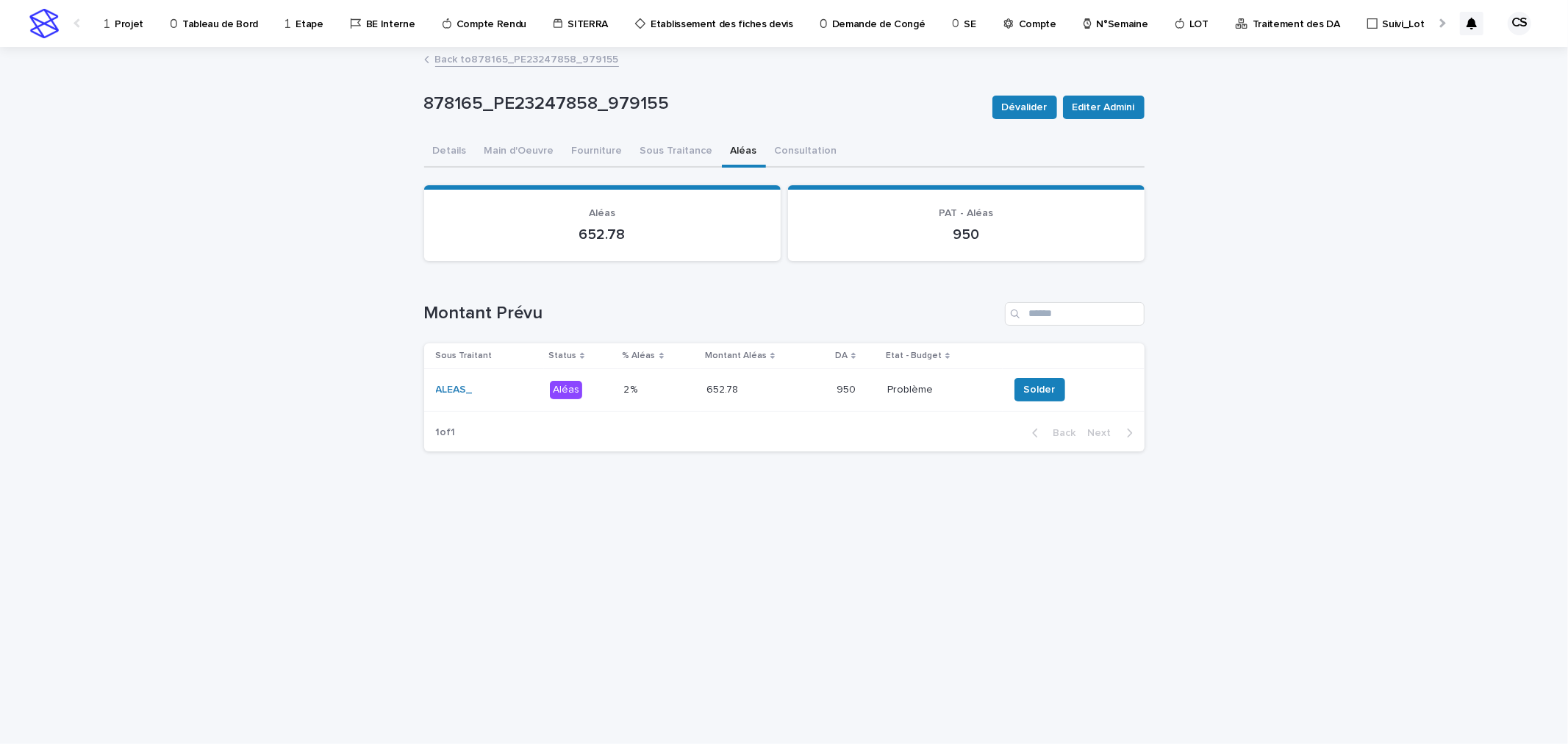
click at [837, 378] on div "950 950" at bounding box center [856, 390] width 39 height 24
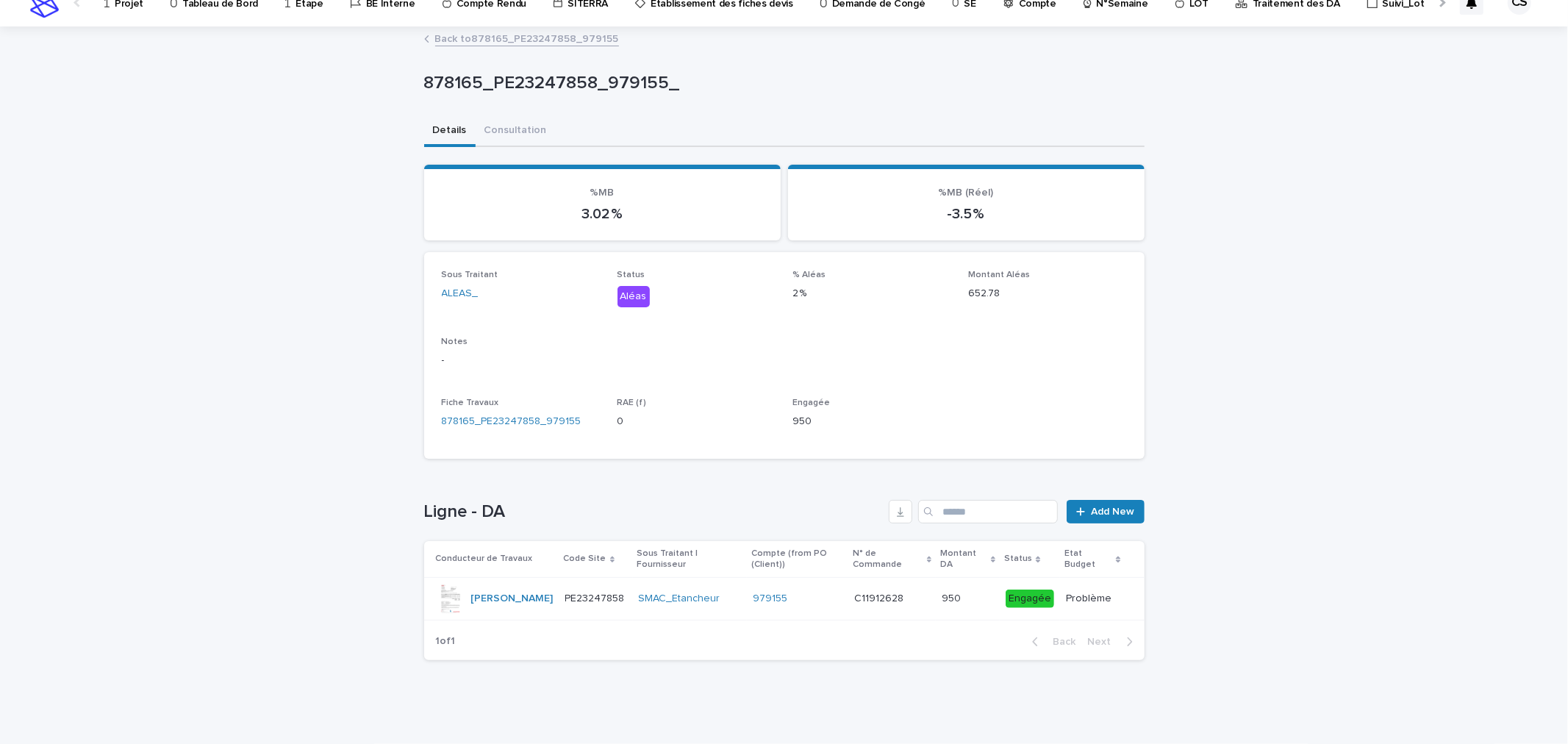
scroll to position [26, 0]
click at [1117, 510] on link "Add New" at bounding box center [1105, 509] width 77 height 23
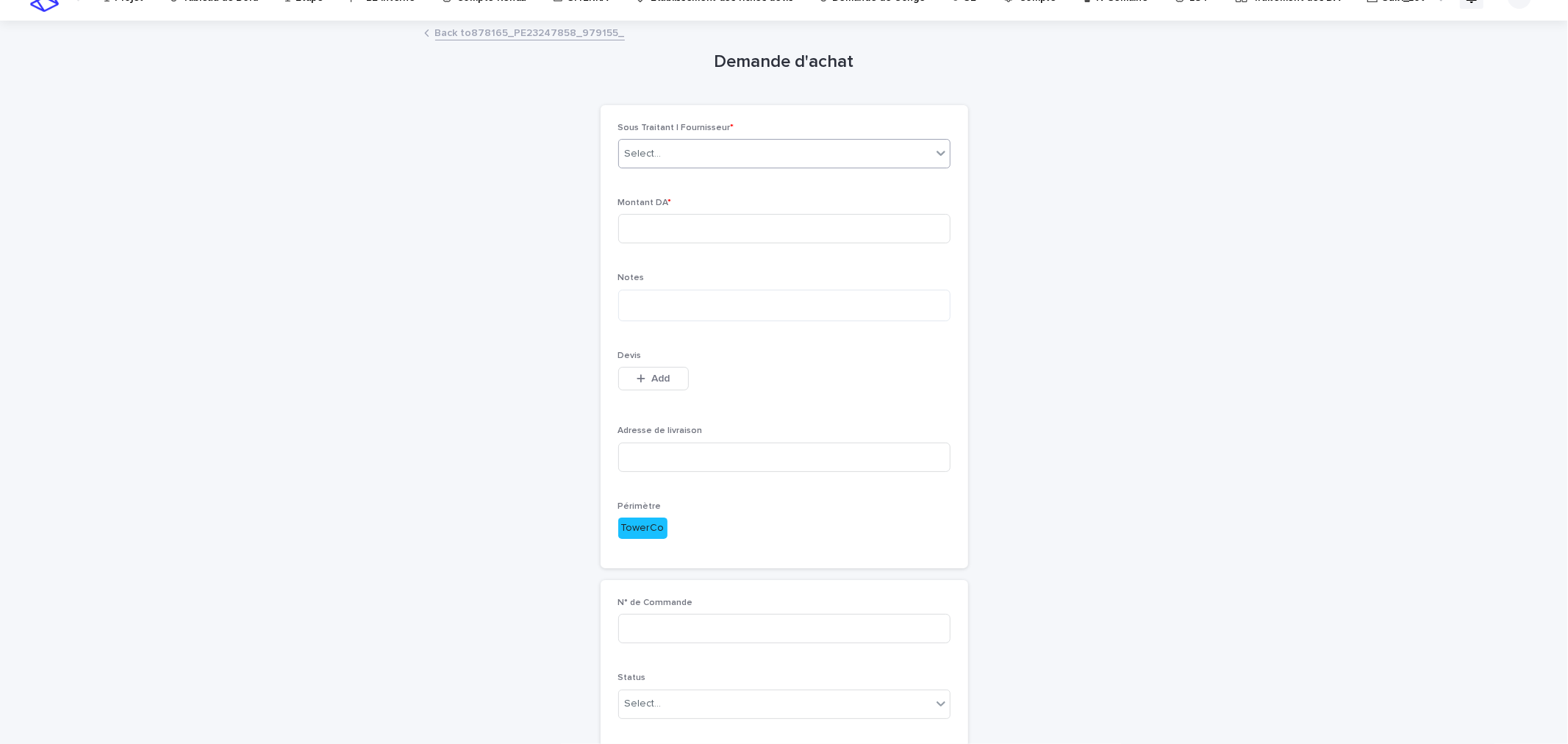
click at [730, 160] on div "Select..." at bounding box center [775, 154] width 312 height 24
type input "****"
click at [733, 175] on div "GEON Lisp_BET" at bounding box center [778, 182] width 331 height 26
click at [730, 231] on input at bounding box center [784, 228] width 332 height 30
type input "***"
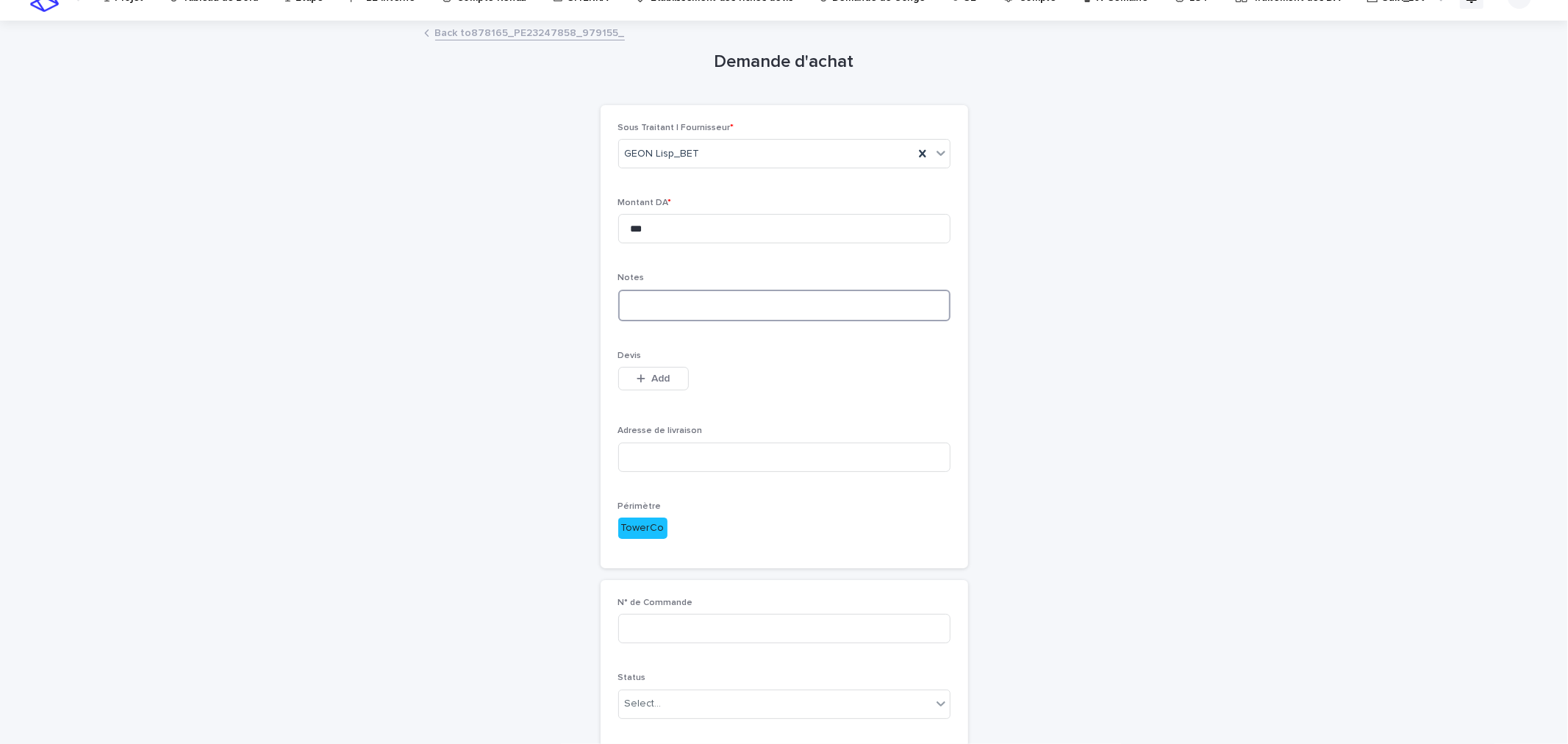
click at [694, 306] on textarea at bounding box center [784, 305] width 332 height 31
type textarea "*********"
click at [641, 384] on button "Add" at bounding box center [653, 378] width 70 height 23
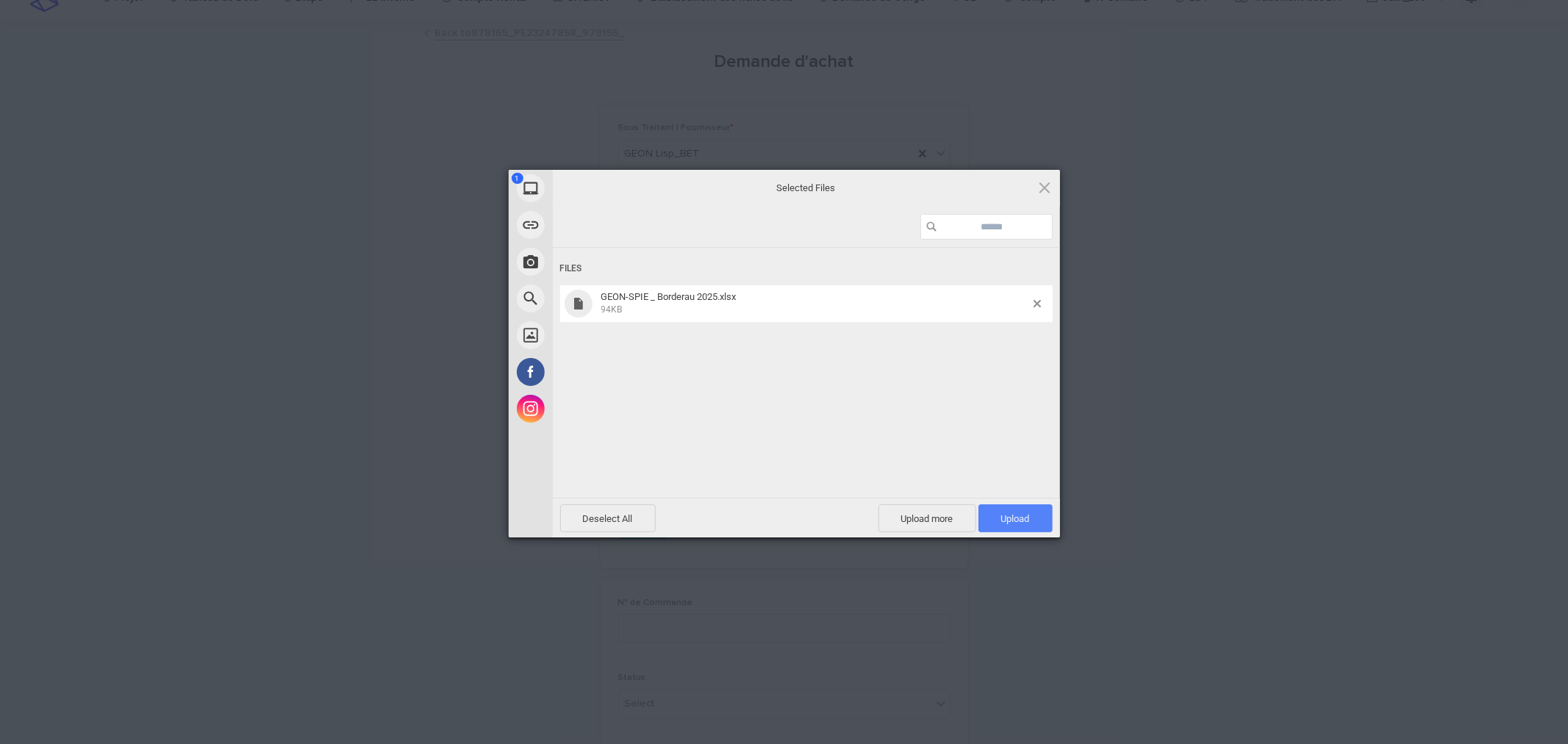
click at [1001, 524] on span "Upload 1" at bounding box center [1015, 519] width 29 height 11
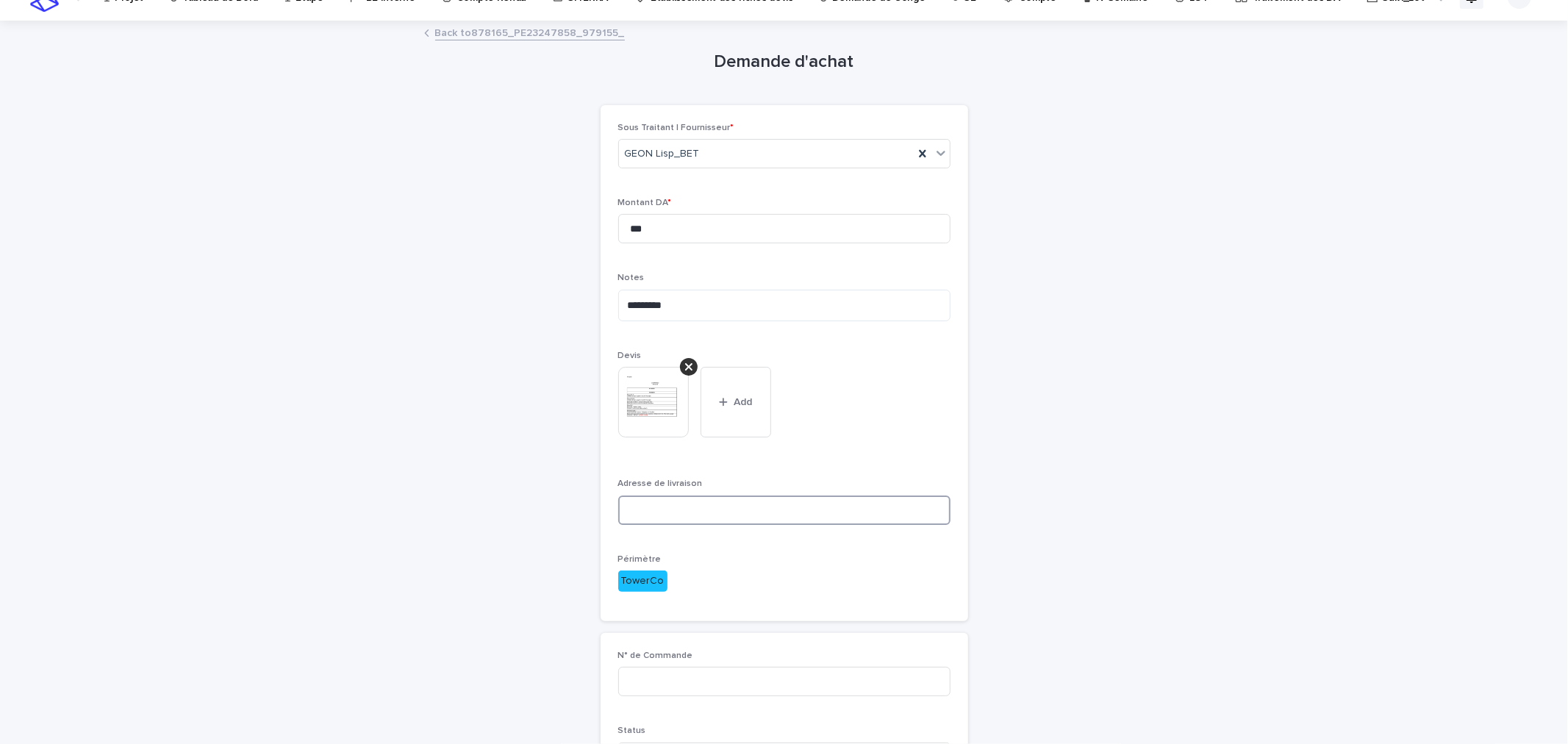
click at [790, 513] on input at bounding box center [784, 510] width 332 height 30
paste input "**********"
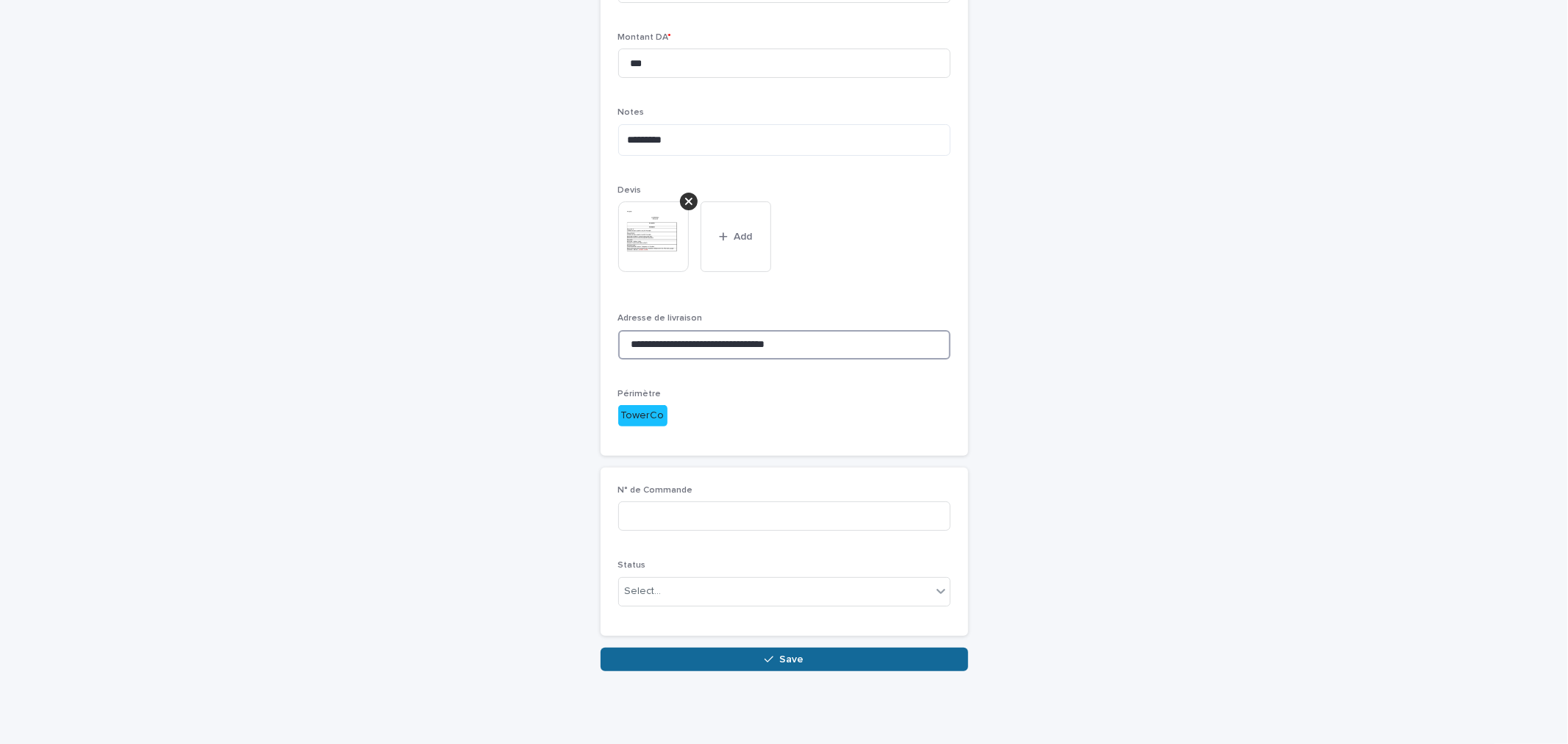
type input "**********"
click at [782, 649] on button "Save" at bounding box center [784, 659] width 368 height 23
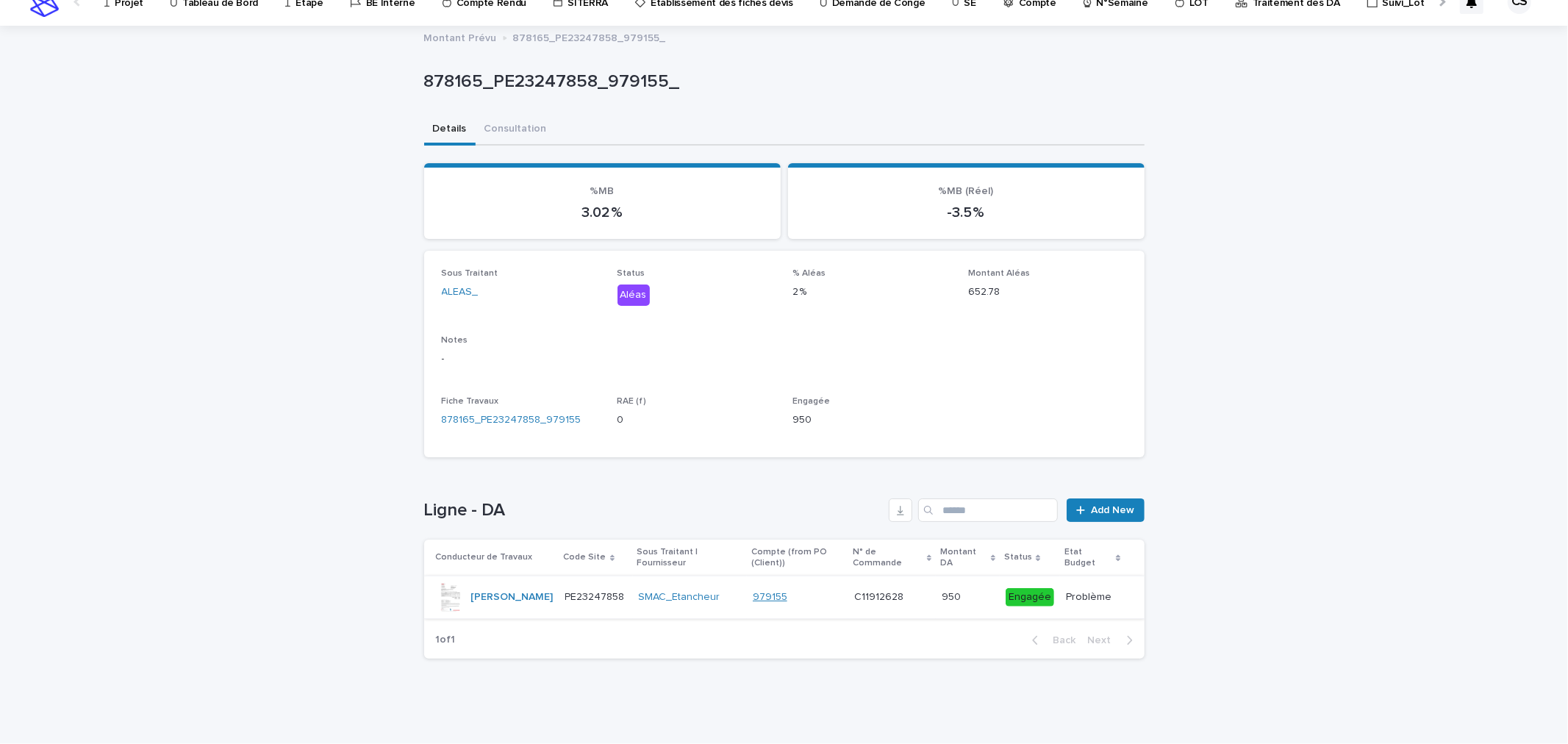
scroll to position [67, 0]
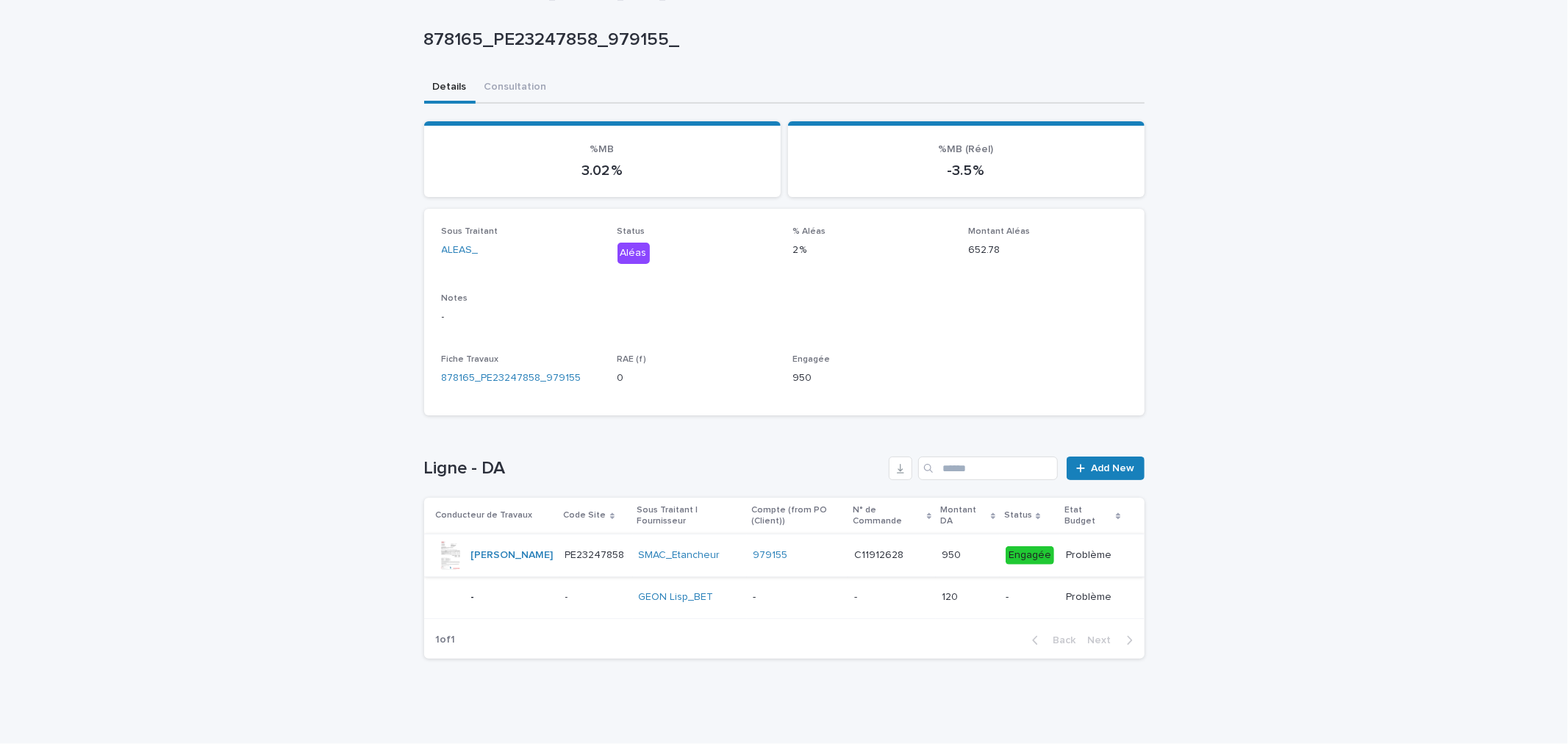
click at [803, 594] on p "-" at bounding box center [798, 597] width 90 height 13
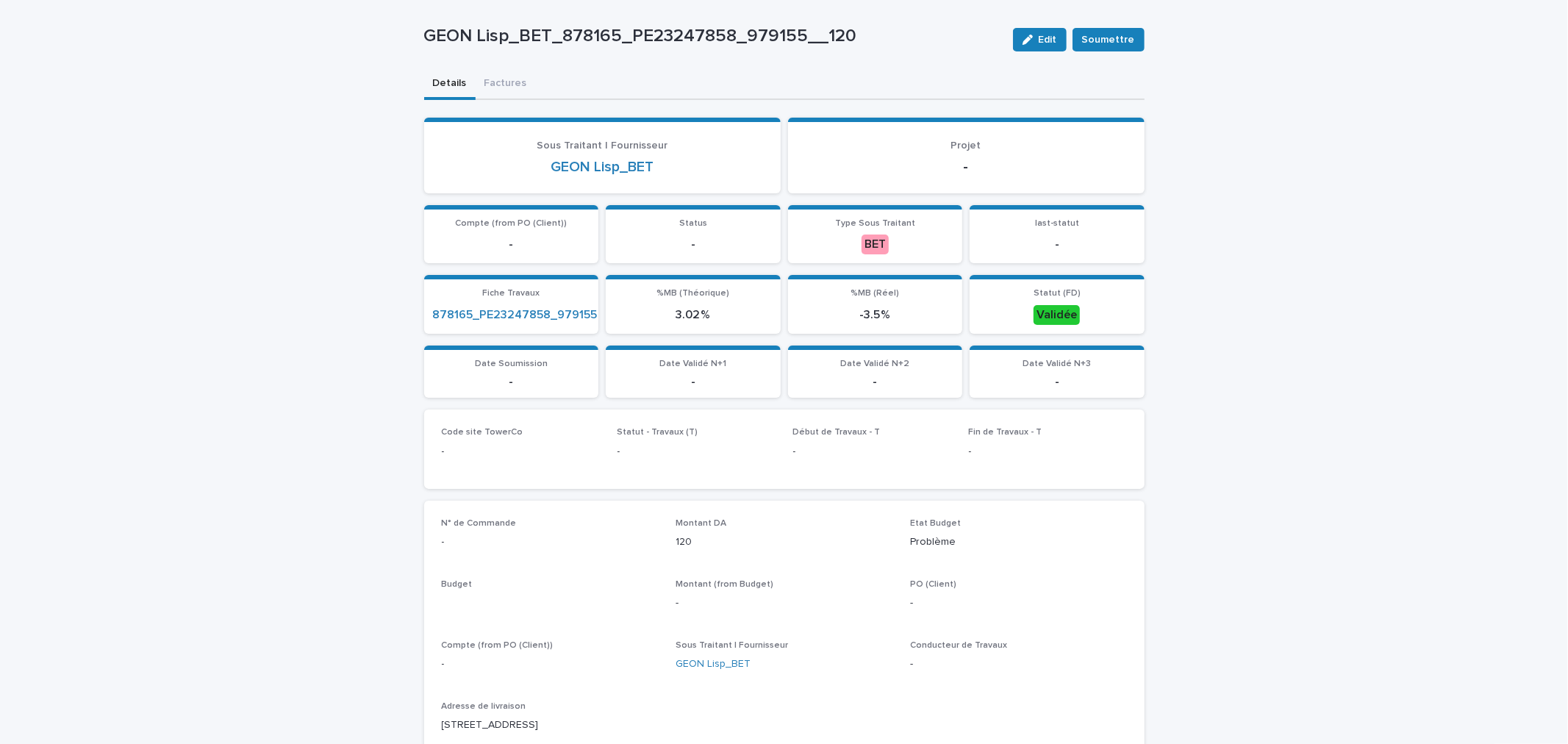
scroll to position [68, 0]
click at [1120, 30] on button "Soumettre" at bounding box center [1108, 38] width 72 height 23
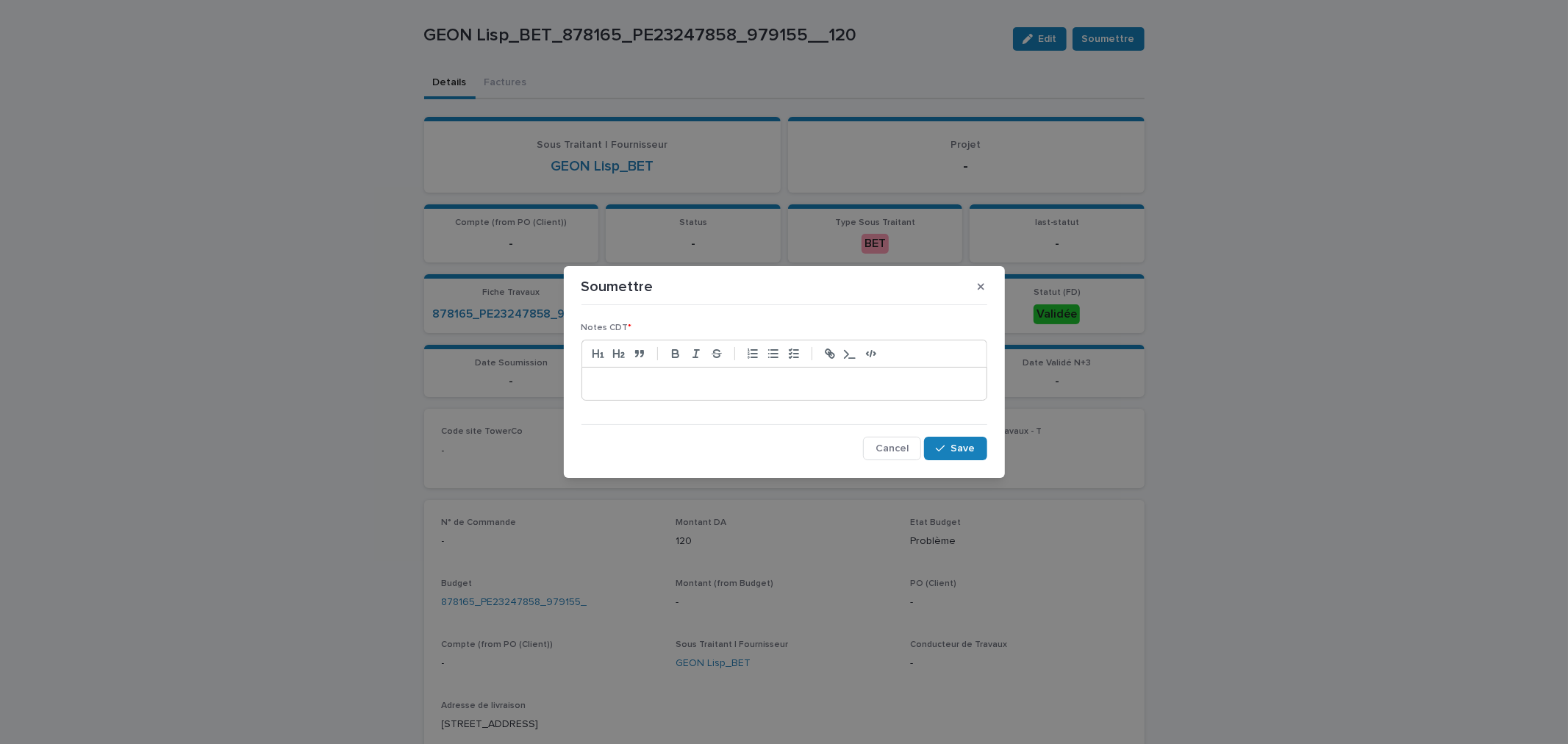
click at [737, 384] on p at bounding box center [784, 384] width 382 height 14
drag, startPoint x: 735, startPoint y: 384, endPoint x: 551, endPoint y: 379, distance: 184.1
click at [551, 379] on div "Soumettre Notes CDT * ******* Cancel Save" at bounding box center [784, 372] width 1568 height 744
copy p "*******"
click at [968, 450] on span "Save" at bounding box center [963, 448] width 24 height 10
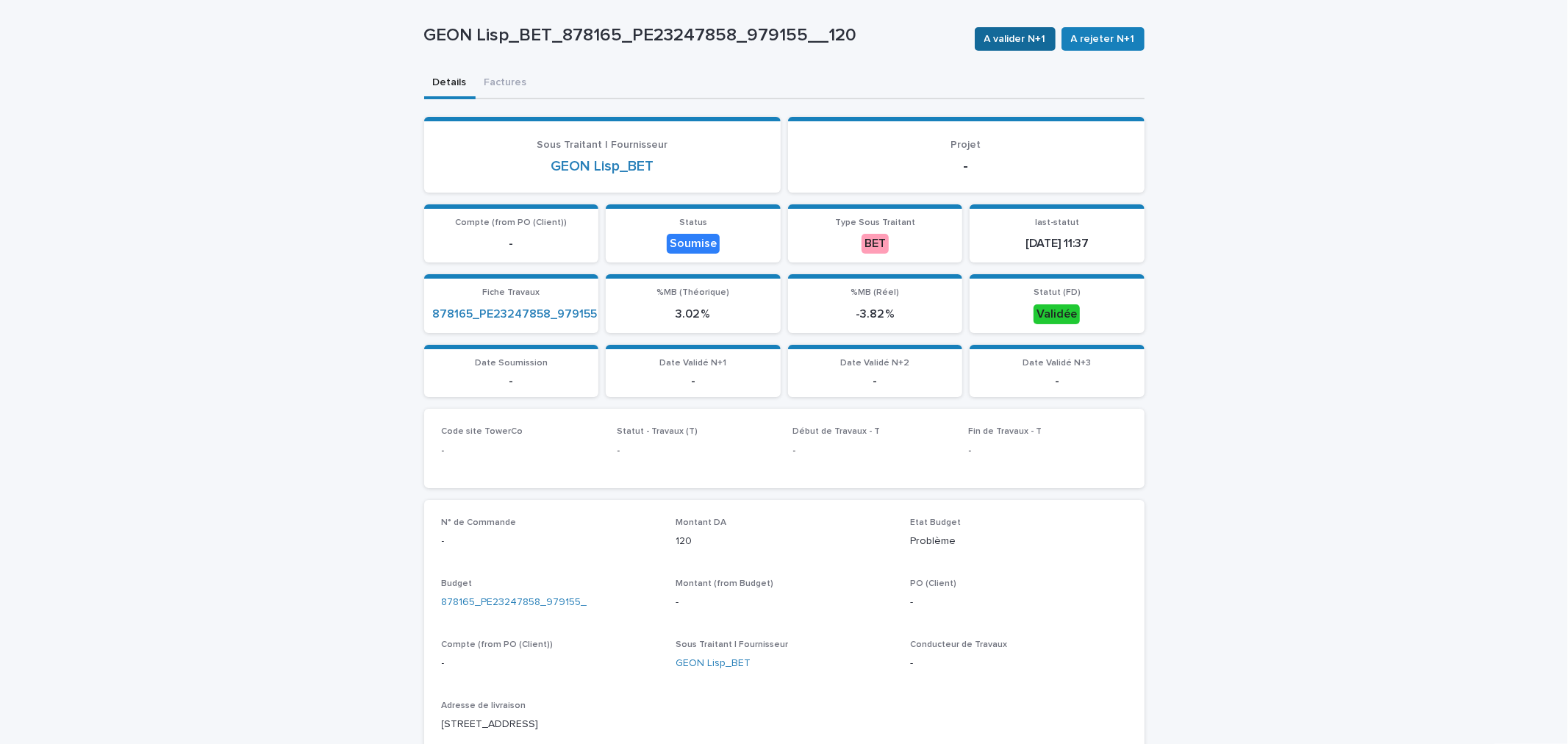
click at [1017, 34] on span "A valider N+1" at bounding box center [1015, 38] width 62 height 14
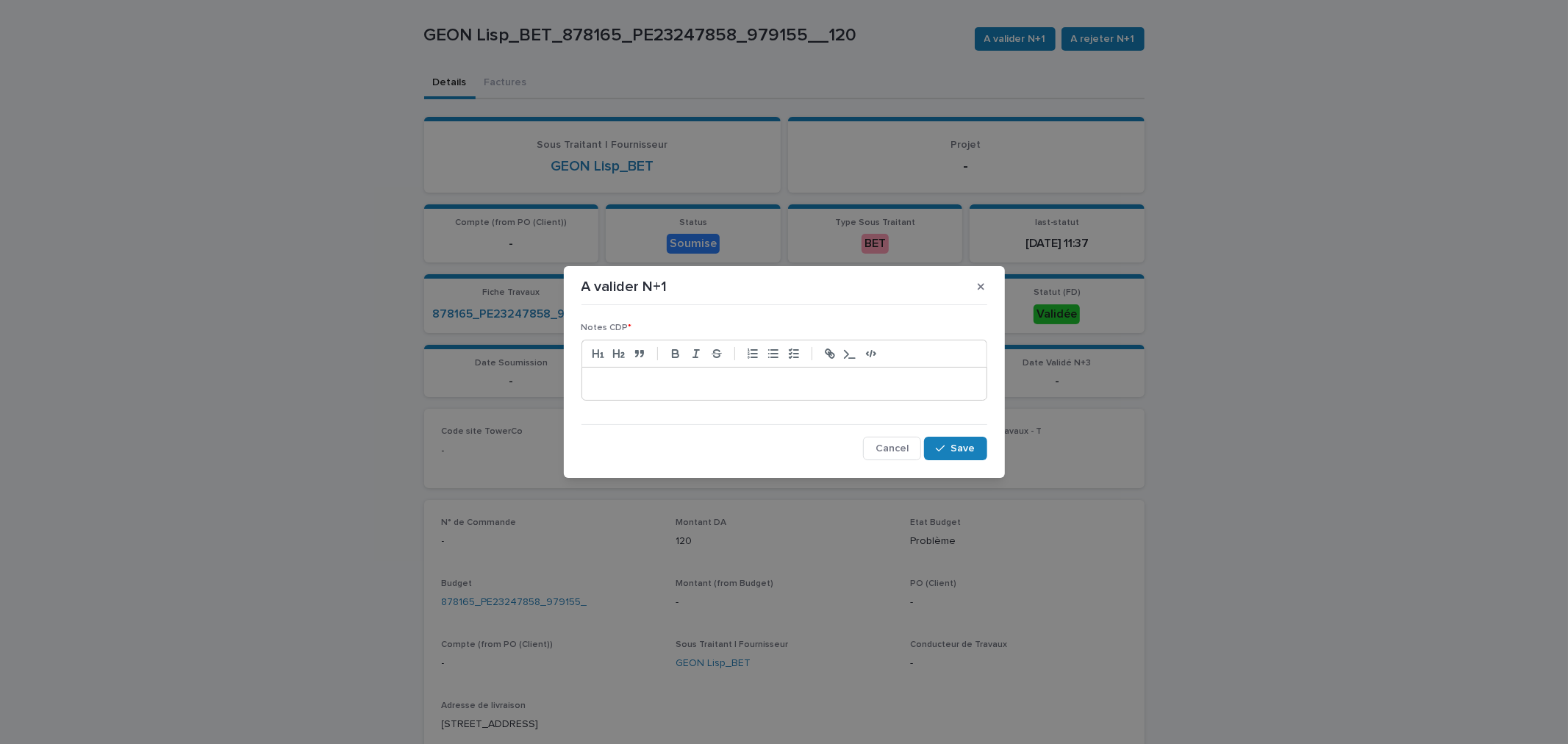
click at [722, 388] on p at bounding box center [784, 384] width 382 height 14
paste div
click at [945, 440] on button "Save" at bounding box center [955, 448] width 62 height 23
click at [946, 441] on button "Save" at bounding box center [955, 448] width 62 height 23
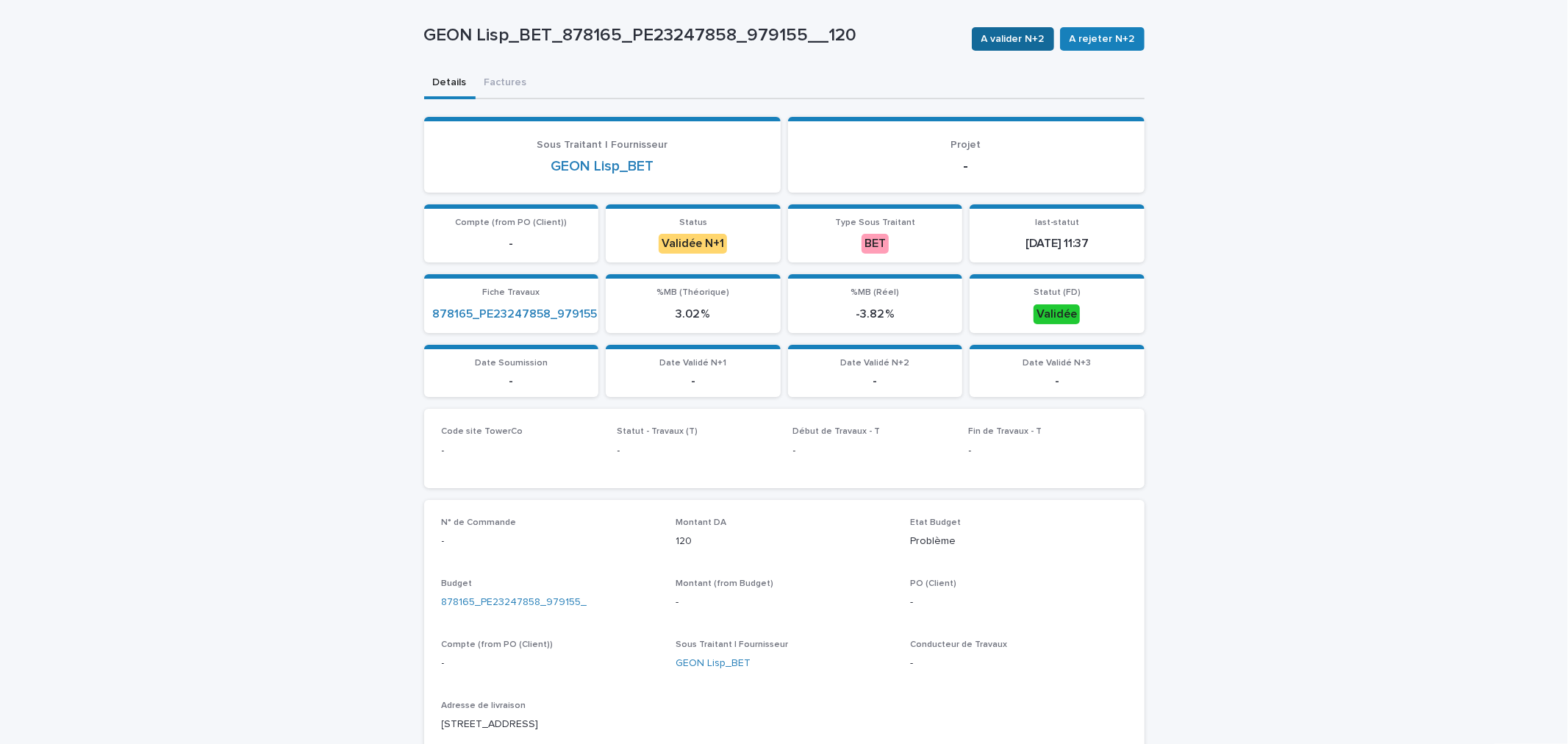
click at [1017, 27] on button "A valider N+2" at bounding box center [1013, 38] width 82 height 23
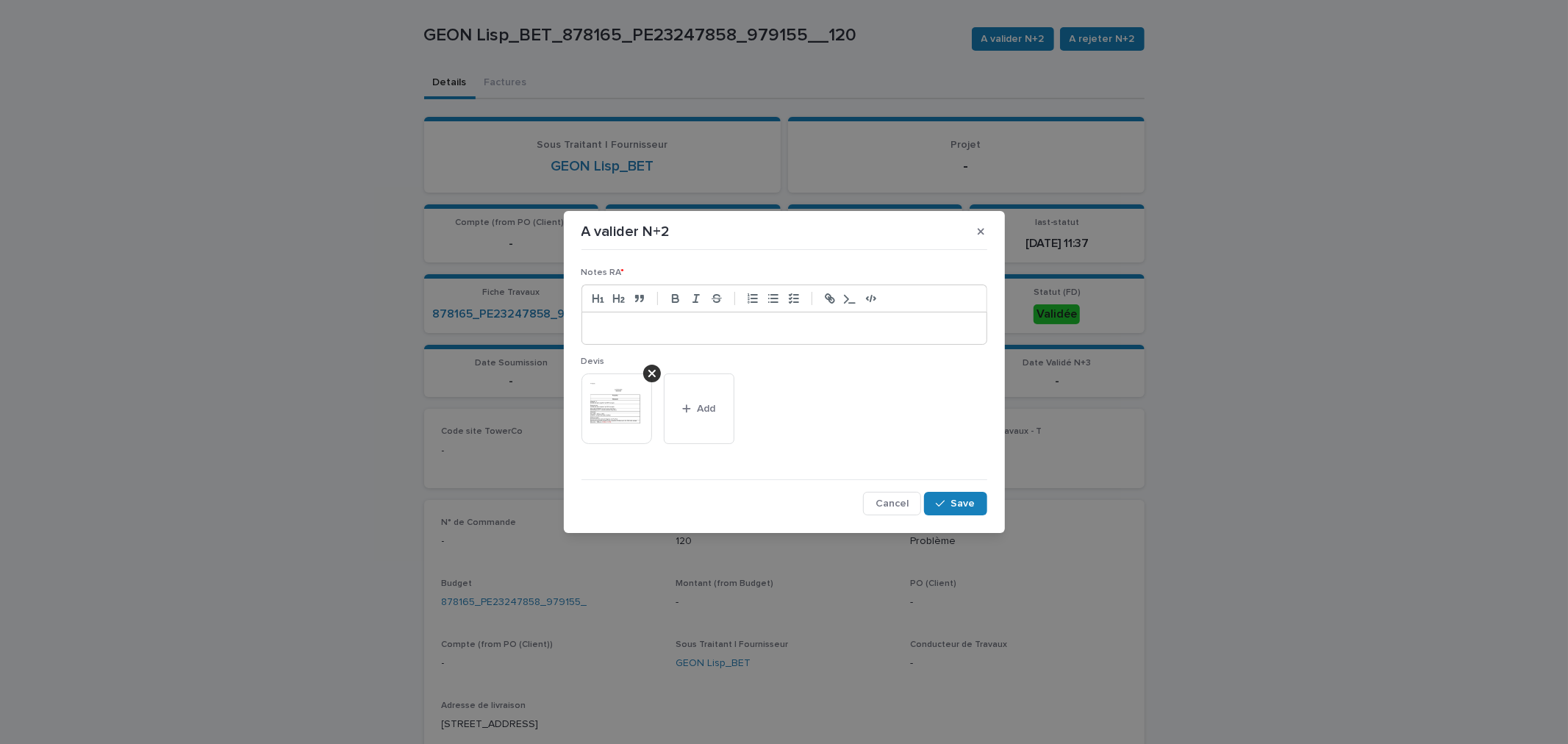
click at [842, 315] on div at bounding box center [784, 328] width 404 height 32
click at [937, 502] on icon "button" at bounding box center [940, 503] width 9 height 10
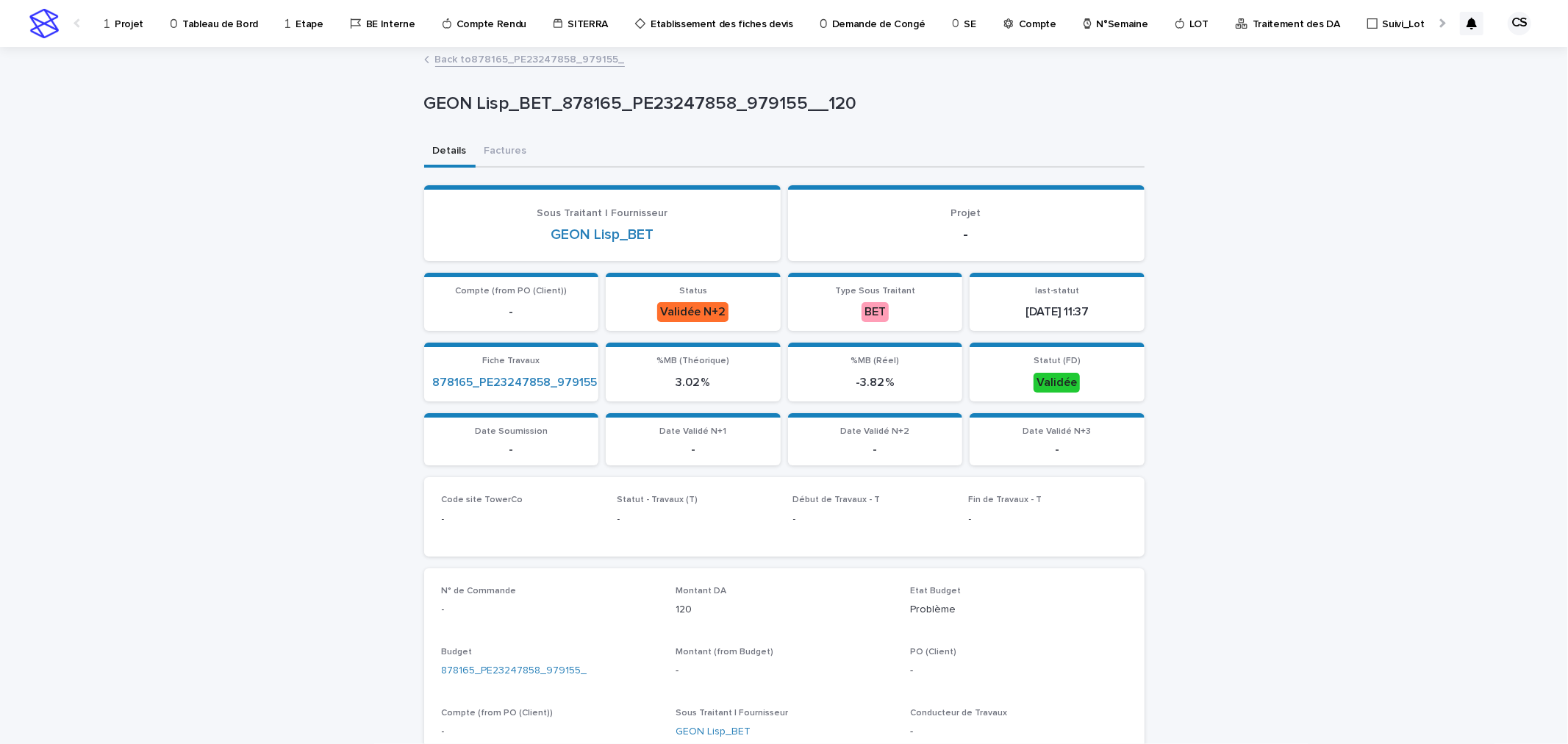
click at [137, 22] on p "Projet" at bounding box center [129, 15] width 29 height 31
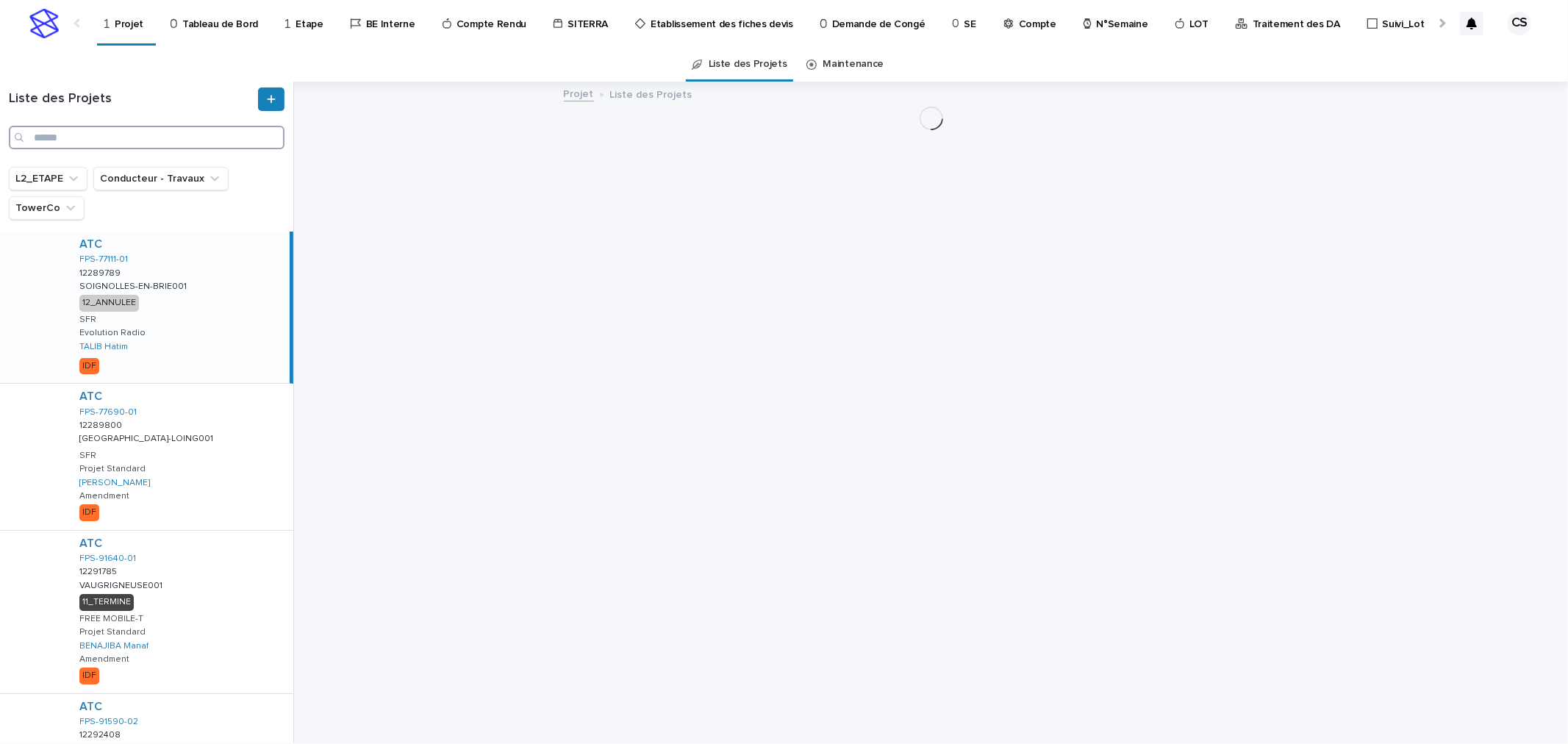
click at [195, 130] on input "Search" at bounding box center [147, 137] width 275 height 23
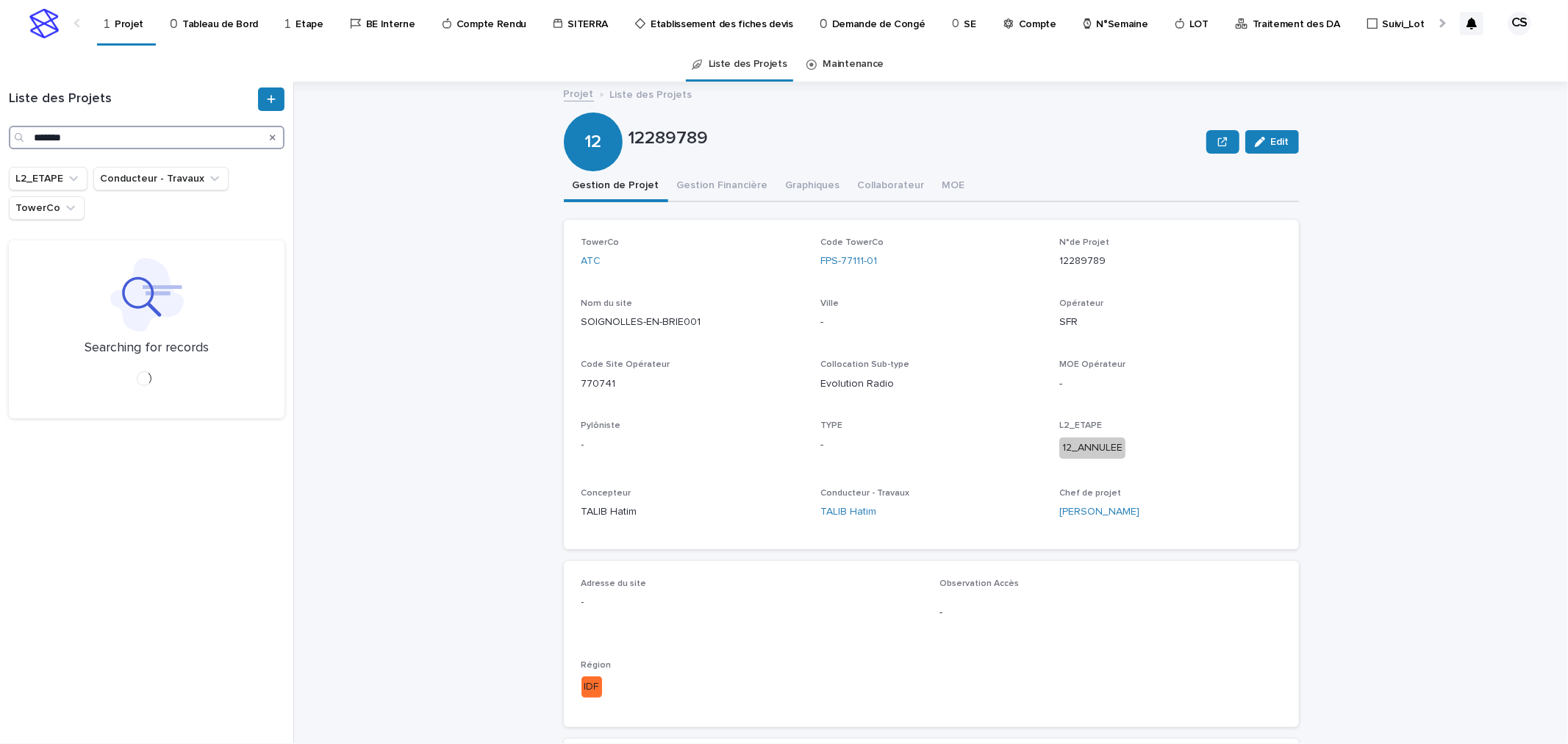
type input "*******"
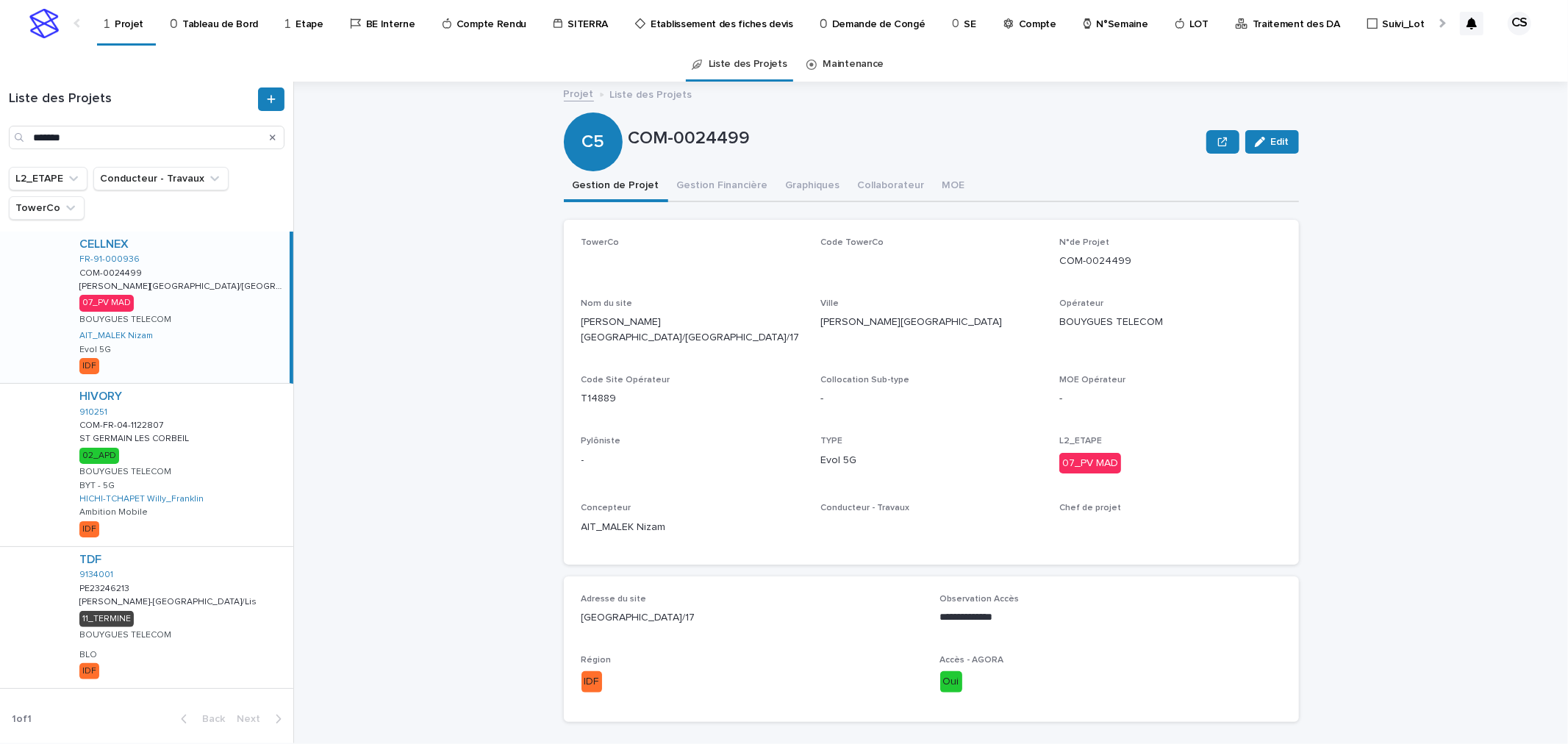
click at [207, 265] on div "CELLNEX FR-91-000936 COM-0024499 COM-0024499 CORBEIL-ESSONNES/RUE DE LA PAPETER…" at bounding box center [178, 307] width 222 height 151
click at [706, 183] on button "Gestion Financière" at bounding box center [722, 187] width 109 height 31
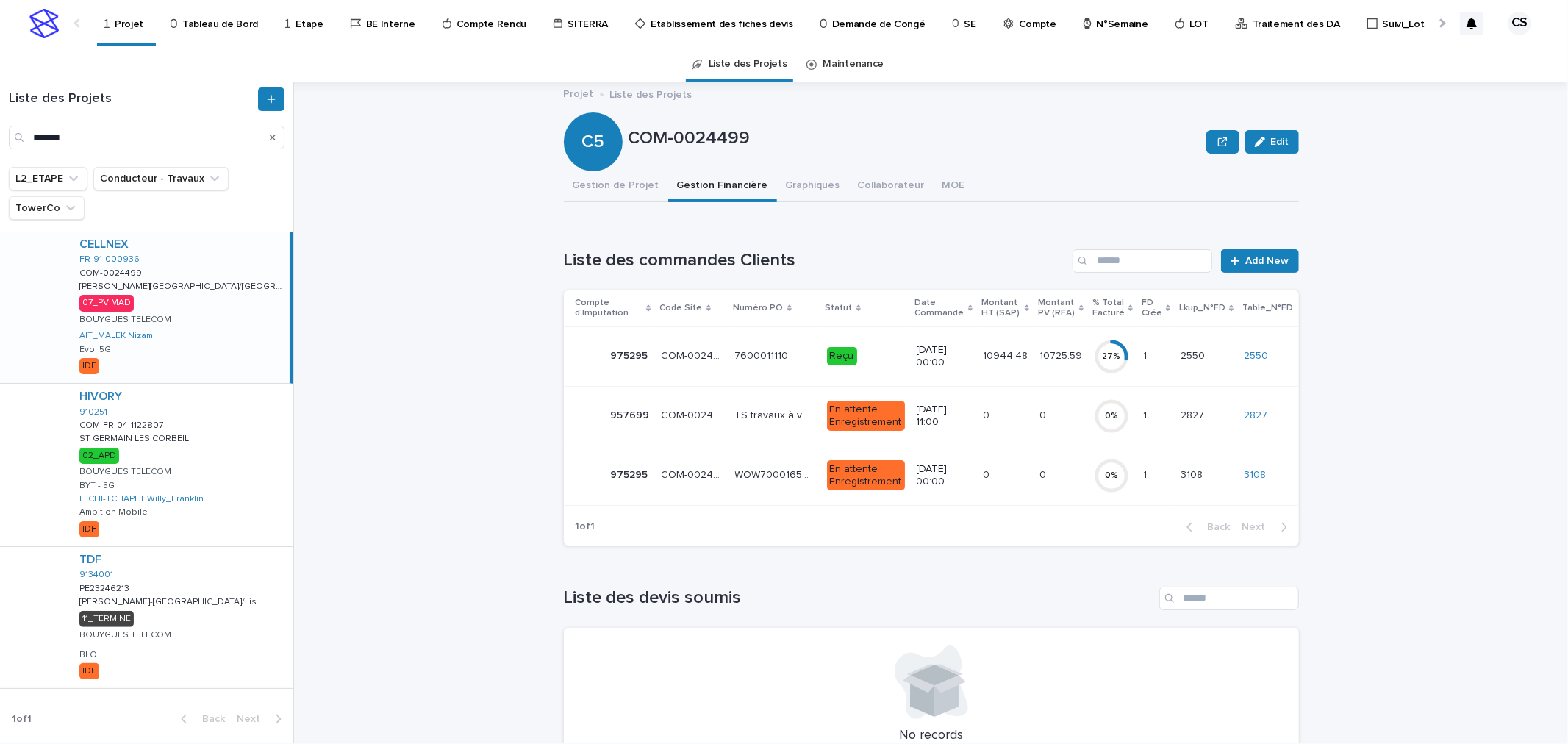
click at [1009, 362] on td "10944.48 10944.48" at bounding box center [1005, 356] width 57 height 59
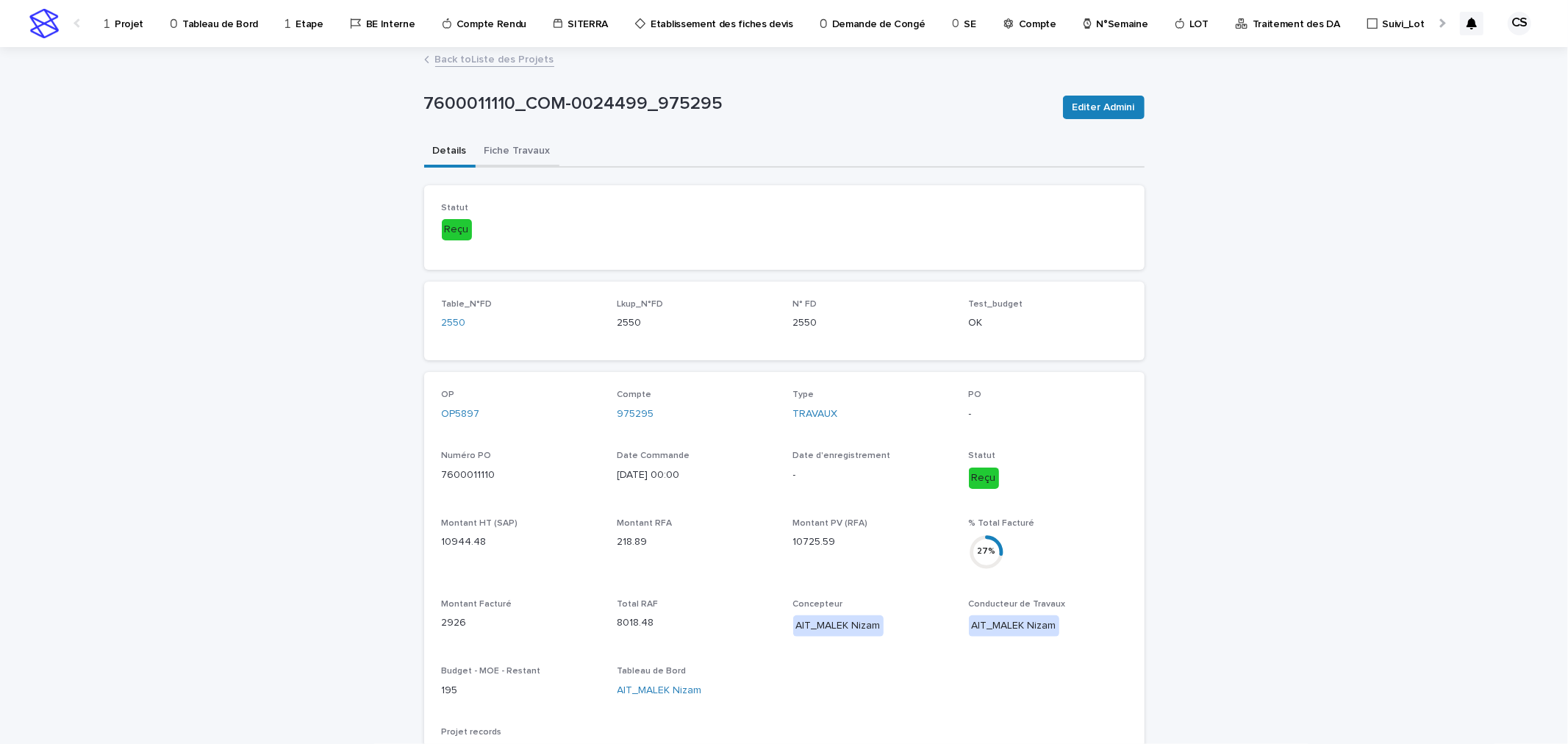
click at [508, 147] on button "Fiche Travaux" at bounding box center [517, 152] width 84 height 31
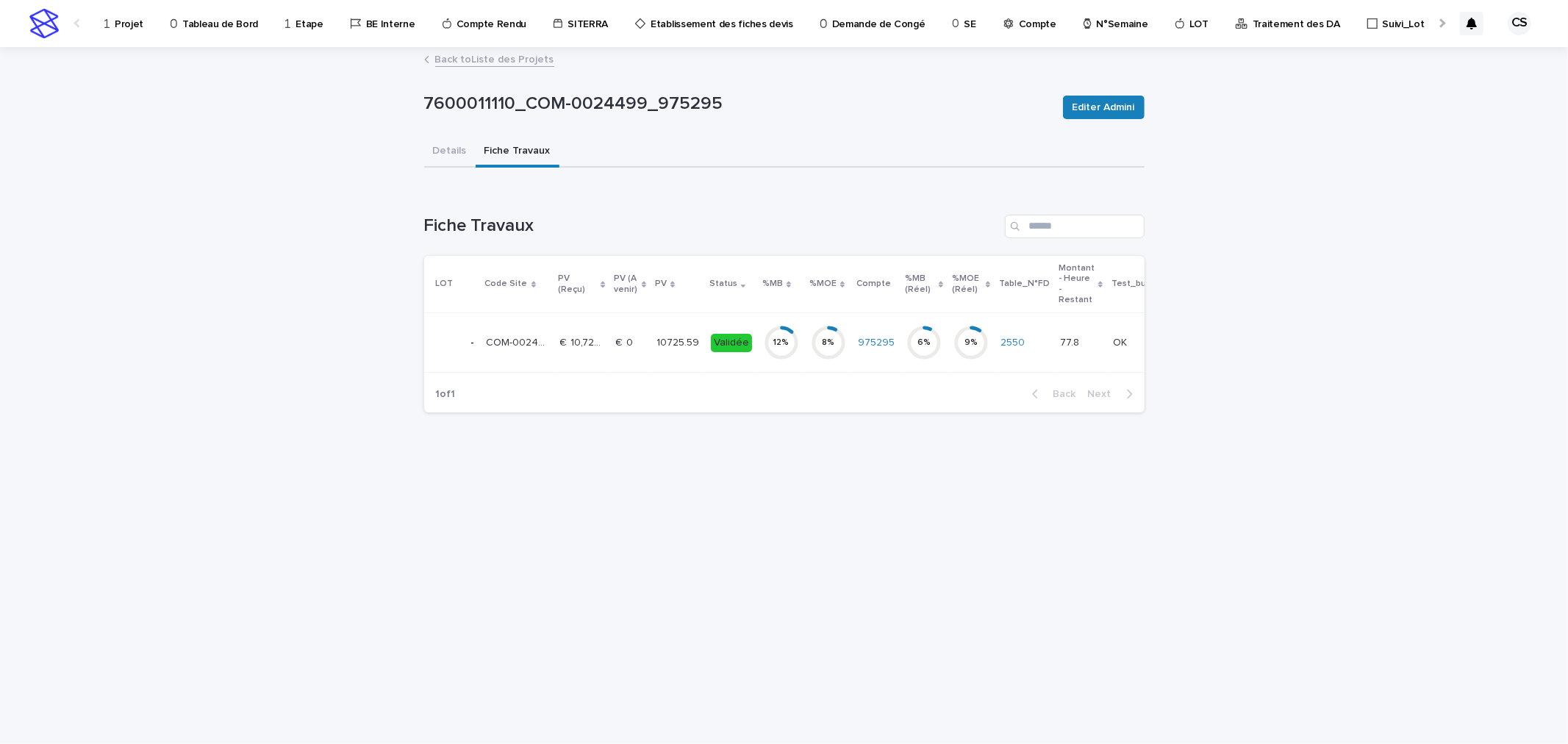
click at [685, 335] on p "10725.59" at bounding box center [679, 341] width 46 height 15
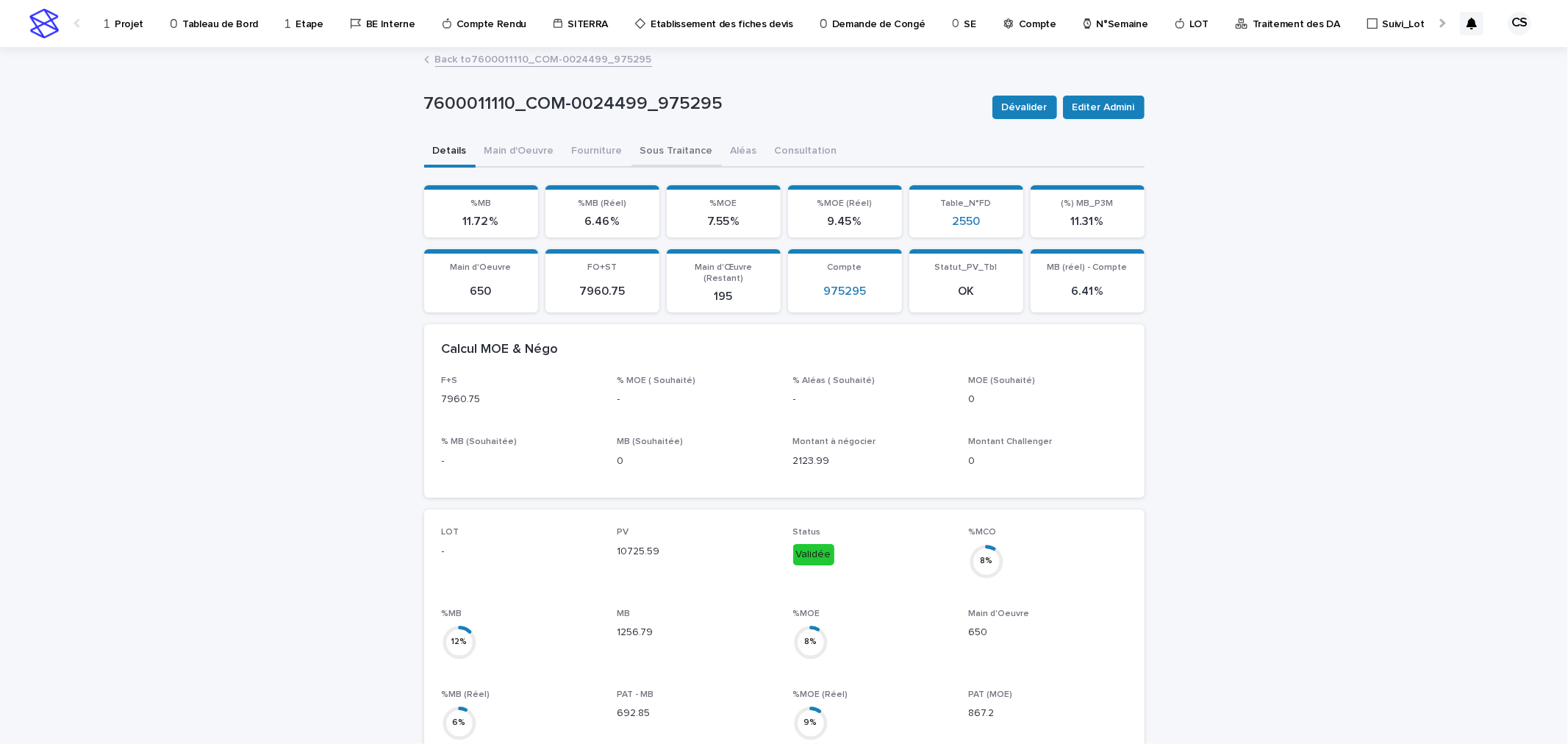
click at [667, 147] on button "Sous Traitance" at bounding box center [677, 152] width 90 height 31
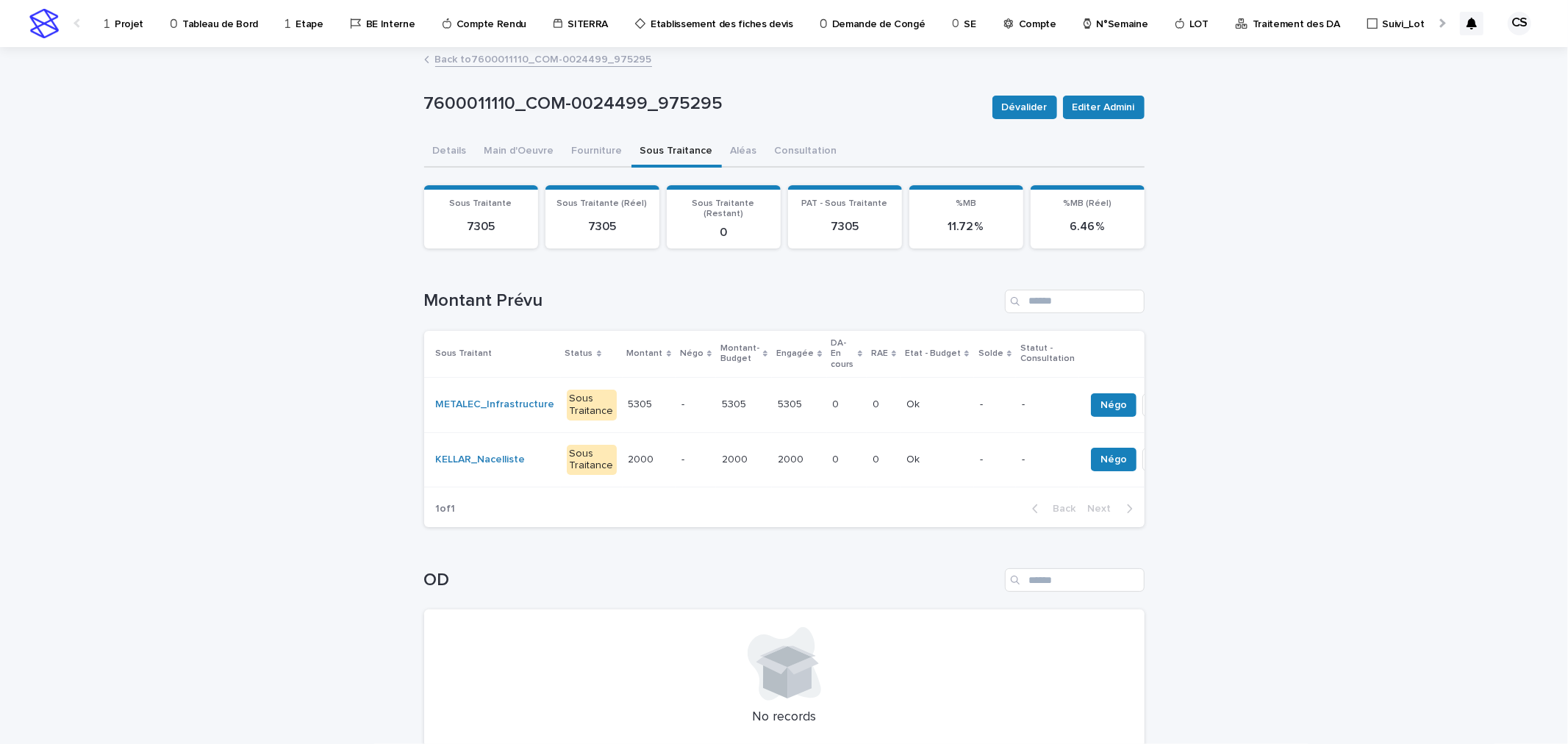
click at [866, 435] on td "0 0" at bounding box center [883, 460] width 34 height 55
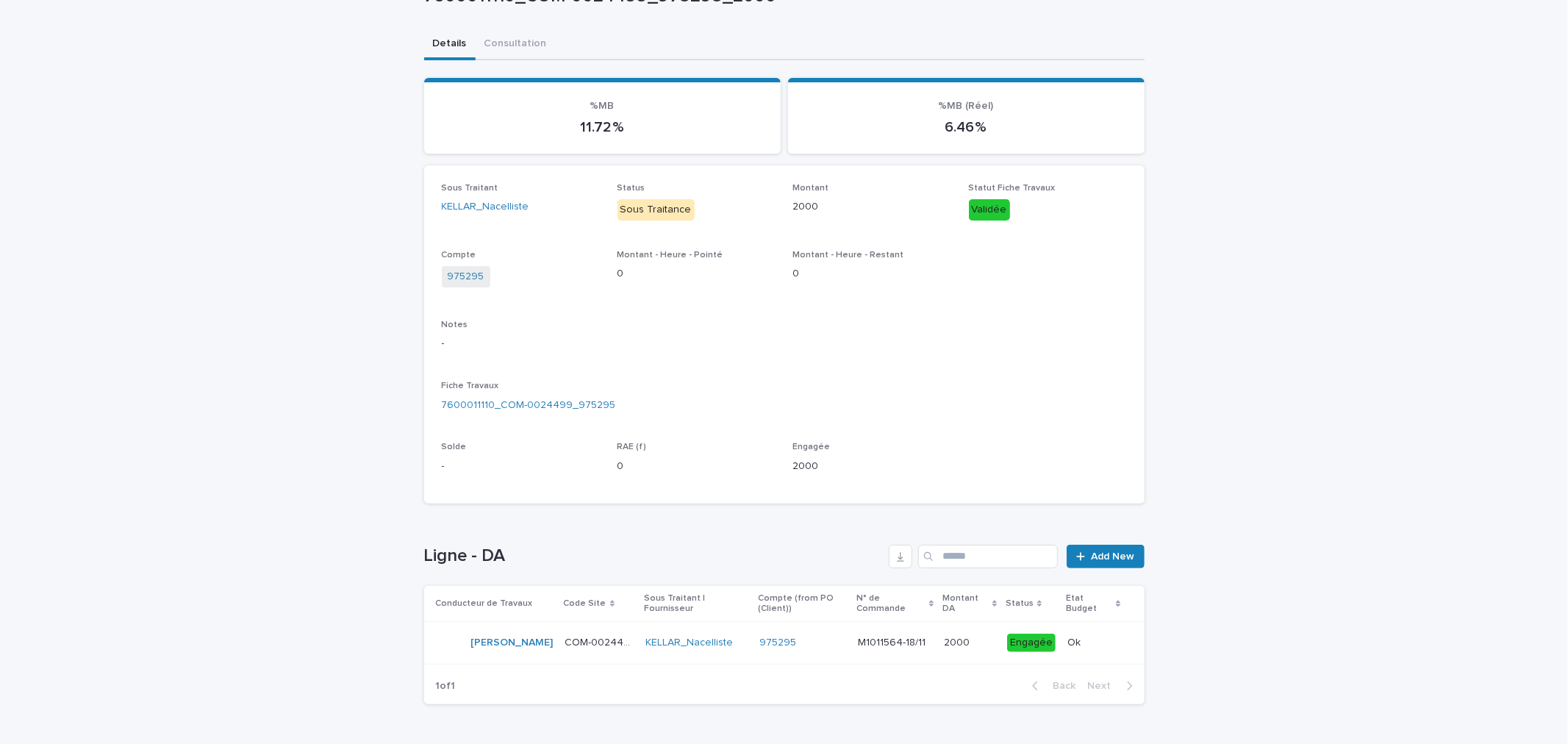
scroll to position [140, 0]
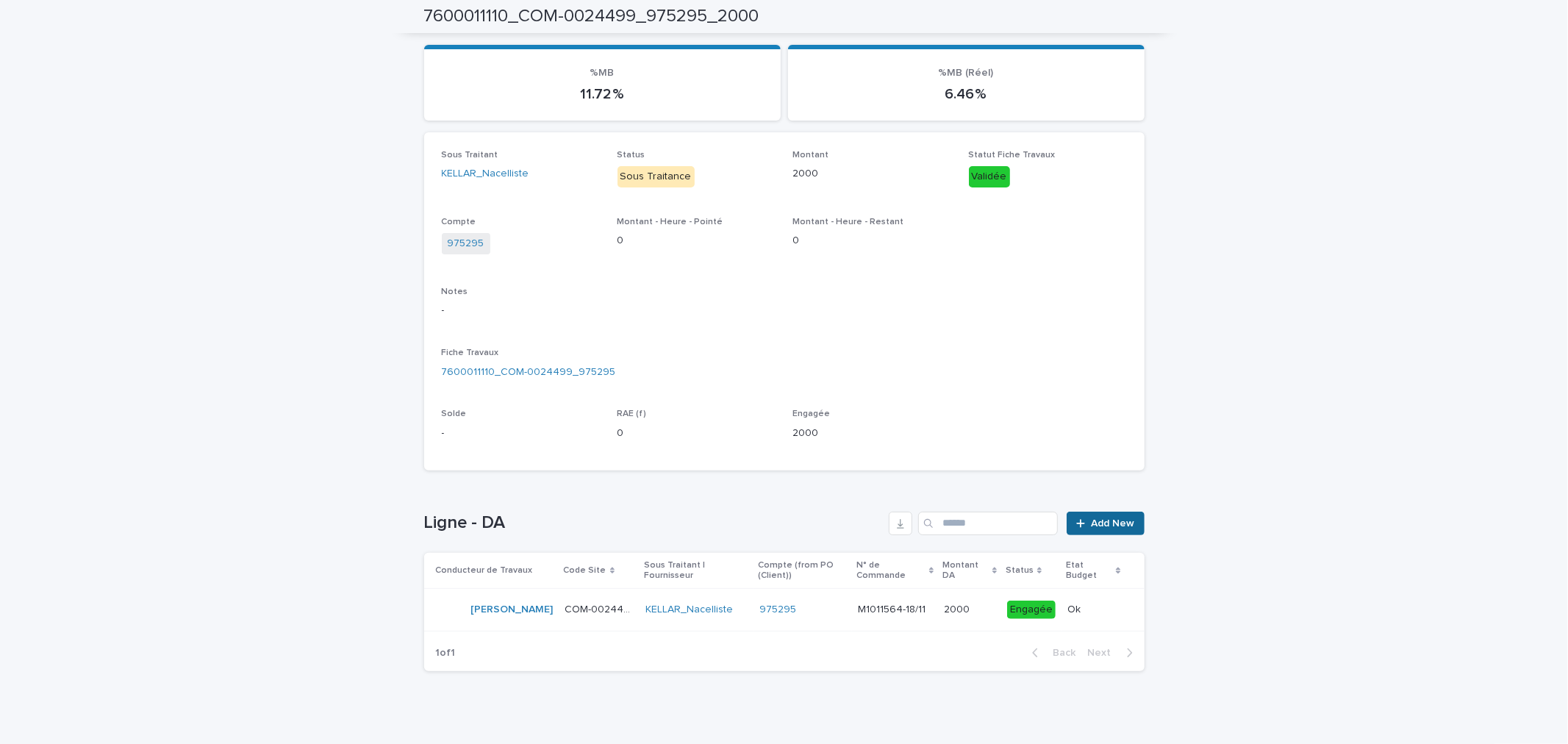
click at [1092, 525] on span "Add New" at bounding box center [1113, 523] width 43 height 10
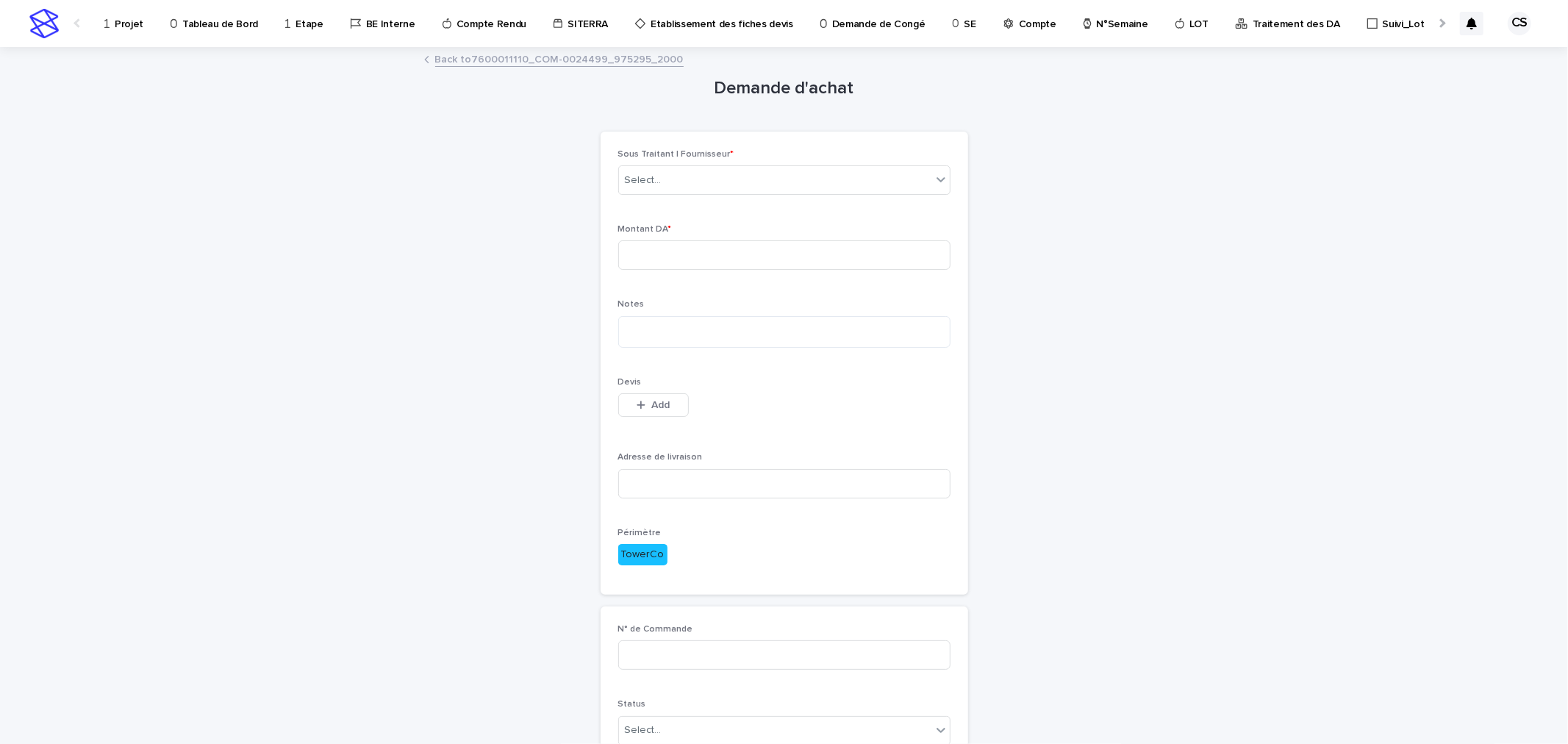
click at [605, 66] on link "Back to 7600011110_COM-0024499_975295_2000" at bounding box center [559, 58] width 248 height 17
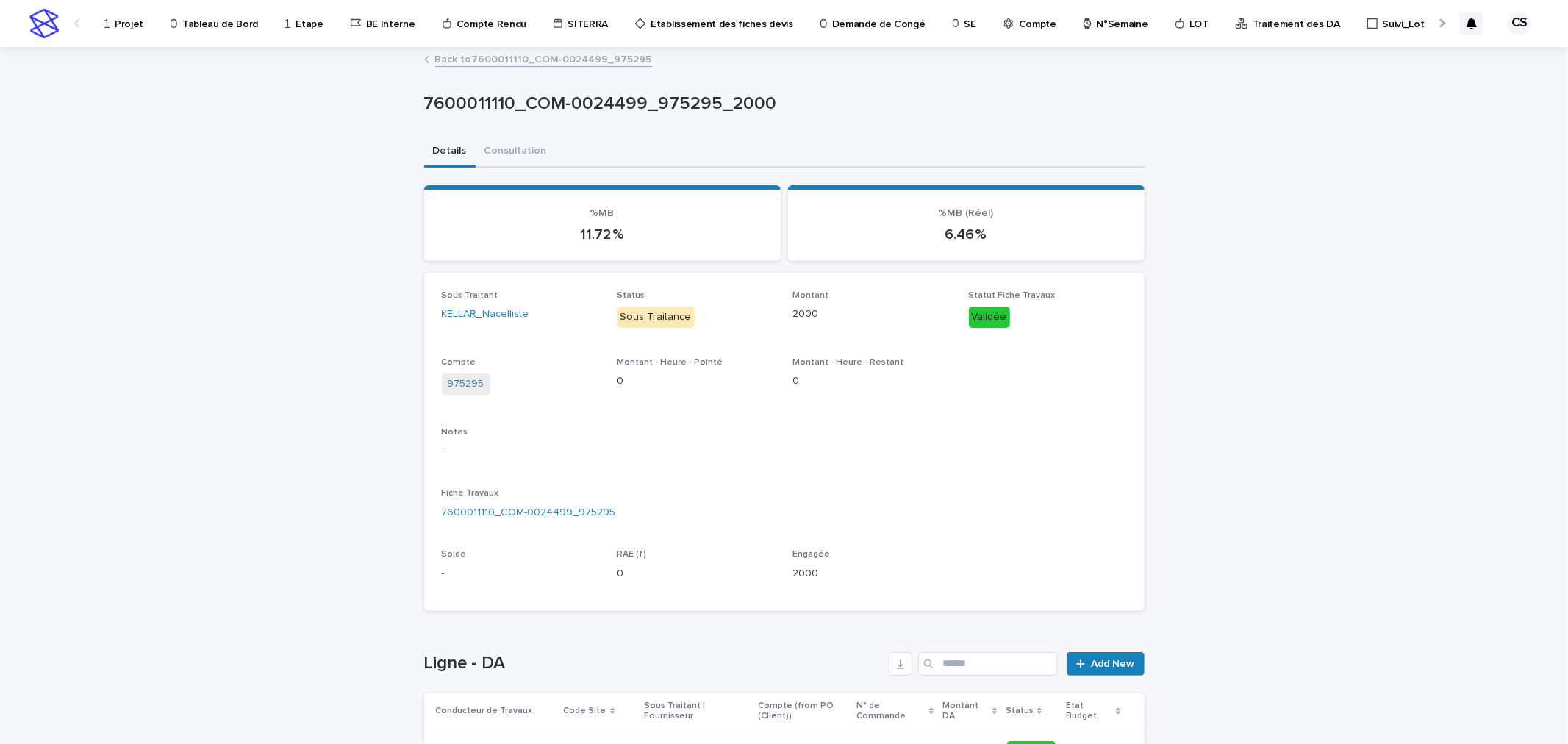
click at [587, 53] on link "Back to 7600011110_COM-0024499_975295" at bounding box center [543, 58] width 217 height 17
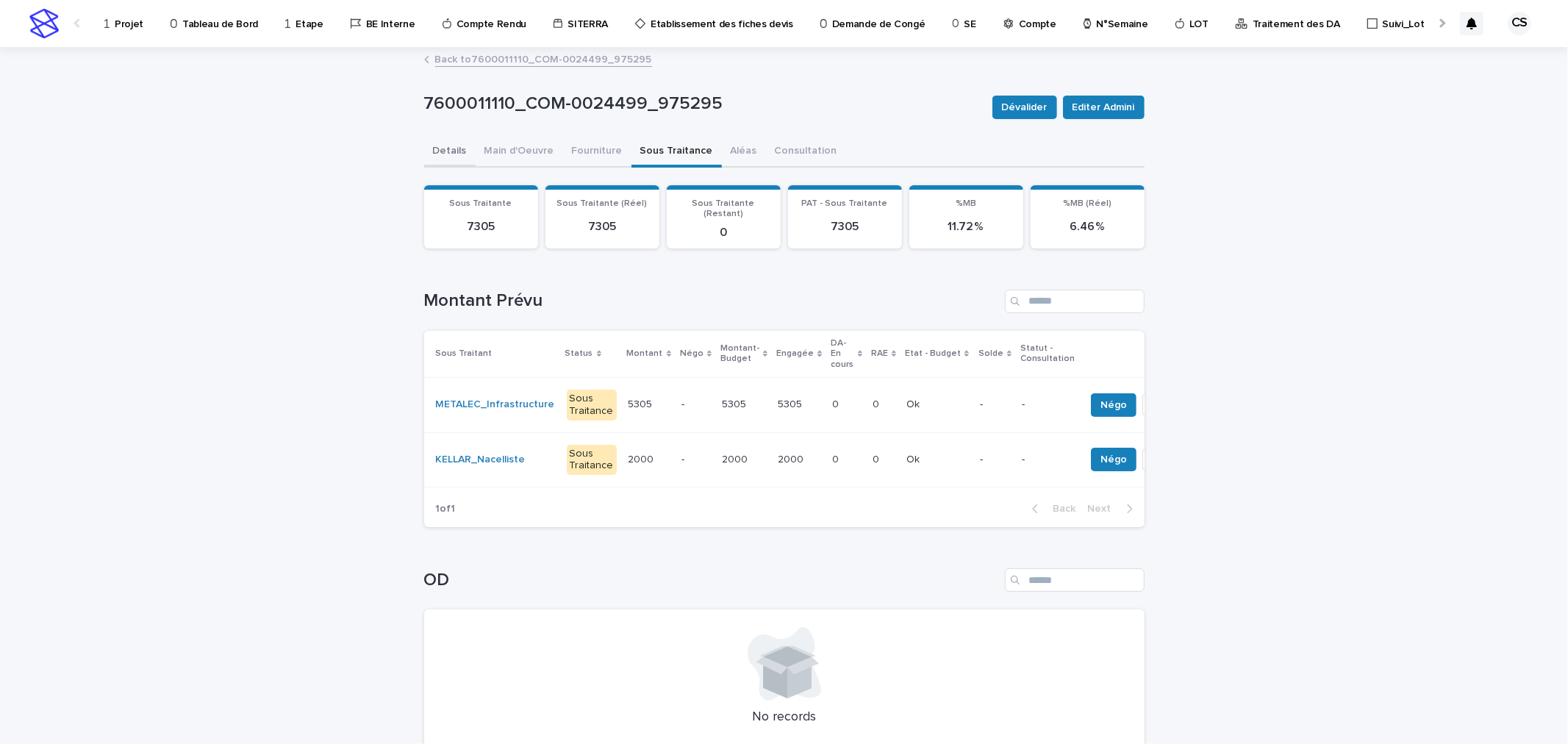
click at [454, 151] on button "Details" at bounding box center [450, 152] width 51 height 31
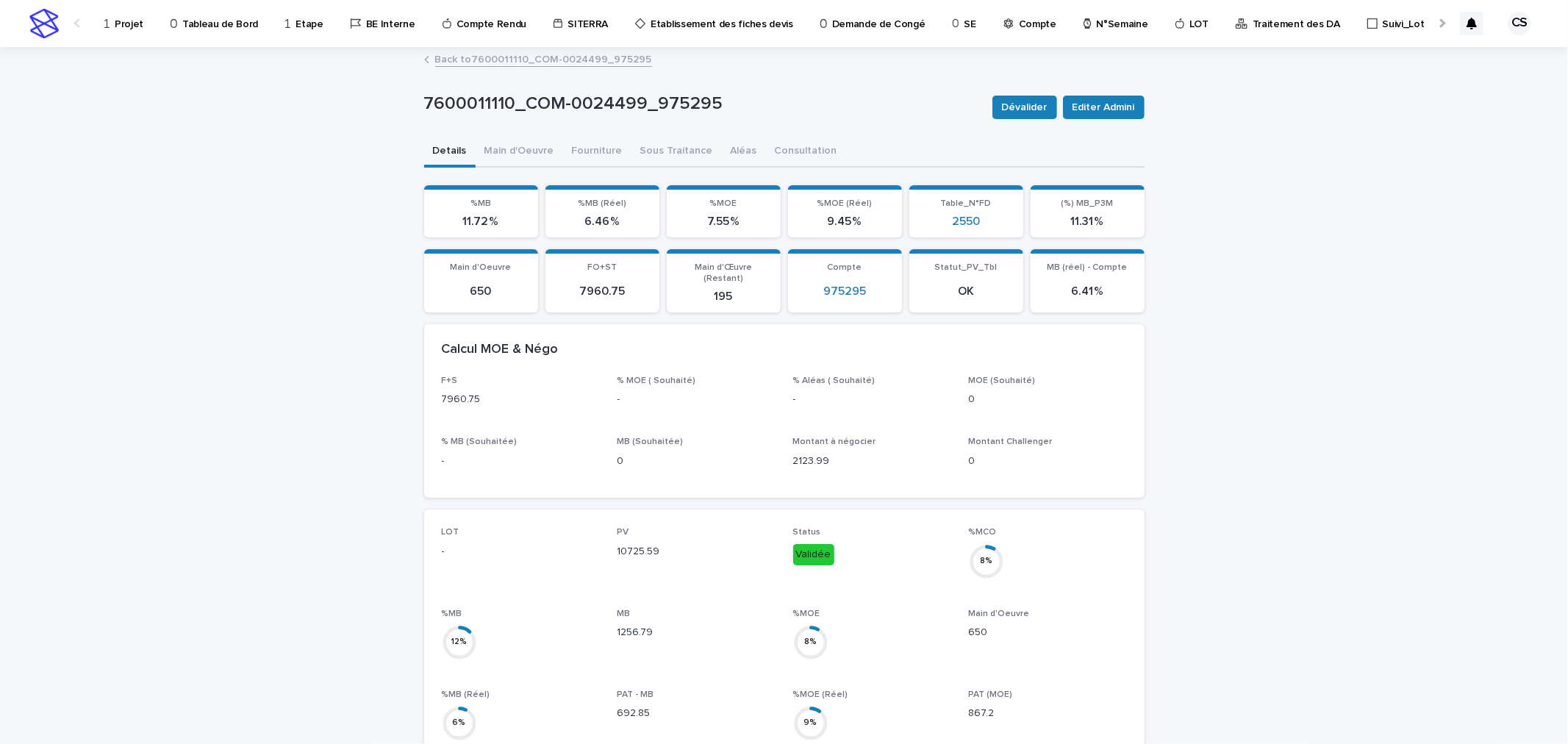
click at [1252, 26] on p "Traitement des DA" at bounding box center [1296, 15] width 87 height 31
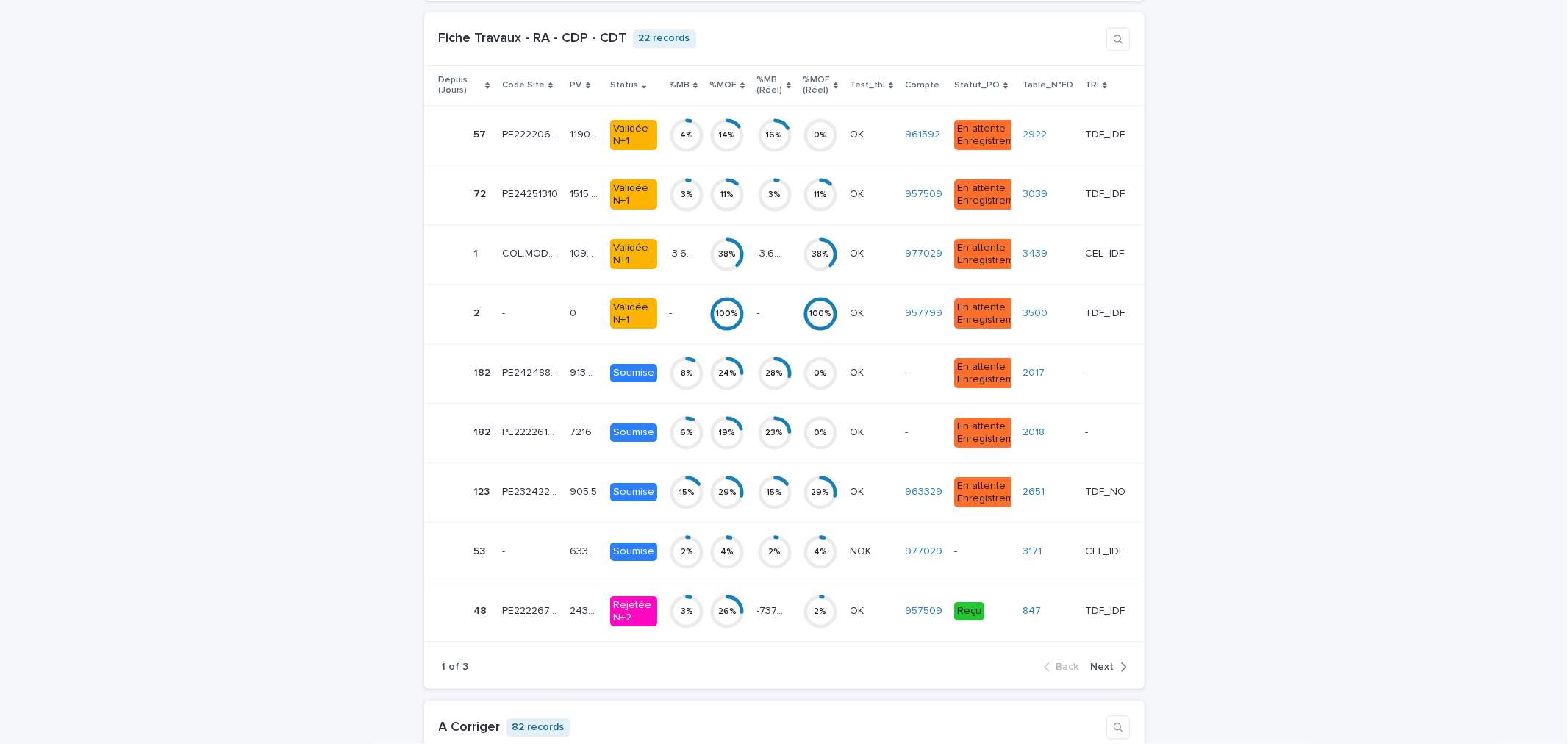
scroll to position [3032, 0]
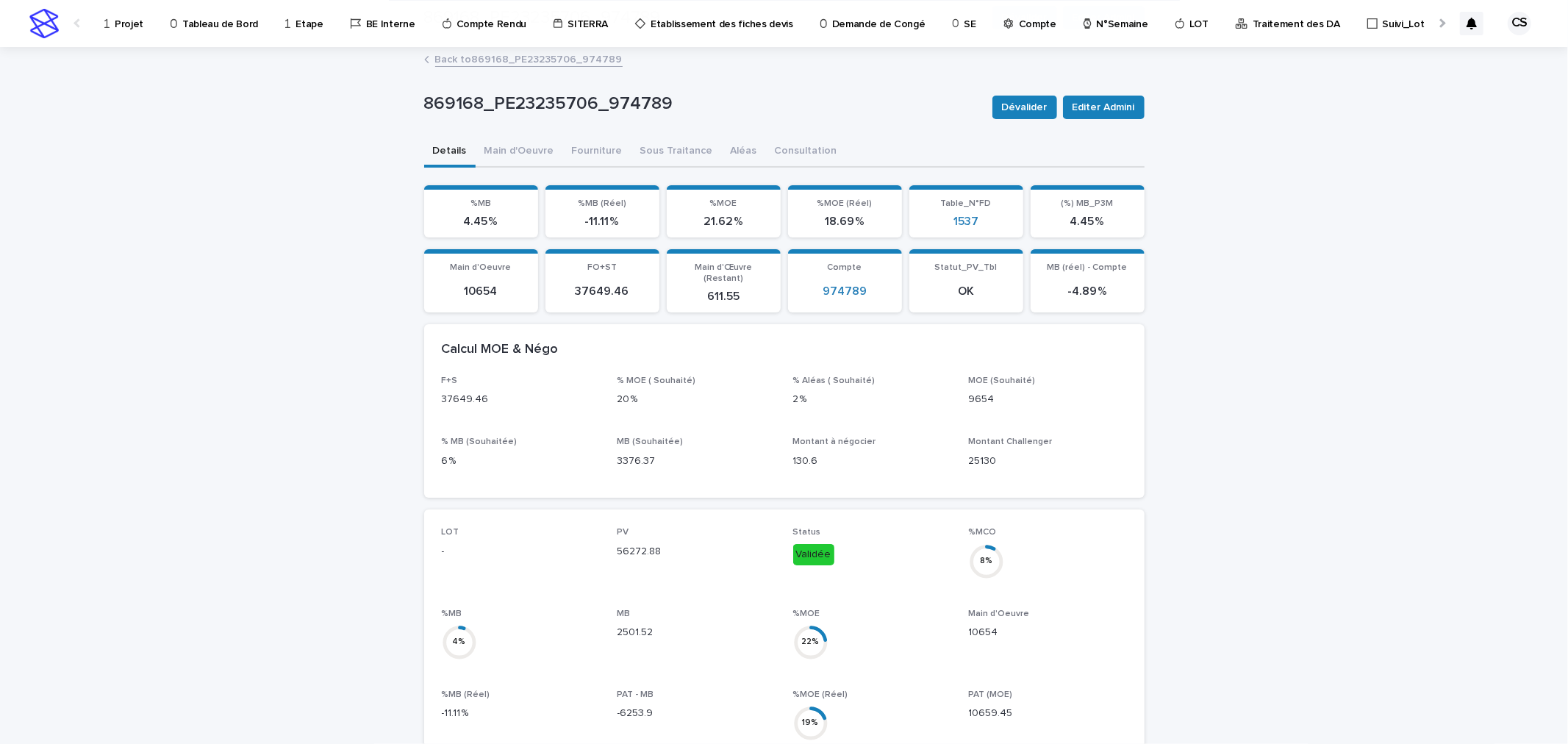
scroll to position [272, 0]
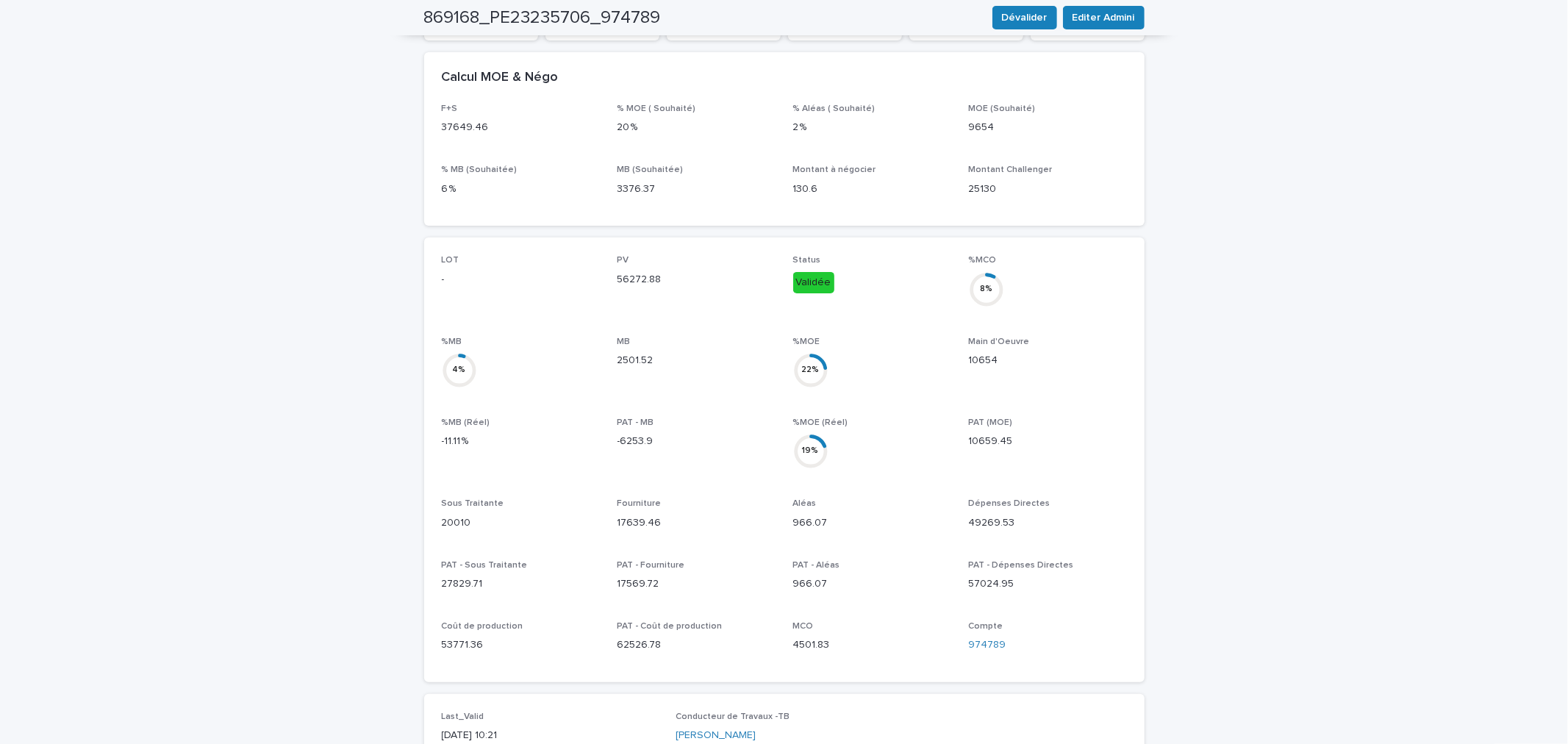
click at [1064, 498] on p "Dépenses Directes" at bounding box center [1047, 503] width 158 height 10
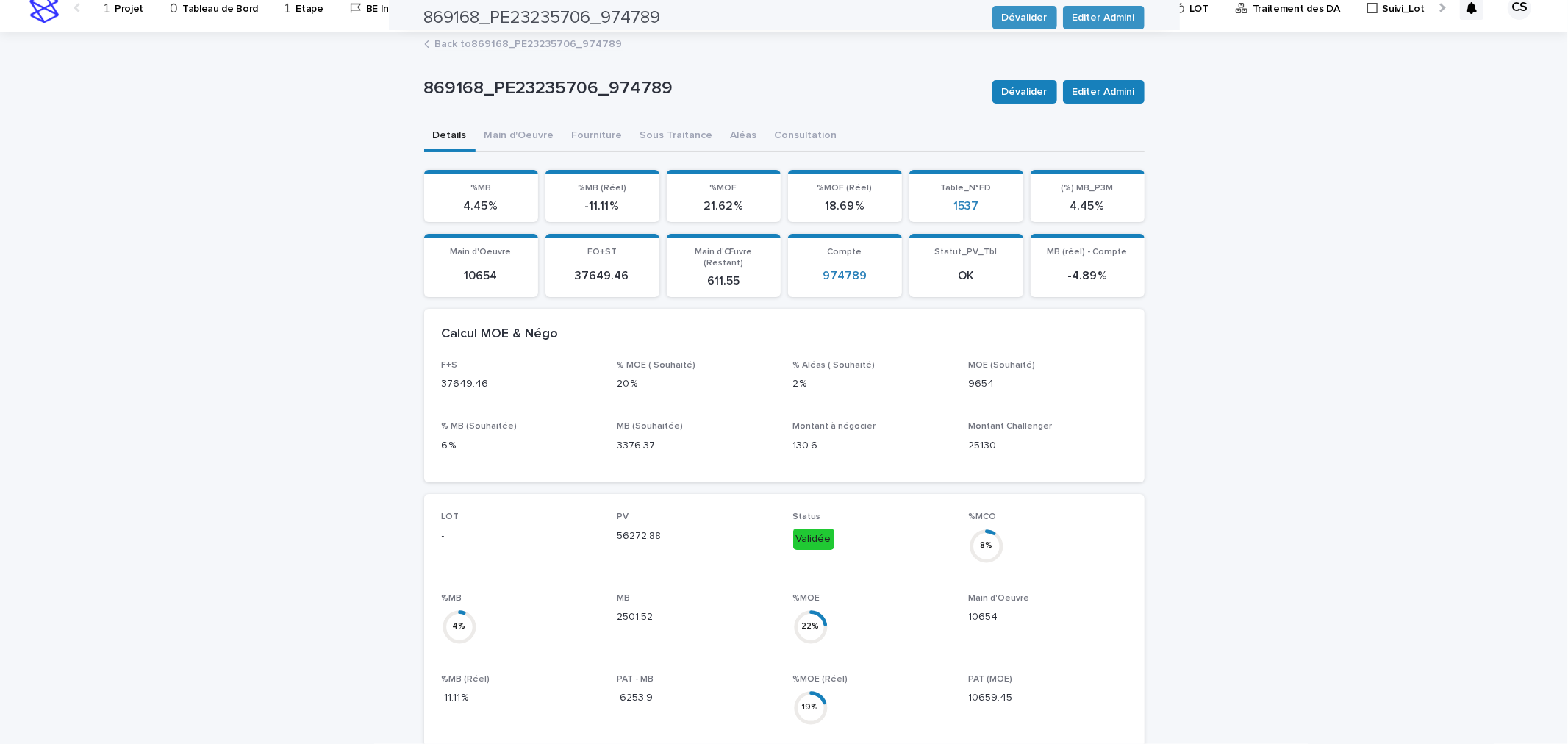
scroll to position [0, 0]
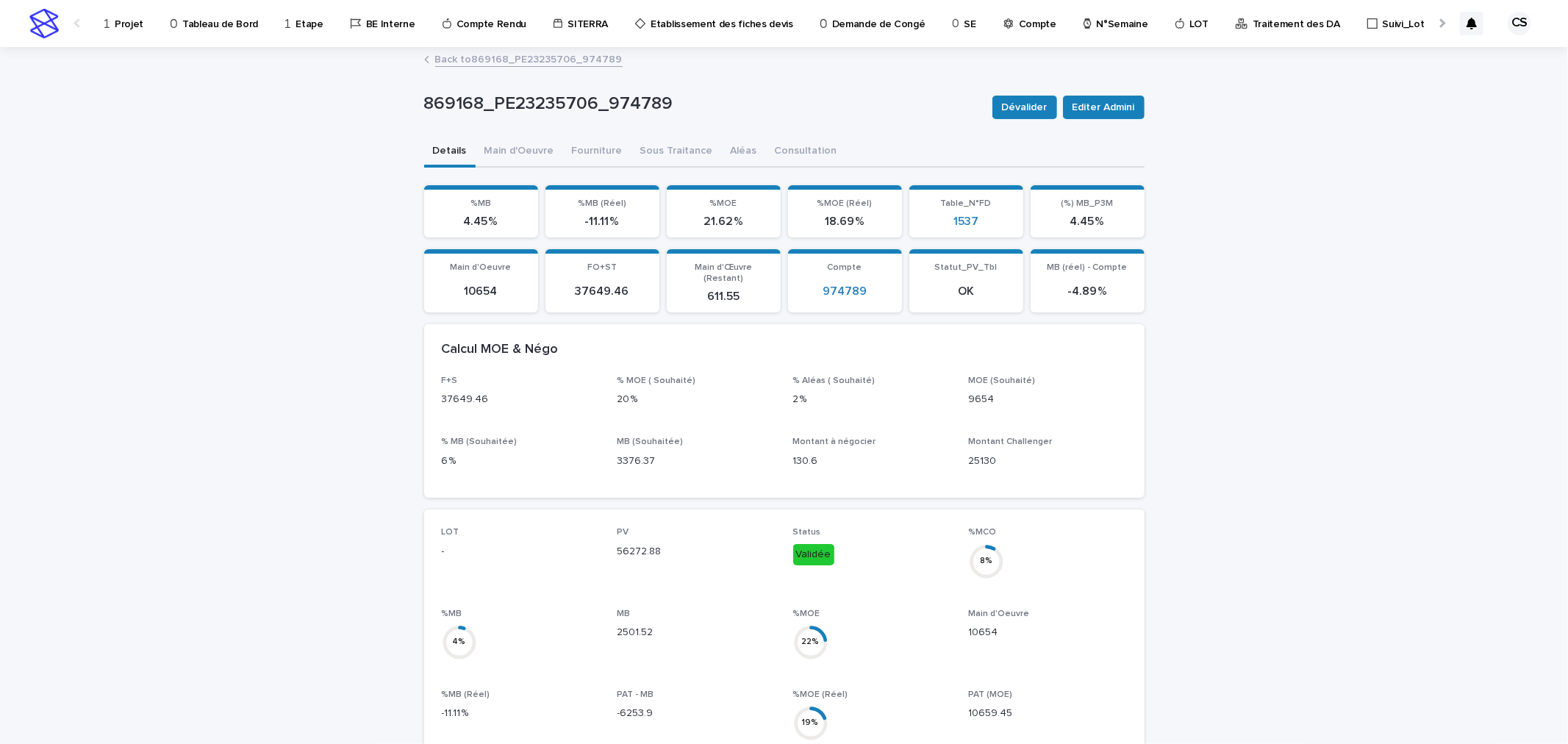
click at [510, 56] on link "Back to 869168_PE23235706_974789" at bounding box center [529, 58] width 187 height 17
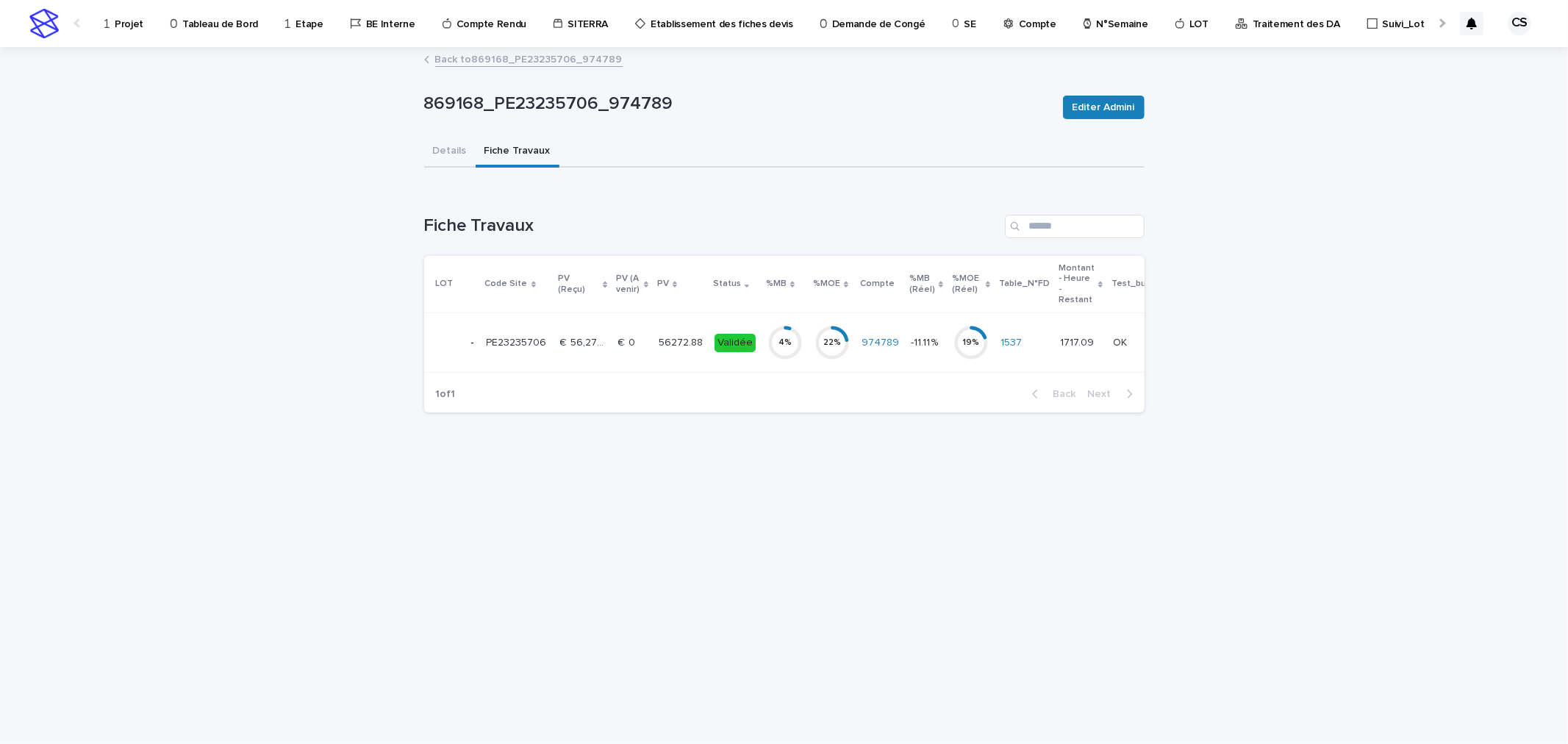
click at [629, 340] on p "€  0" at bounding box center [629, 341] width 21 height 15
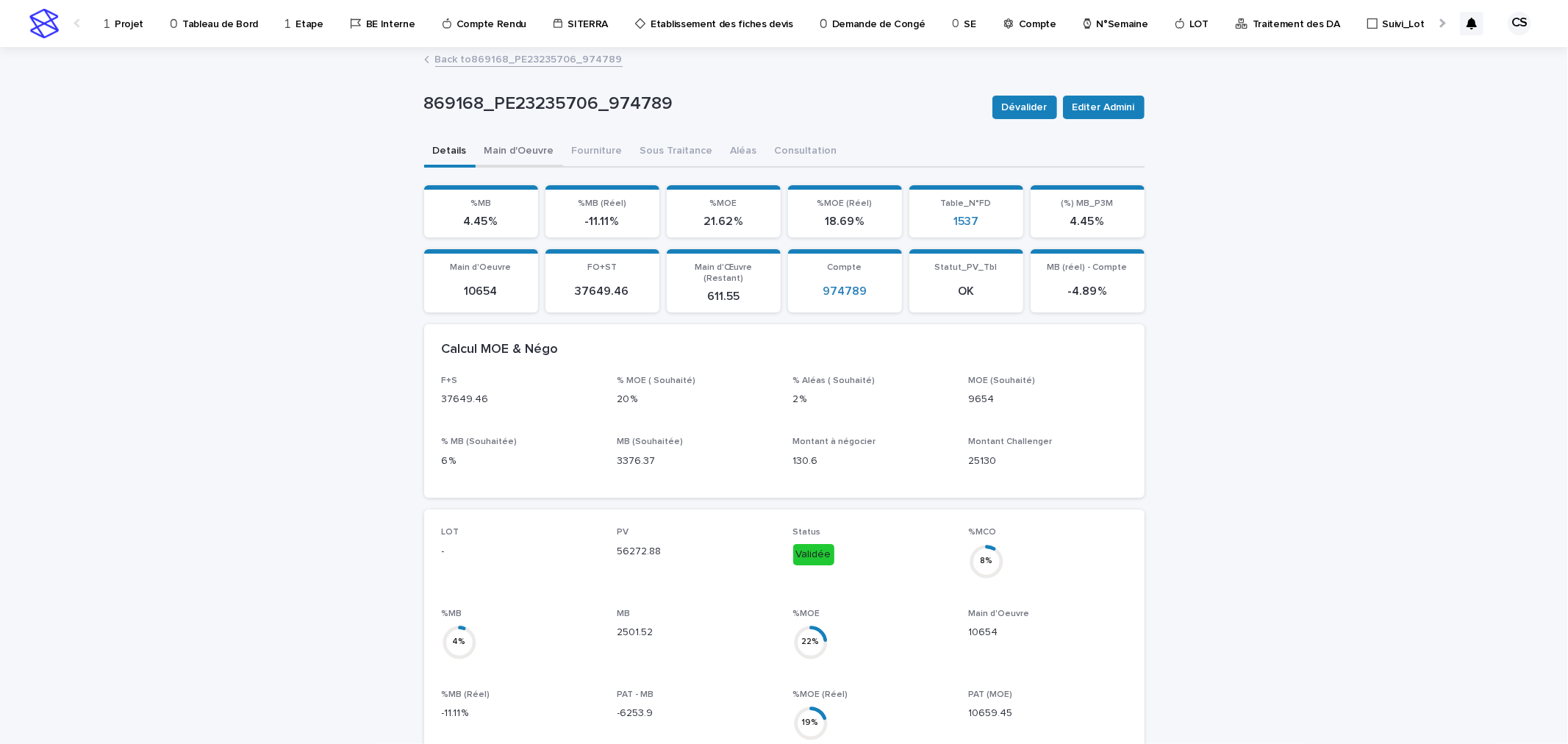
click at [516, 140] on button "Main d'Oeuvre" at bounding box center [519, 152] width 87 height 31
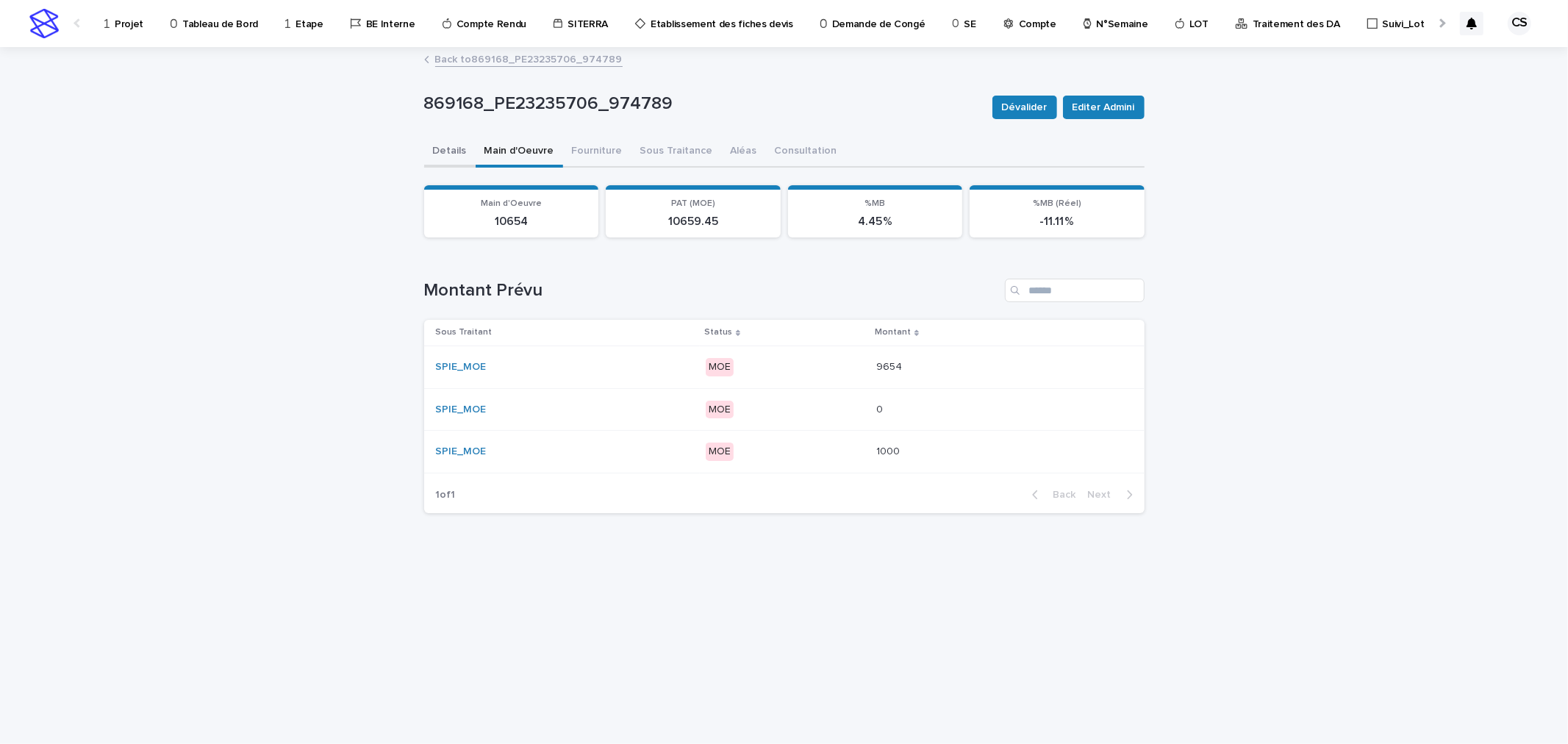
click at [449, 151] on button "Details" at bounding box center [450, 152] width 51 height 31
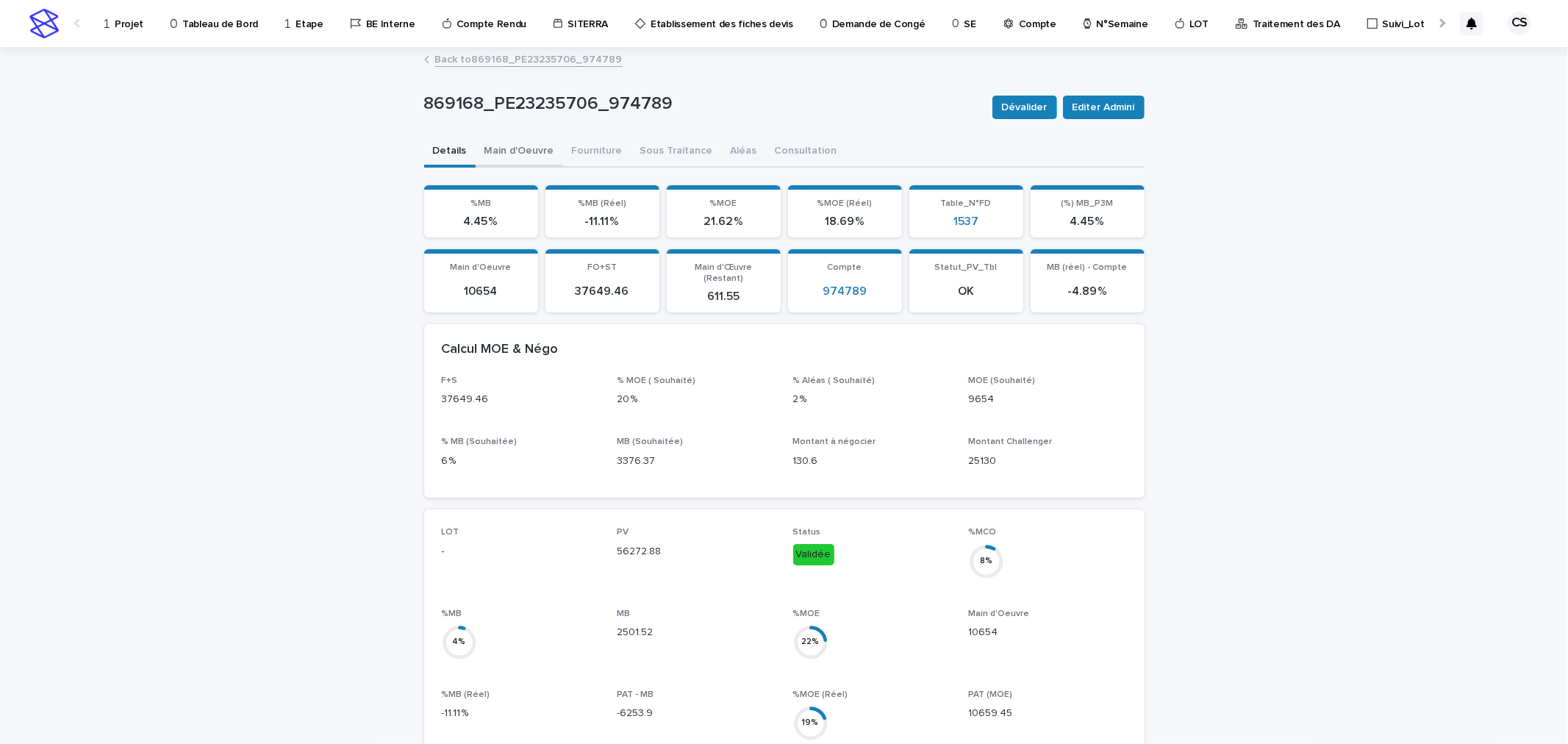
click at [524, 153] on button "Main d'Oeuvre" at bounding box center [519, 152] width 87 height 31
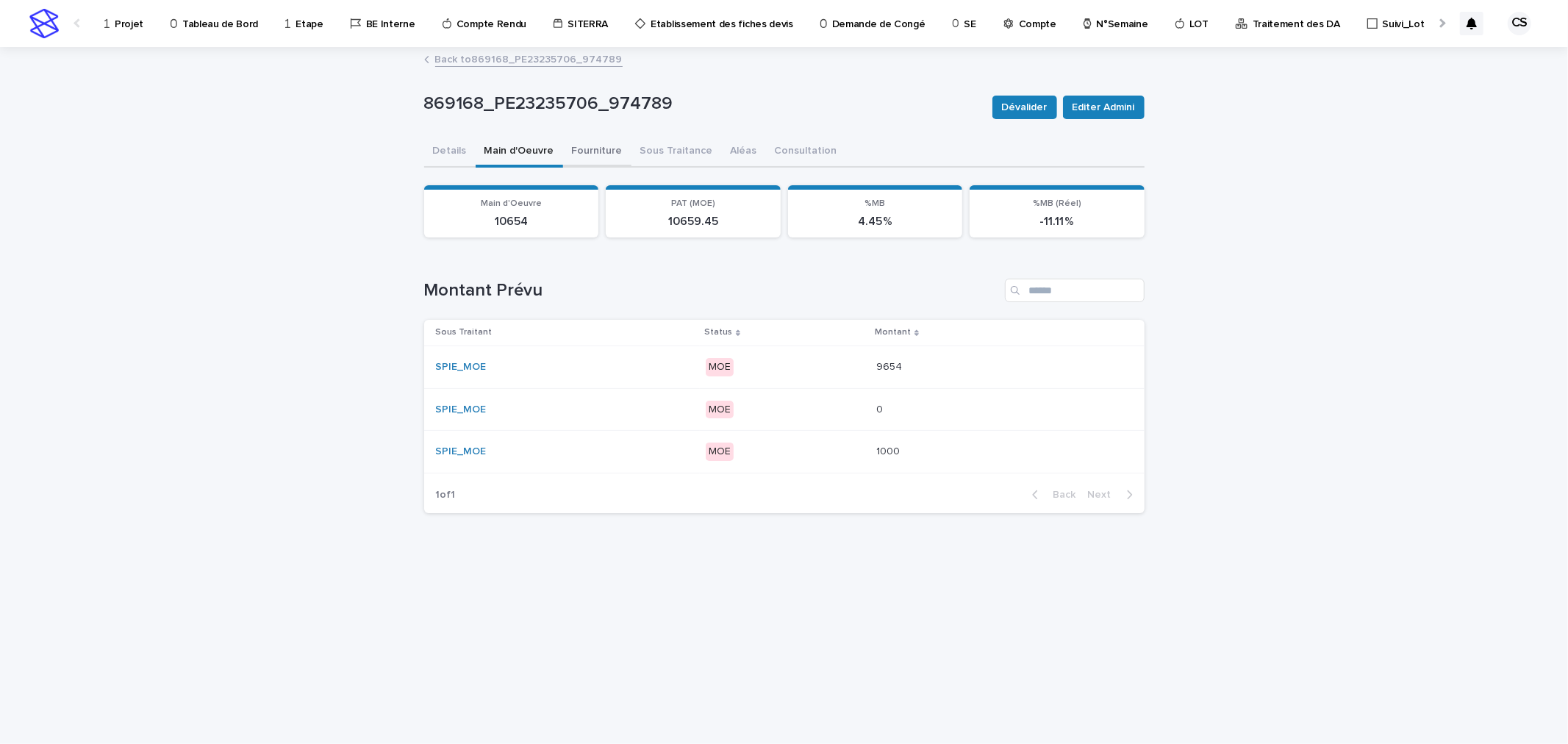
click at [577, 143] on button "Fourniture" at bounding box center [597, 152] width 68 height 31
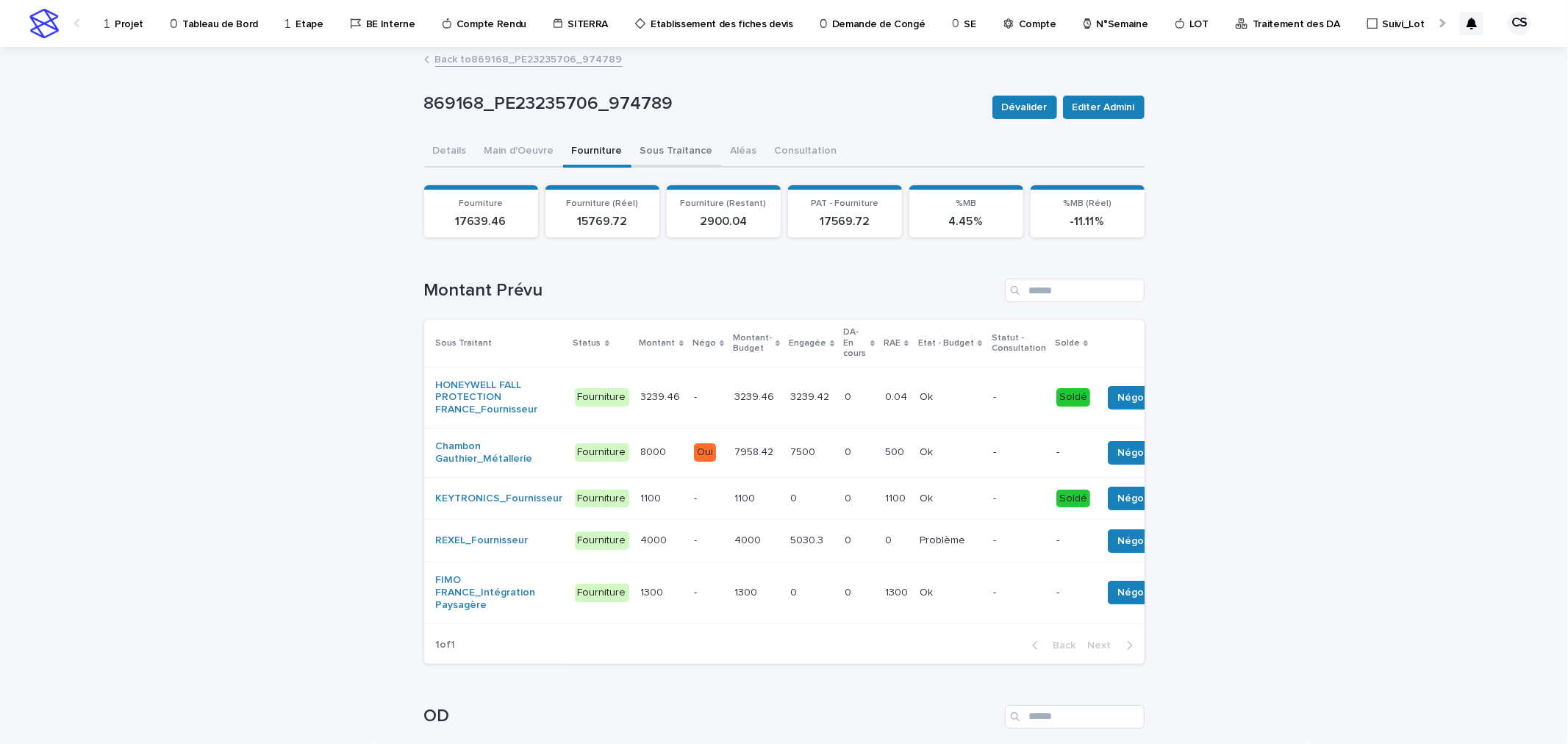
click at [654, 152] on button "Sous Traitance" at bounding box center [677, 152] width 90 height 31
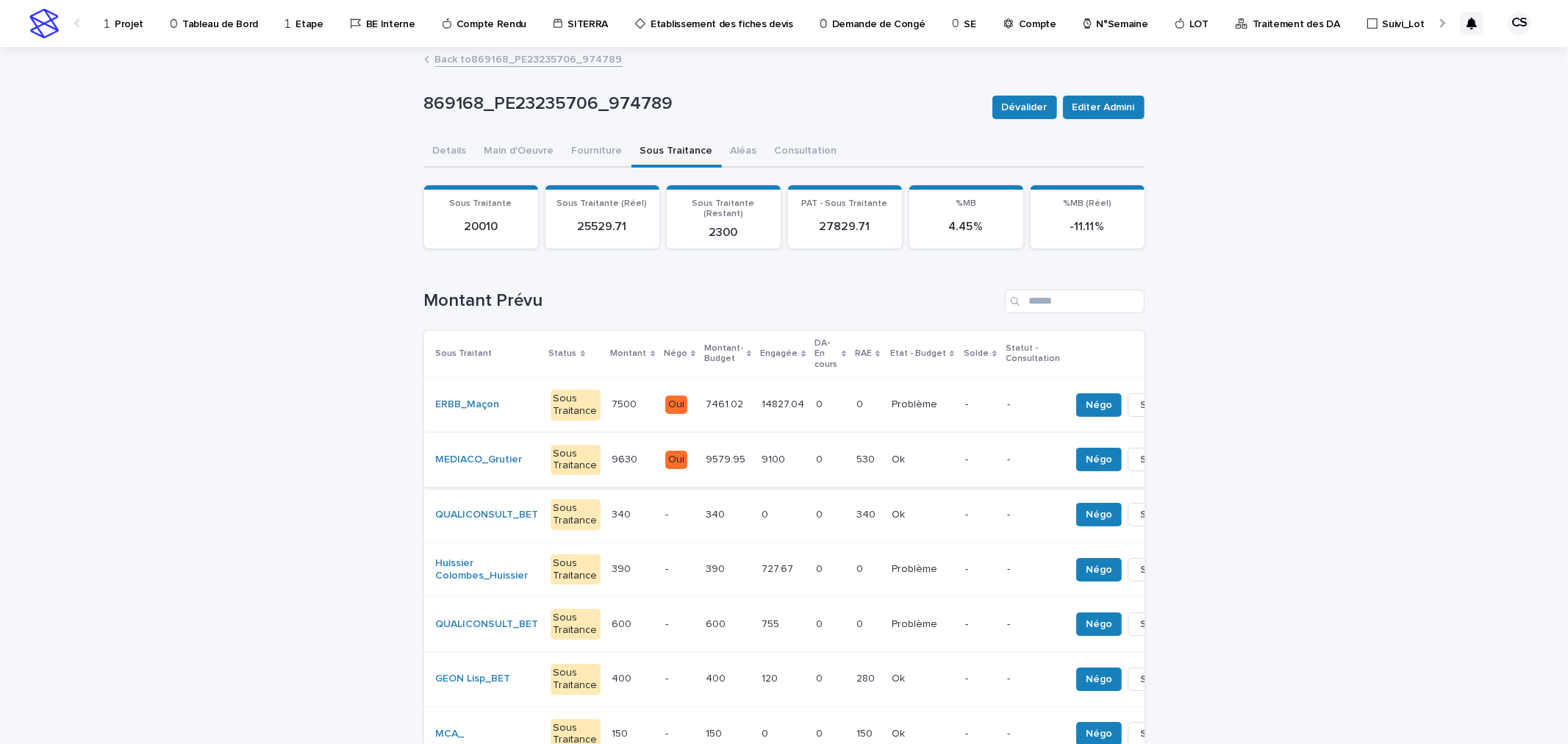
click at [1128, 448] on button "Solder" at bounding box center [1156, 459] width 57 height 23
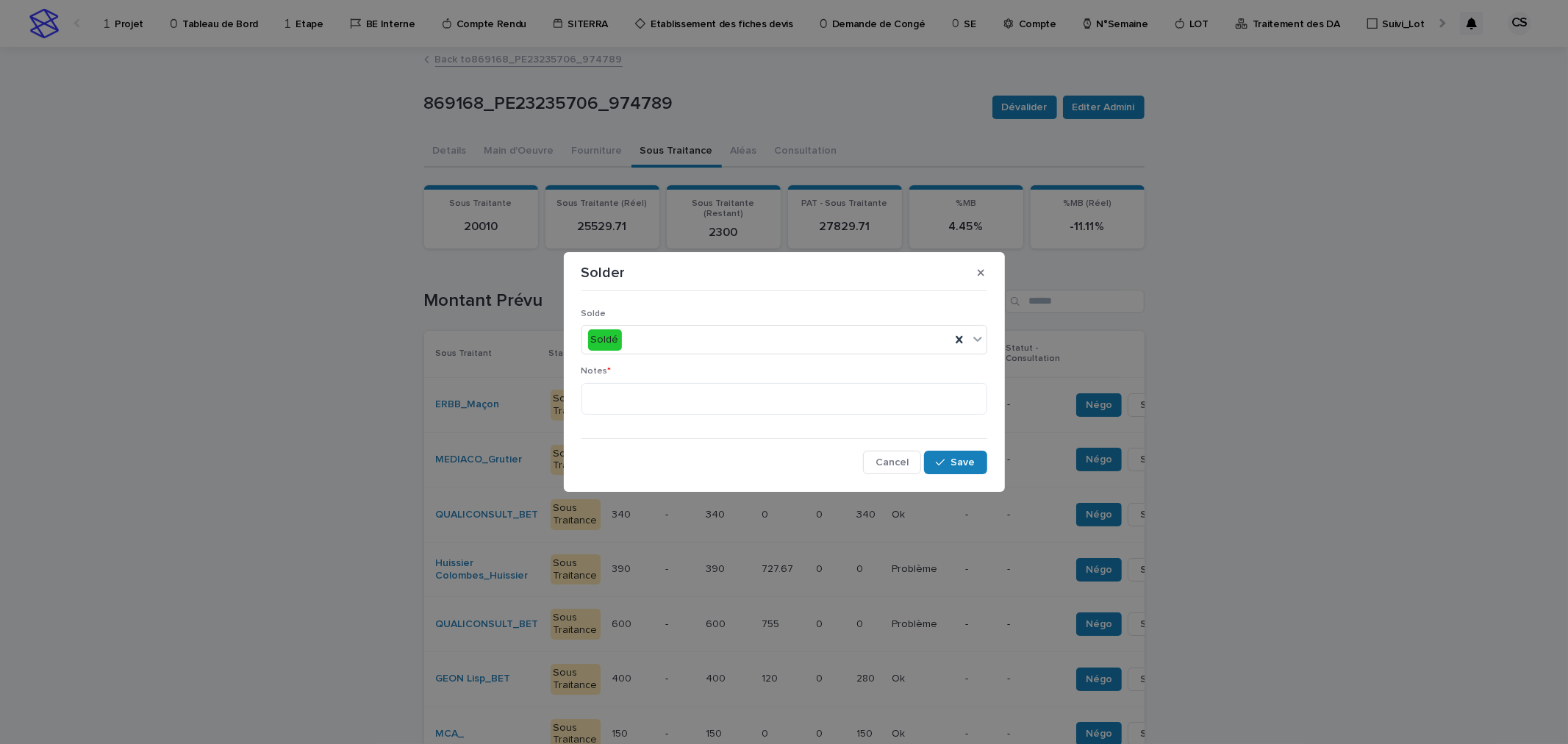
click at [874, 415] on div "Notes *" at bounding box center [784, 396] width 406 height 60
click at [858, 412] on textarea at bounding box center [784, 398] width 406 height 31
type textarea "**"
click at [987, 452] on div "Save" at bounding box center [955, 462] width 62 height 23
click at [974, 453] on button "Save" at bounding box center [955, 462] width 62 height 23
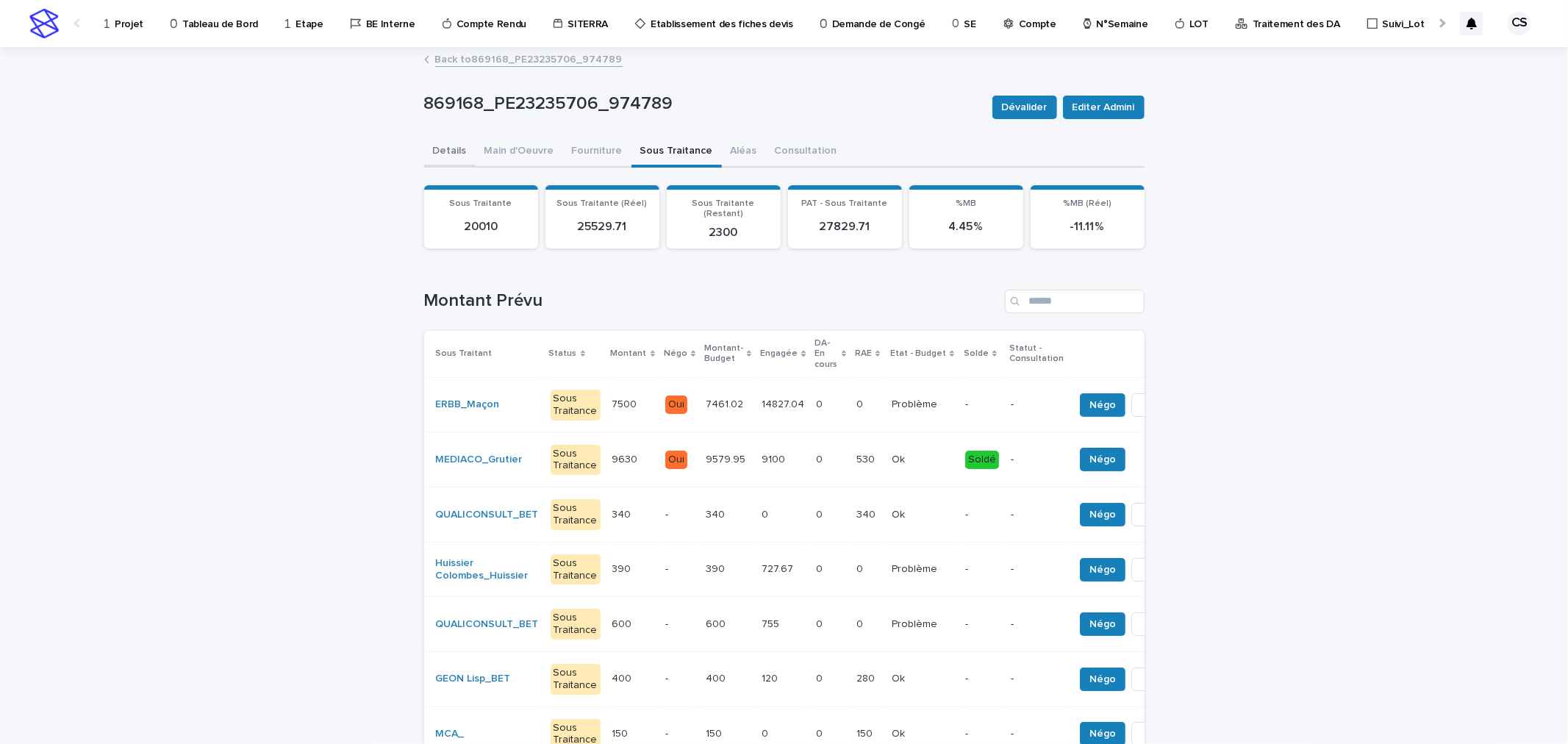
click at [436, 146] on button "Details" at bounding box center [450, 152] width 51 height 31
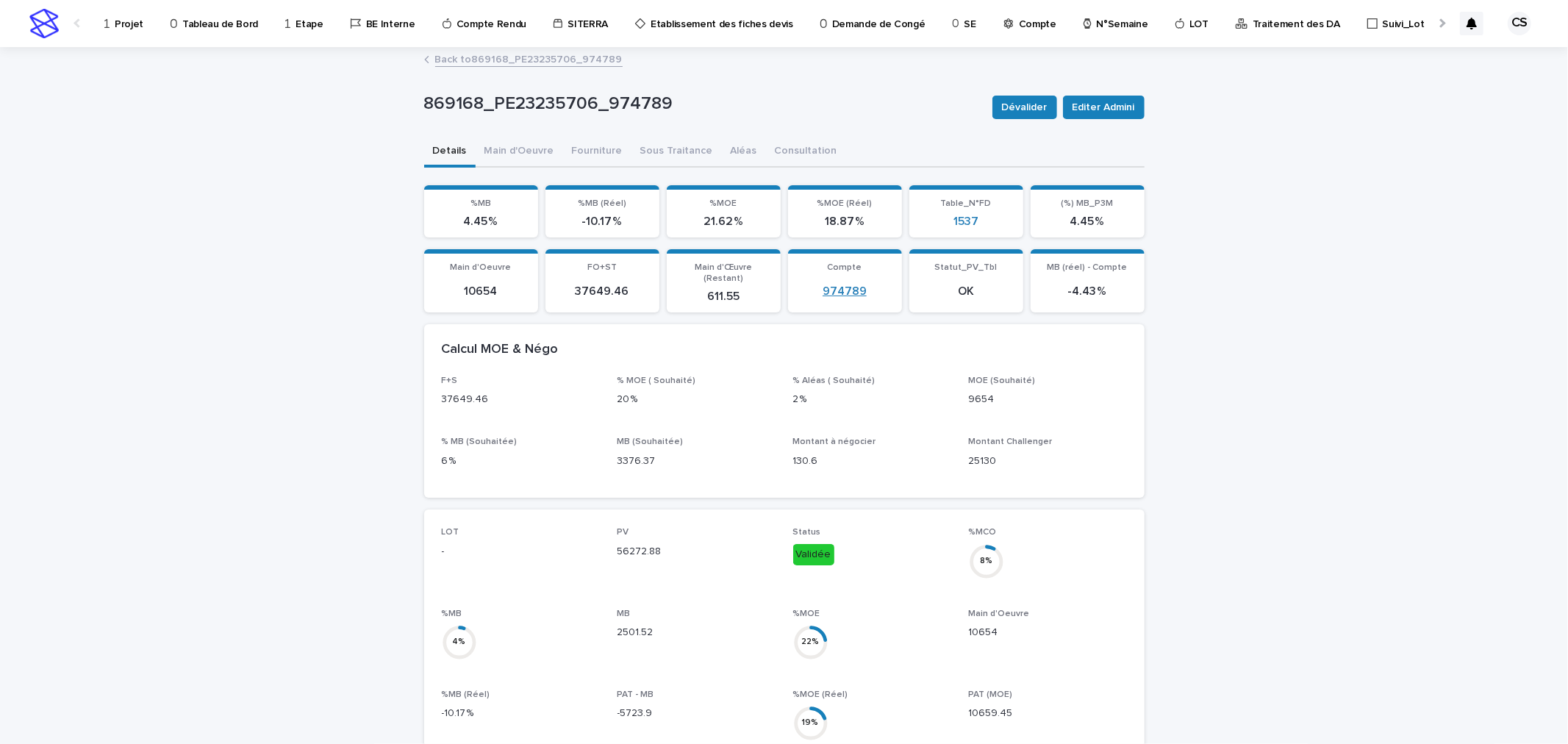
click at [830, 284] on link "974789" at bounding box center [844, 291] width 44 height 14
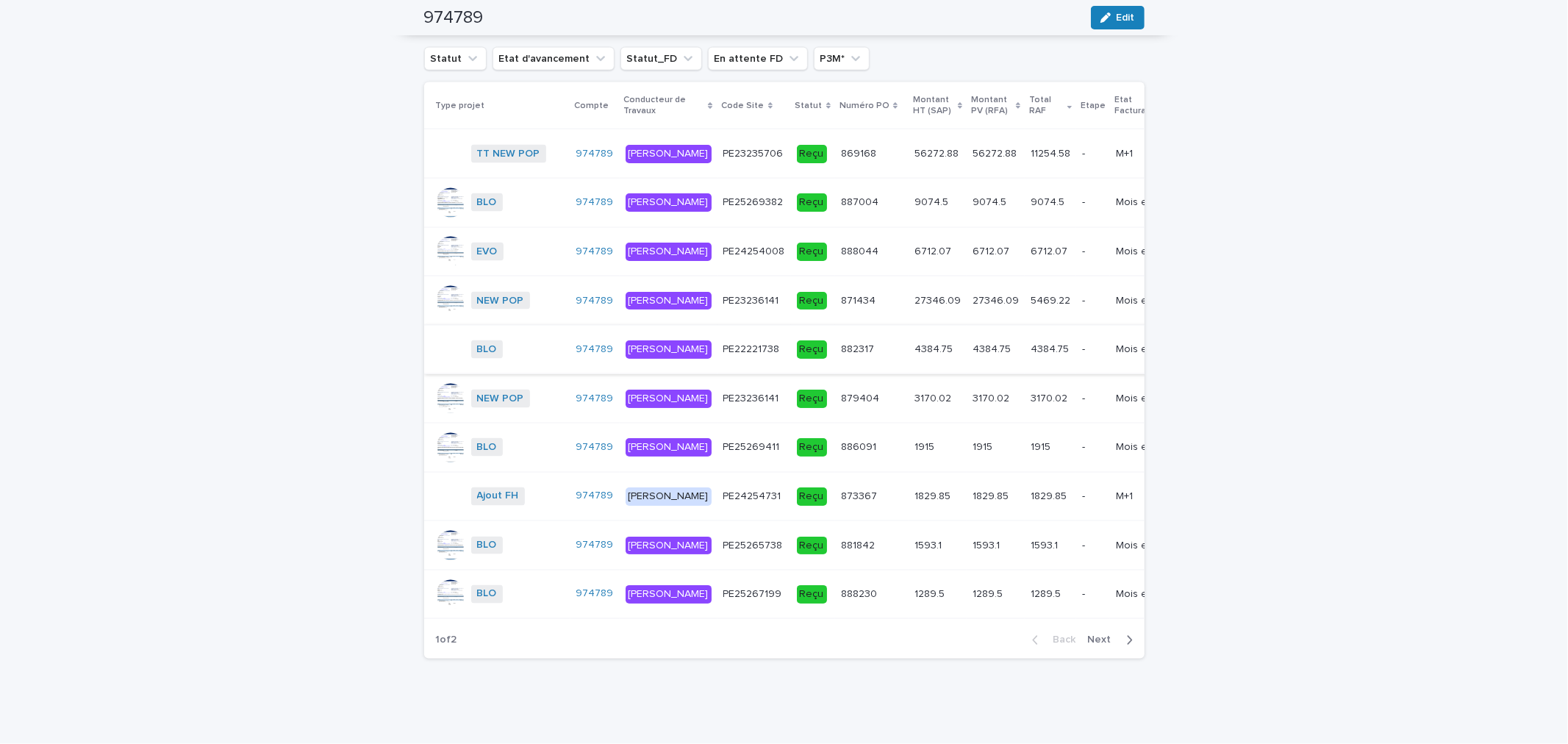
scroll to position [1964, 0]
click at [1103, 636] on span "Next" at bounding box center [1104, 640] width 32 height 10
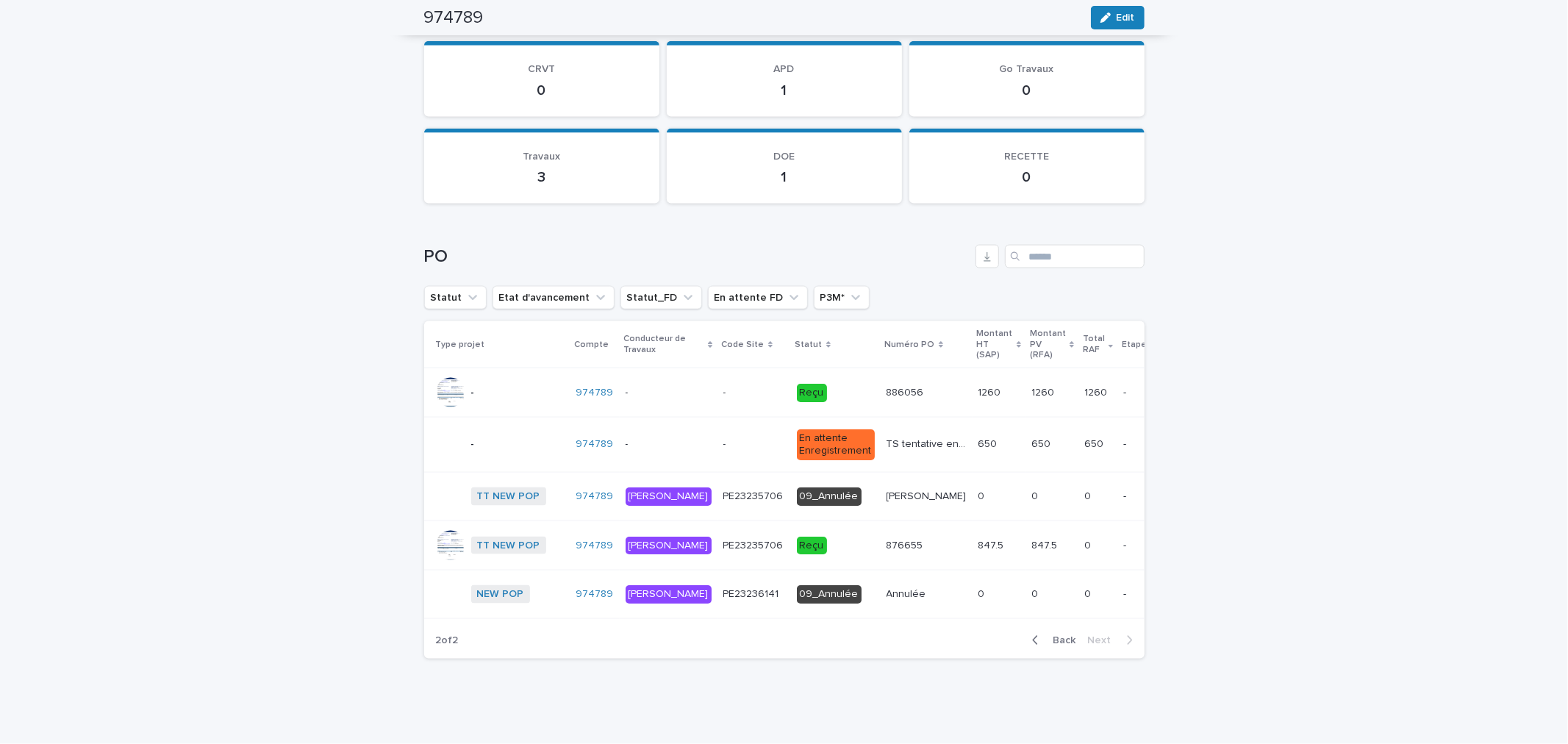
scroll to position [1683, 0]
click at [1062, 637] on span "Back" at bounding box center [1059, 640] width 31 height 10
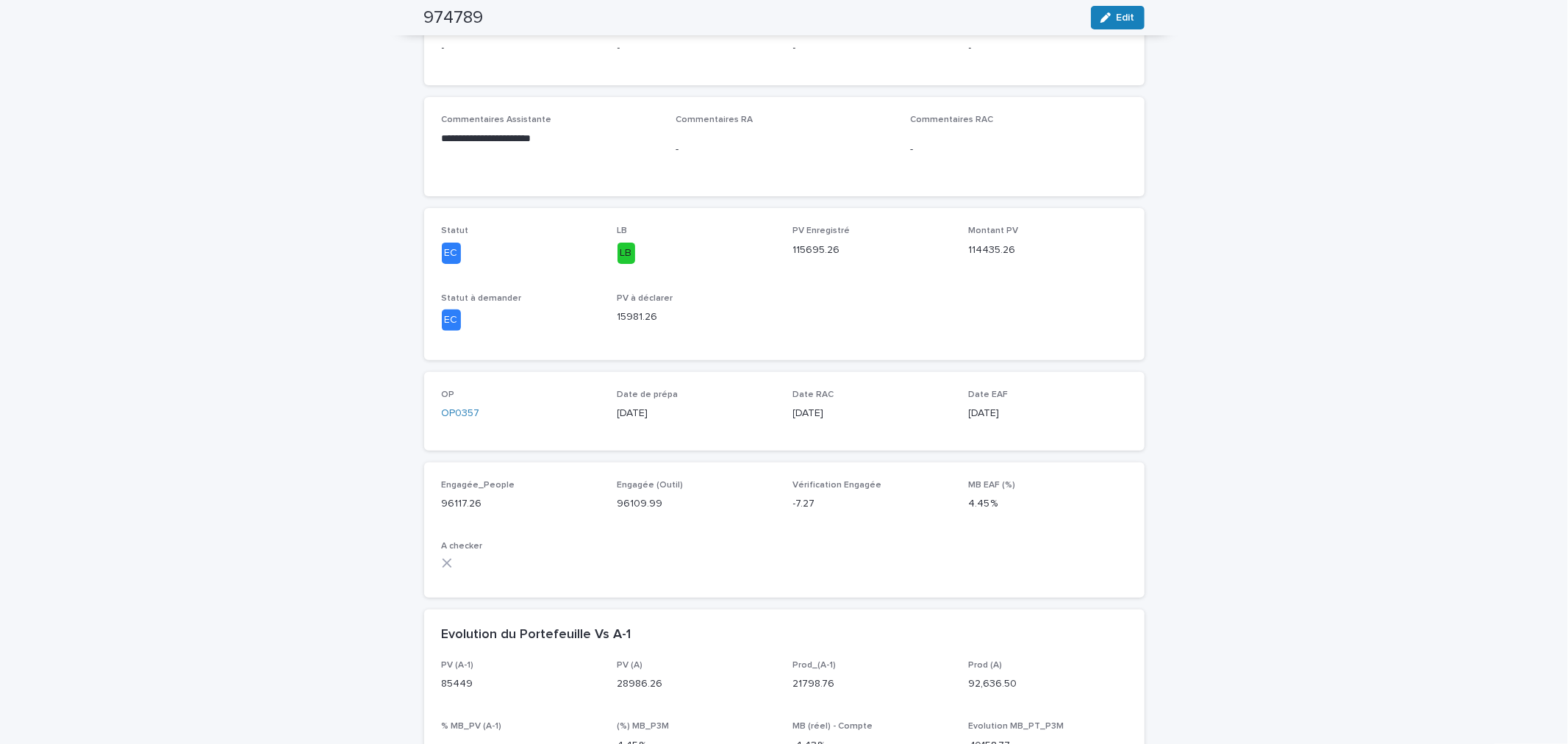
scroll to position [0, 0]
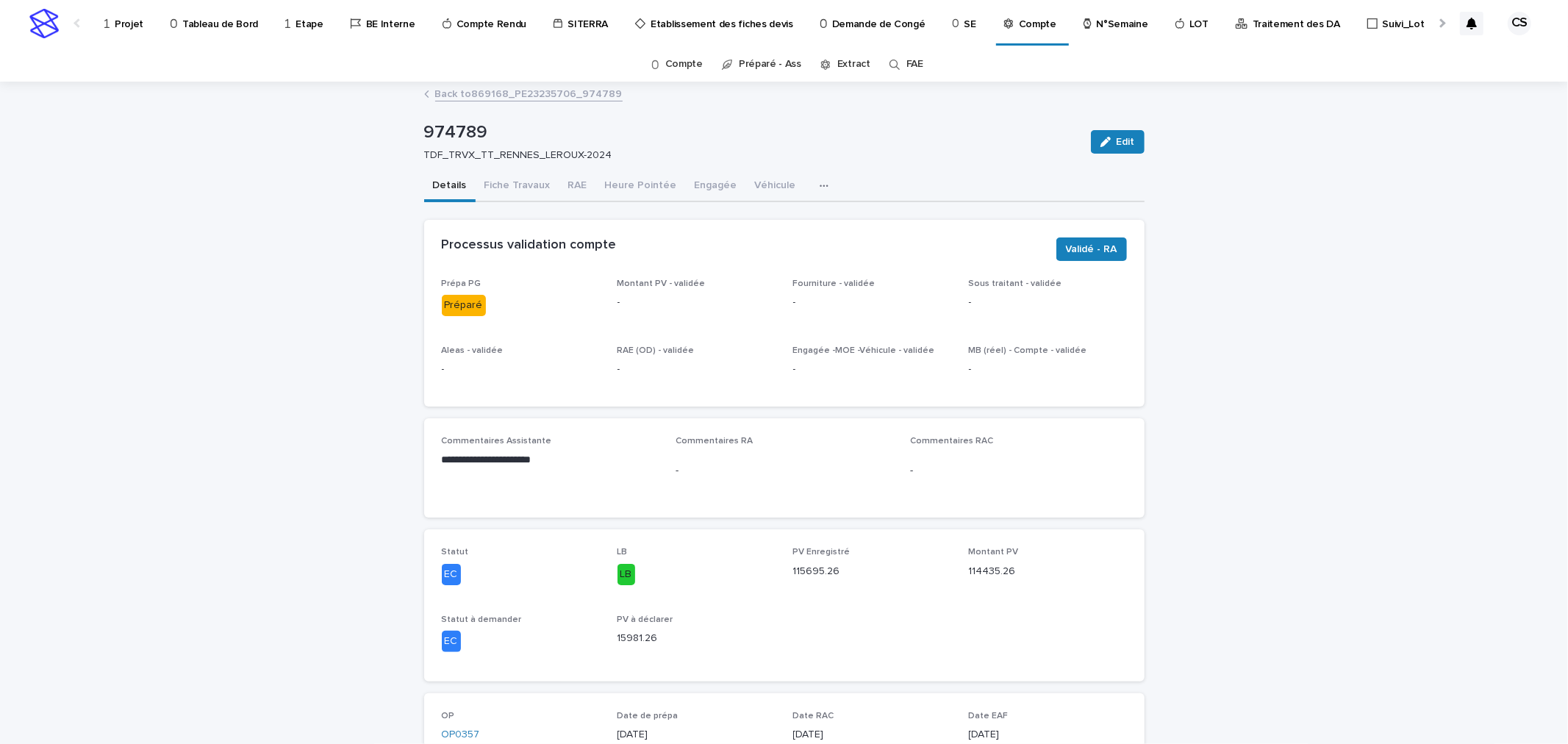
click at [511, 96] on link "Back to 869168_PE23235706_974789" at bounding box center [529, 93] width 187 height 17
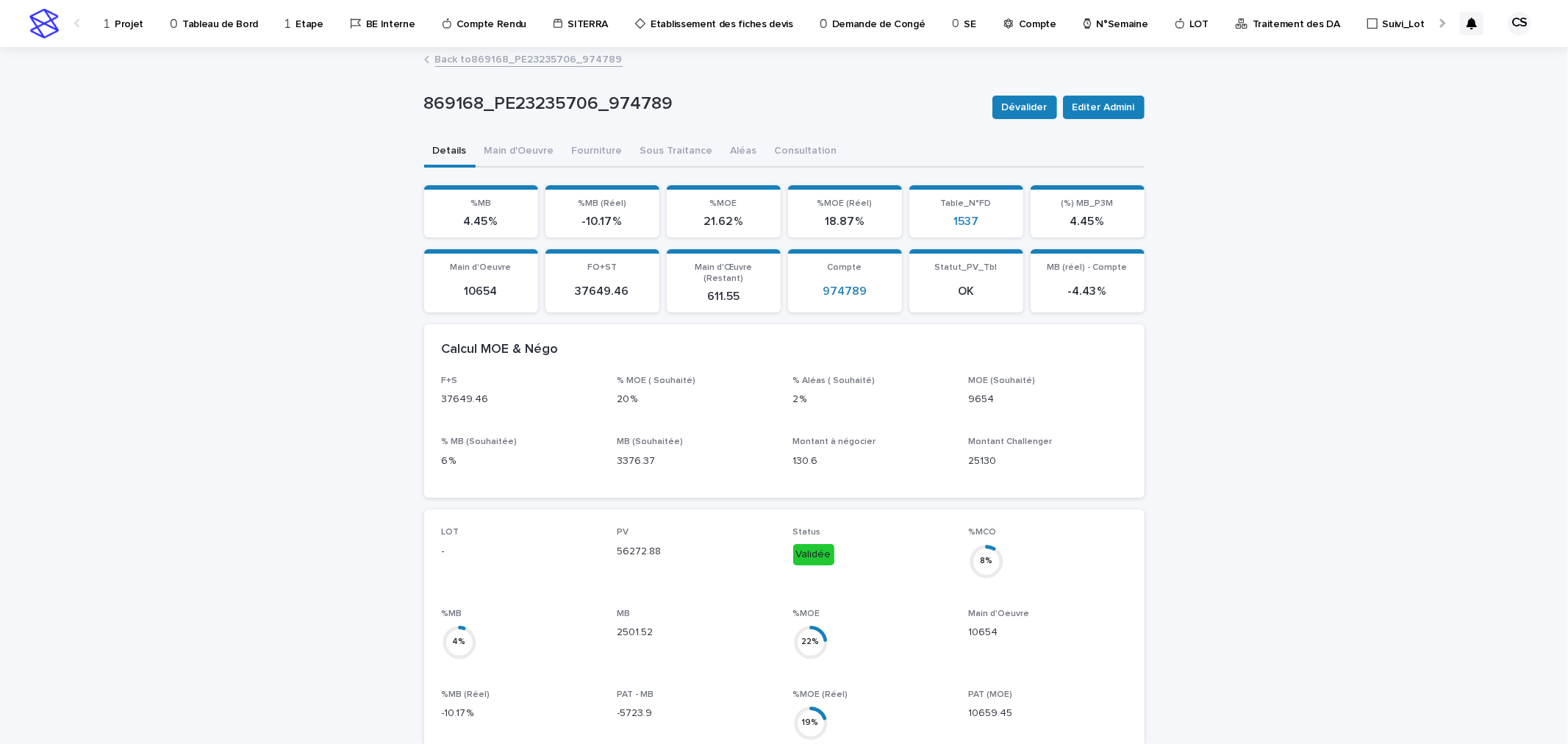
click at [123, 32] on link "Projet" at bounding box center [127, 22] width 47 height 46
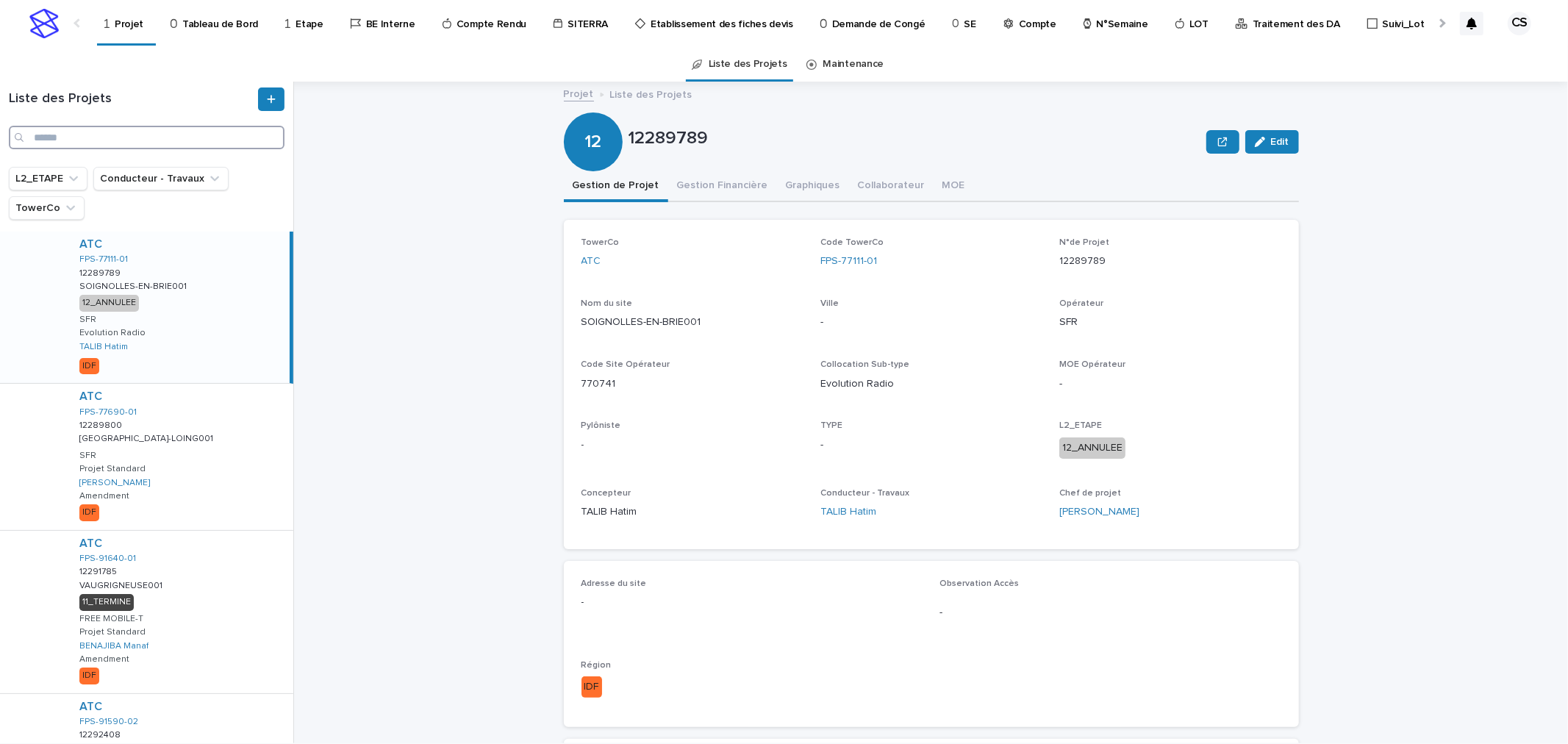
click at [111, 148] on input "Search" at bounding box center [147, 137] width 275 height 23
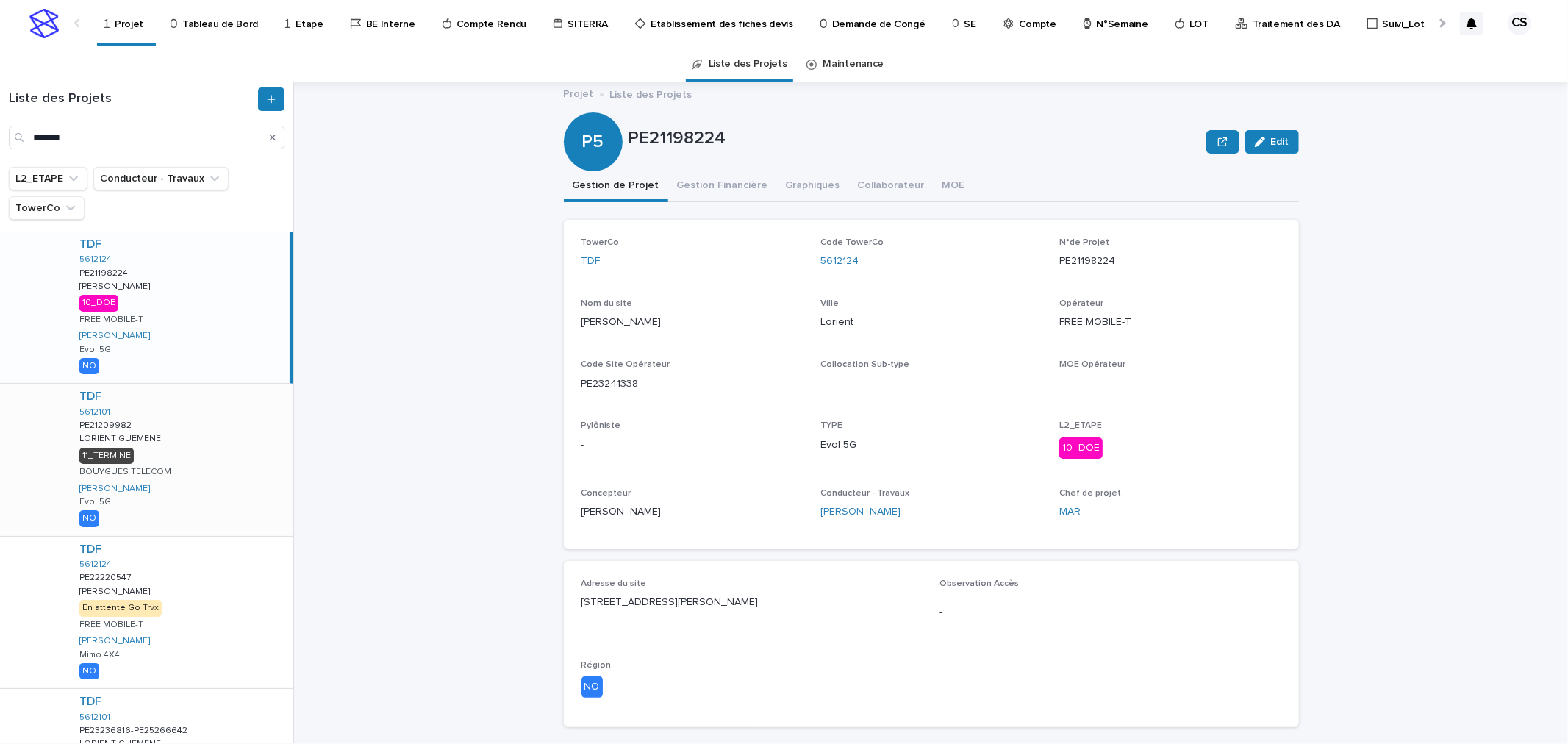
click at [187, 428] on div "TDF 5612101 PE21209982 PE21209982 LORIENT GUEMENE LORIENT GUEMENE 11_TERMINE BO…" at bounding box center [180, 459] width 226 height 151
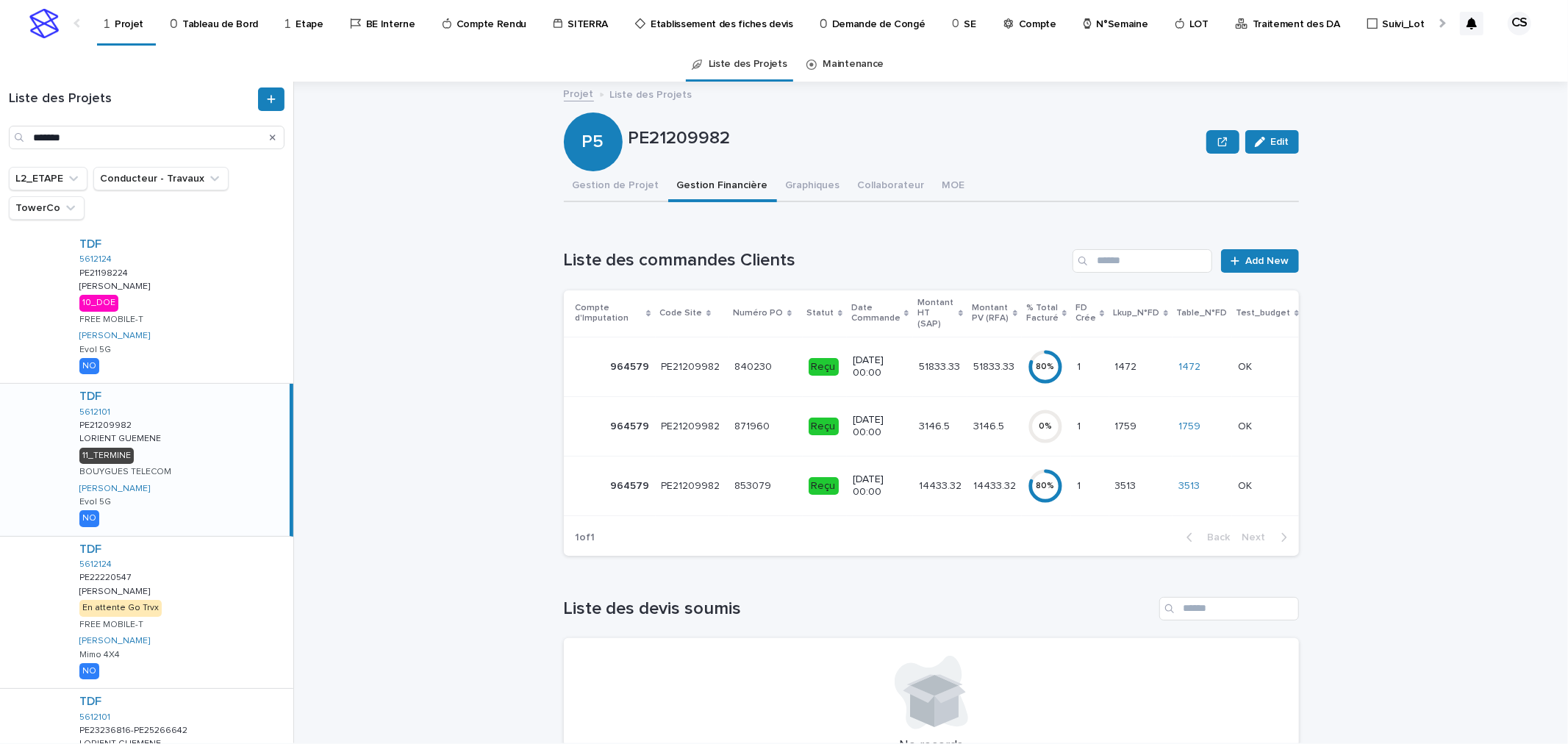
click at [448, 284] on div "Projet Liste des Projets PE21209982 Edit P5 PE21209982 Edit Sorry, there was an…" at bounding box center [939, 412] width 1256 height 662
drag, startPoint x: 203, startPoint y: 448, endPoint x: 358, endPoint y: 388, distance: 166.2
click at [202, 448] on div "TDF 5612101 PE21209982 PE21209982 LORIENT GUEMENE LORIENT GUEMENE 11_TERMINE BO…" at bounding box center [178, 459] width 222 height 151
click at [616, 187] on button "Gestion de Projet" at bounding box center [616, 187] width 104 height 31
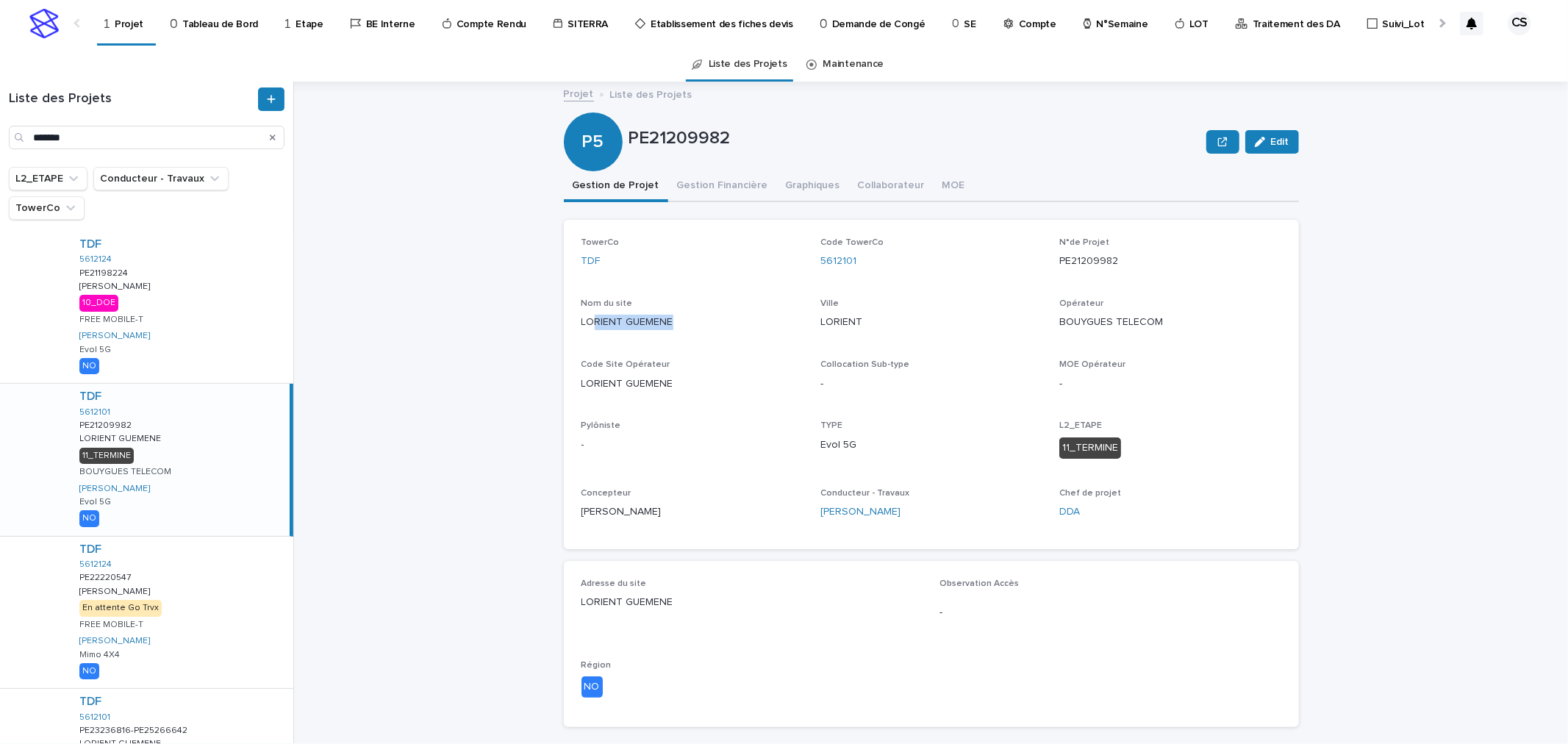
drag, startPoint x: 706, startPoint y: 333, endPoint x: 589, endPoint y: 322, distance: 117.5
click at [589, 322] on div "Nom du site LORIENT GUEMENE" at bounding box center [692, 320] width 221 height 43
drag, startPoint x: 850, startPoint y: 267, endPoint x: 814, endPoint y: 267, distance: 36.0
click at [820, 267] on div "5612101" at bounding box center [931, 261] width 221 height 15
copy link "5612101"
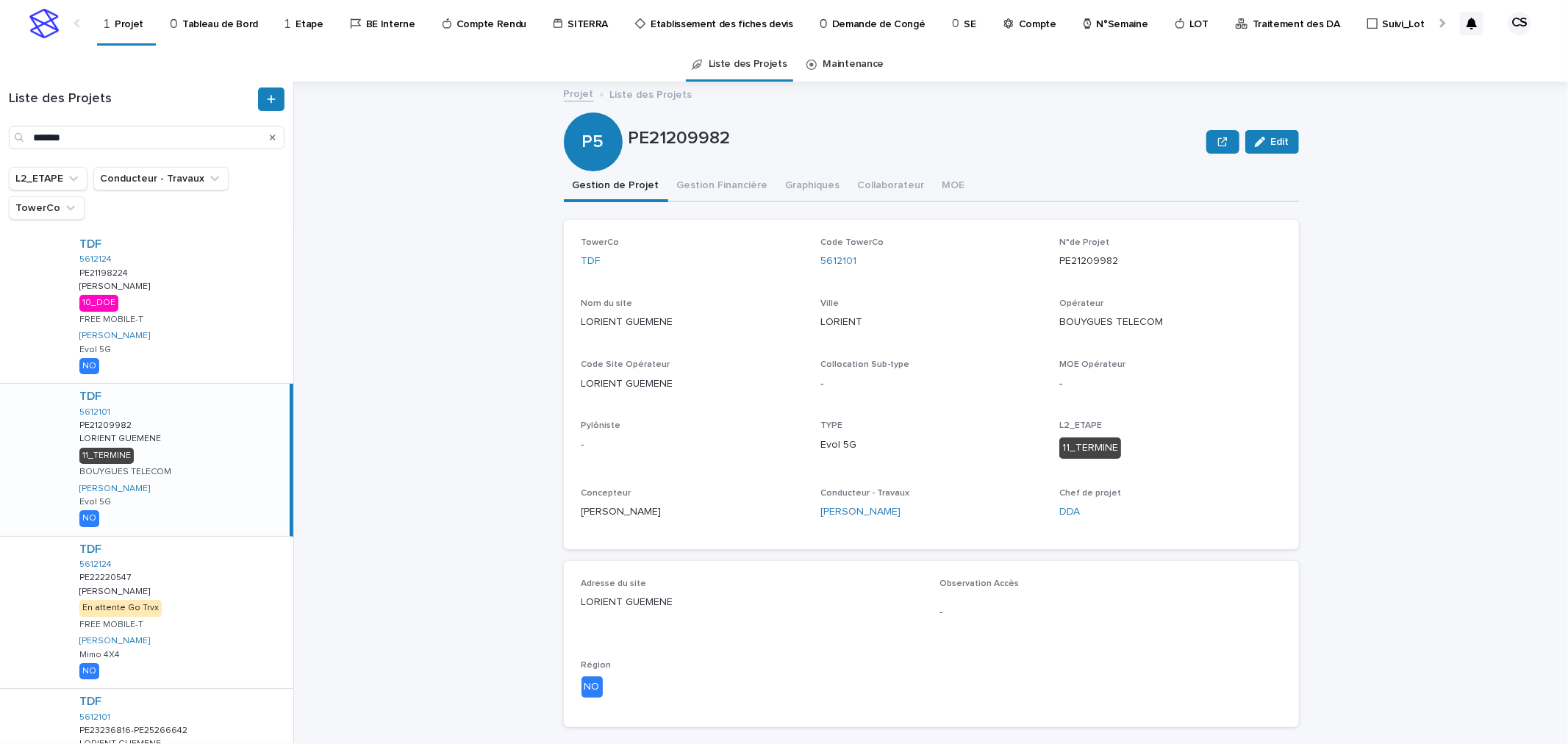
click at [616, 317] on p "LORIENT GUEMENE" at bounding box center [692, 322] width 221 height 15
click at [616, 318] on p "LORIENT GUEMENE" at bounding box center [692, 322] width 221 height 15
copy p "LORIENT GUEMENE"
click at [694, 137] on p "PE21209982" at bounding box center [915, 139] width 573 height 22
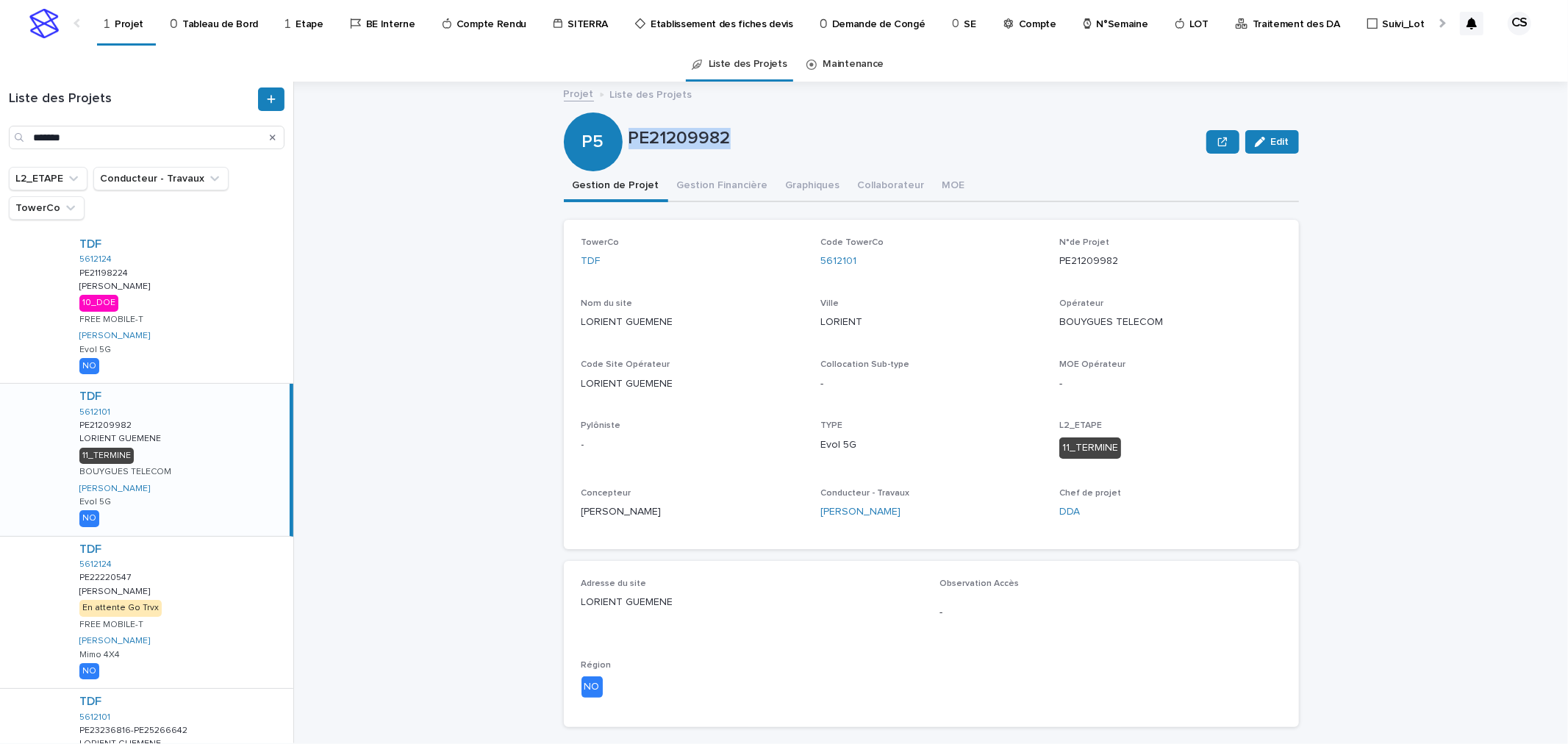
click at [694, 137] on p "PE21209982" at bounding box center [915, 139] width 573 height 22
copy p "PE21209982"
click at [105, 128] on input "*******" at bounding box center [147, 137] width 275 height 23
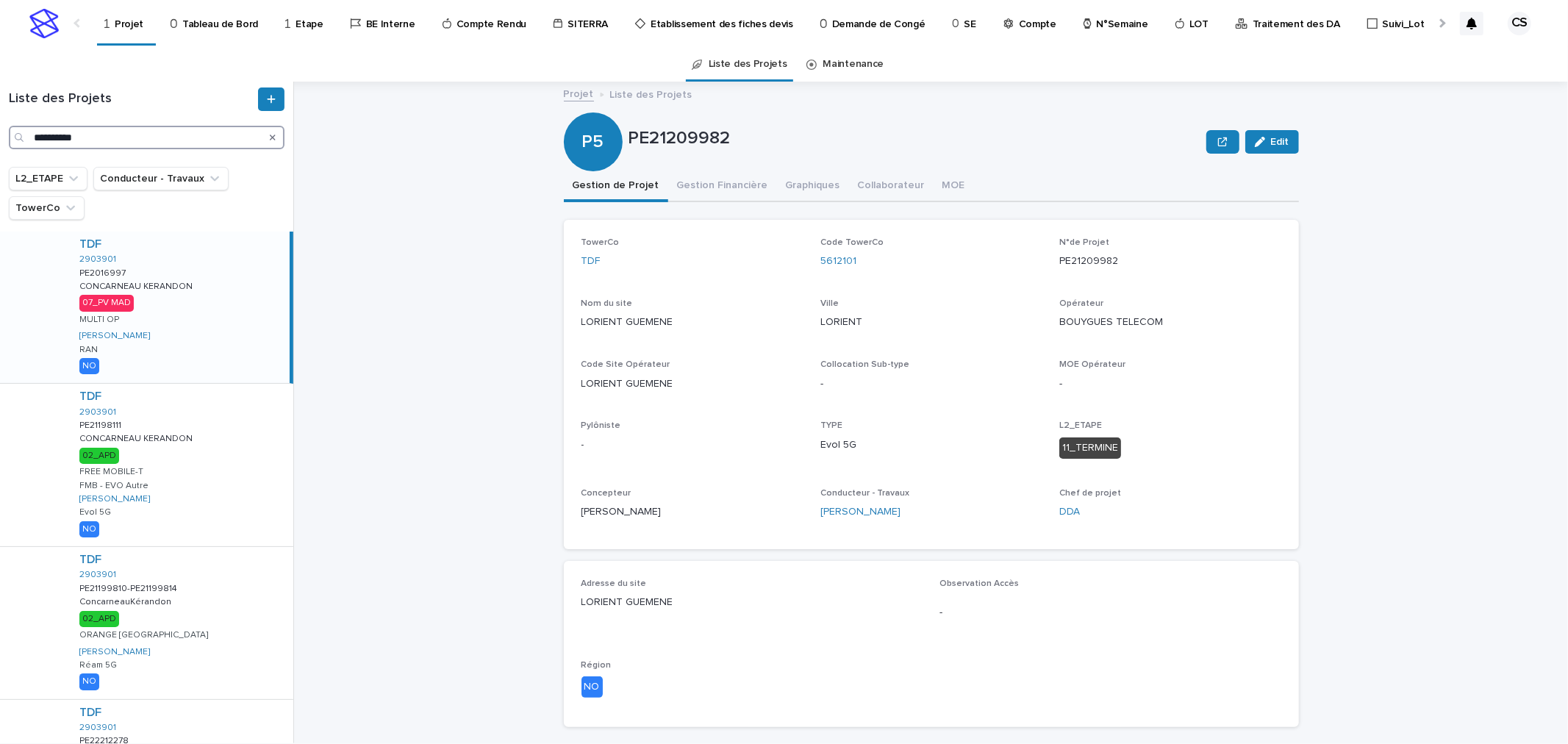
type input "**********"
click at [202, 296] on div "TDF 2903901 PE2016997 PE2016997 CONCARNEAU KERANDON CONCARNEAU KERANDON 07_PV M…" at bounding box center [178, 307] width 222 height 151
click at [741, 195] on button "Gestion Financière" at bounding box center [722, 187] width 109 height 31
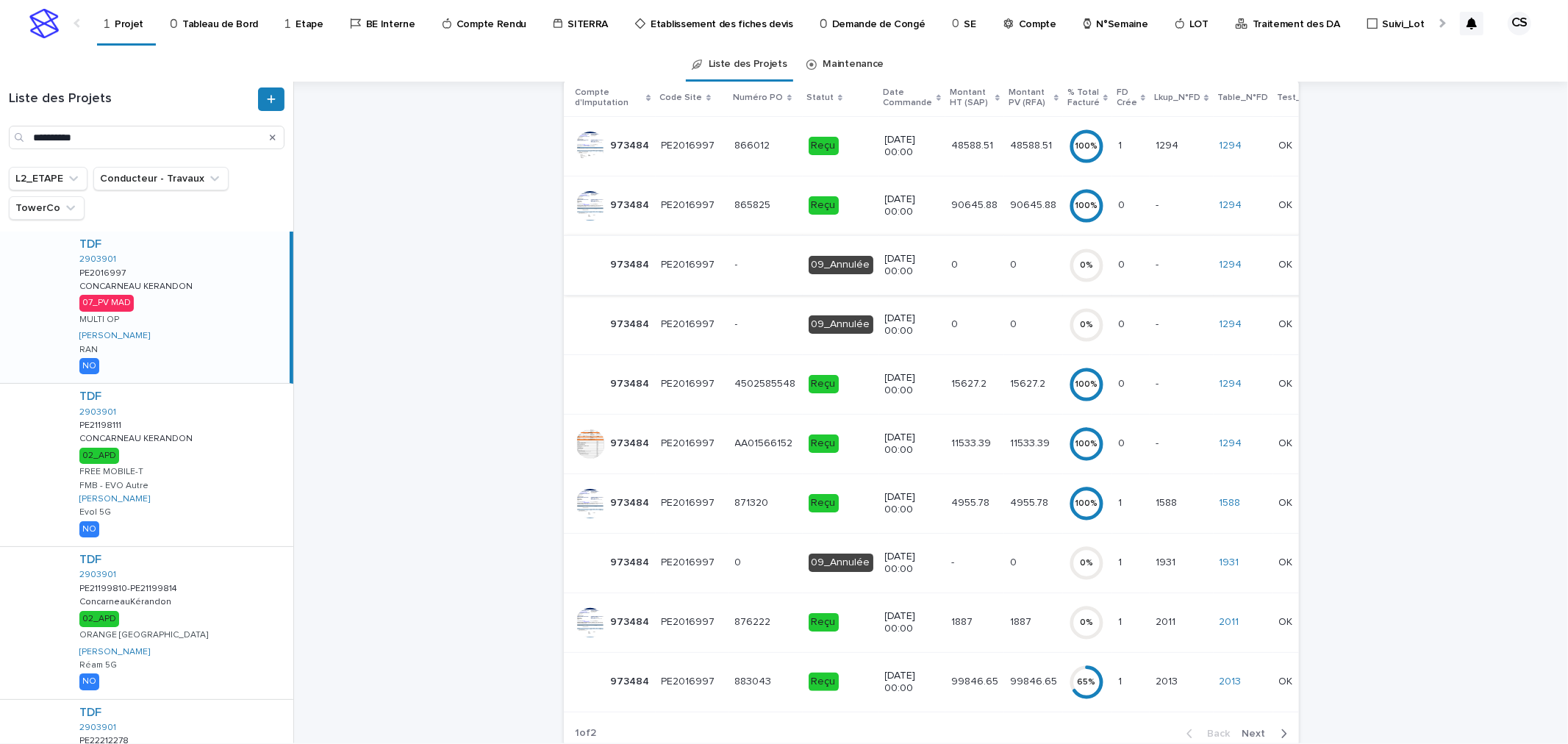
scroll to position [515, 0]
